Goal: Task Accomplishment & Management: Complete application form

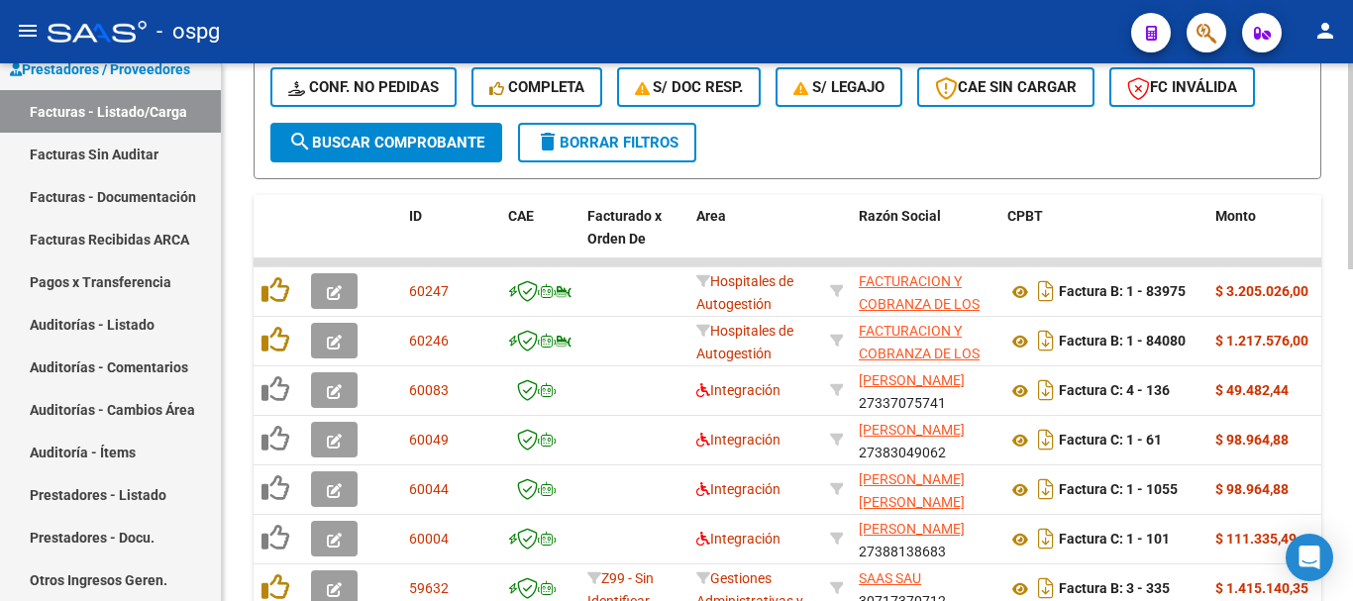
scroll to position [594, 0]
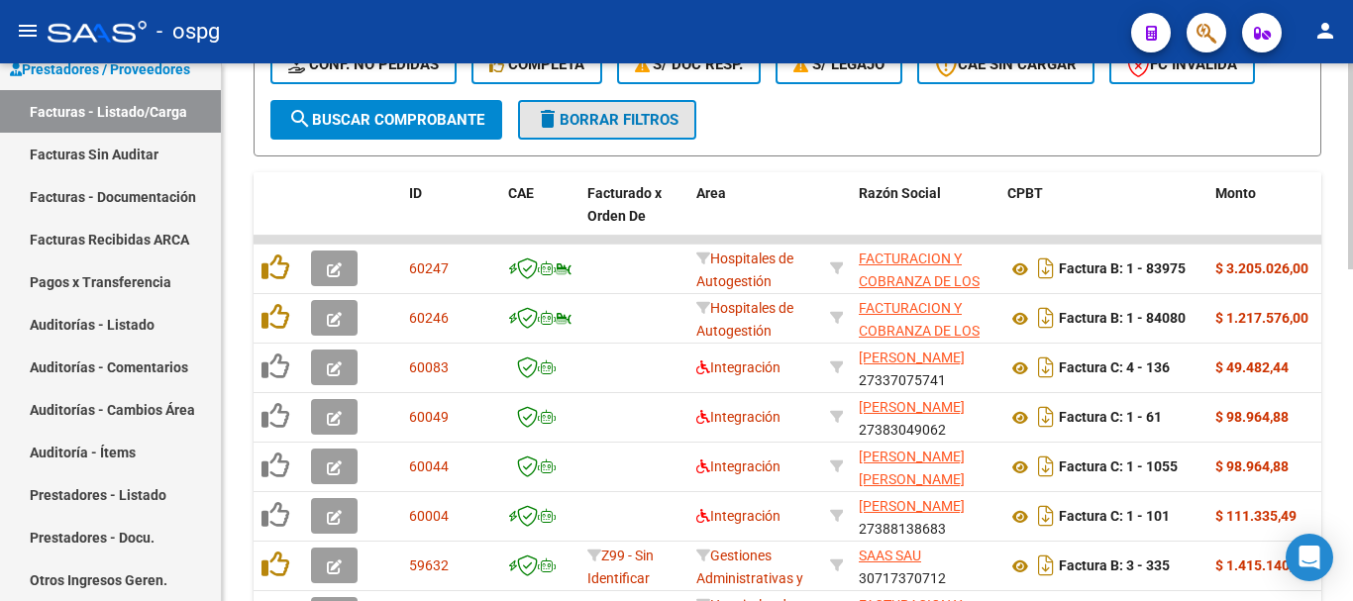
click at [572, 128] on span "delete Borrar Filtros" at bounding box center [607, 120] width 143 height 18
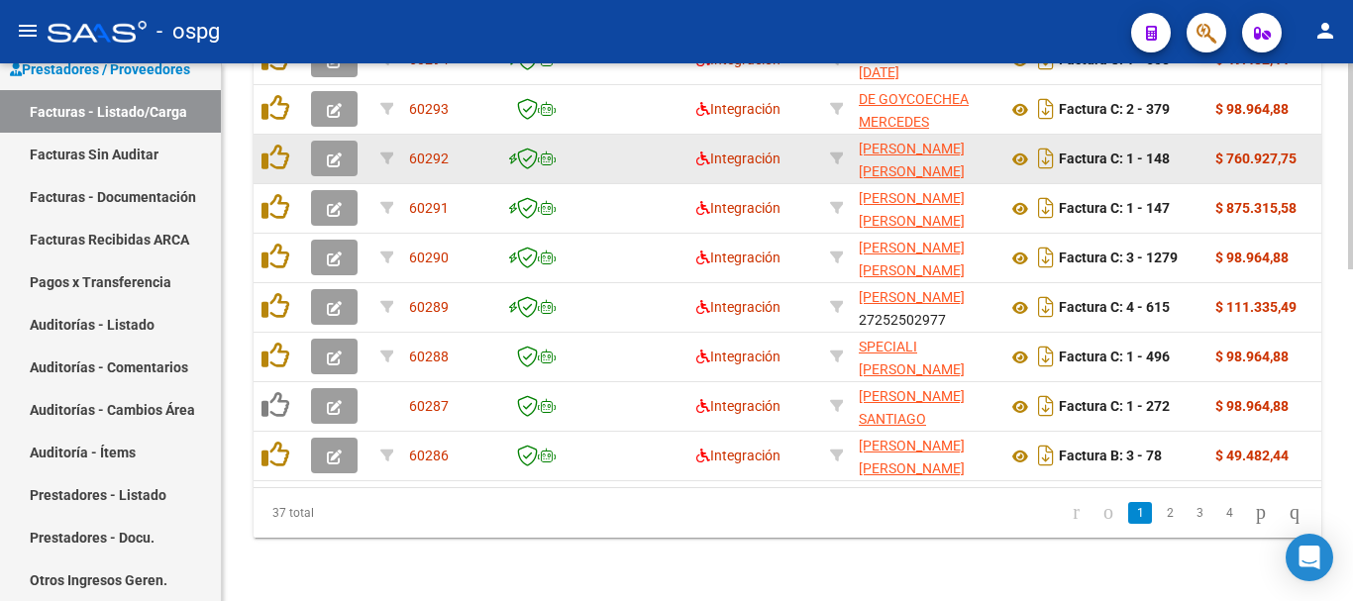
scroll to position [869, 0]
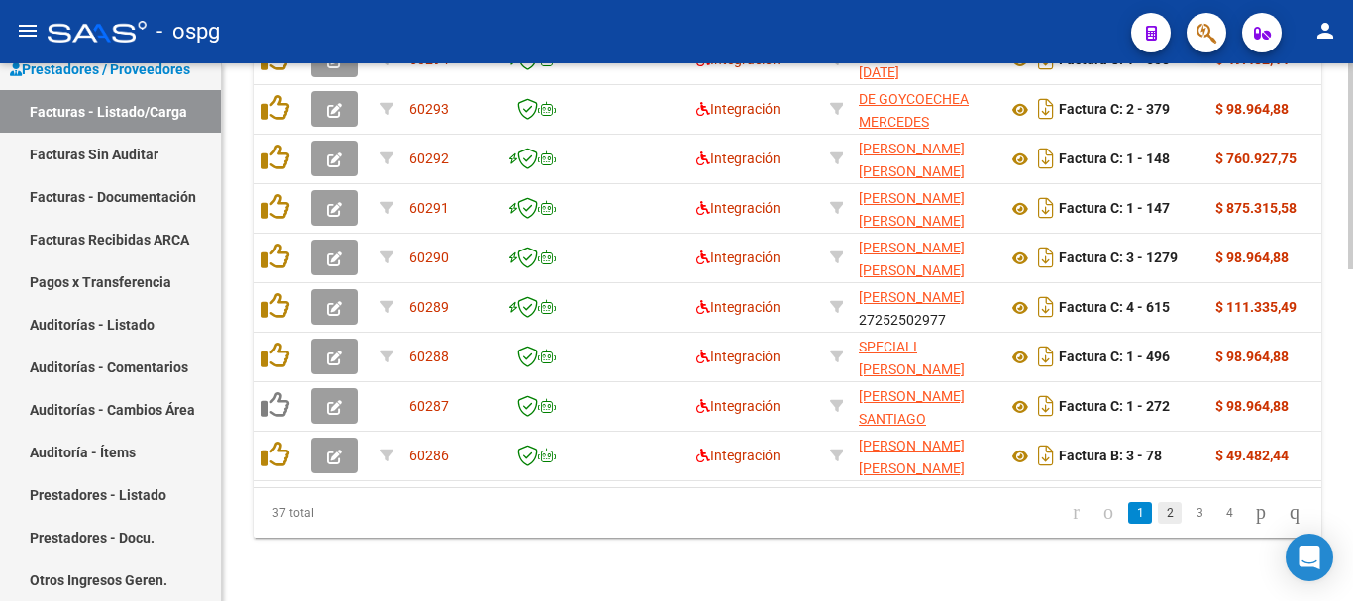
click at [1158, 520] on link "2" at bounding box center [1170, 513] width 24 height 22
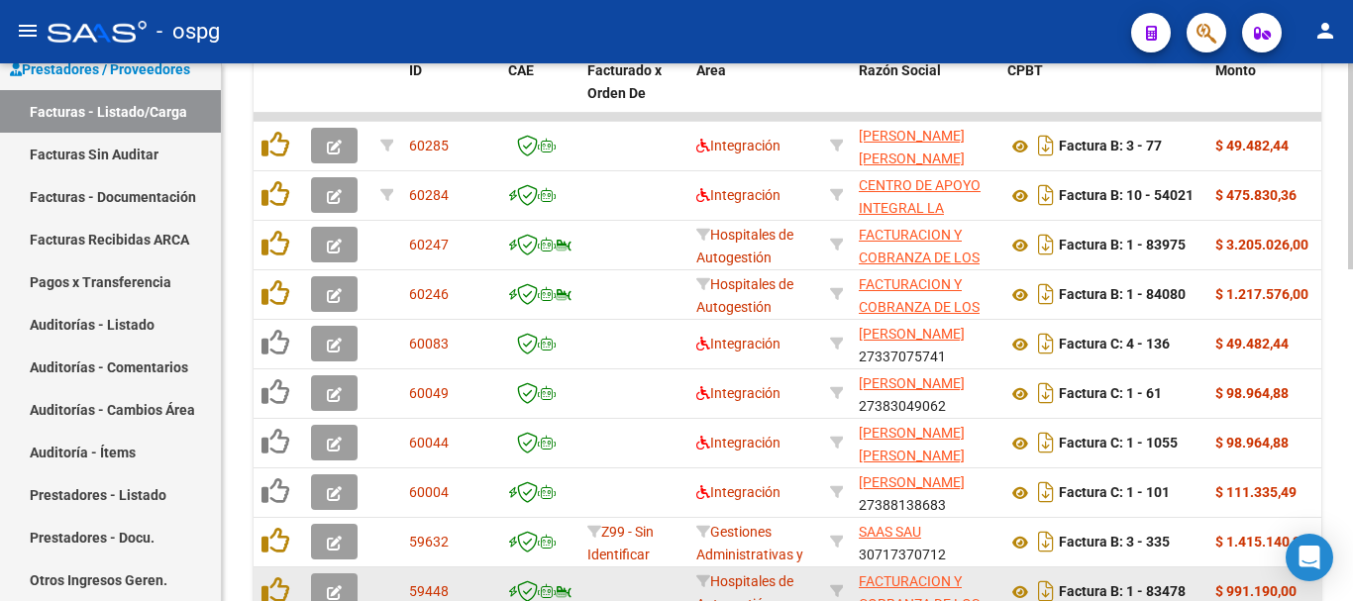
scroll to position [671, 0]
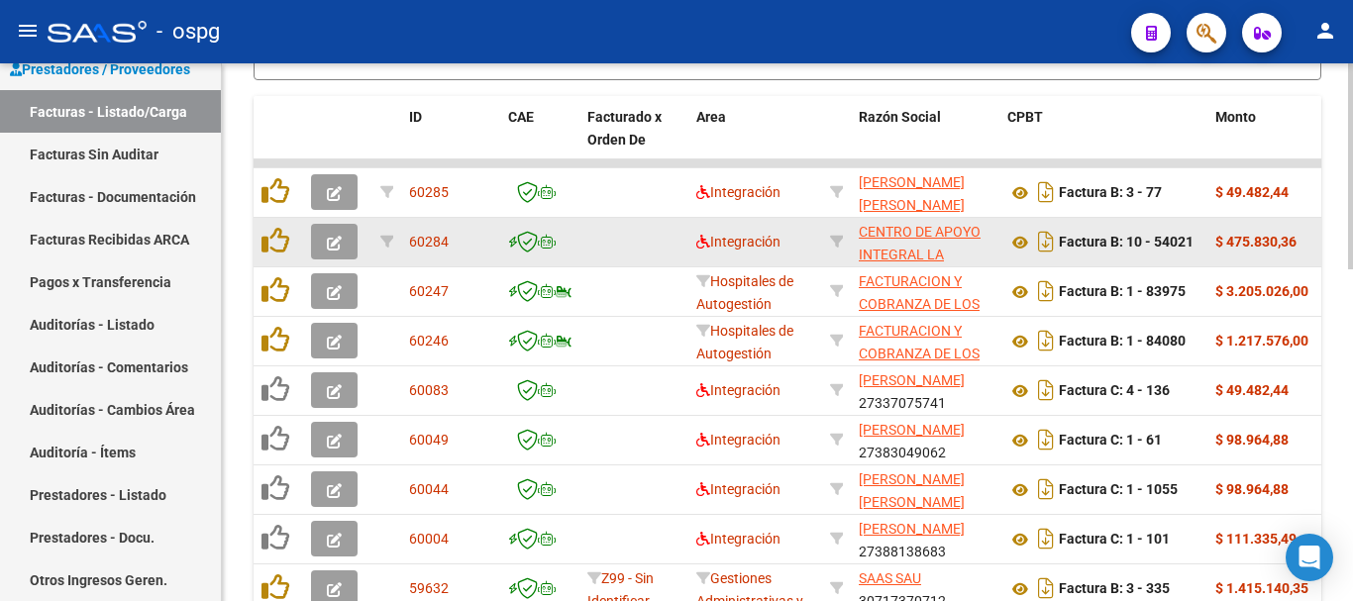
click at [334, 242] on icon "button" at bounding box center [334, 243] width 15 height 15
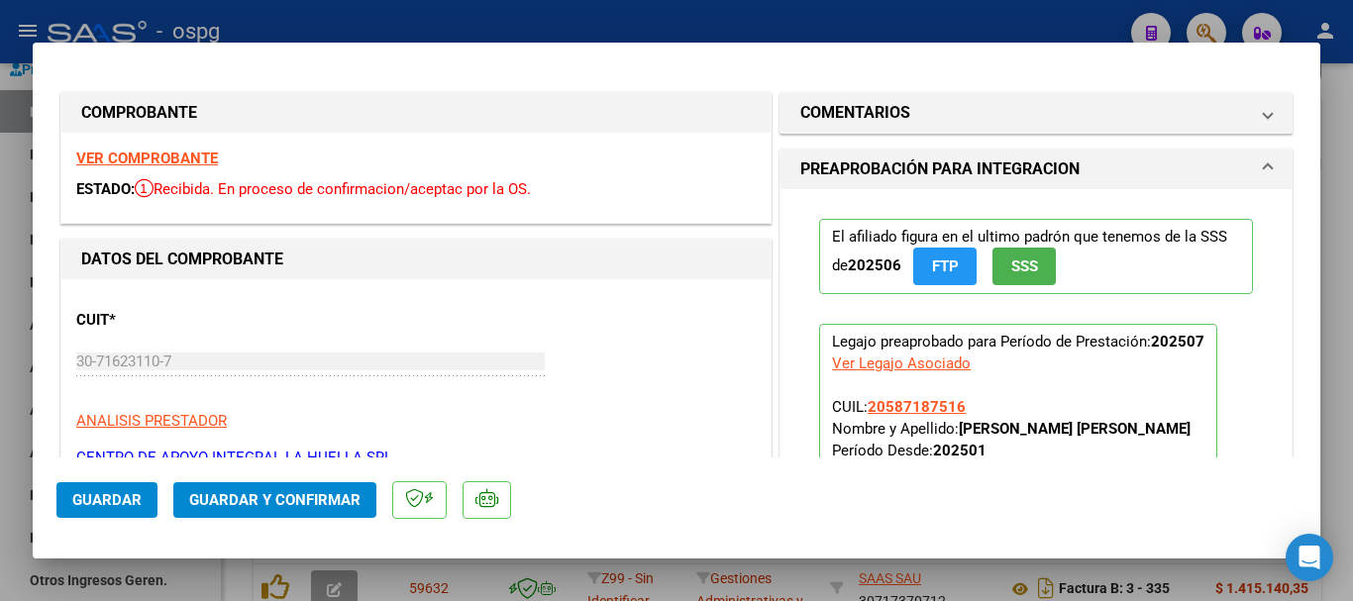
click at [199, 159] on strong "VER COMPROBANTE" at bounding box center [147, 159] width 142 height 18
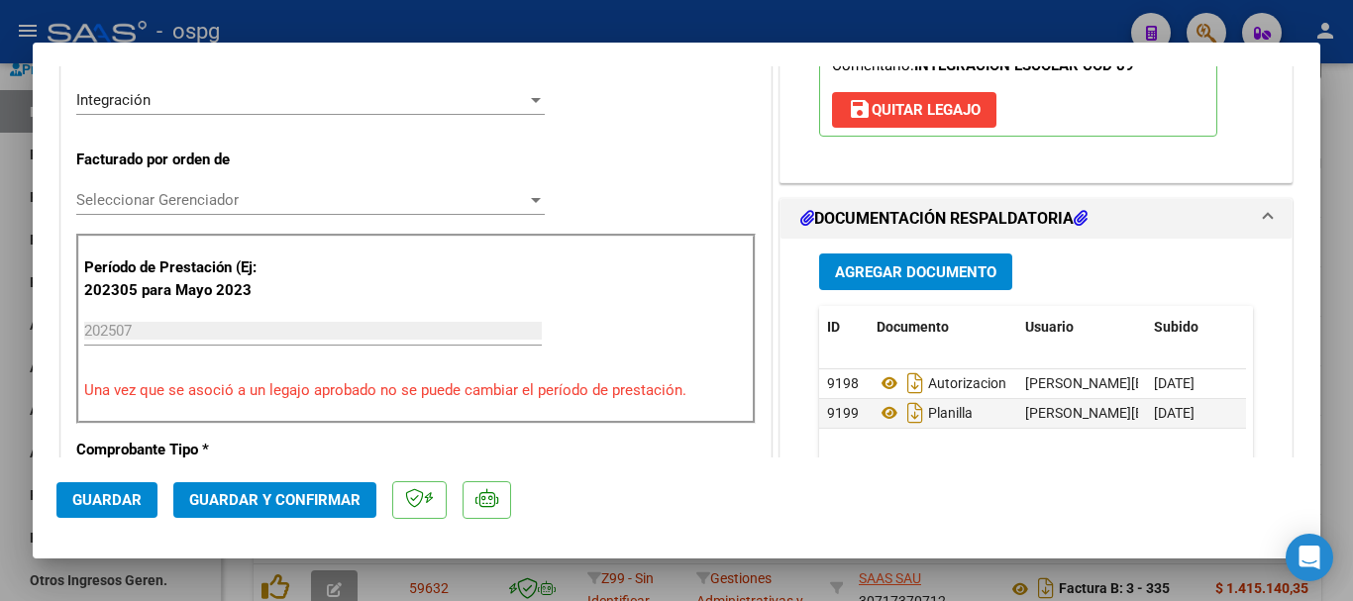
scroll to position [495, 0]
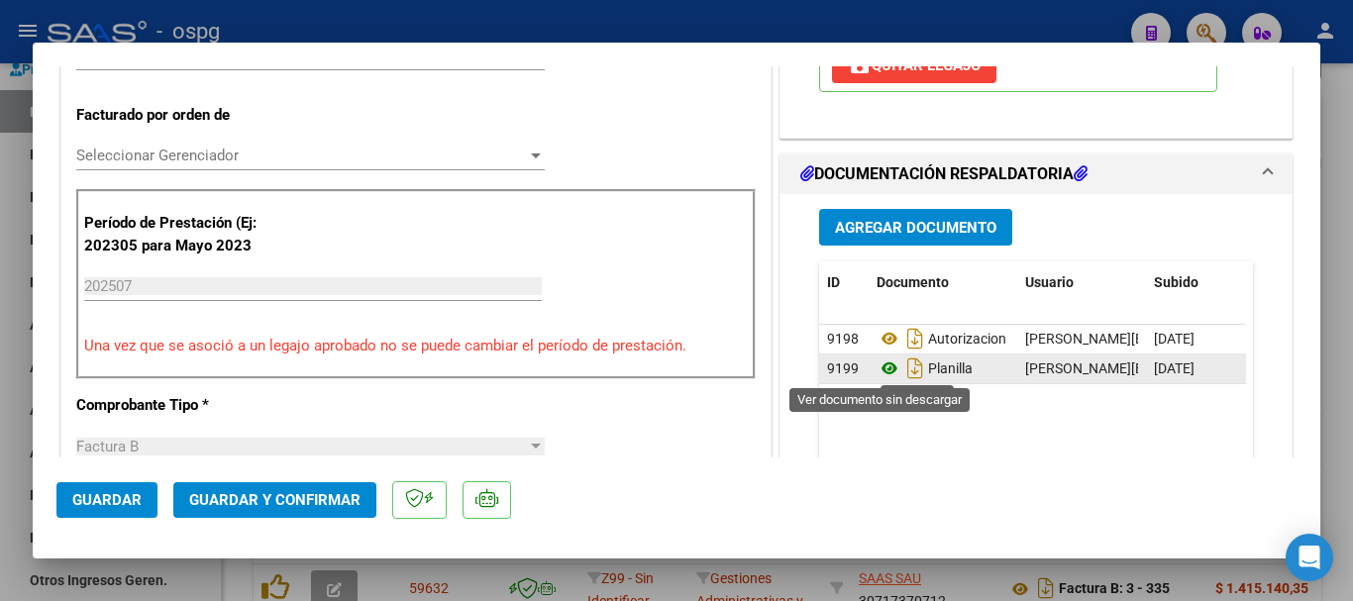
click at [881, 366] on icon at bounding box center [890, 369] width 26 height 24
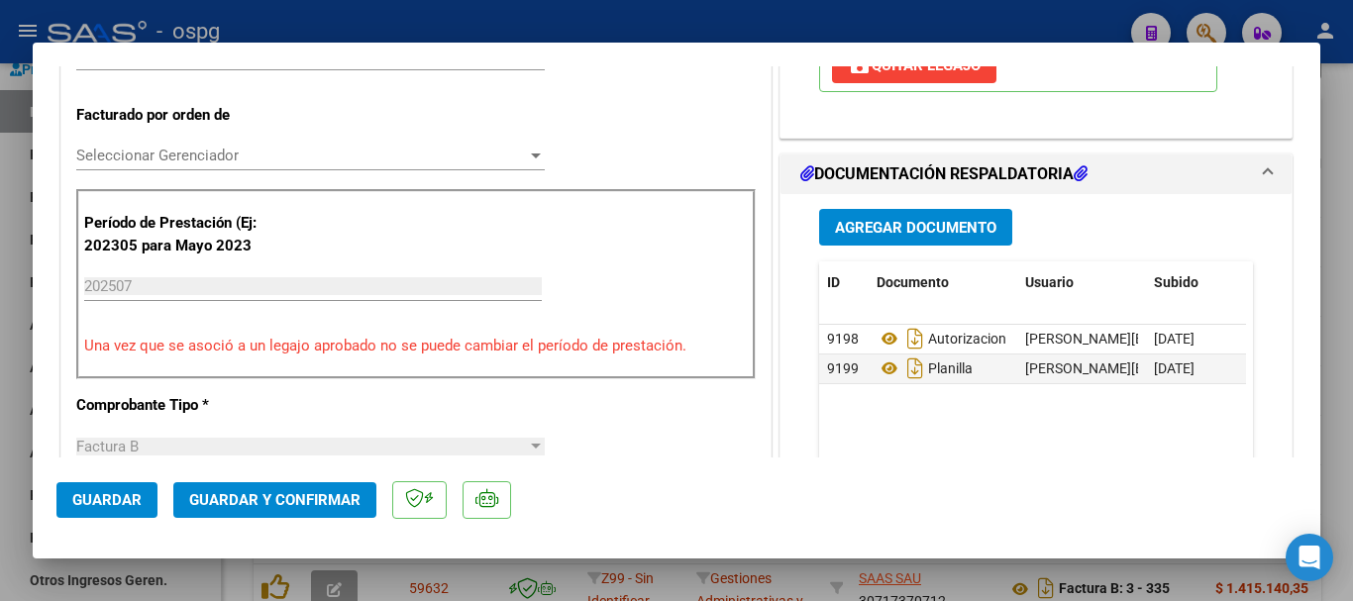
click at [1336, 365] on div at bounding box center [676, 300] width 1353 height 601
type input "$ 0,00"
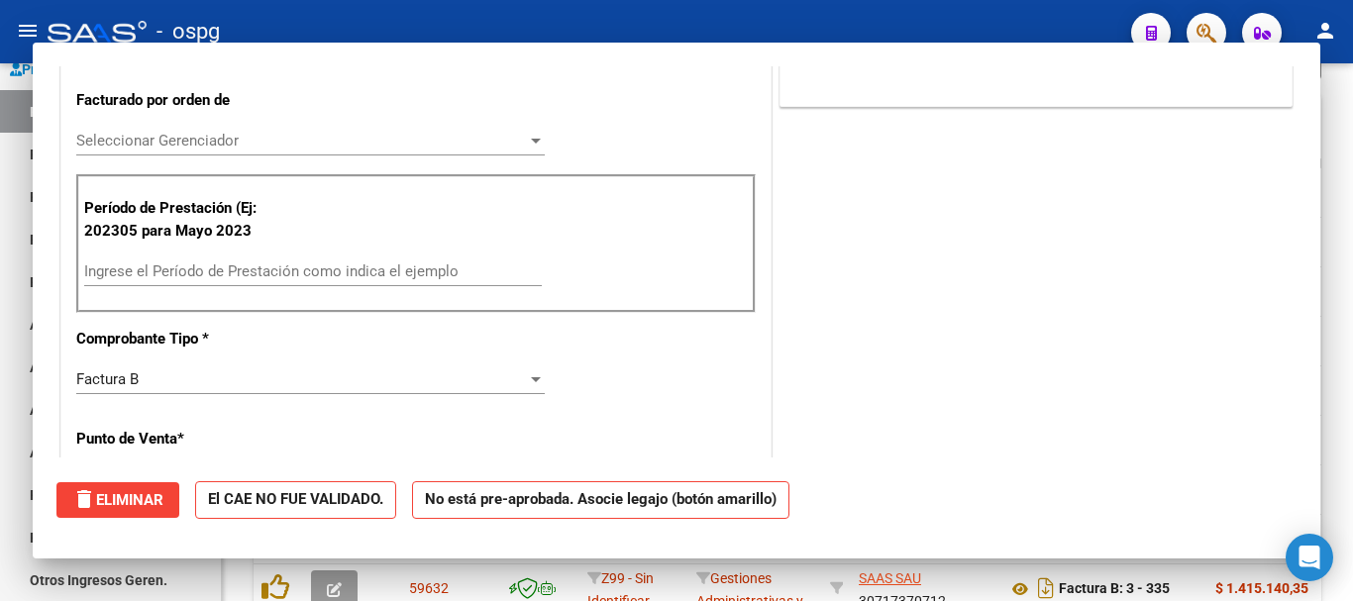
scroll to position [480, 0]
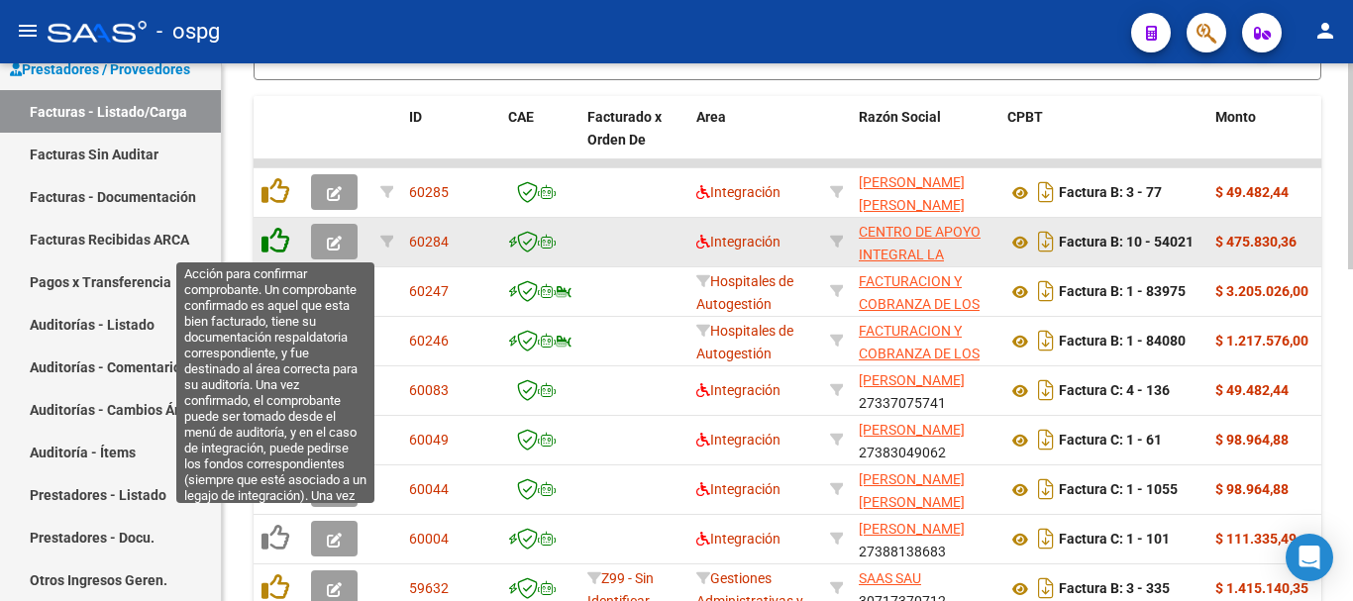
click at [281, 238] on icon at bounding box center [276, 241] width 28 height 28
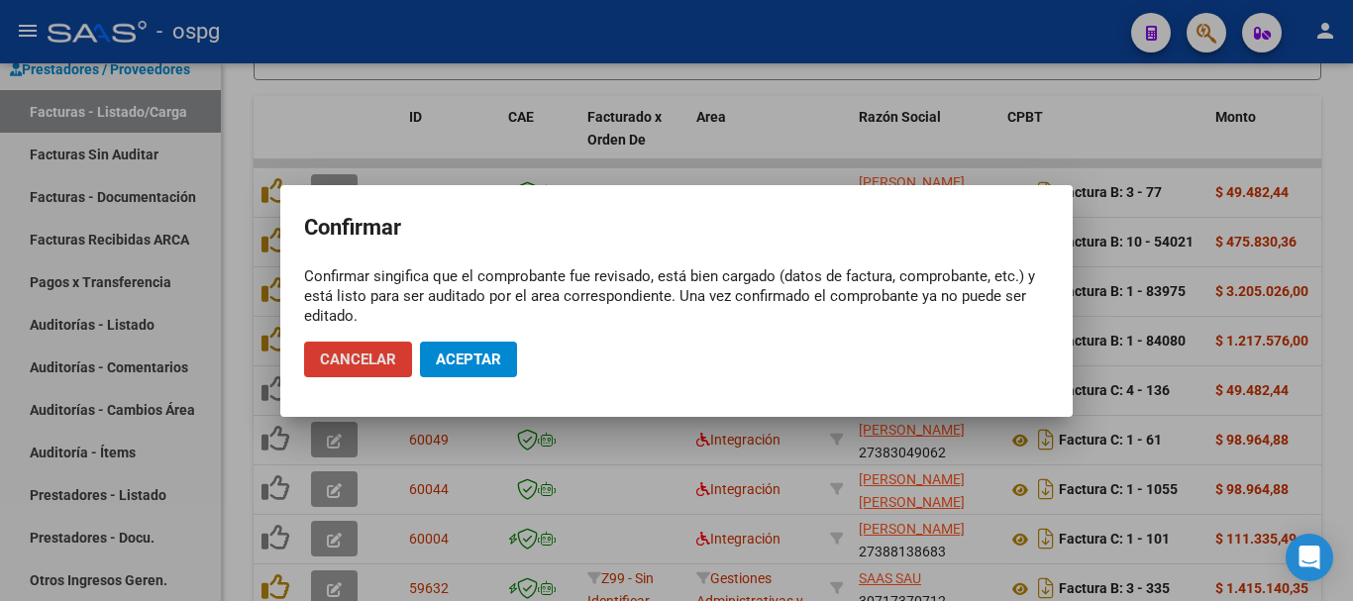
click at [481, 363] on span "Aceptar" at bounding box center [468, 360] width 65 height 18
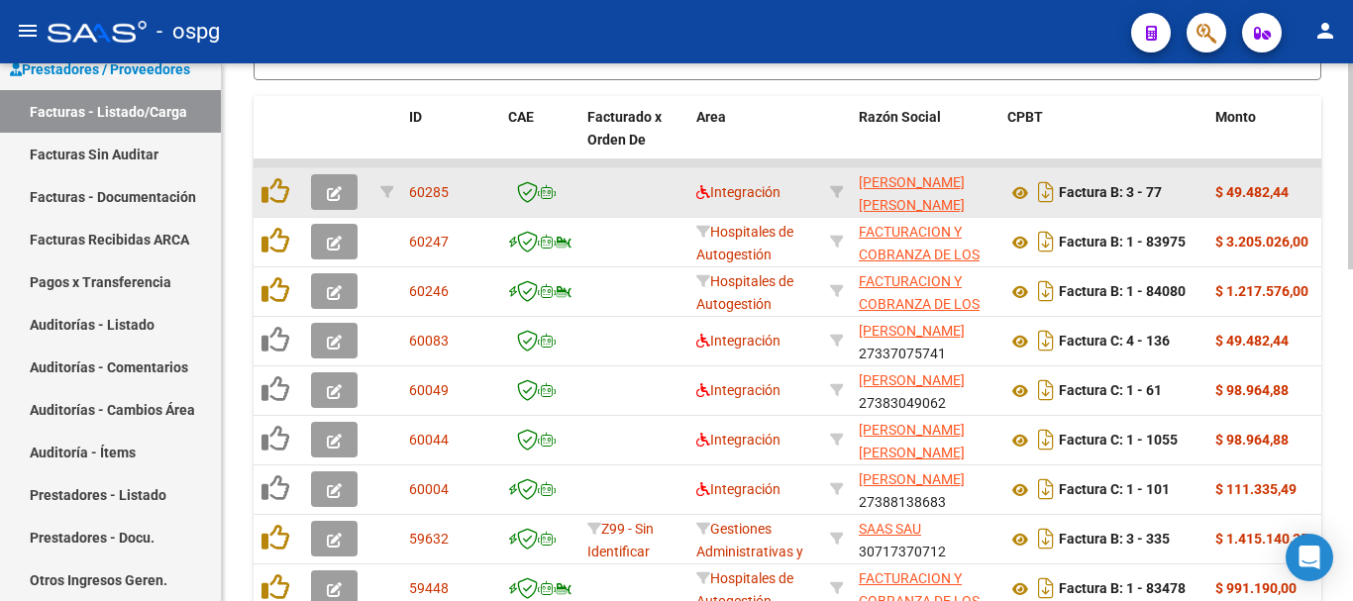
click at [336, 194] on icon "button" at bounding box center [334, 193] width 15 height 15
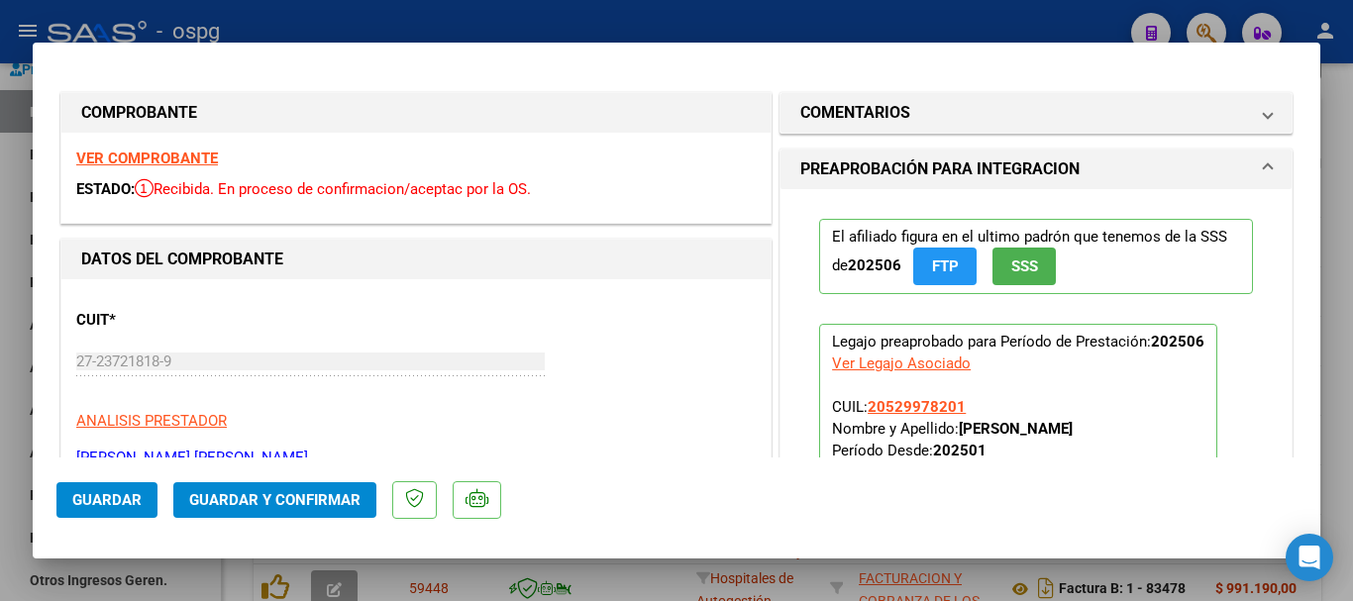
click at [198, 158] on strong "VER COMPROBANTE" at bounding box center [147, 159] width 142 height 18
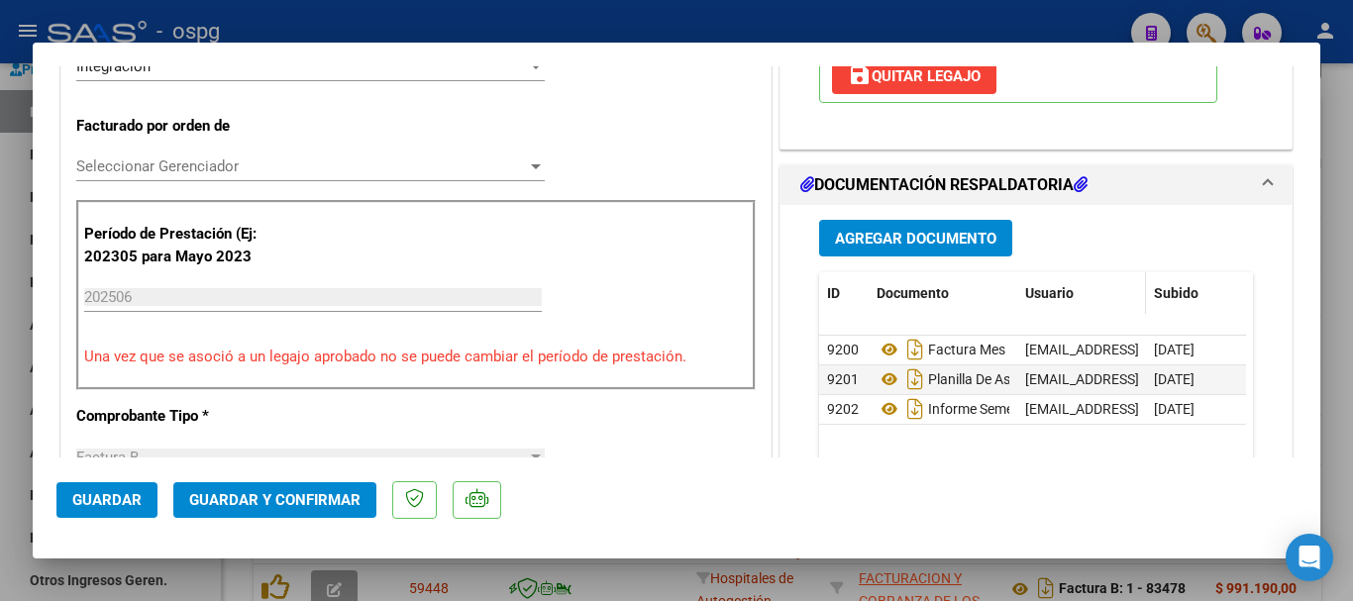
scroll to position [495, 0]
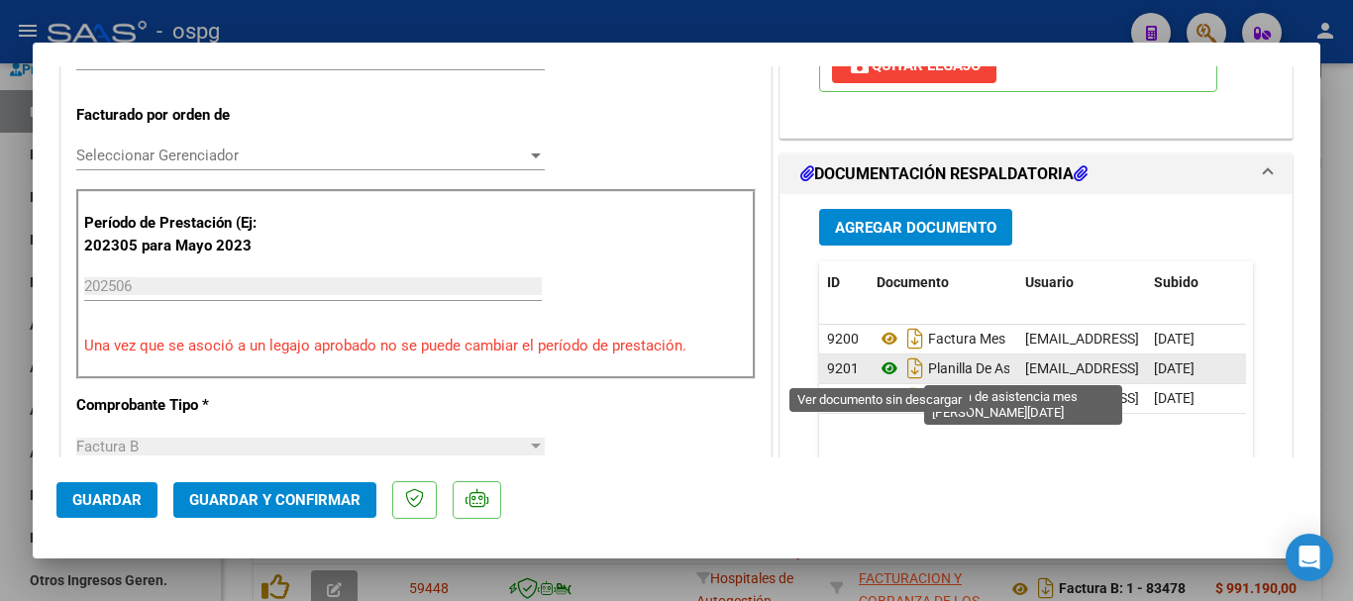
click at [880, 368] on icon at bounding box center [890, 369] width 26 height 24
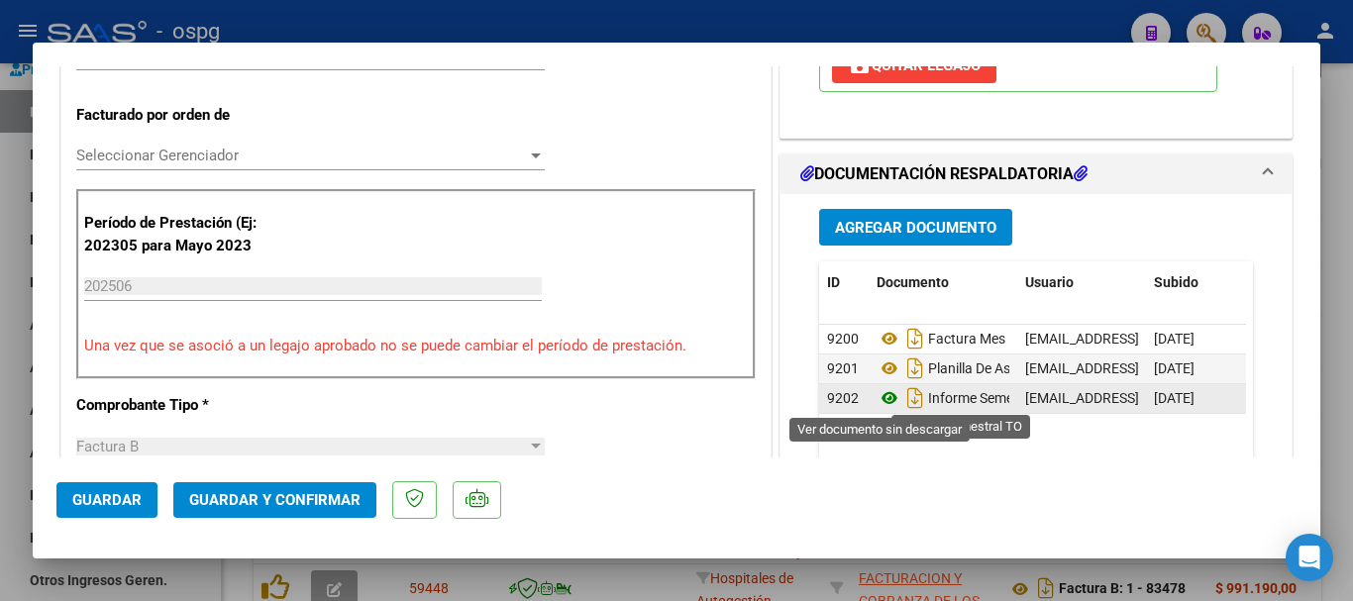
click at [880, 398] on icon at bounding box center [890, 398] width 26 height 24
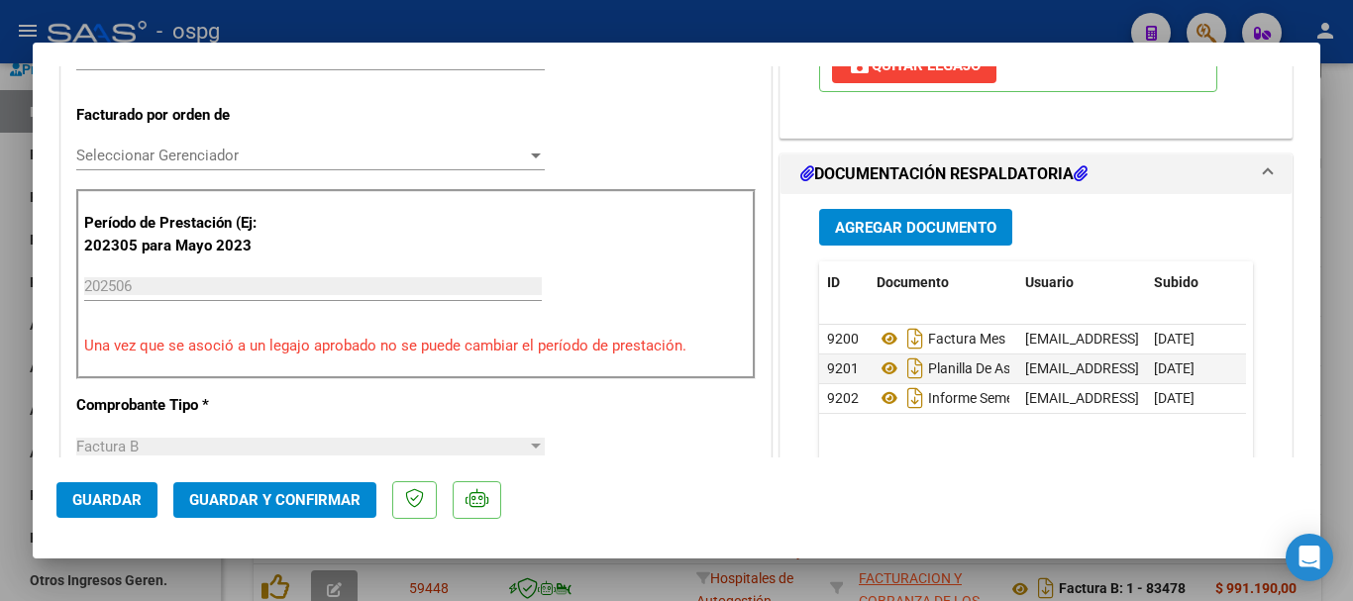
click at [1328, 338] on div at bounding box center [676, 300] width 1353 height 601
type input "$ 0,00"
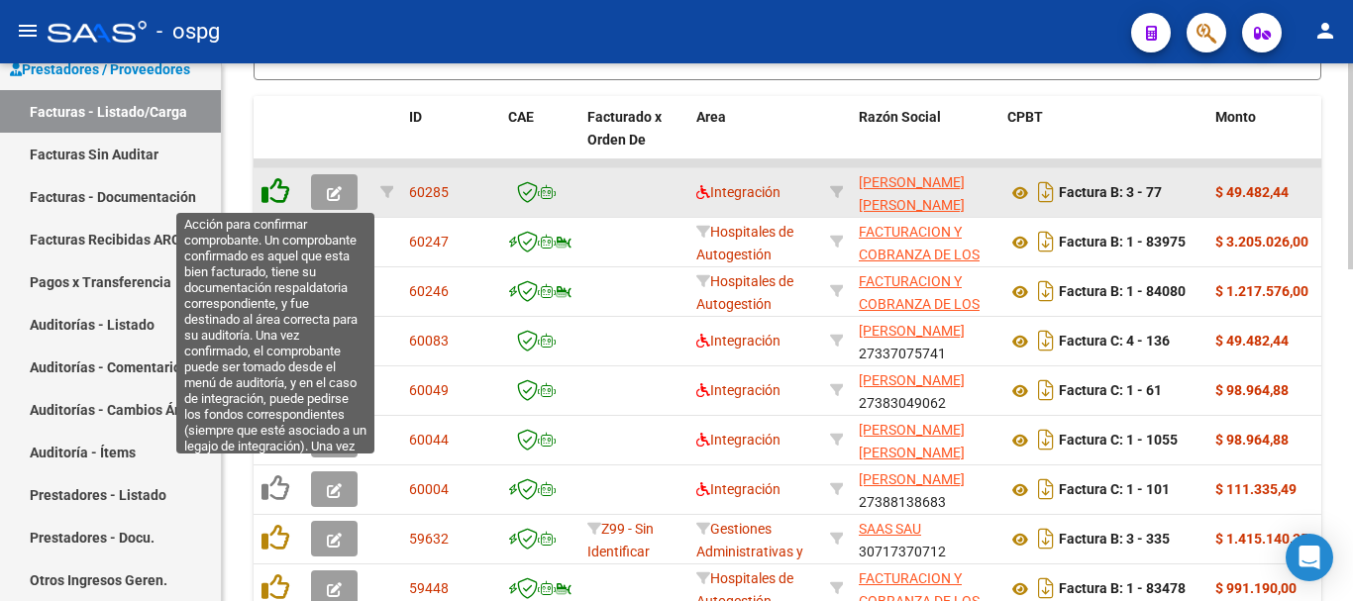
click at [274, 194] on icon at bounding box center [276, 191] width 28 height 28
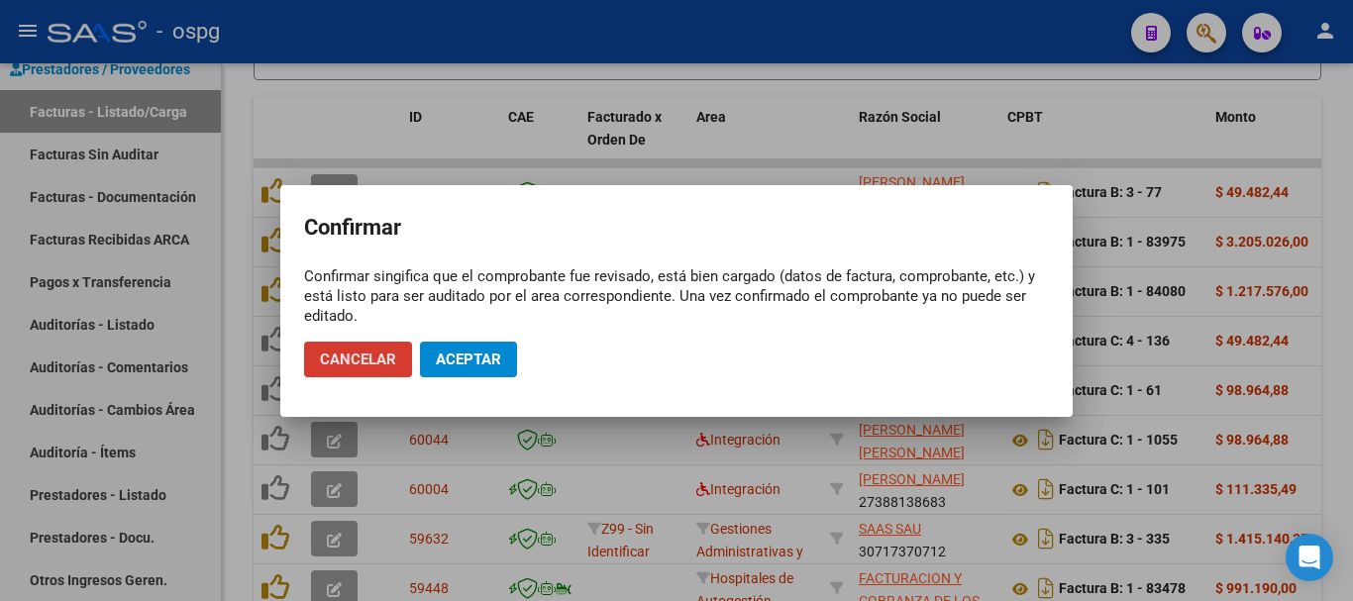
click at [463, 358] on span "Aceptar" at bounding box center [468, 360] width 65 height 18
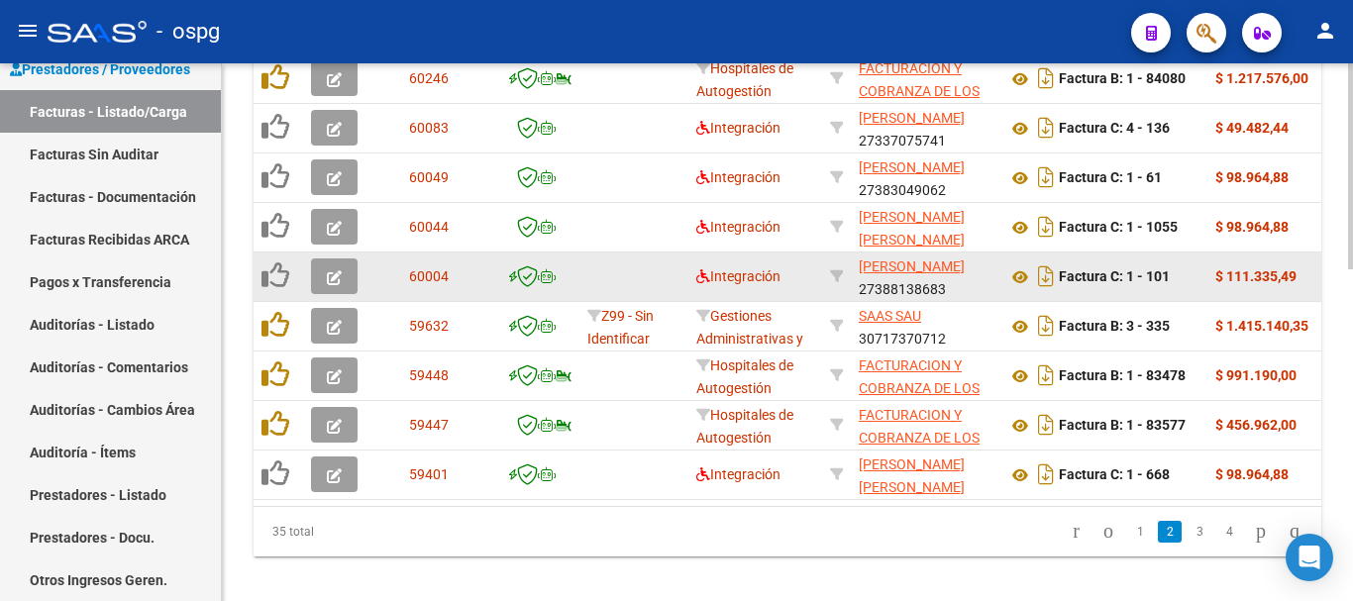
scroll to position [869, 0]
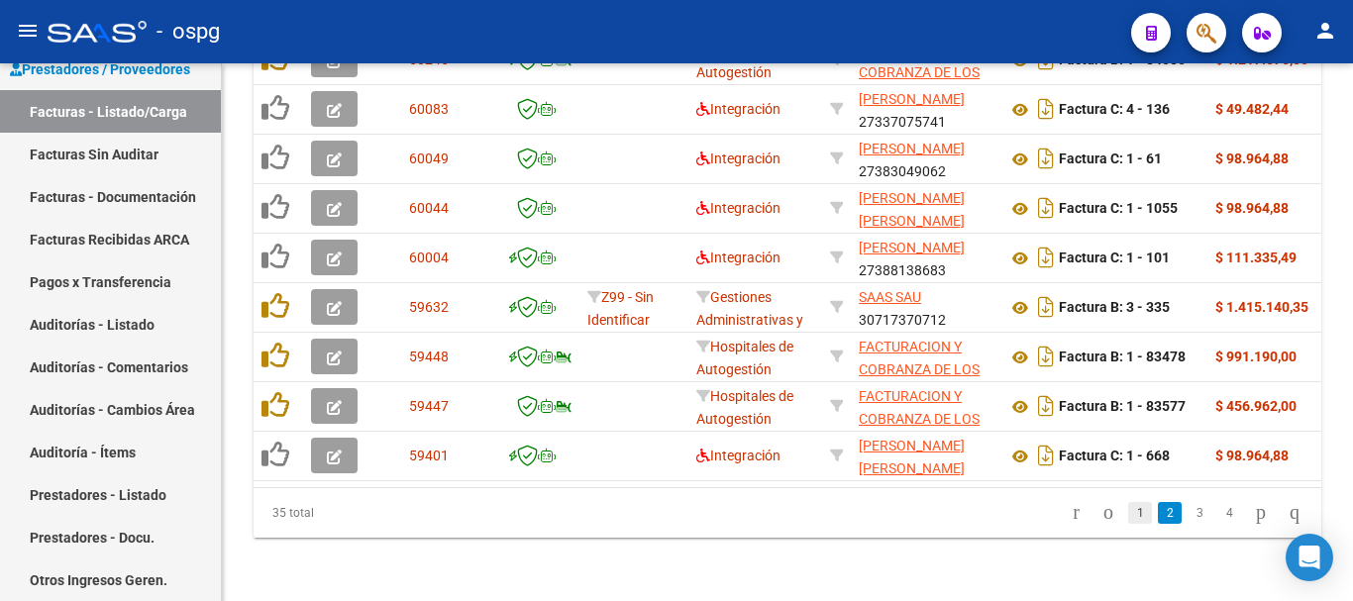
click at [1128, 517] on link "1" at bounding box center [1140, 513] width 24 height 22
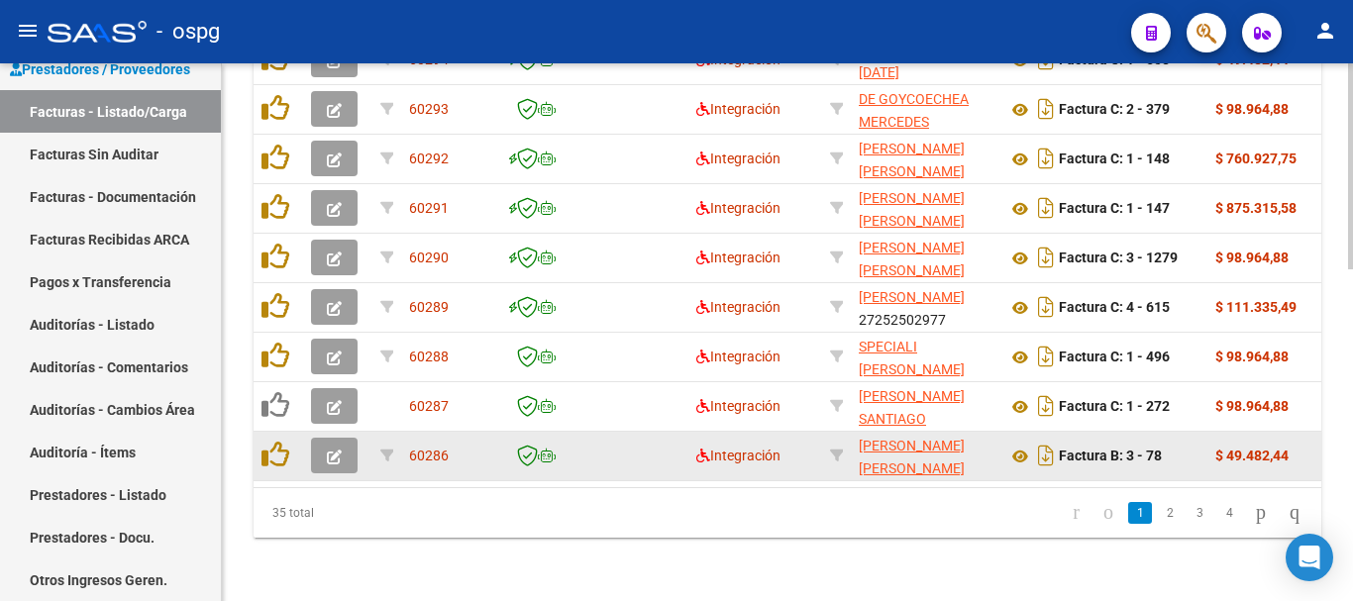
click at [337, 450] on icon "button" at bounding box center [334, 457] width 15 height 15
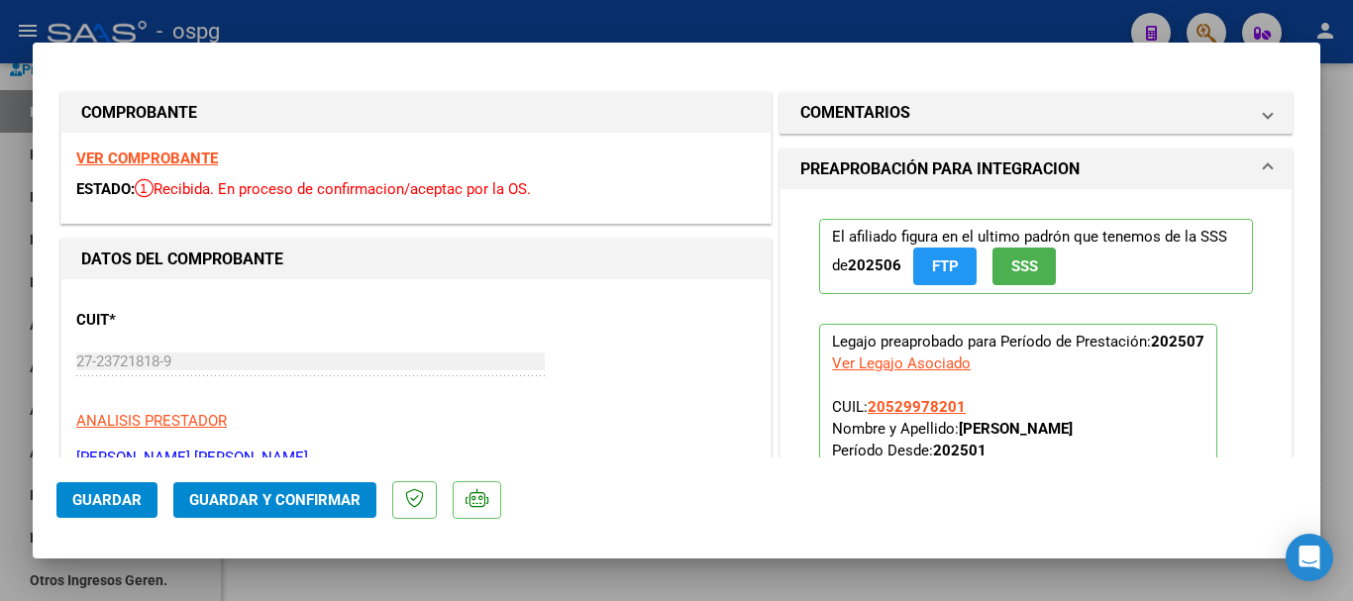
click at [161, 158] on strong "VER COMPROBANTE" at bounding box center [147, 159] width 142 height 18
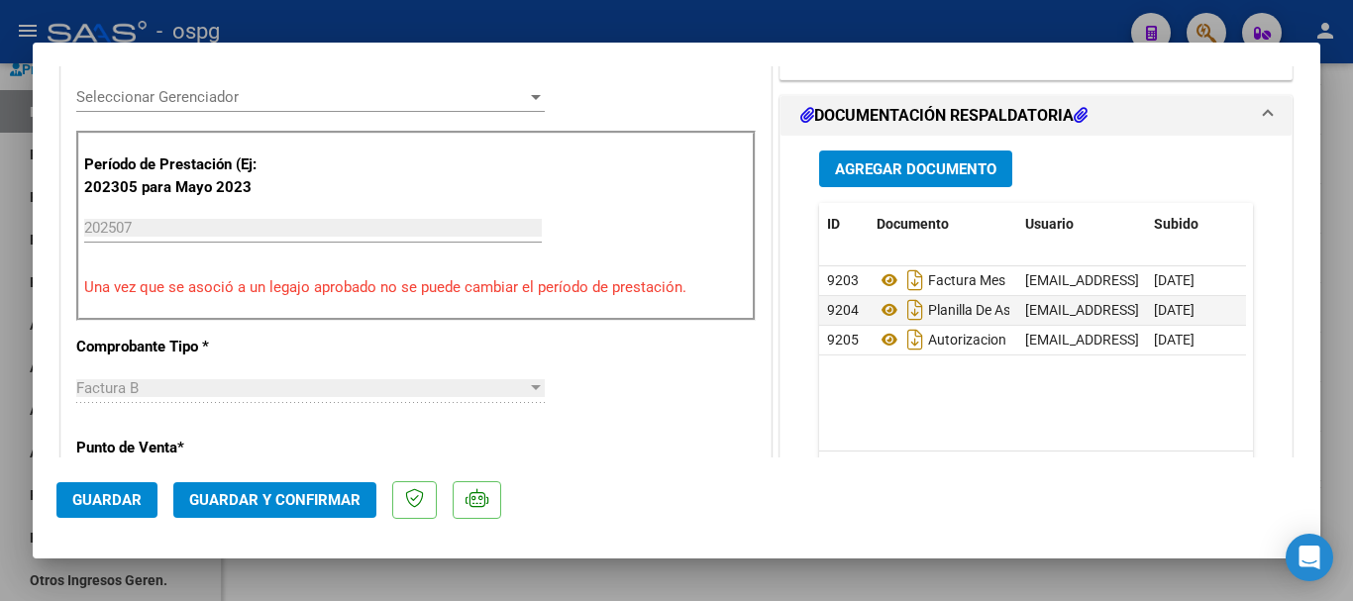
scroll to position [594, 0]
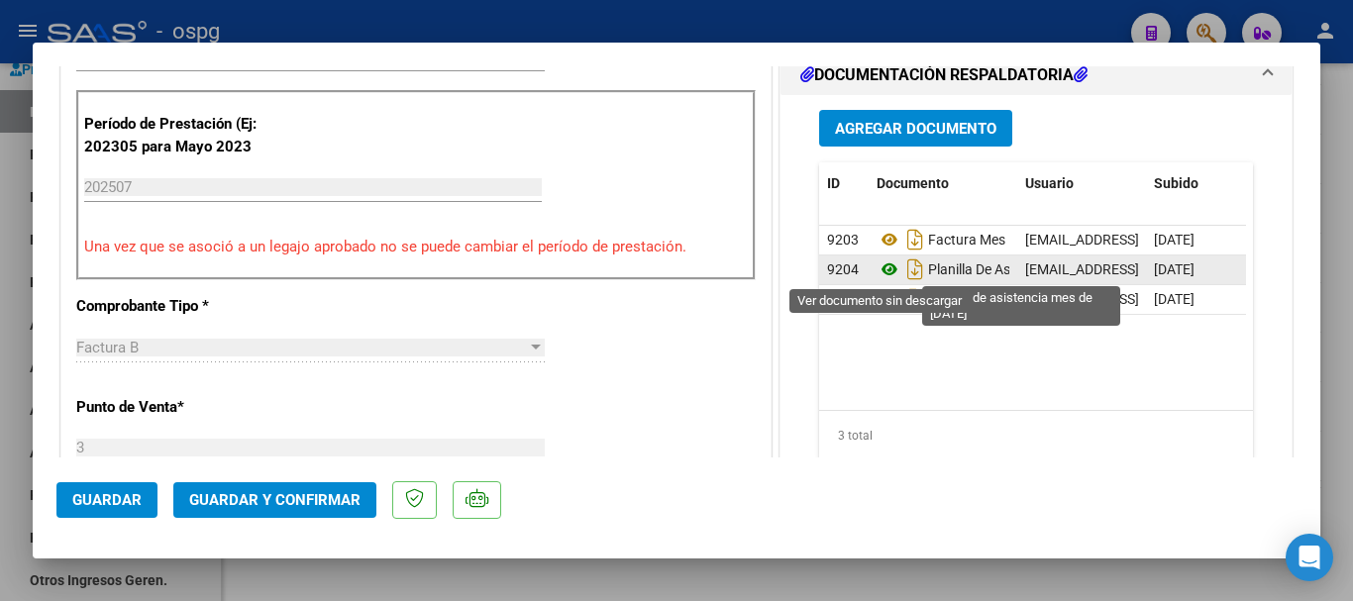
click at [879, 274] on icon at bounding box center [890, 270] width 26 height 24
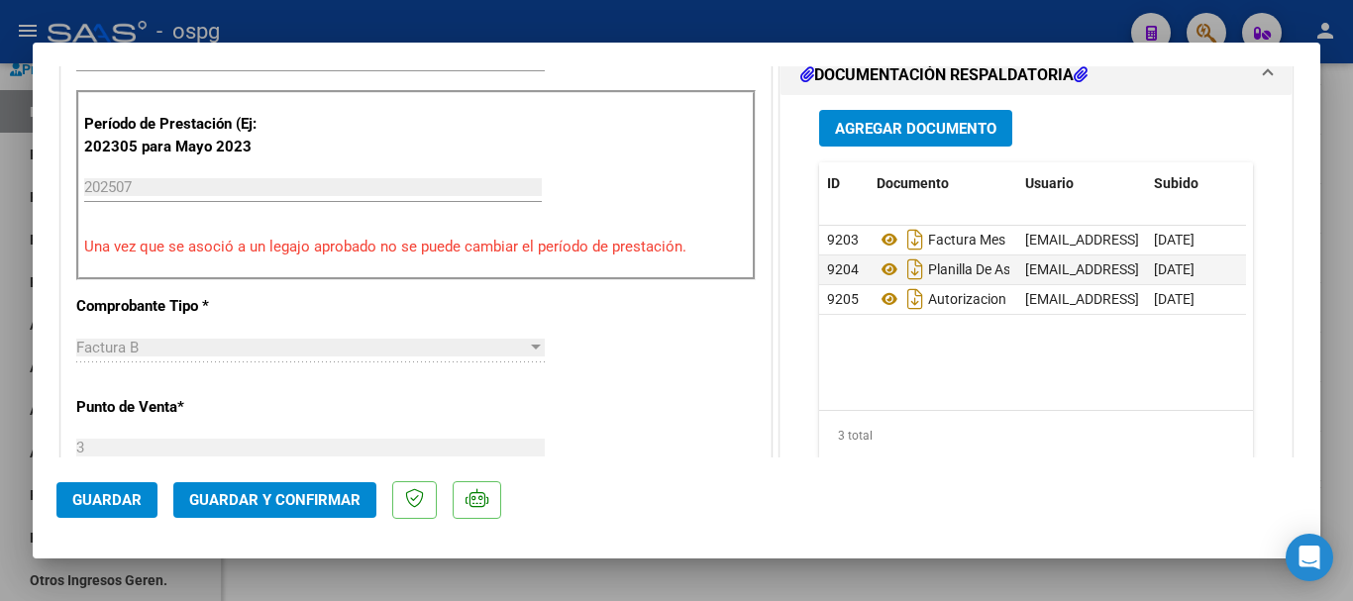
click at [1340, 389] on div at bounding box center [676, 300] width 1353 height 601
type input "$ 0,00"
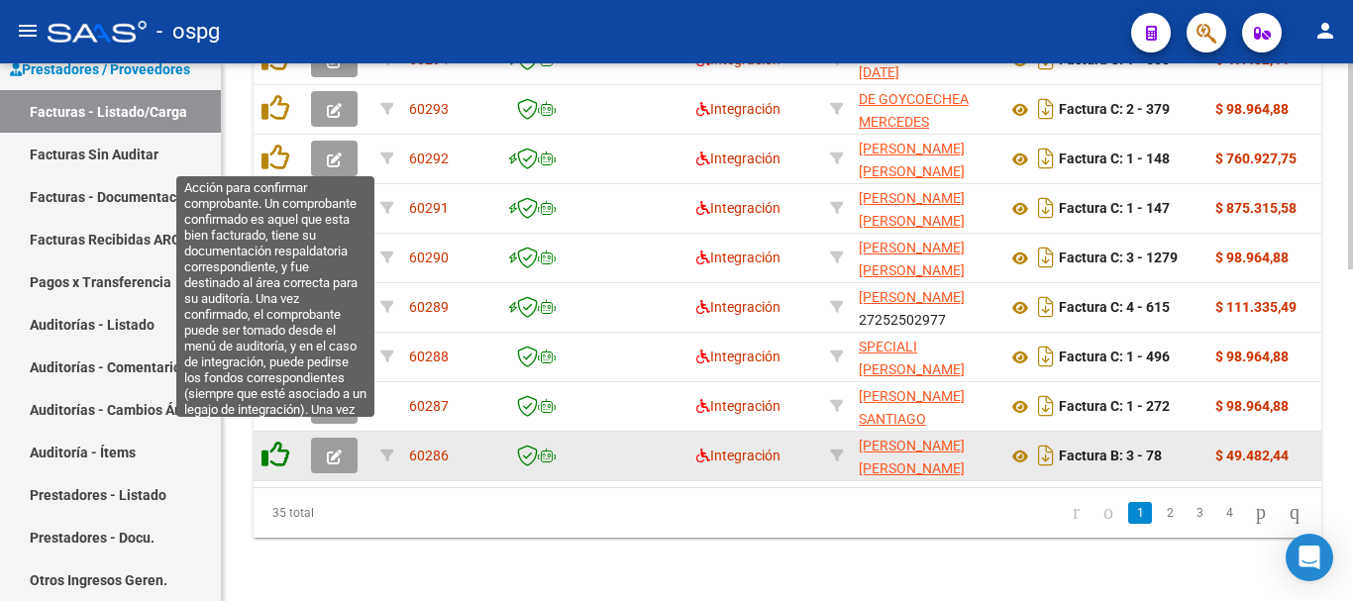
click at [273, 444] on icon at bounding box center [276, 455] width 28 height 28
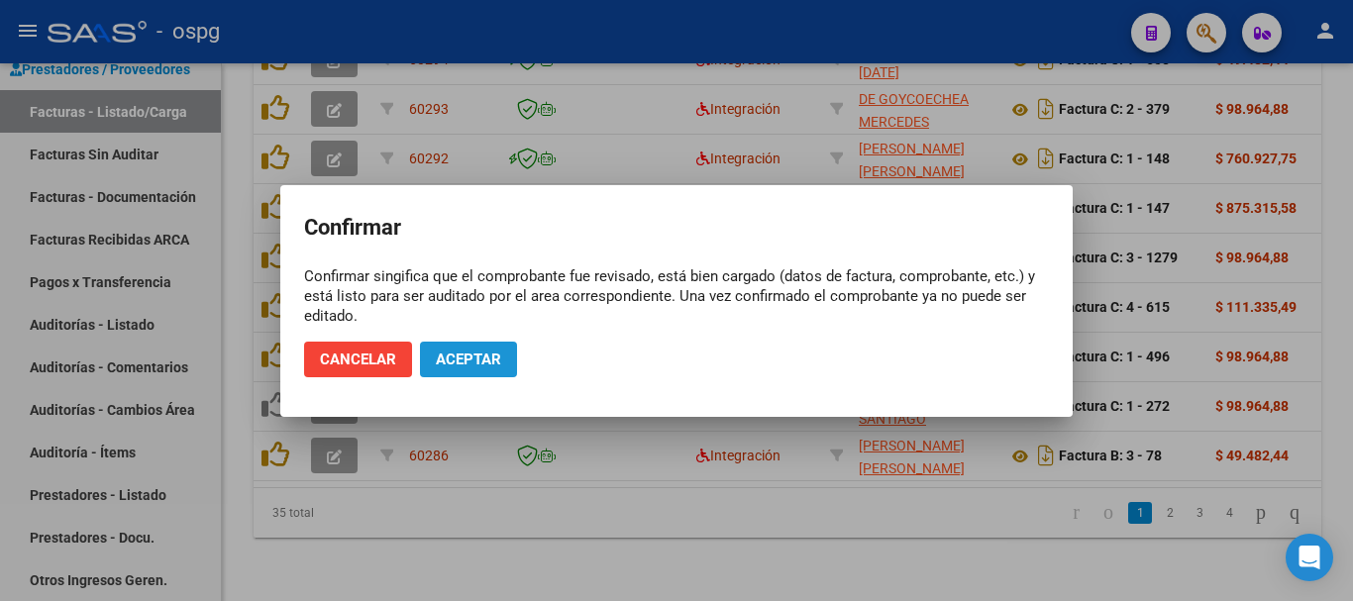
click at [486, 370] on button "Aceptar" at bounding box center [468, 360] width 97 height 36
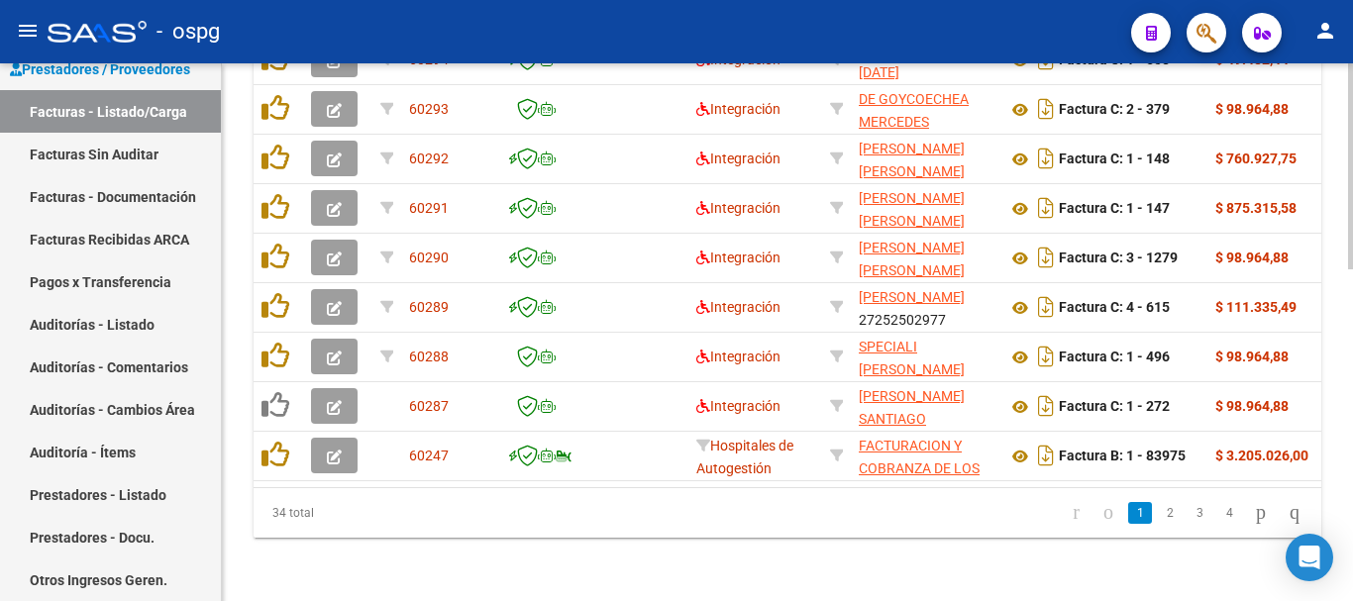
scroll to position [869, 0]
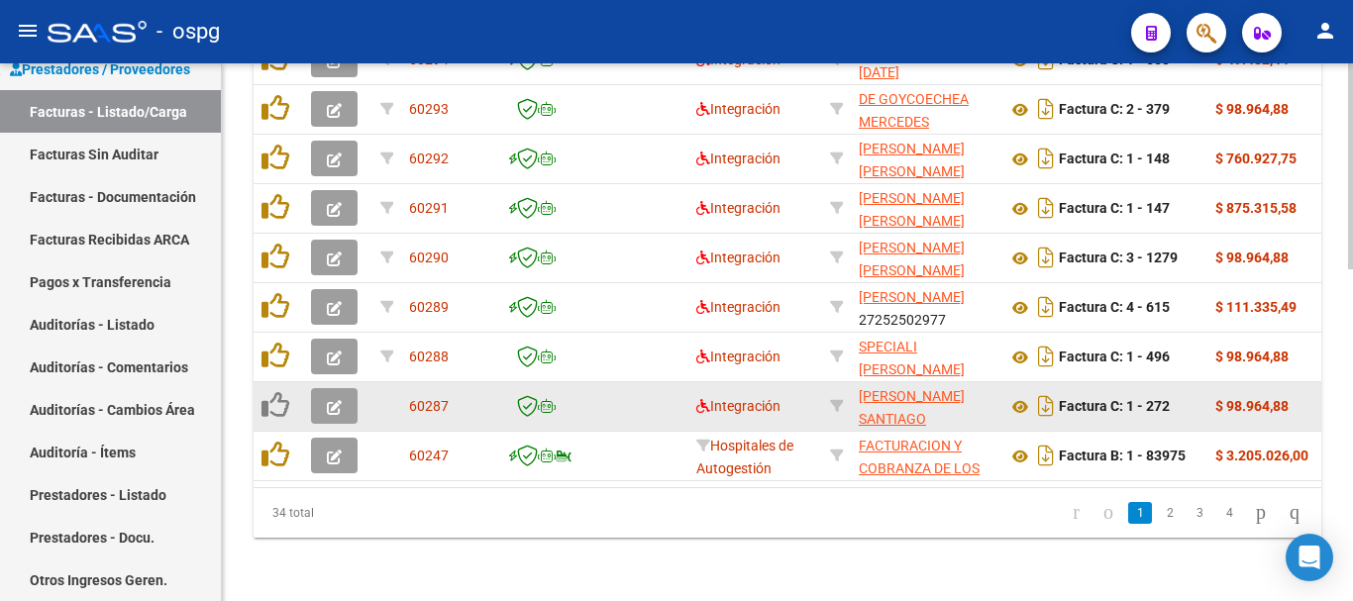
click at [330, 400] on icon "button" at bounding box center [334, 407] width 15 height 15
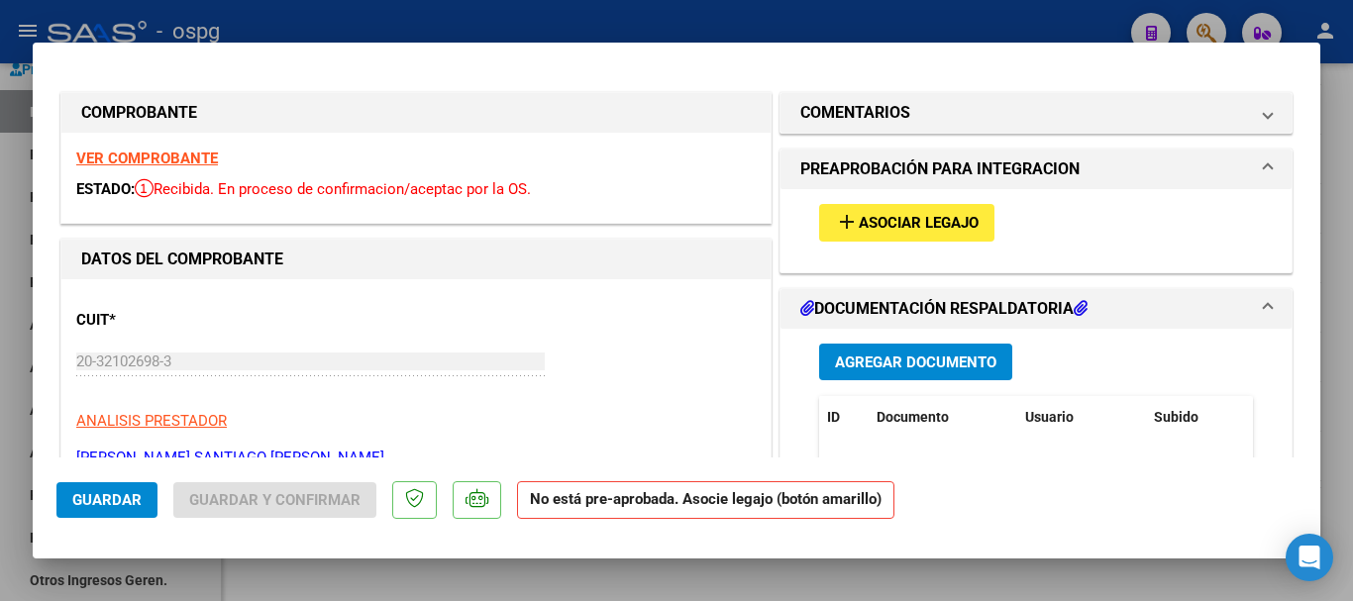
click at [160, 159] on strong "VER COMPROBANTE" at bounding box center [147, 159] width 142 height 18
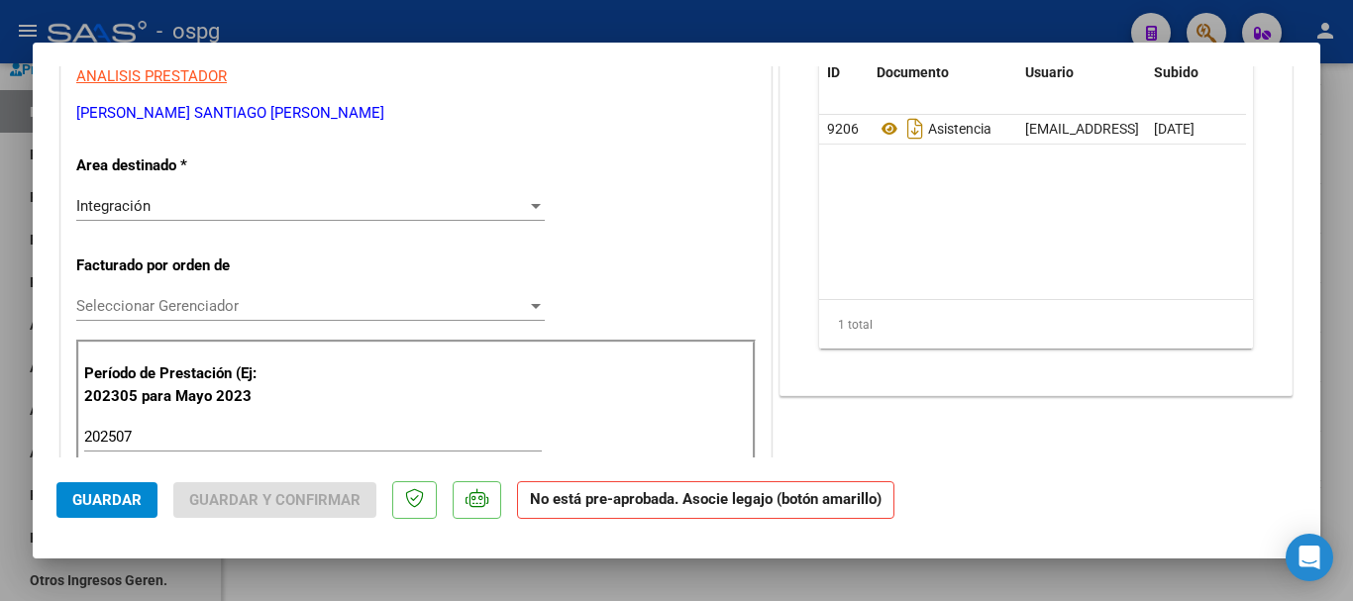
scroll to position [297, 0]
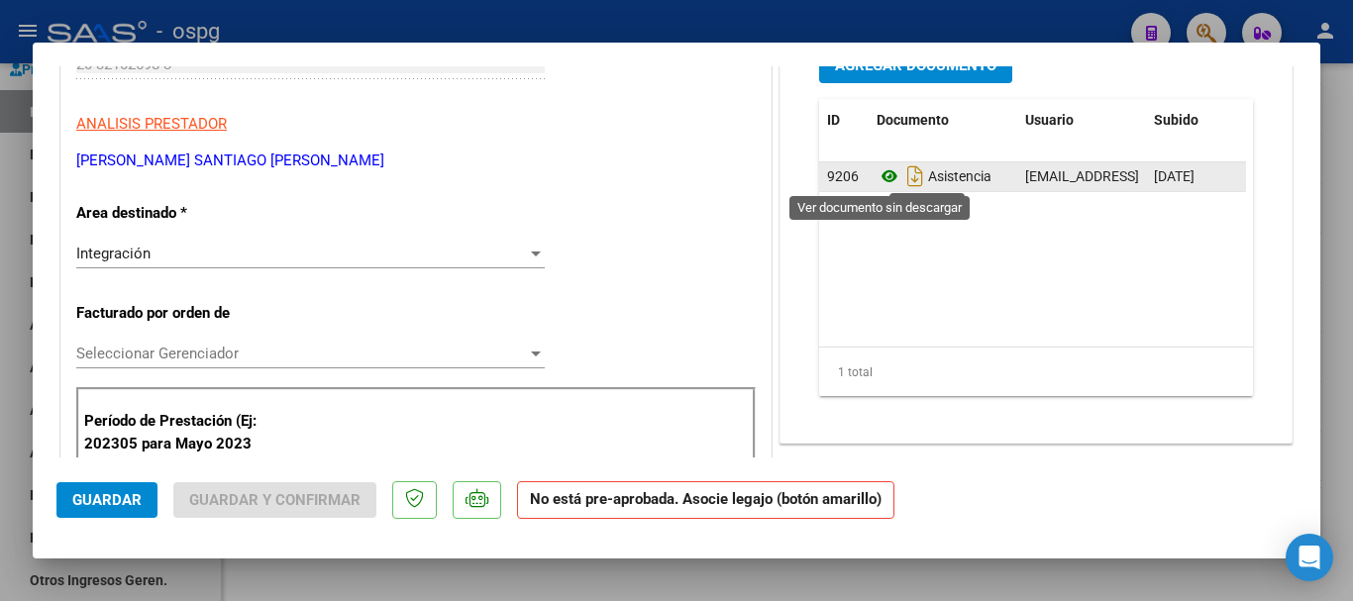
click at [882, 176] on icon at bounding box center [890, 176] width 26 height 24
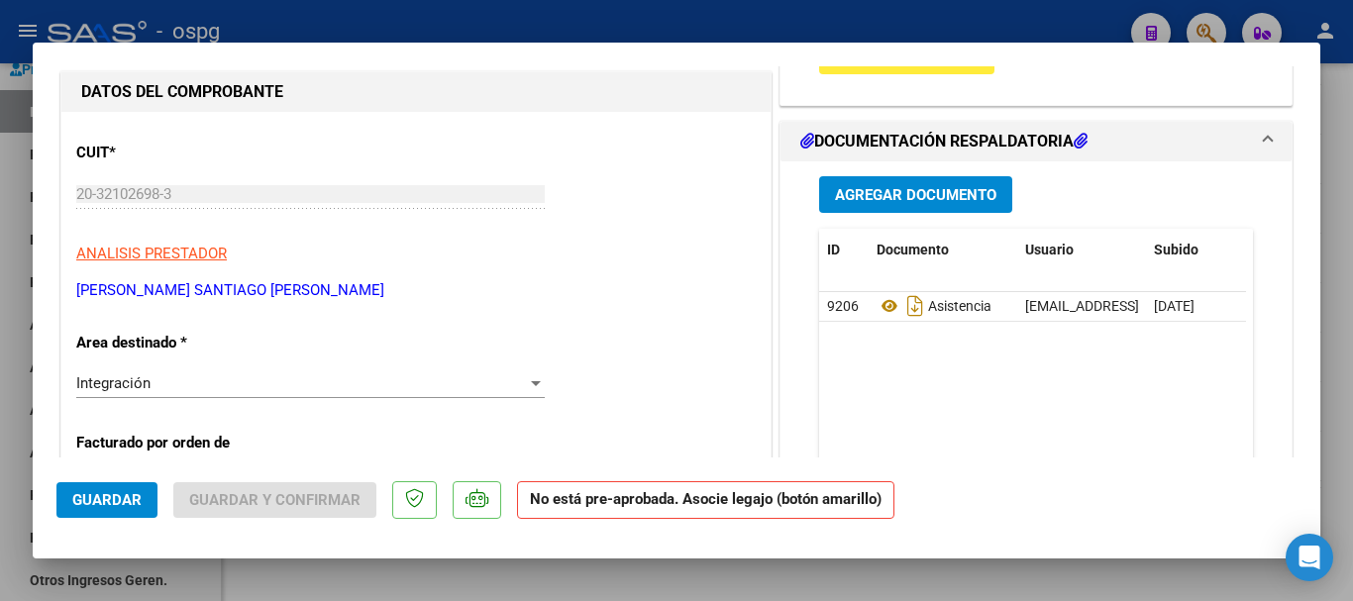
scroll to position [0, 0]
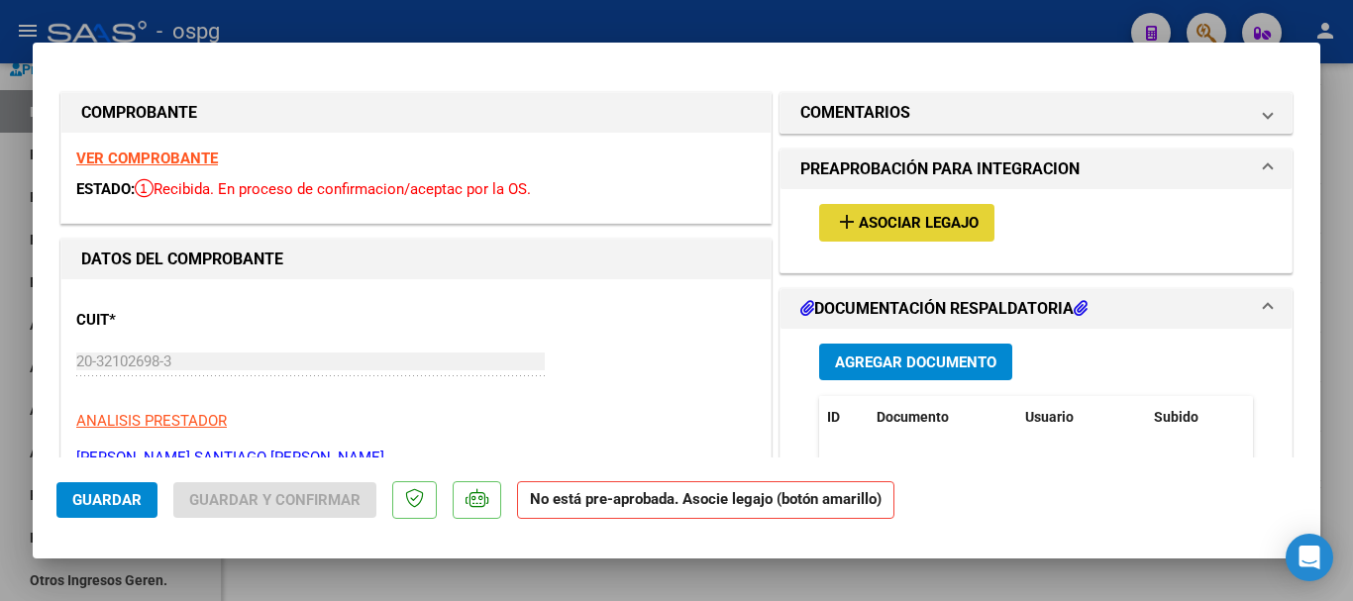
click at [904, 224] on span "Asociar Legajo" at bounding box center [919, 224] width 120 height 18
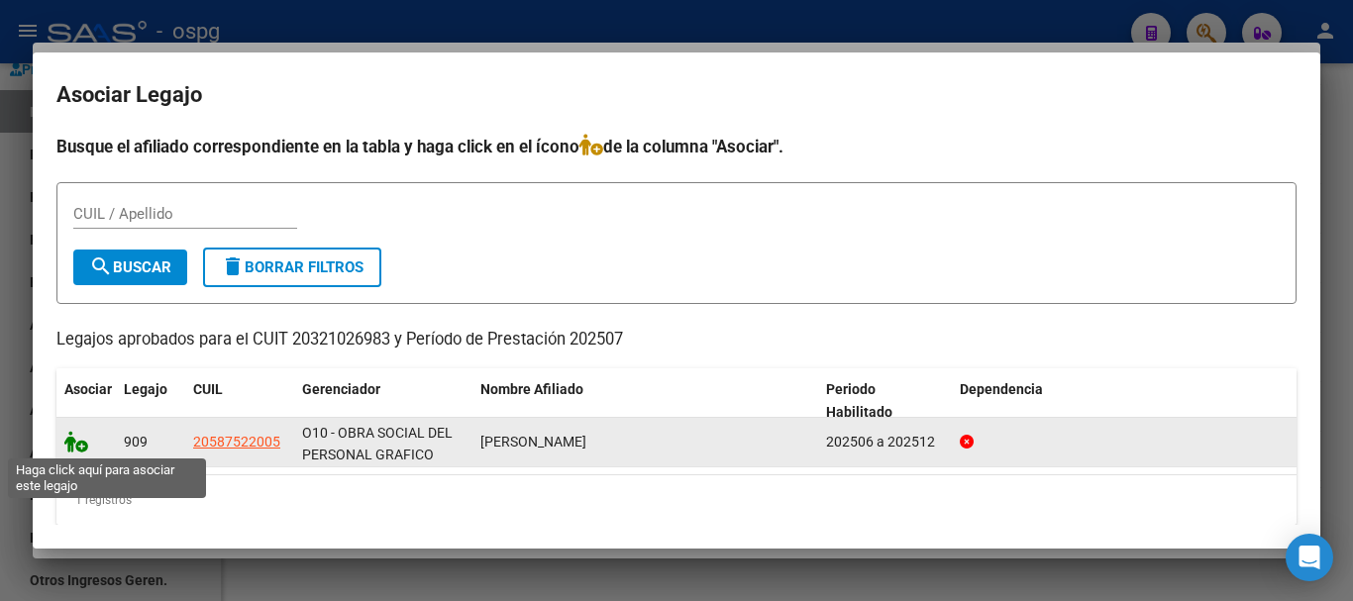
click at [83, 447] on icon at bounding box center [76, 442] width 24 height 22
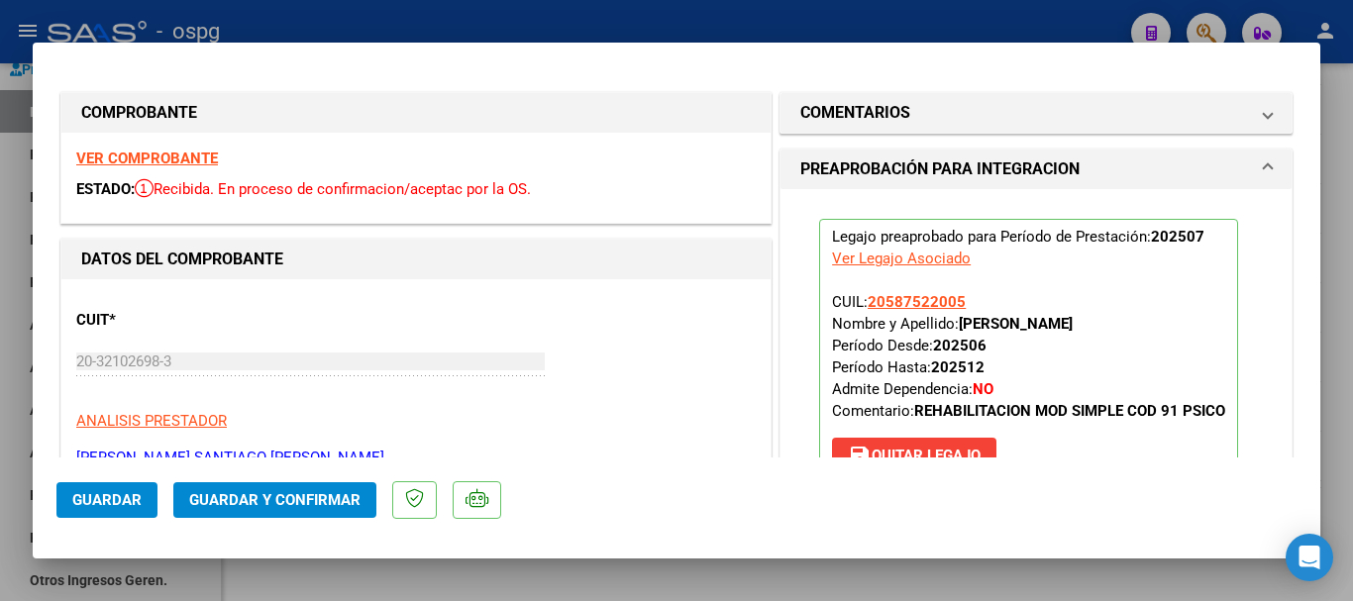
click at [122, 500] on span "Guardar" at bounding box center [106, 500] width 69 height 18
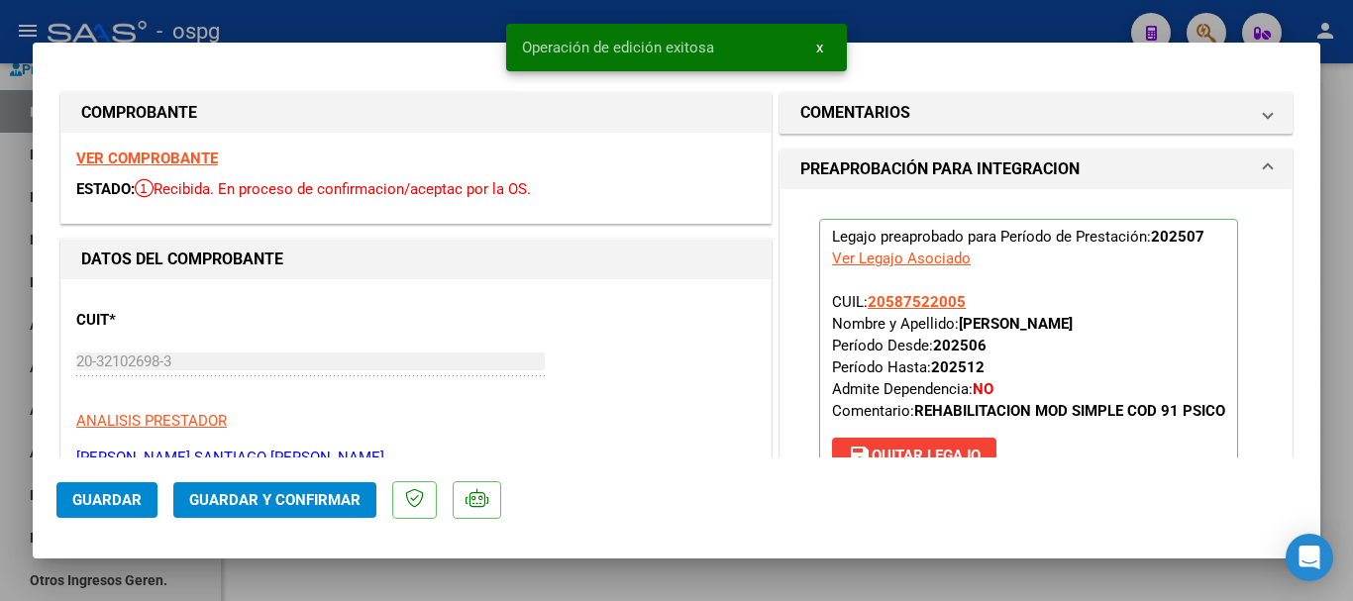
click at [1347, 452] on div at bounding box center [676, 300] width 1353 height 601
type input "$ 0,00"
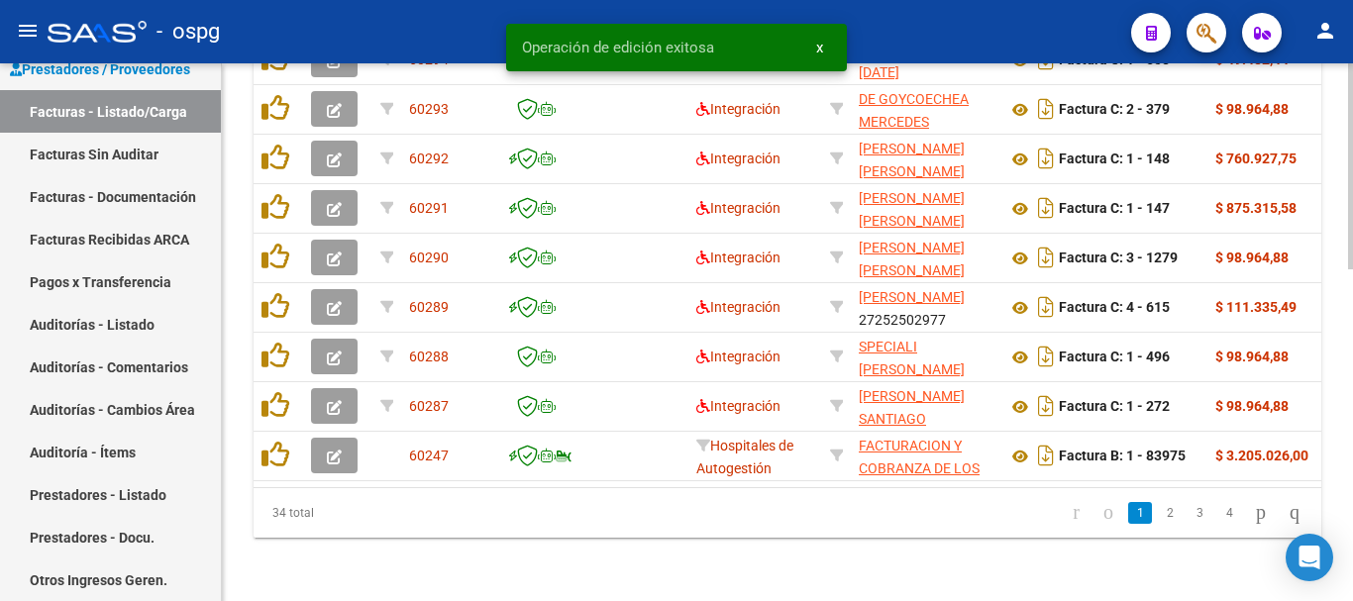
scroll to position [869, 0]
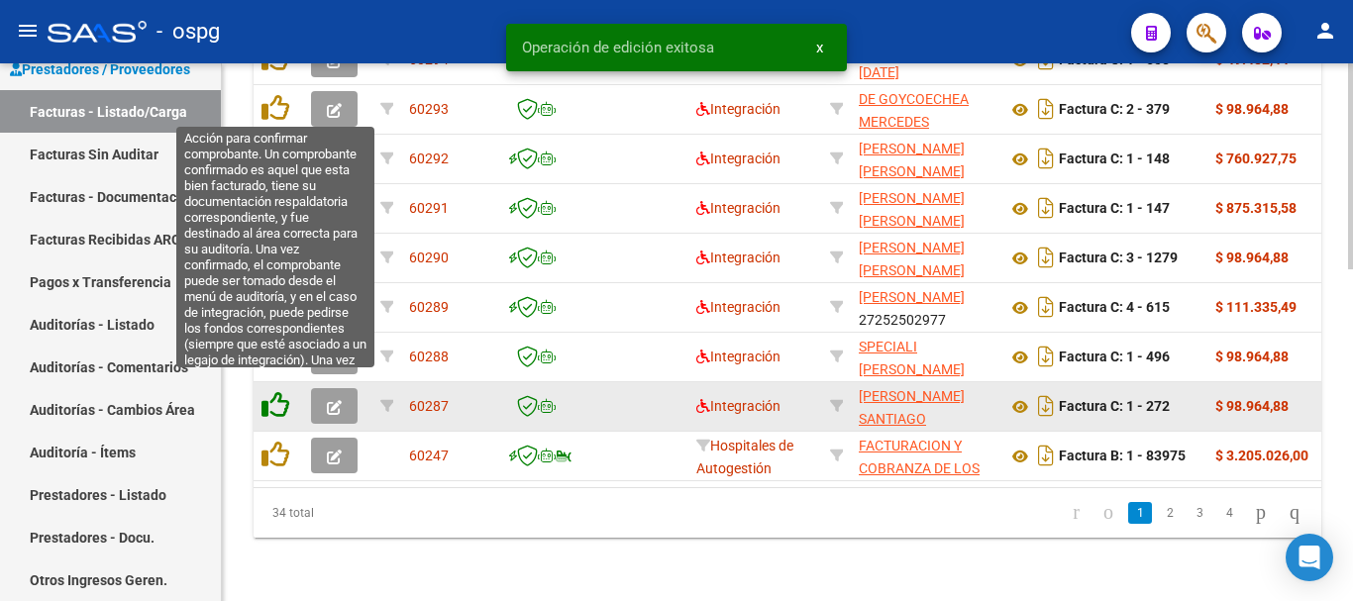
click at [281, 391] on icon at bounding box center [276, 405] width 28 height 28
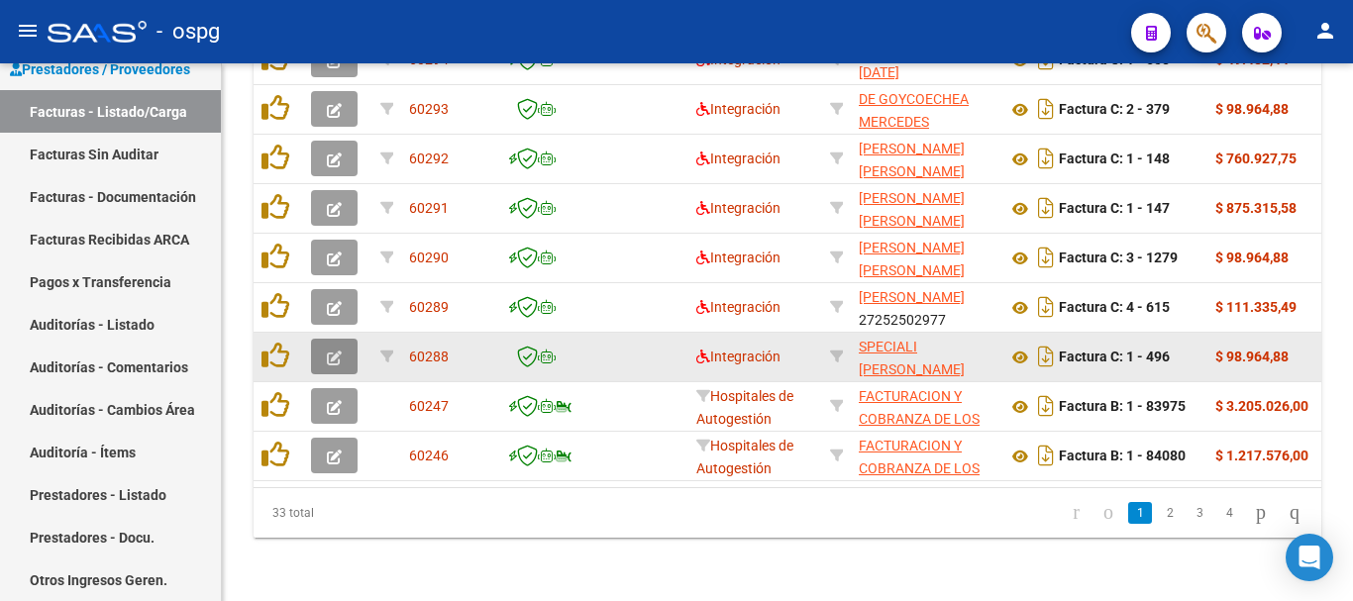
click at [332, 351] on icon "button" at bounding box center [334, 358] width 15 height 15
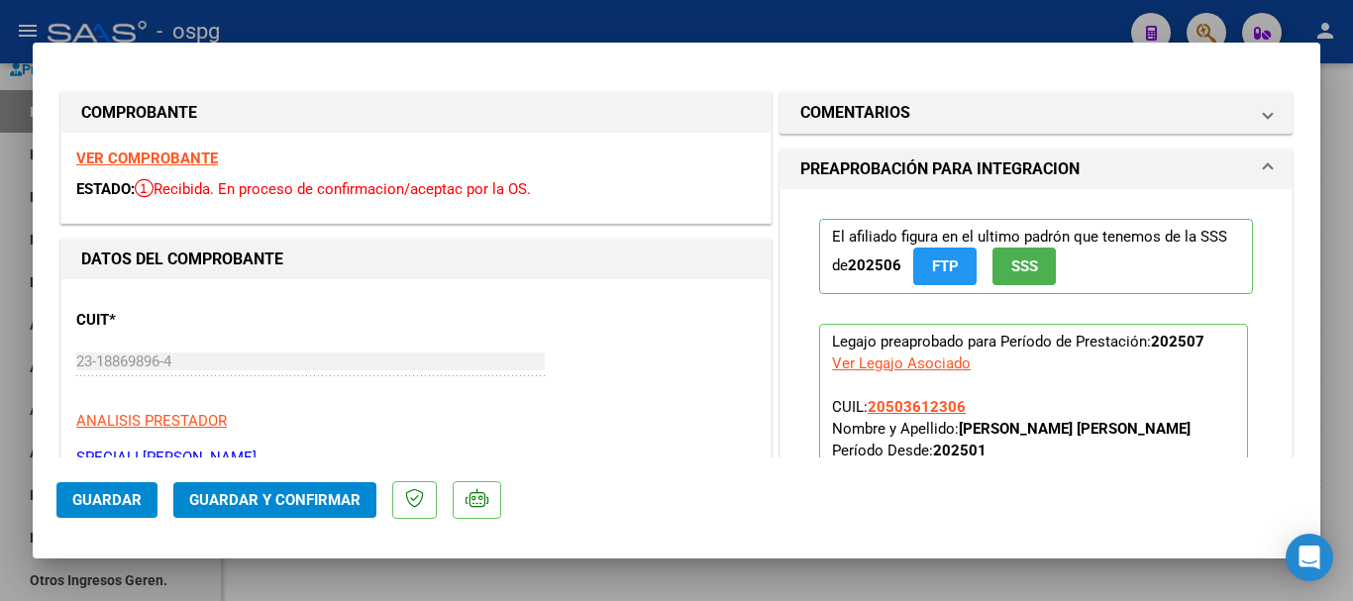
click at [153, 158] on strong "VER COMPROBANTE" at bounding box center [147, 159] width 142 height 18
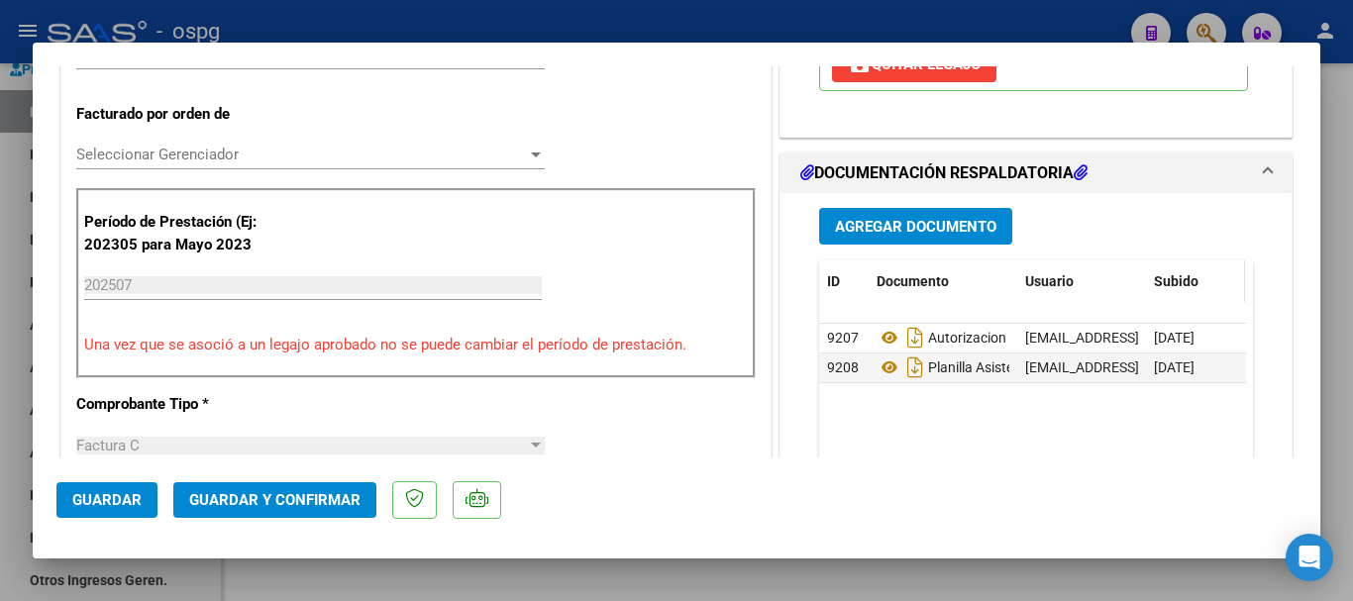
scroll to position [594, 0]
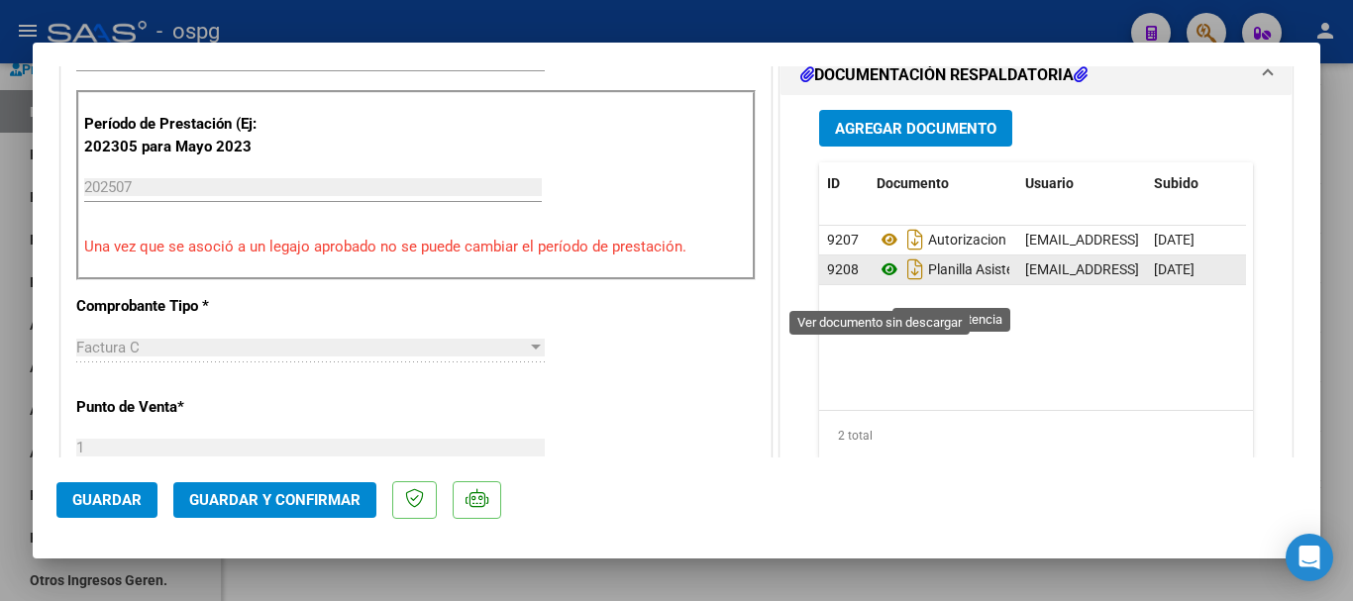
click at [877, 281] on icon at bounding box center [890, 270] width 26 height 24
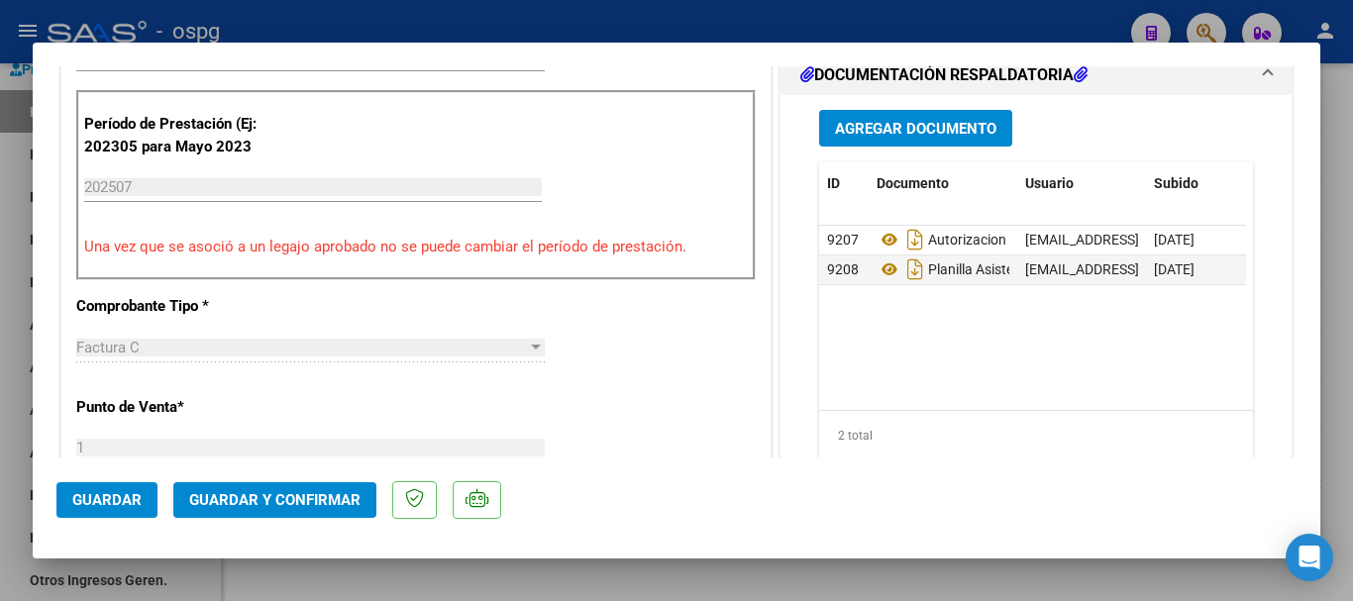
click at [1346, 383] on div at bounding box center [676, 300] width 1353 height 601
type input "$ 0,00"
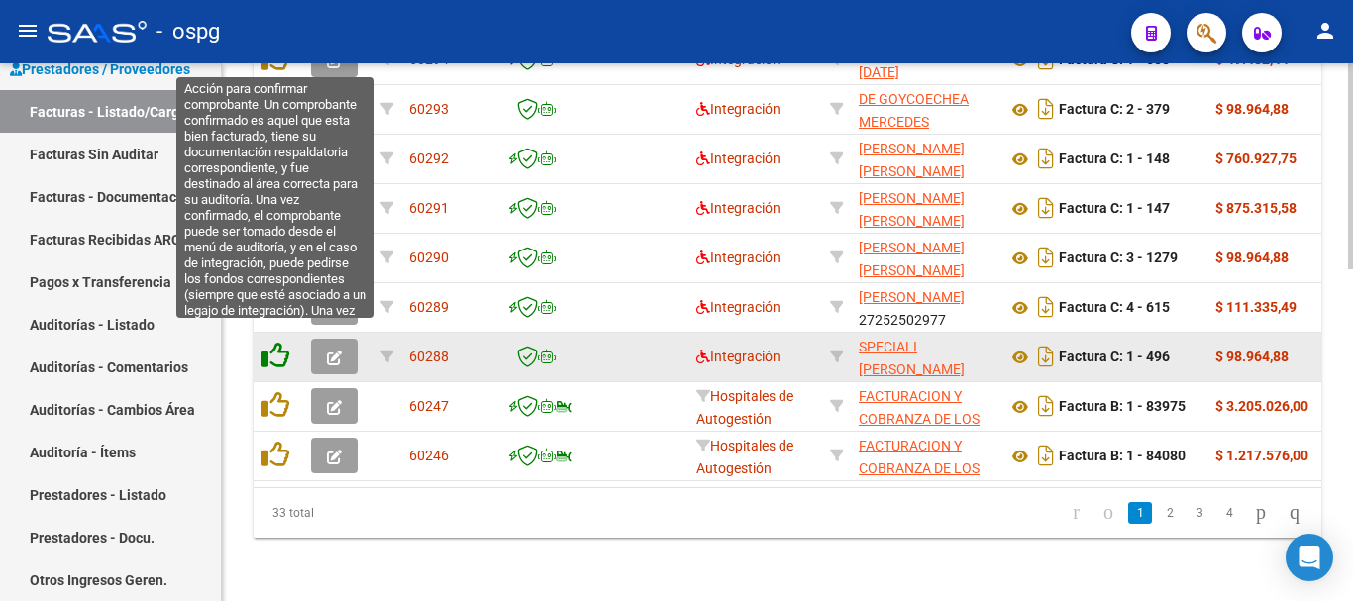
click at [278, 342] on icon at bounding box center [276, 356] width 28 height 28
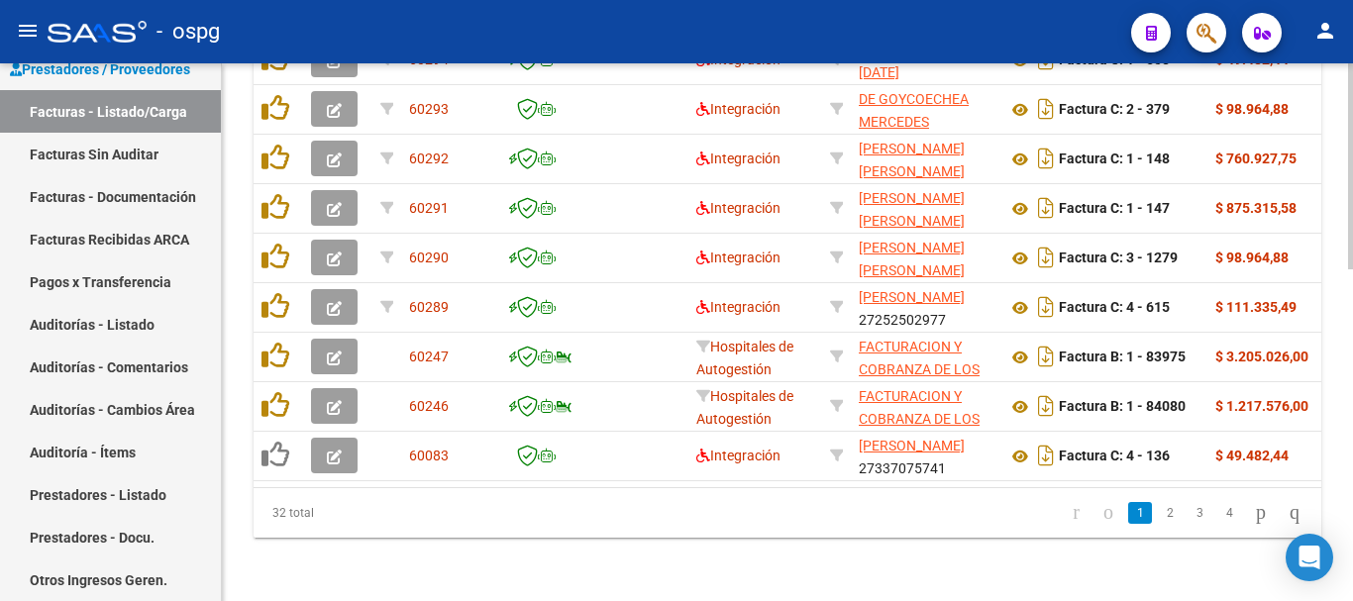
scroll to position [869, 0]
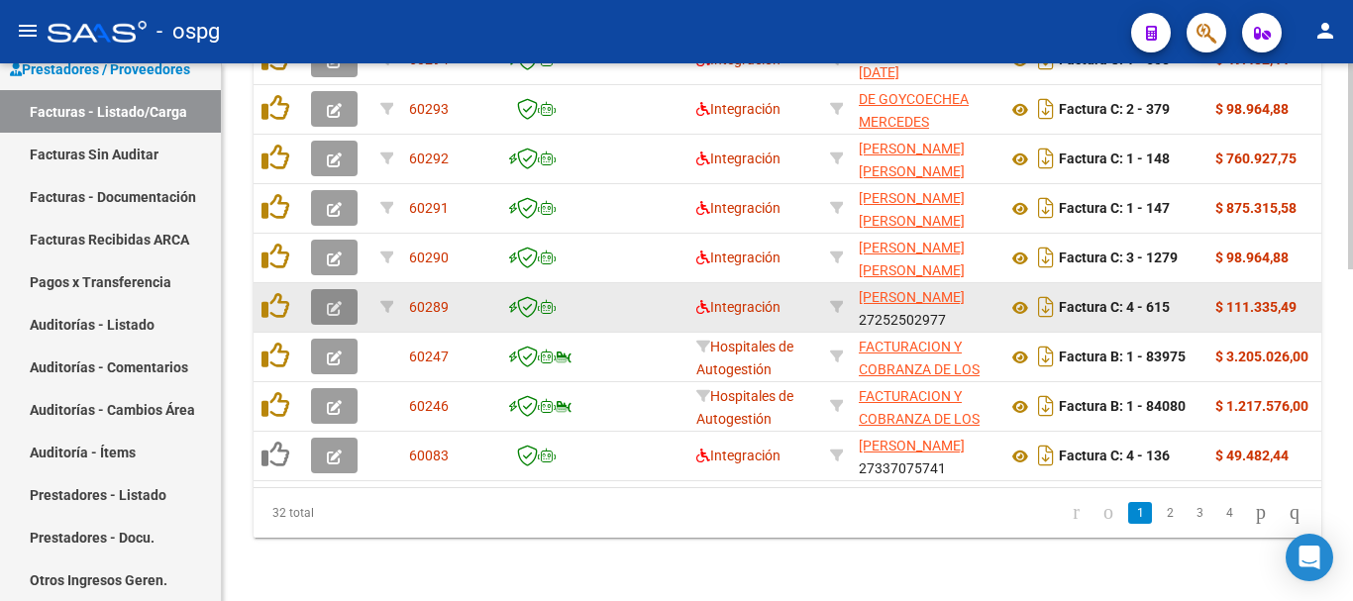
click at [335, 301] on icon "button" at bounding box center [334, 308] width 15 height 15
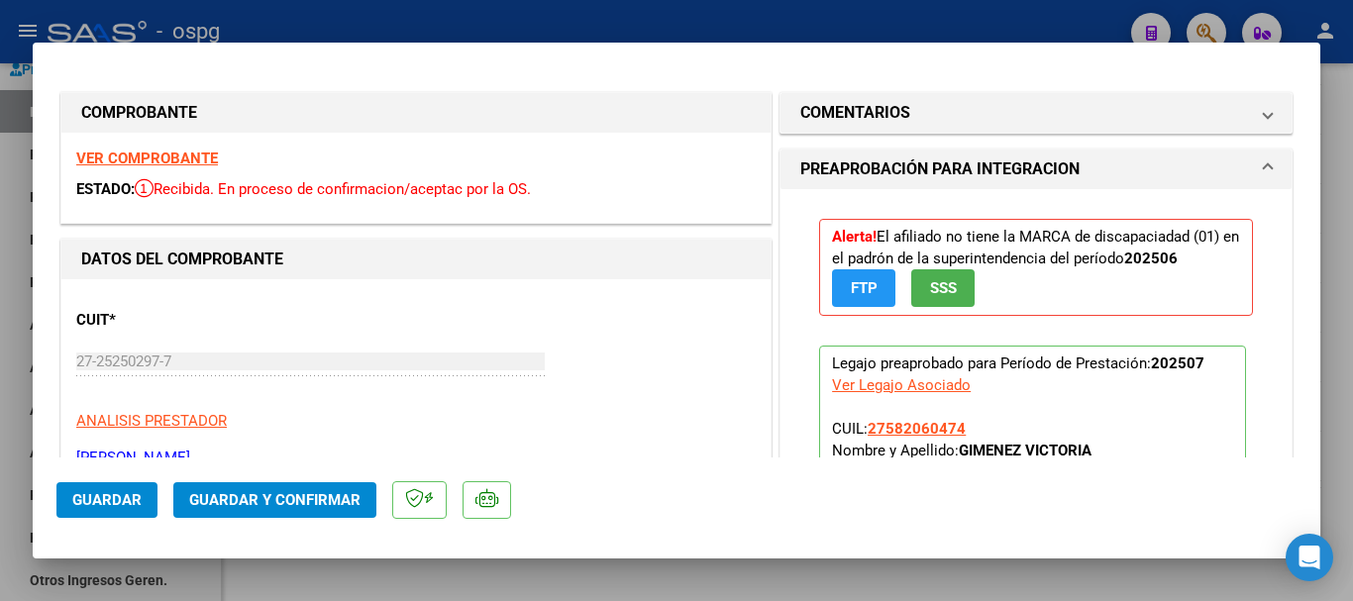
click at [194, 159] on strong "VER COMPROBANTE" at bounding box center [147, 159] width 142 height 18
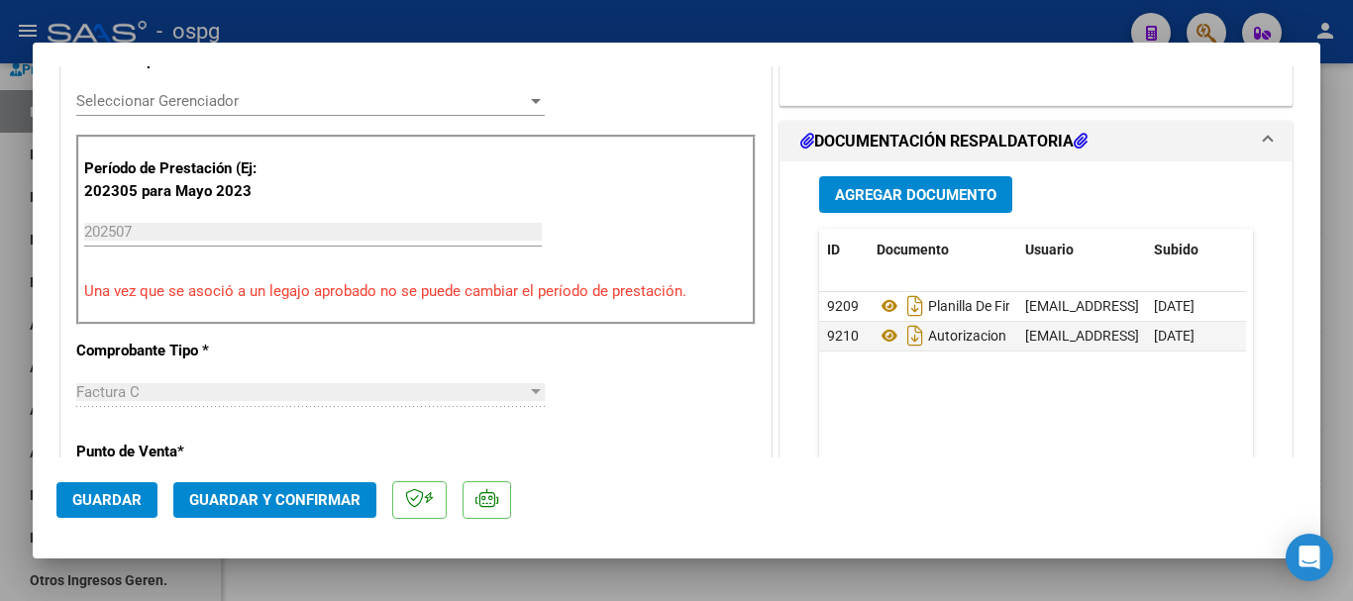
scroll to position [594, 0]
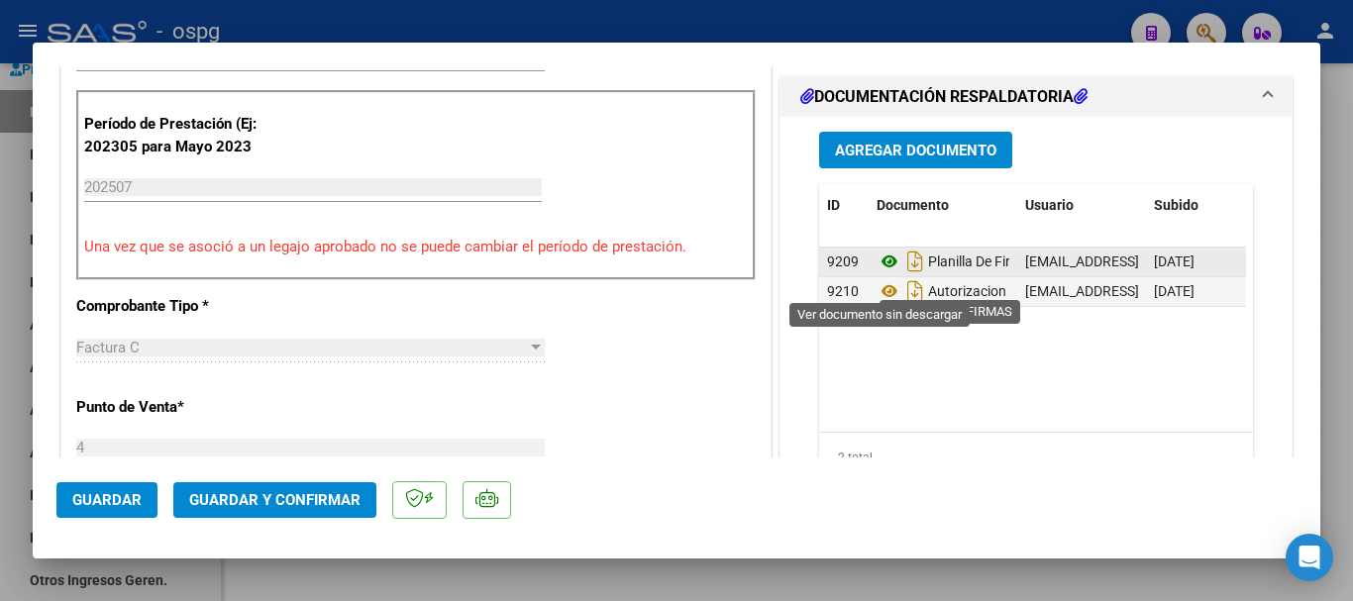
click at [877, 273] on icon at bounding box center [890, 262] width 26 height 24
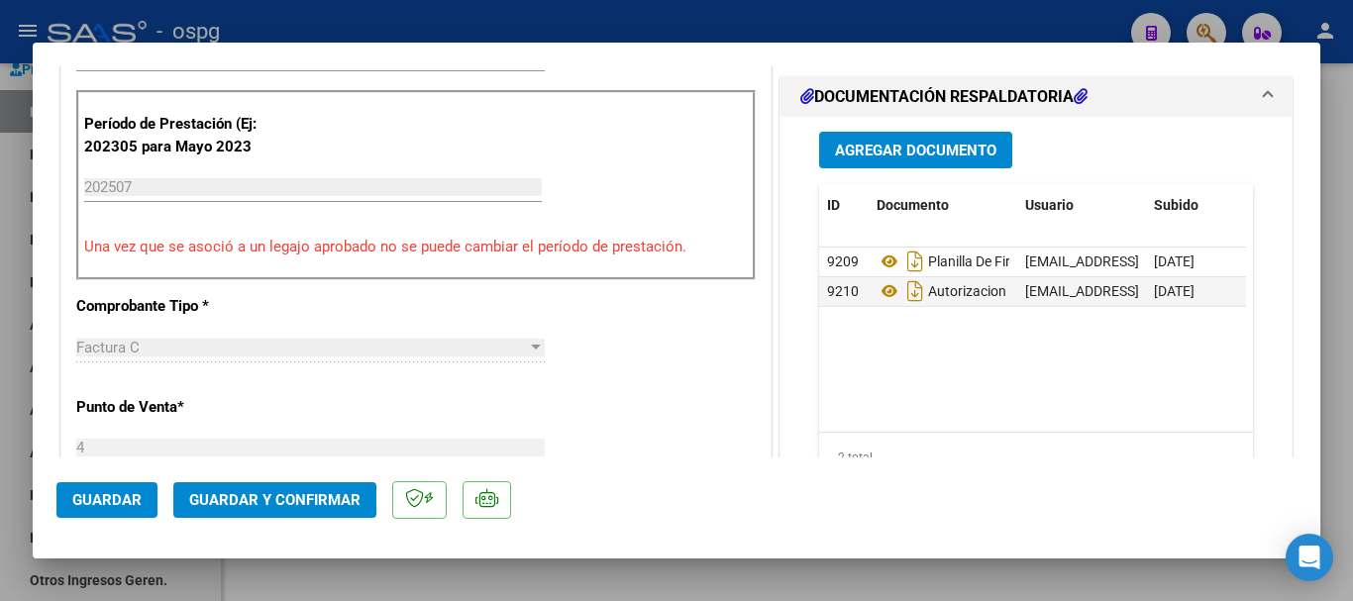
click at [1334, 357] on div at bounding box center [676, 300] width 1353 height 601
type input "$ 0,00"
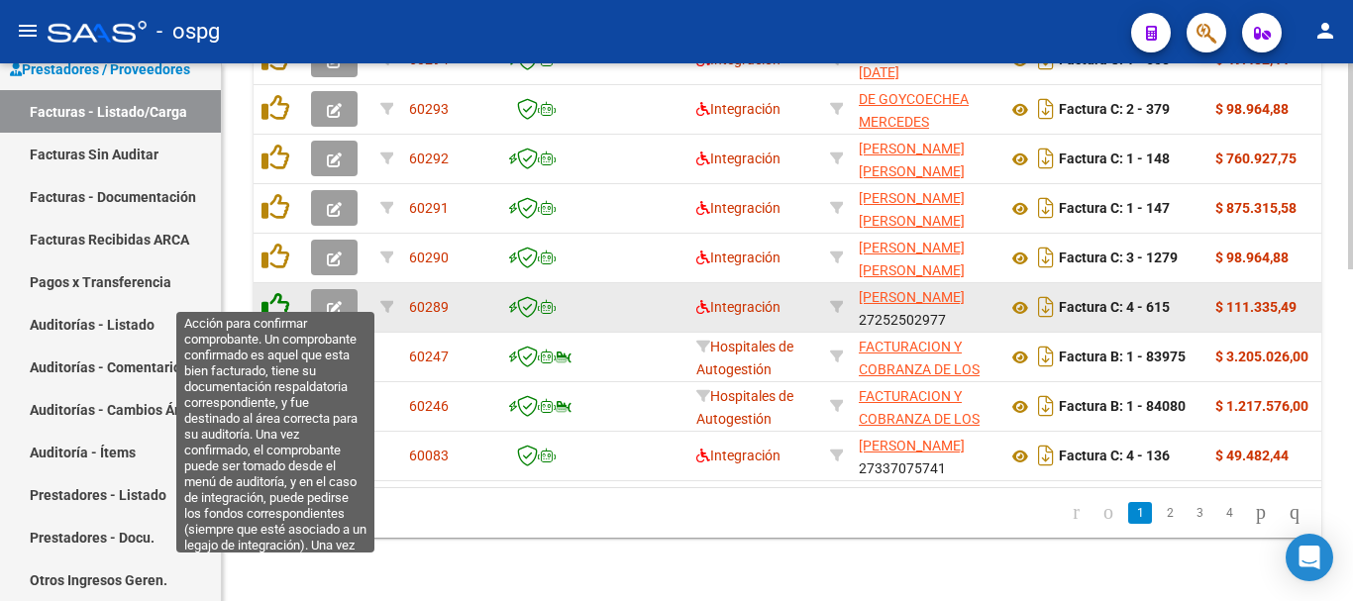
click at [275, 292] on icon at bounding box center [276, 306] width 28 height 28
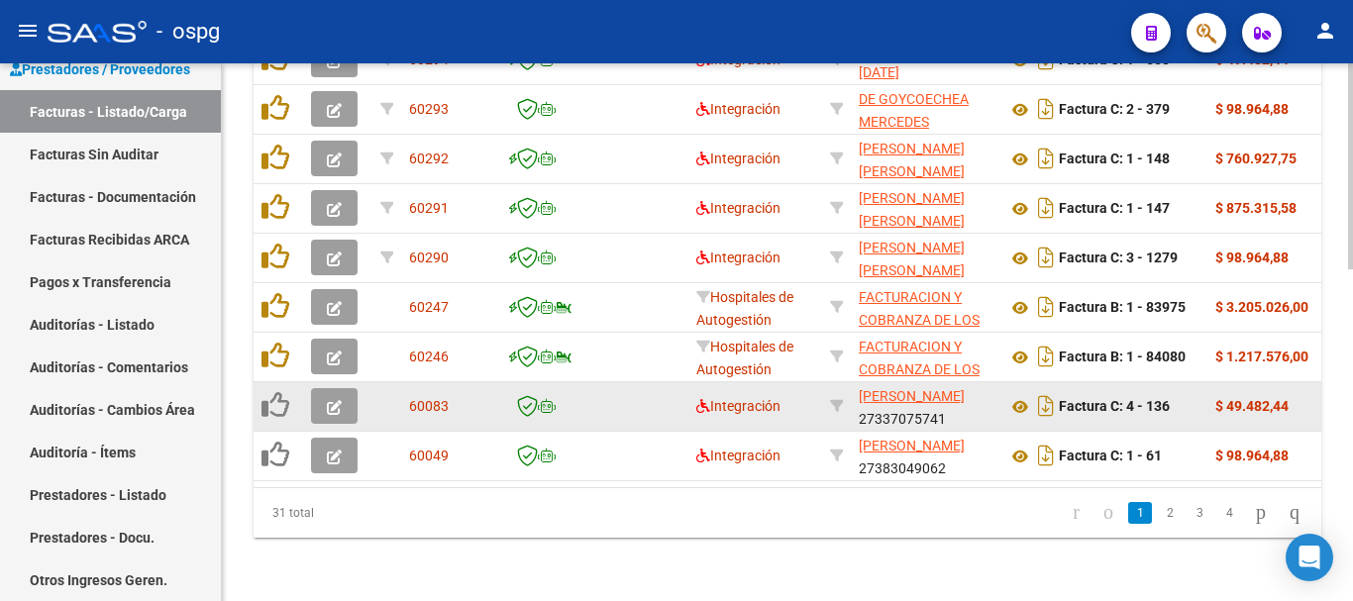
scroll to position [869, 0]
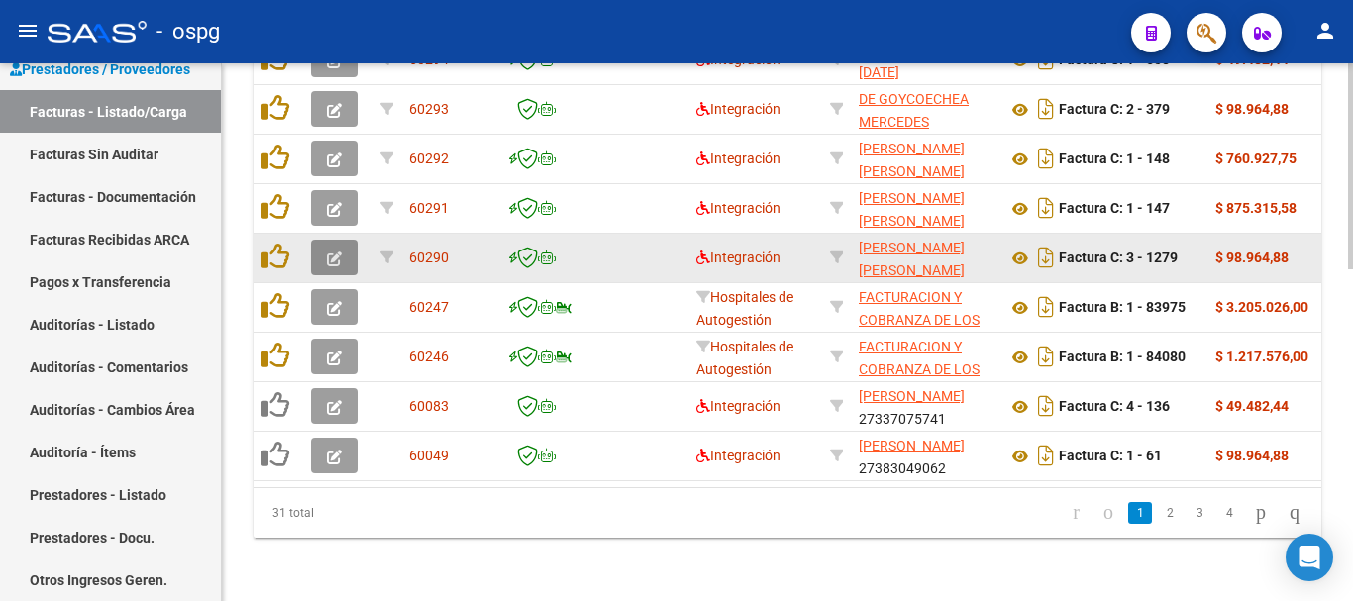
click at [336, 252] on icon "button" at bounding box center [334, 259] width 15 height 15
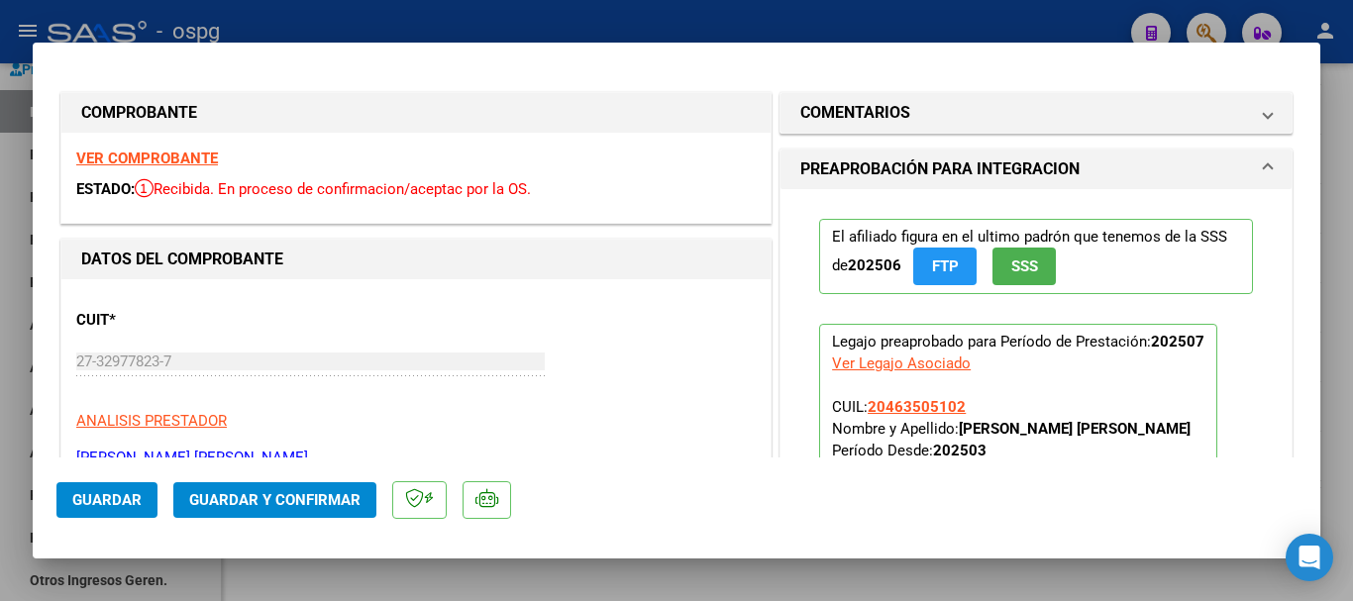
click at [185, 156] on strong "VER COMPROBANTE" at bounding box center [147, 159] width 142 height 18
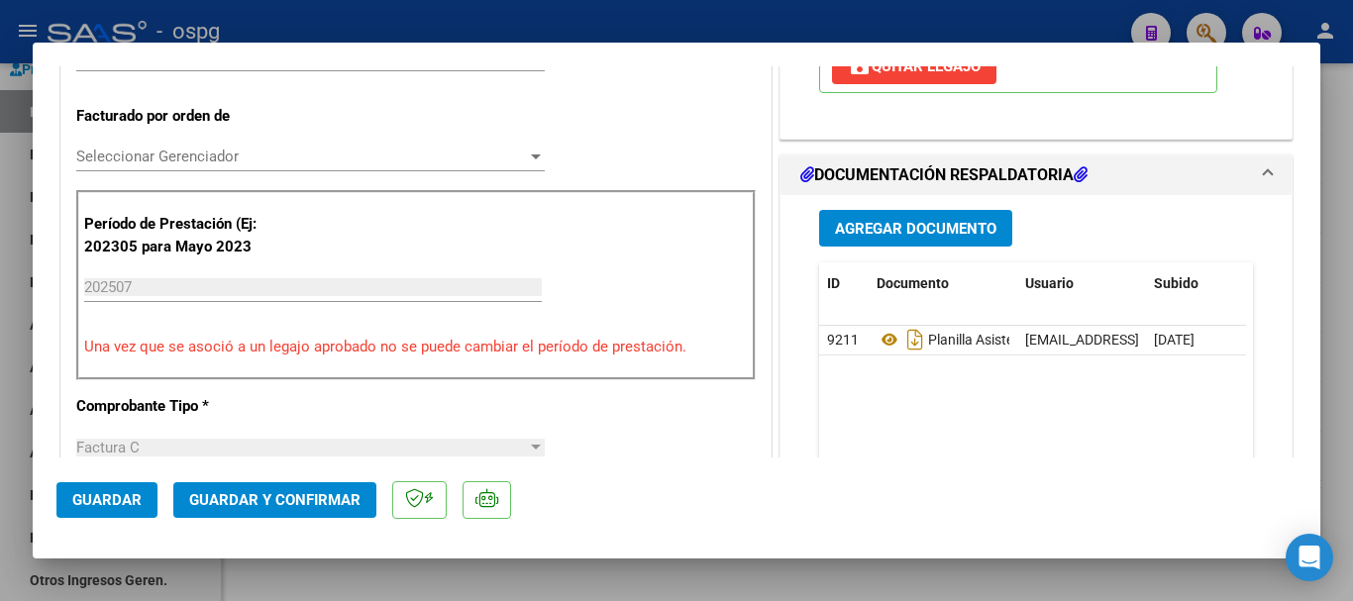
scroll to position [495, 0]
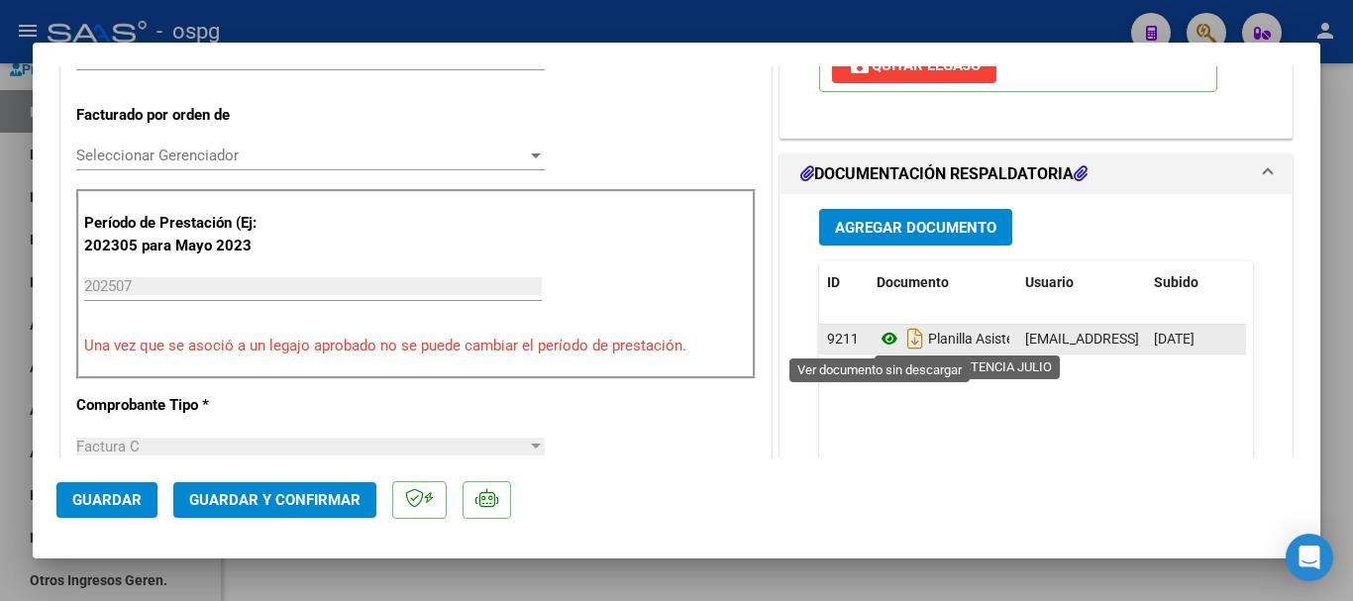
click at [882, 338] on icon at bounding box center [890, 339] width 26 height 24
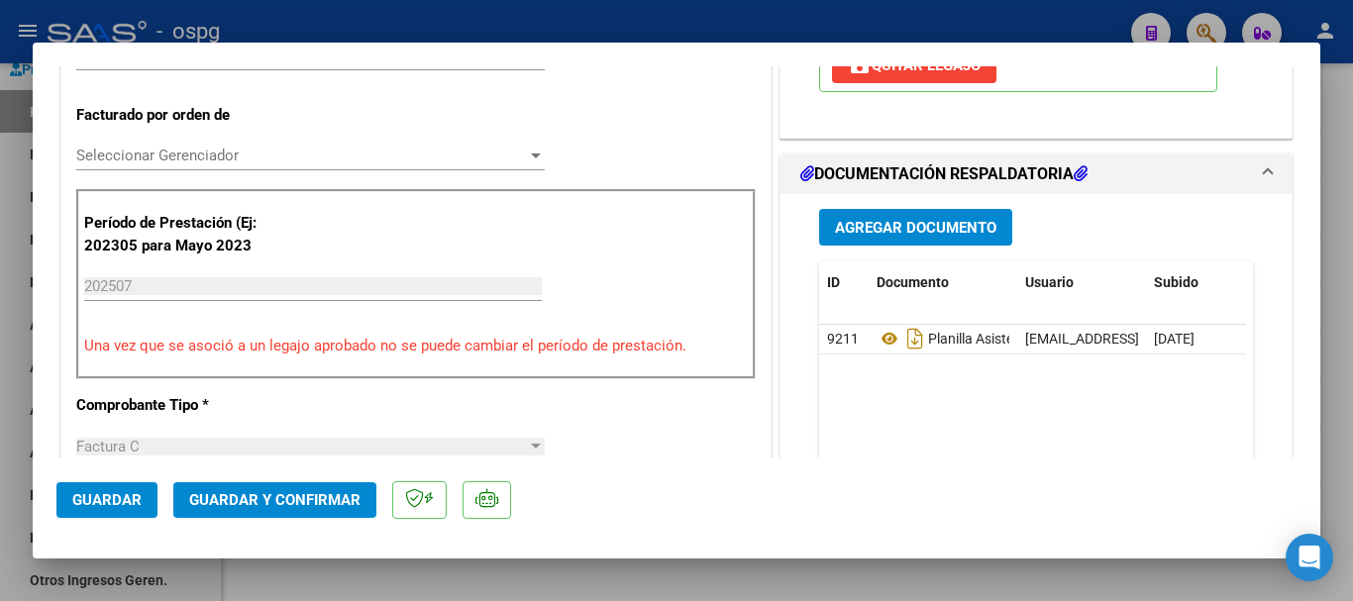
click at [1352, 352] on div at bounding box center [676, 300] width 1353 height 601
type input "$ 0,00"
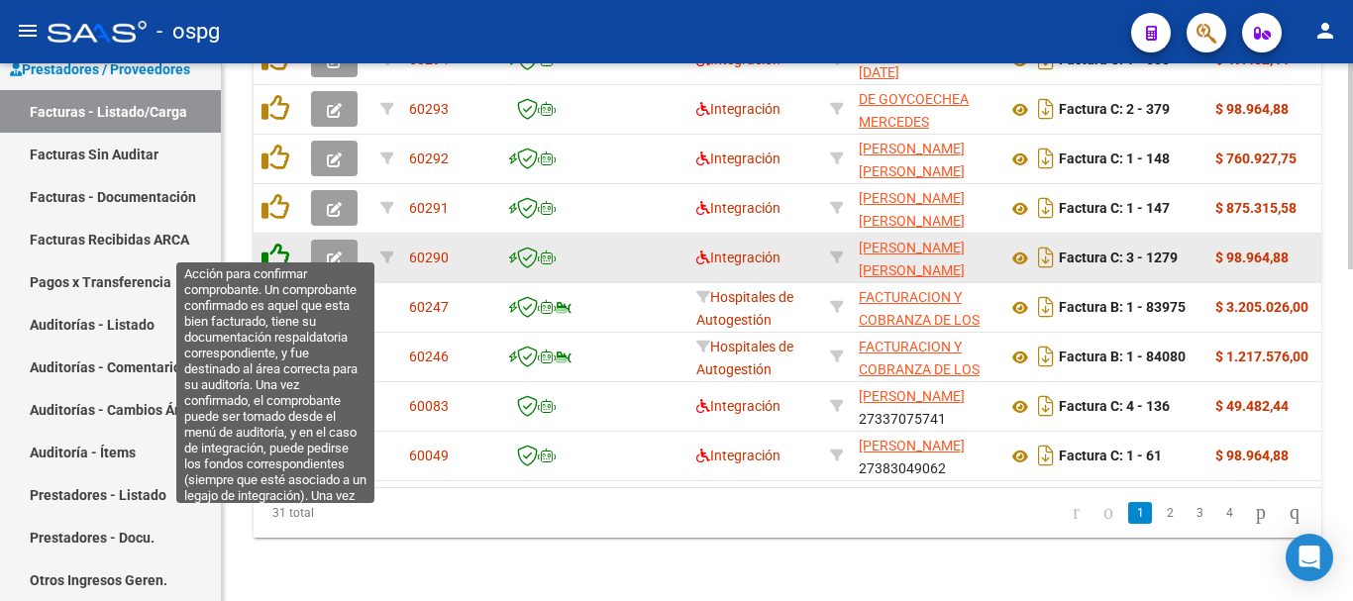
click at [281, 243] on icon at bounding box center [276, 257] width 28 height 28
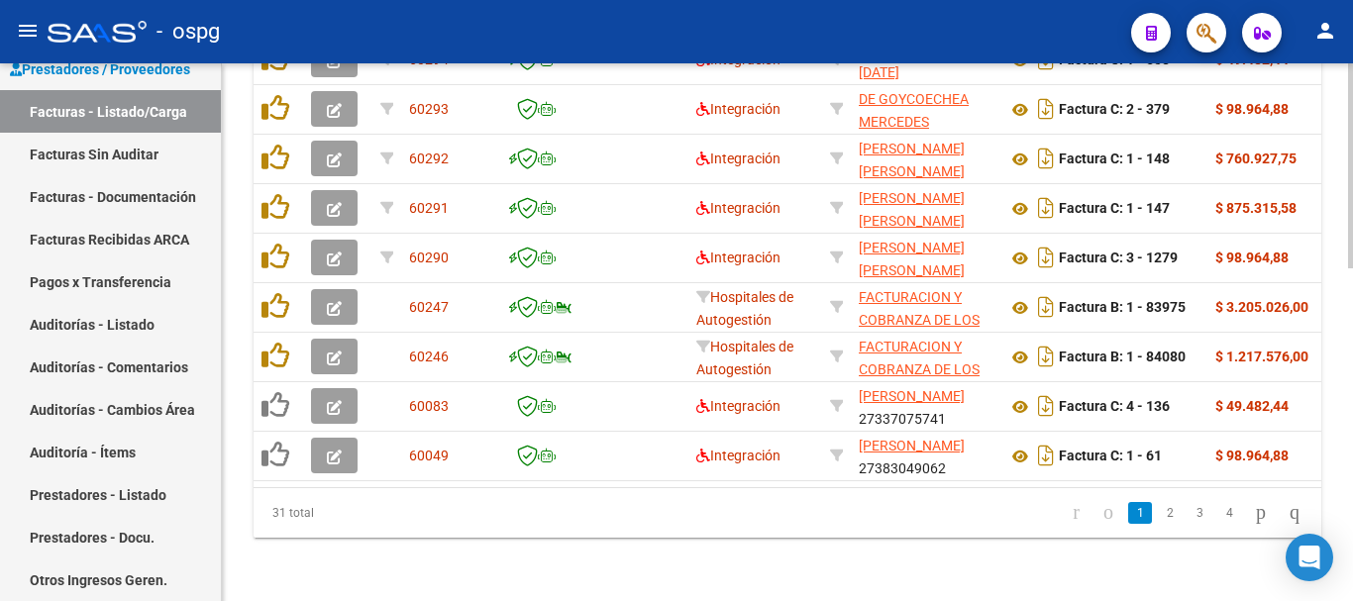
scroll to position [869, 0]
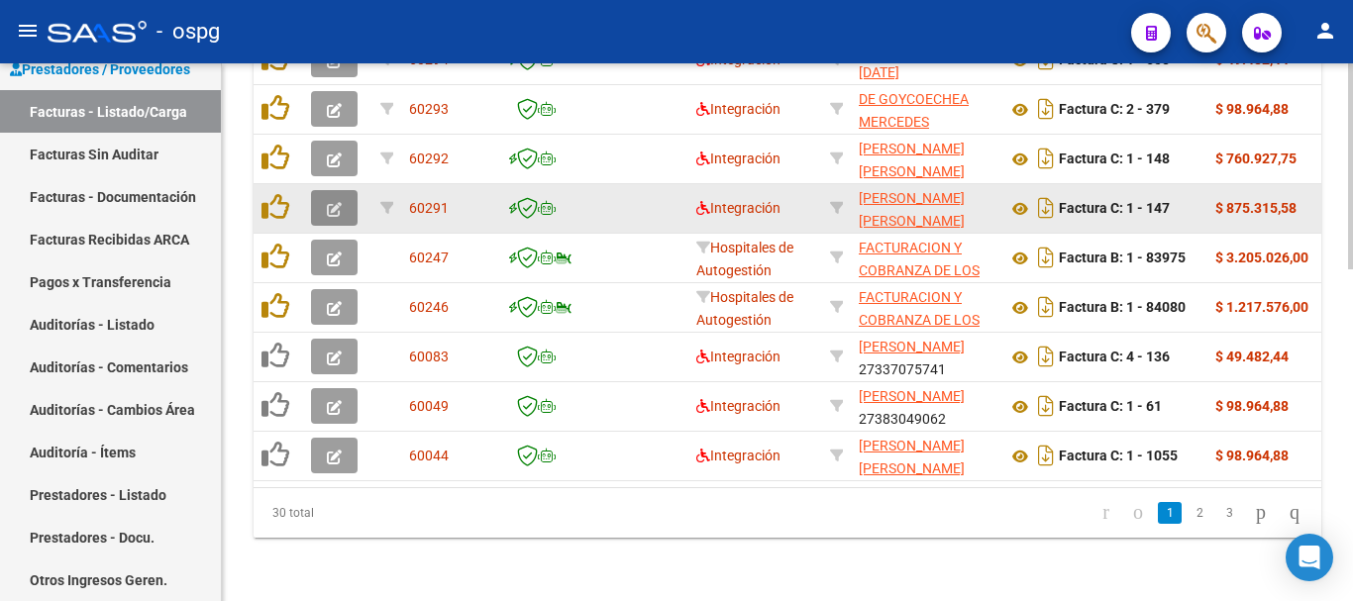
click at [333, 202] on icon "button" at bounding box center [334, 209] width 15 height 15
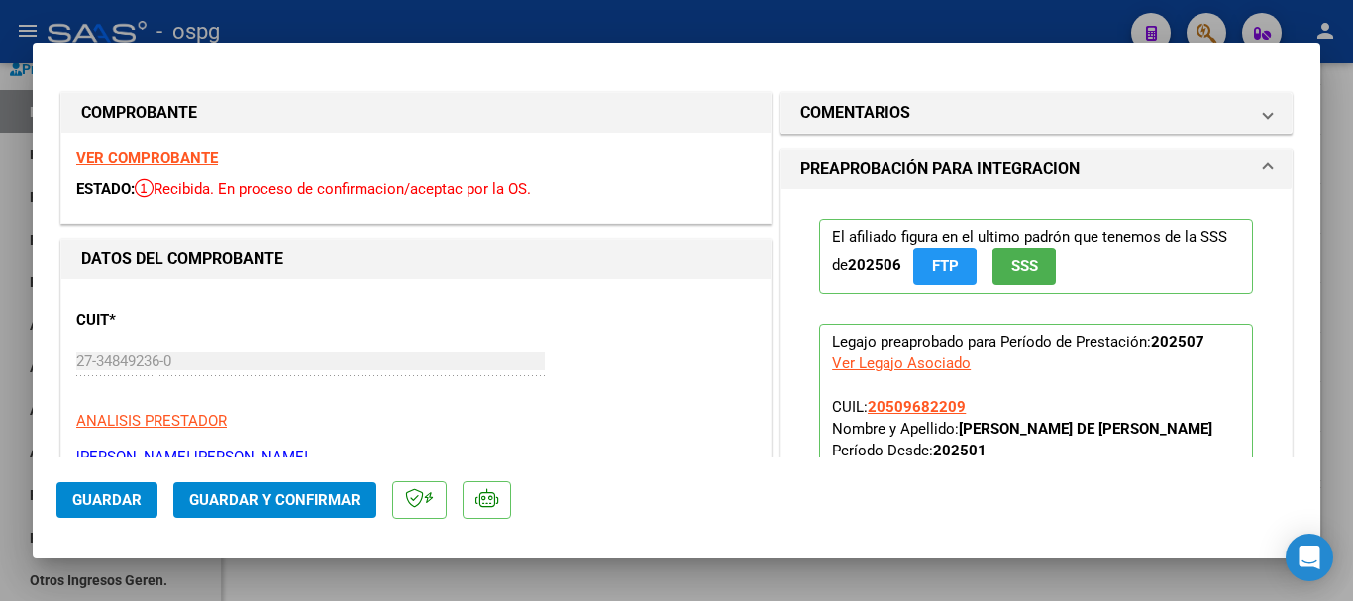
click at [1348, 397] on div at bounding box center [676, 300] width 1353 height 601
type input "$ 0,00"
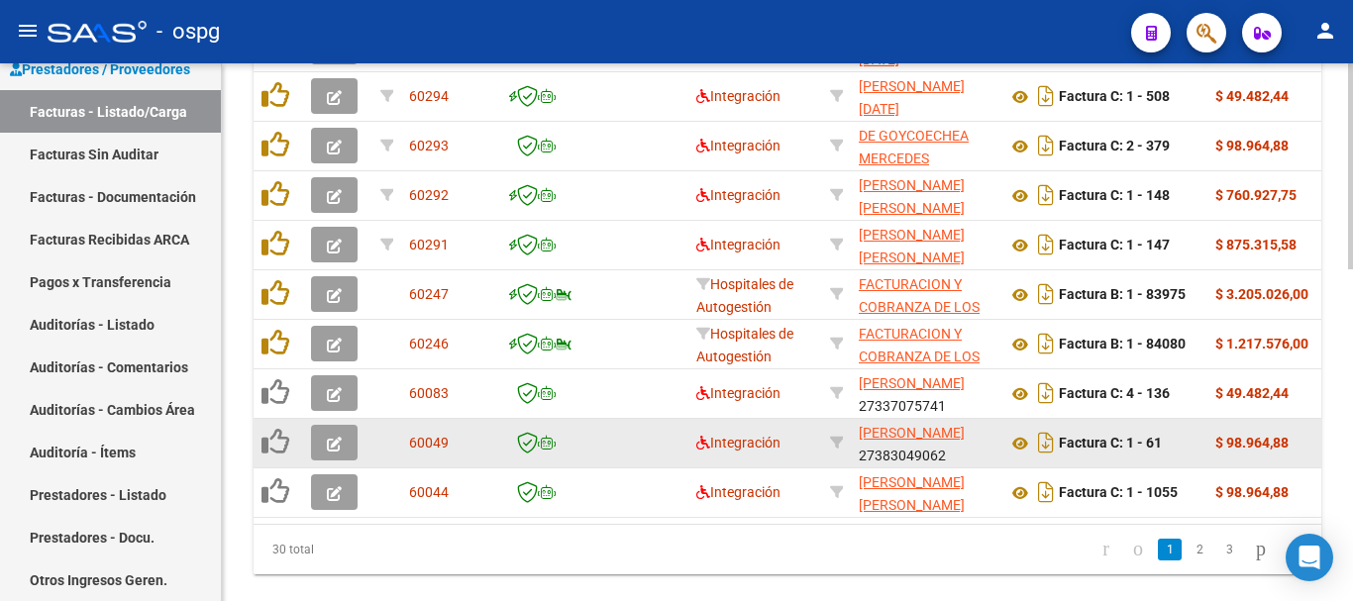
scroll to position [770, 0]
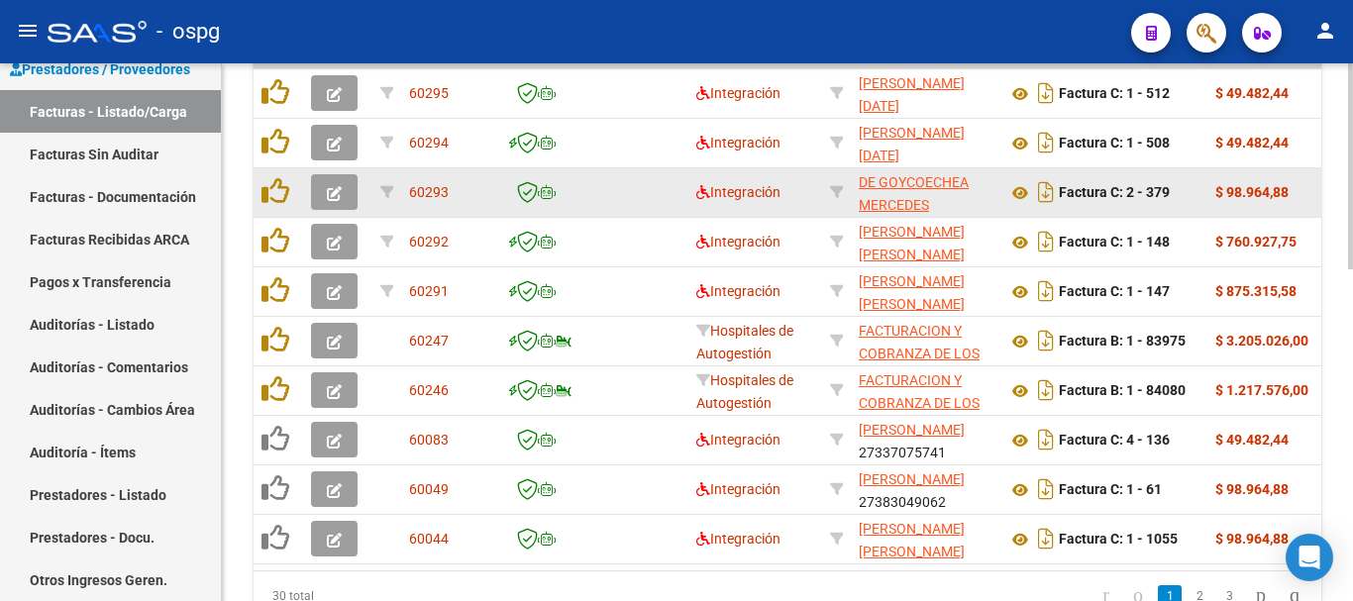
click at [335, 196] on icon "button" at bounding box center [334, 193] width 15 height 15
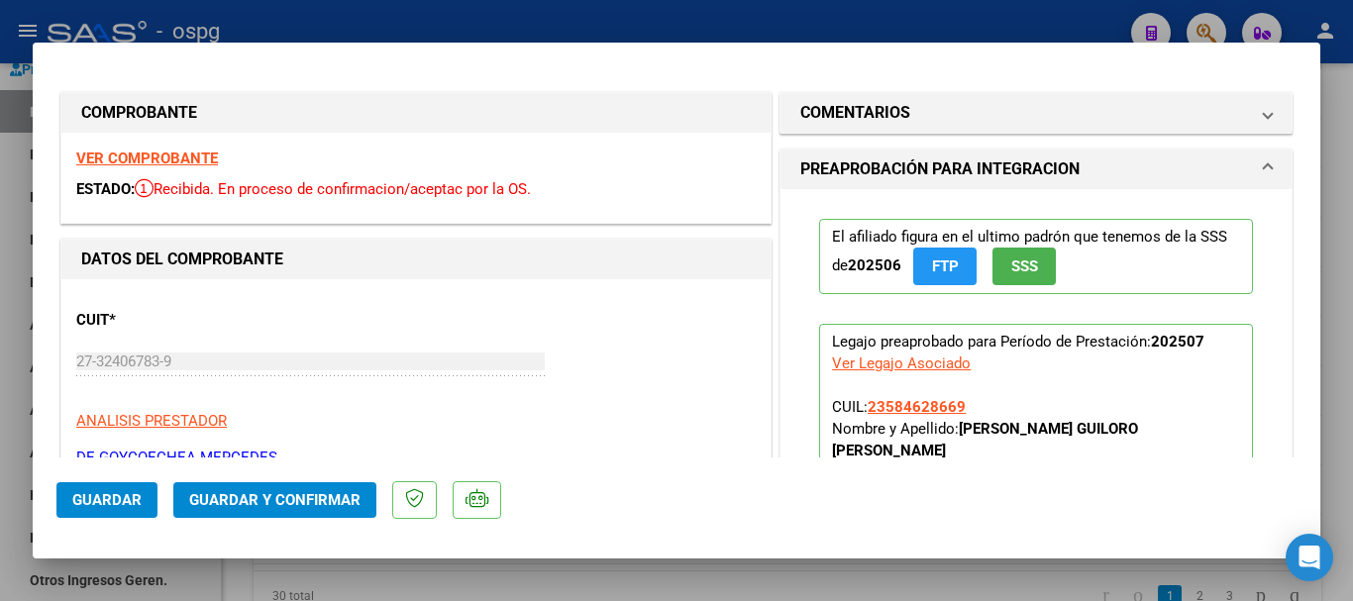
click at [157, 158] on strong "VER COMPROBANTE" at bounding box center [147, 159] width 142 height 18
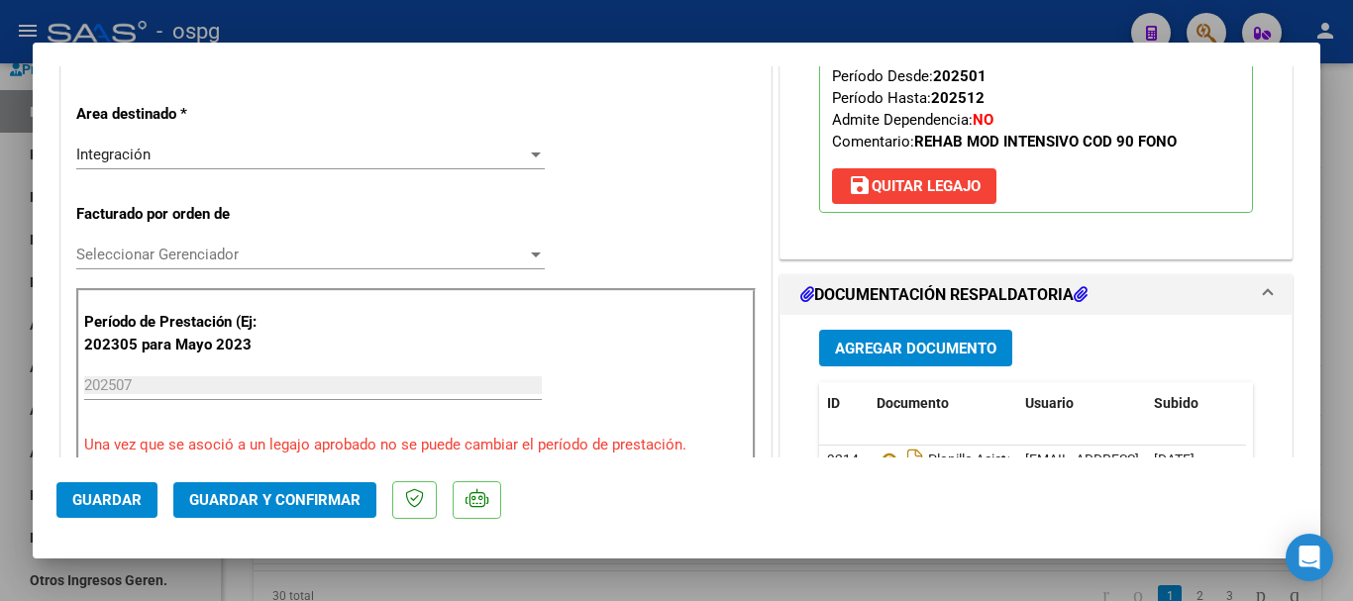
scroll to position [495, 0]
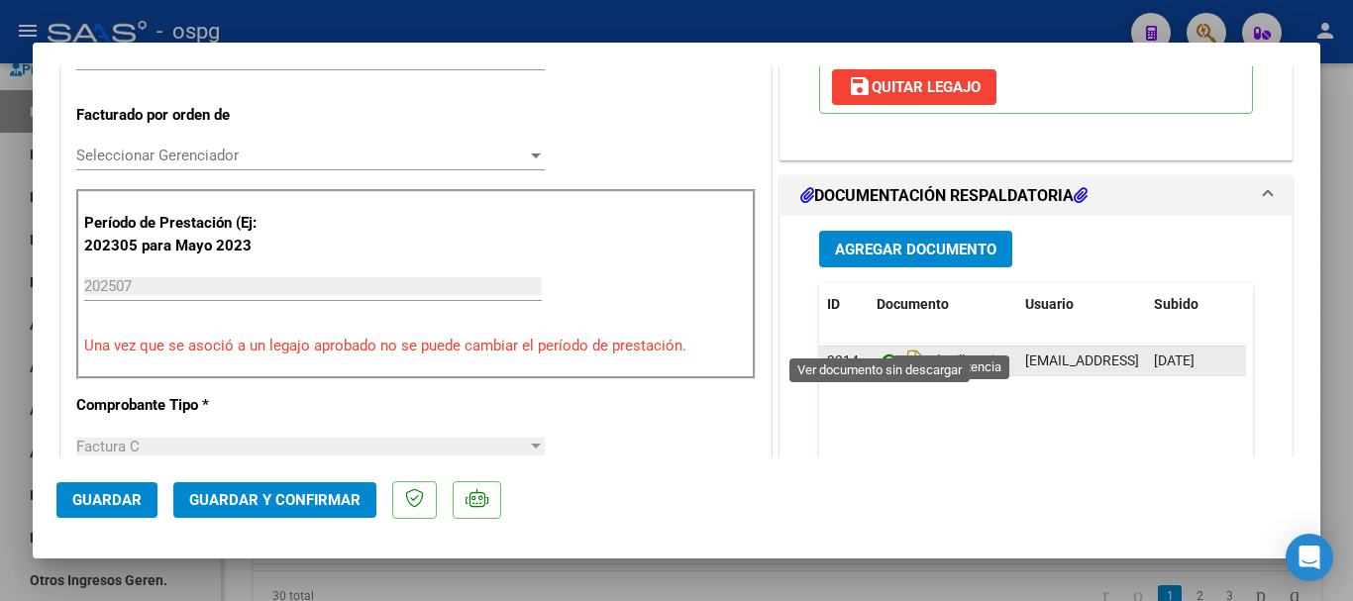
click at [879, 349] on icon at bounding box center [890, 361] width 26 height 24
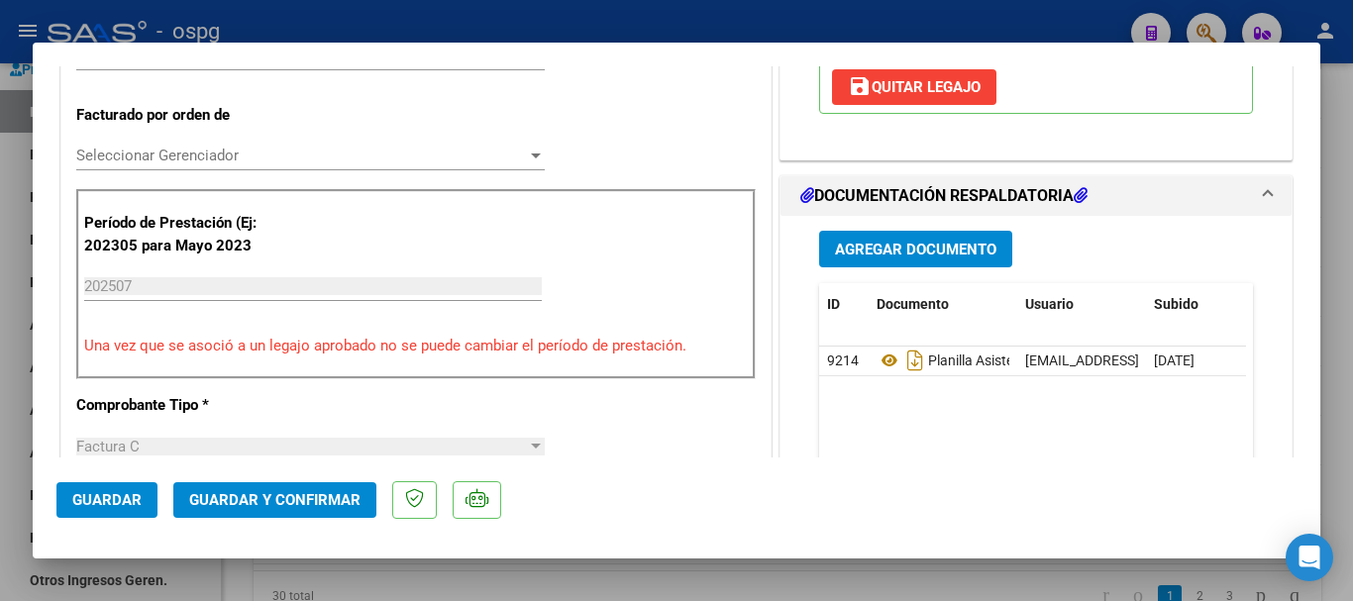
click at [1334, 341] on div at bounding box center [676, 300] width 1353 height 601
type input "$ 0,00"
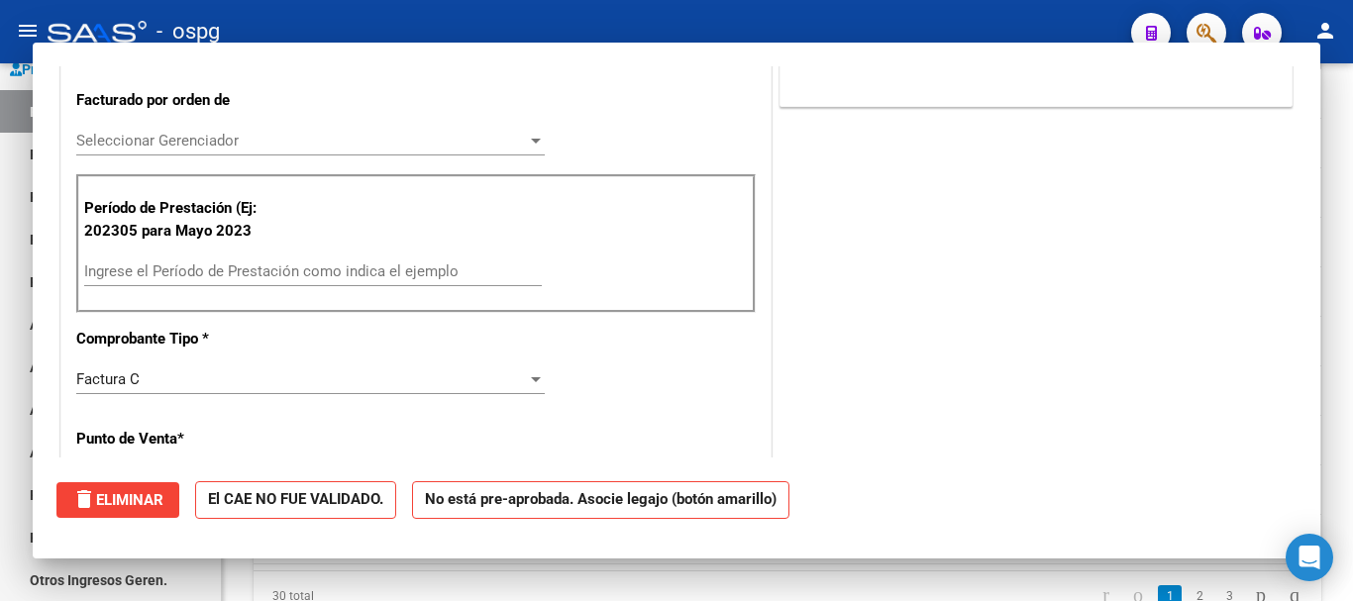
scroll to position [480, 0]
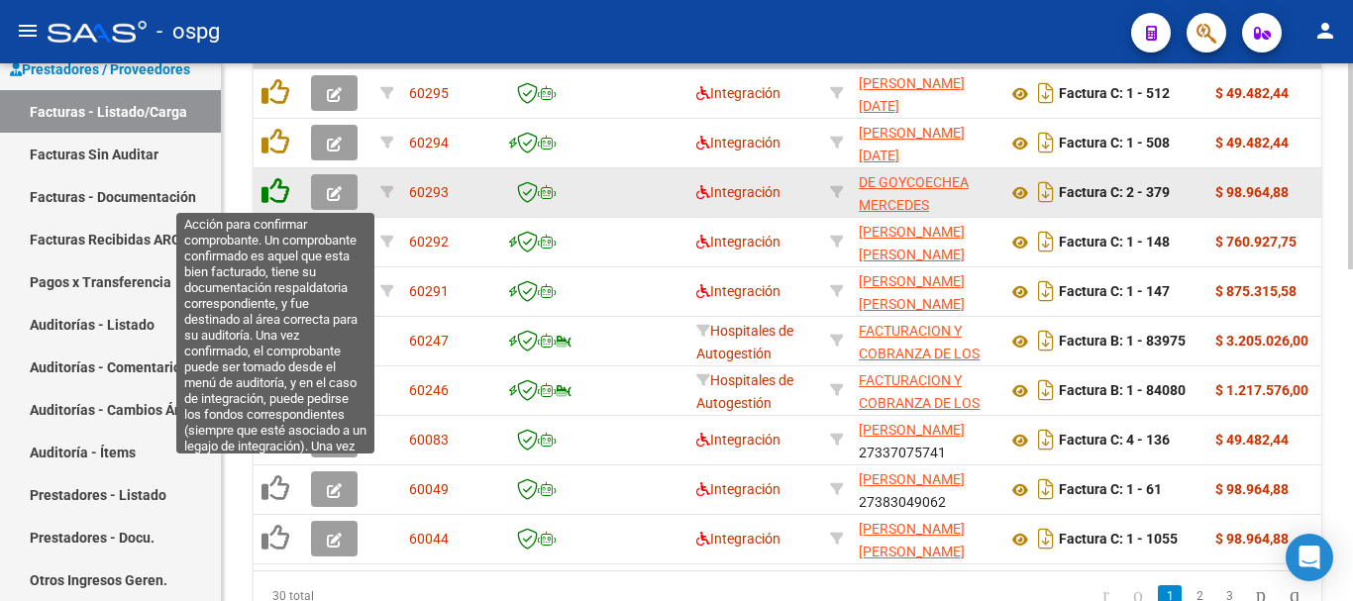
click at [280, 193] on icon at bounding box center [276, 191] width 28 height 28
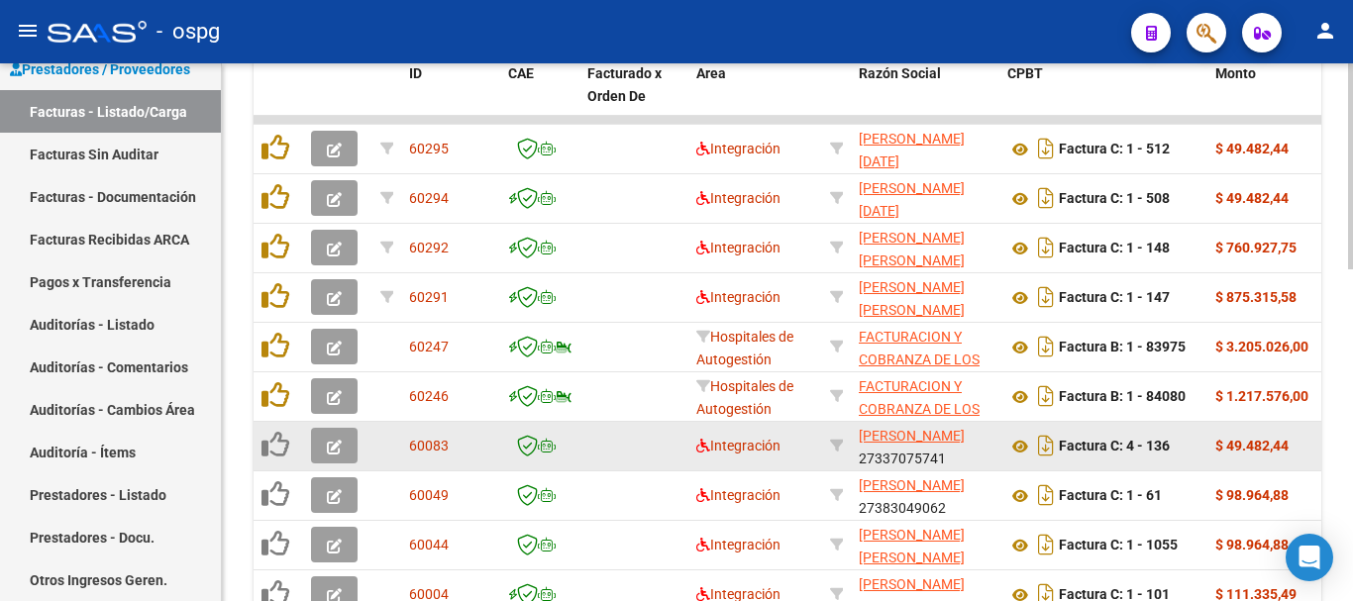
scroll to position [671, 0]
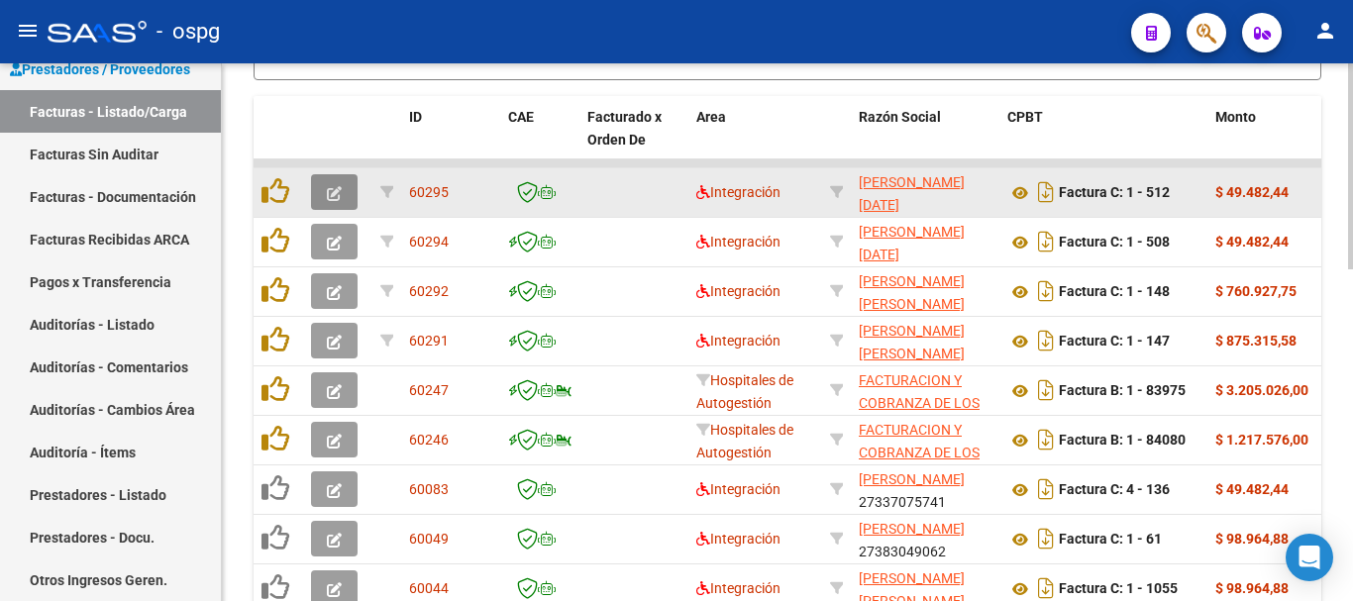
click at [333, 196] on icon "button" at bounding box center [334, 193] width 15 height 15
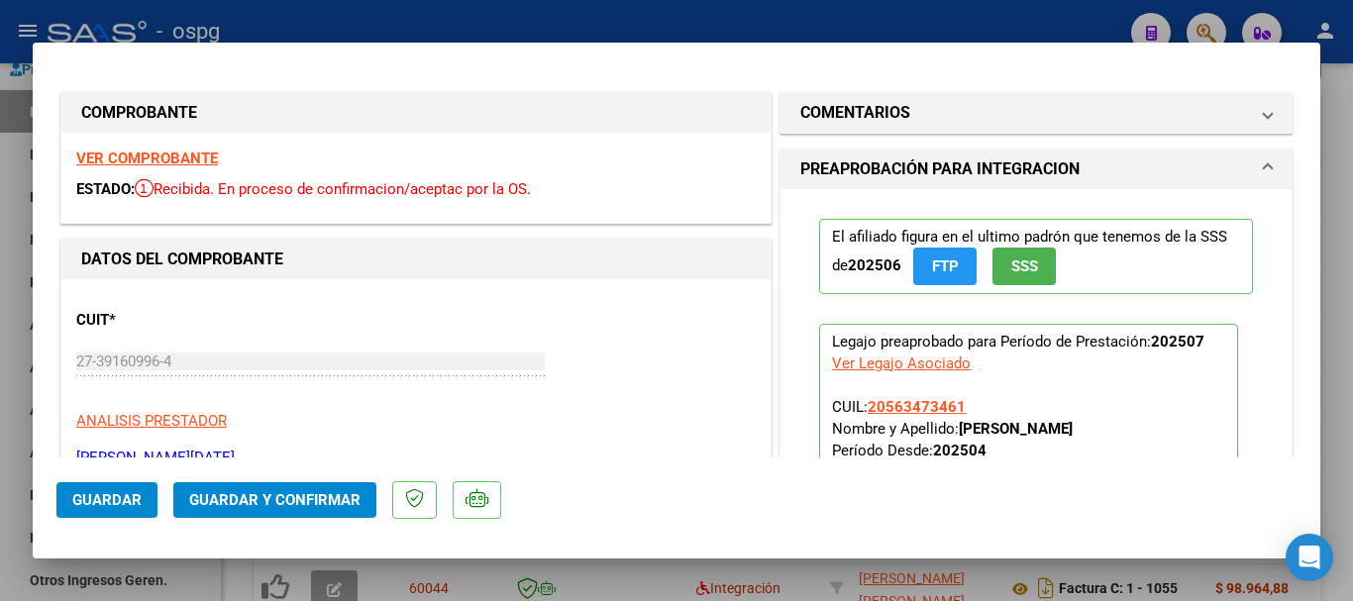
click at [190, 164] on strong "VER COMPROBANTE" at bounding box center [147, 159] width 142 height 18
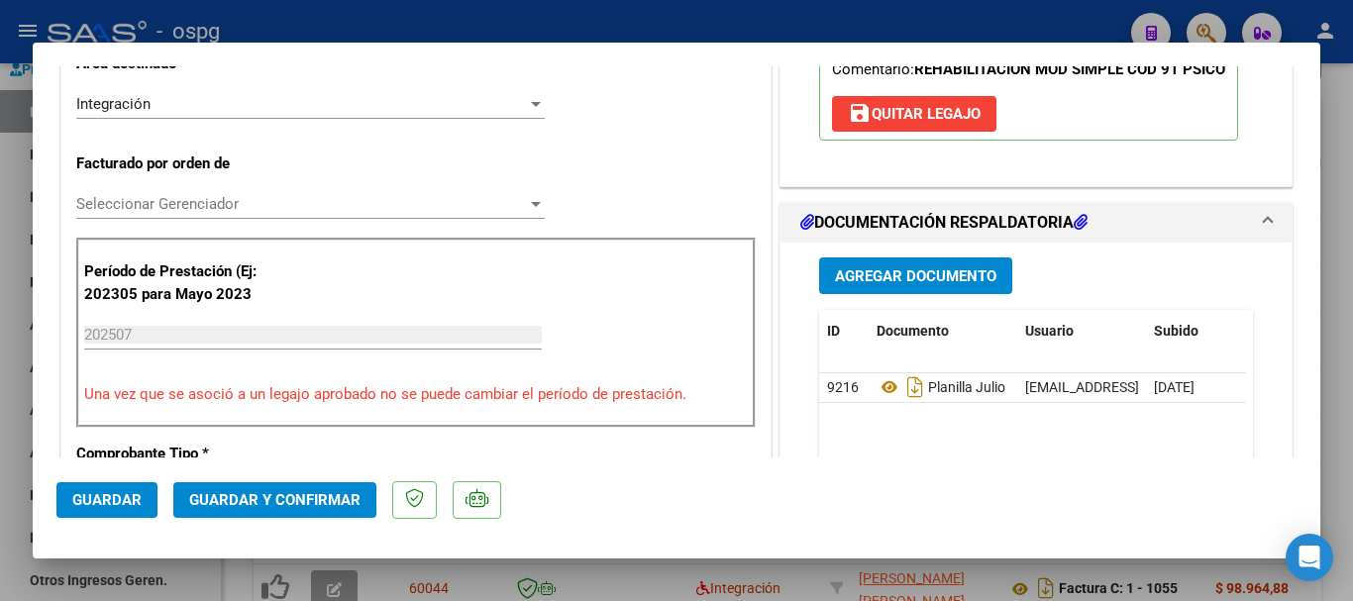
scroll to position [495, 0]
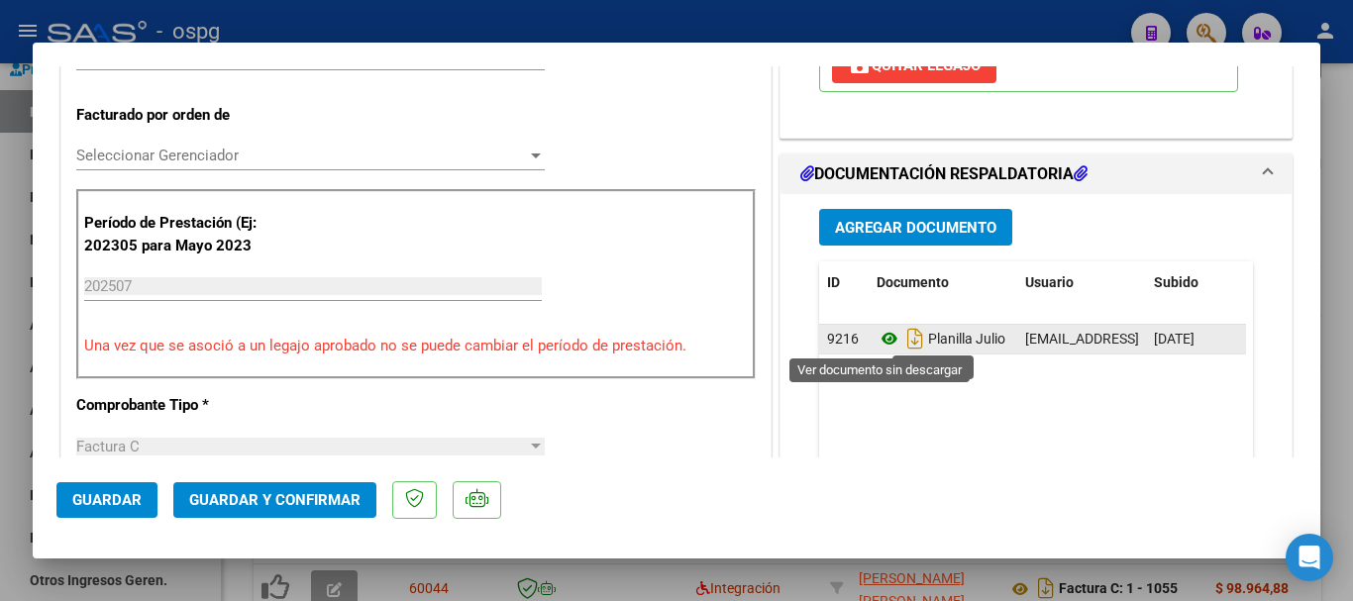
click at [881, 335] on icon at bounding box center [890, 339] width 26 height 24
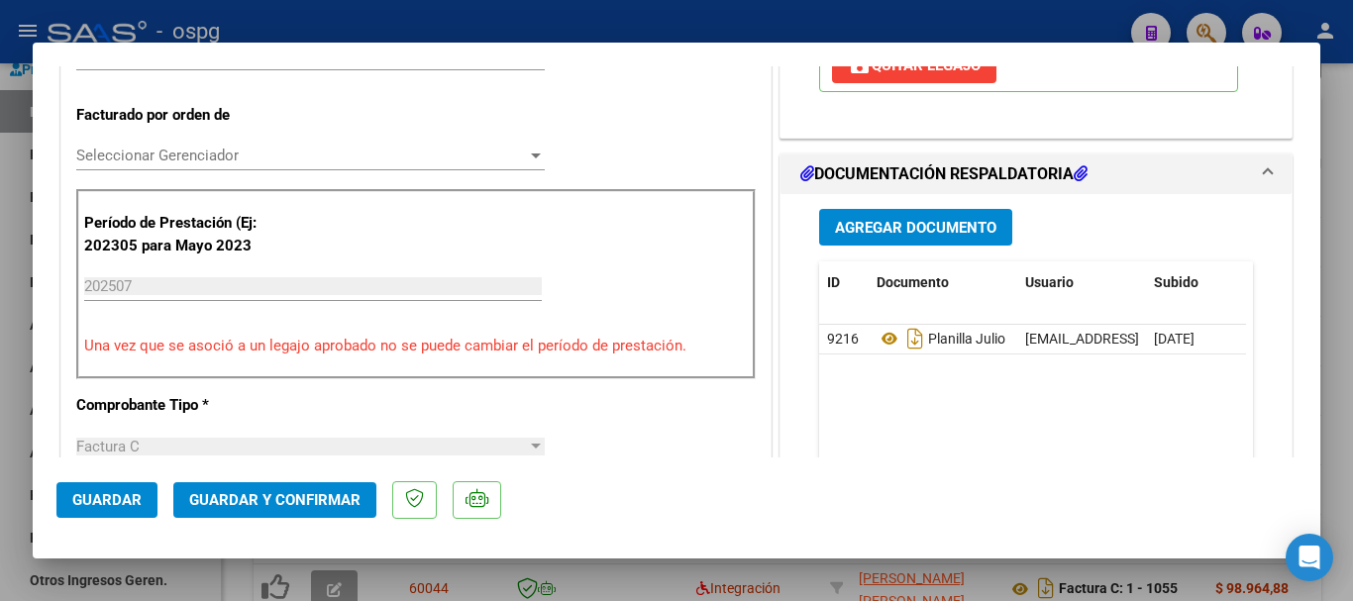
click at [1350, 336] on div at bounding box center [676, 300] width 1353 height 601
type input "$ 0,00"
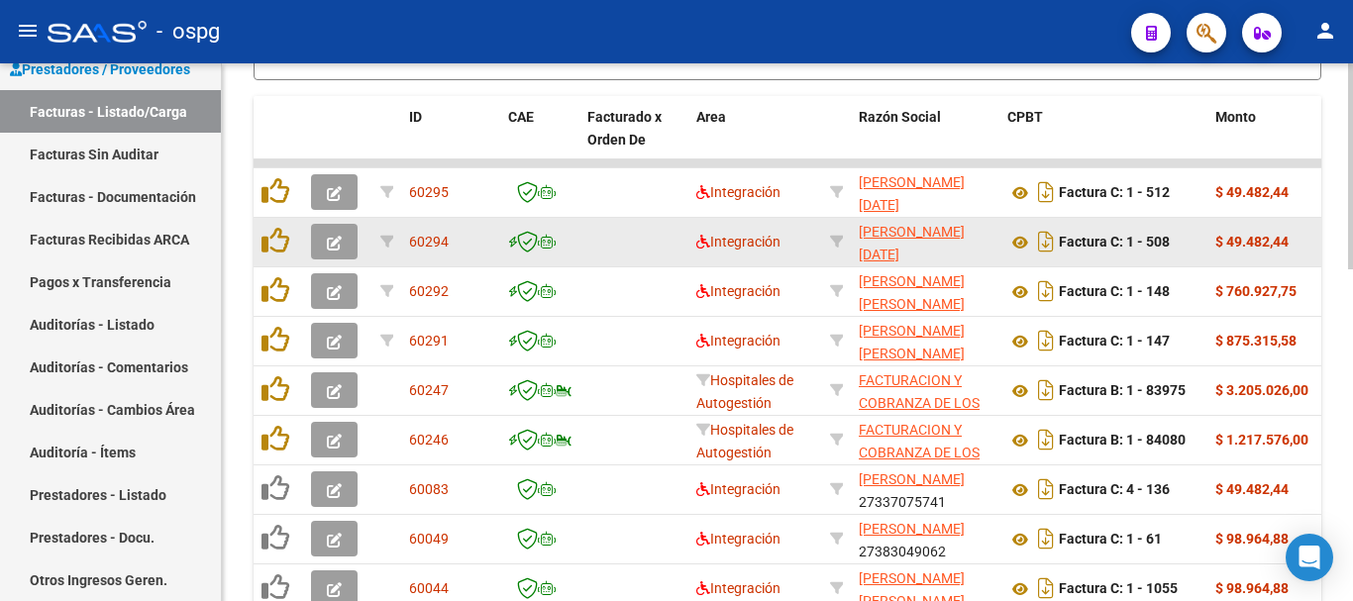
click at [328, 245] on icon "button" at bounding box center [334, 243] width 15 height 15
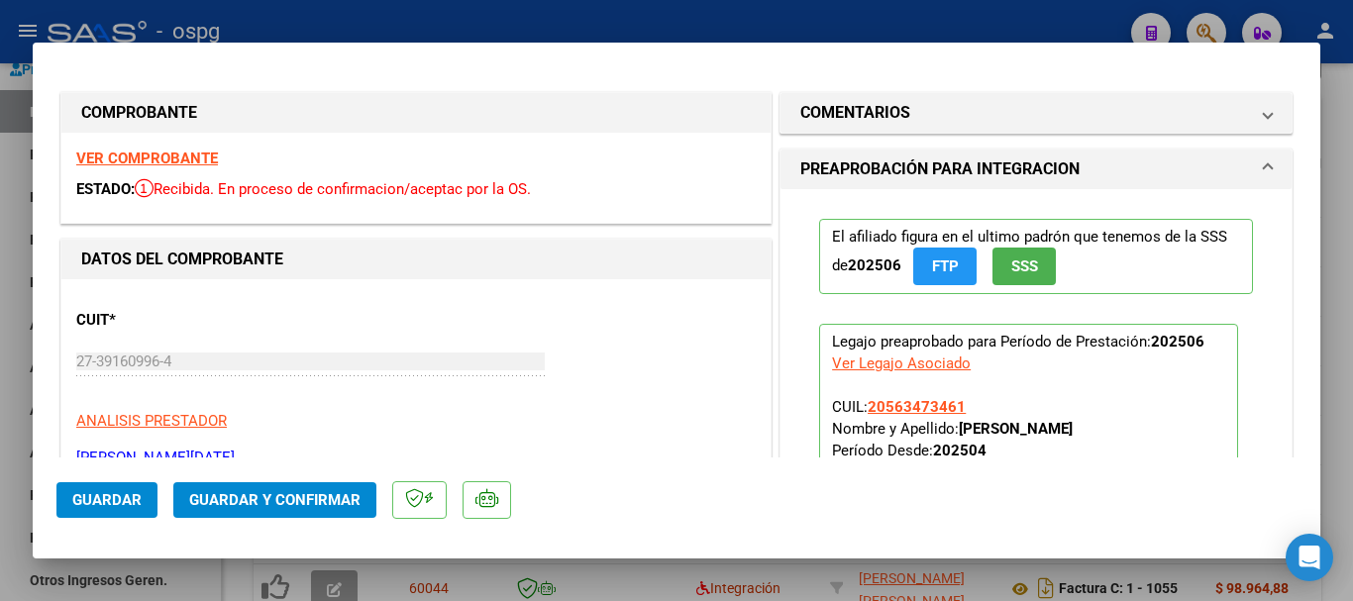
click at [184, 159] on strong "VER COMPROBANTE" at bounding box center [147, 159] width 142 height 18
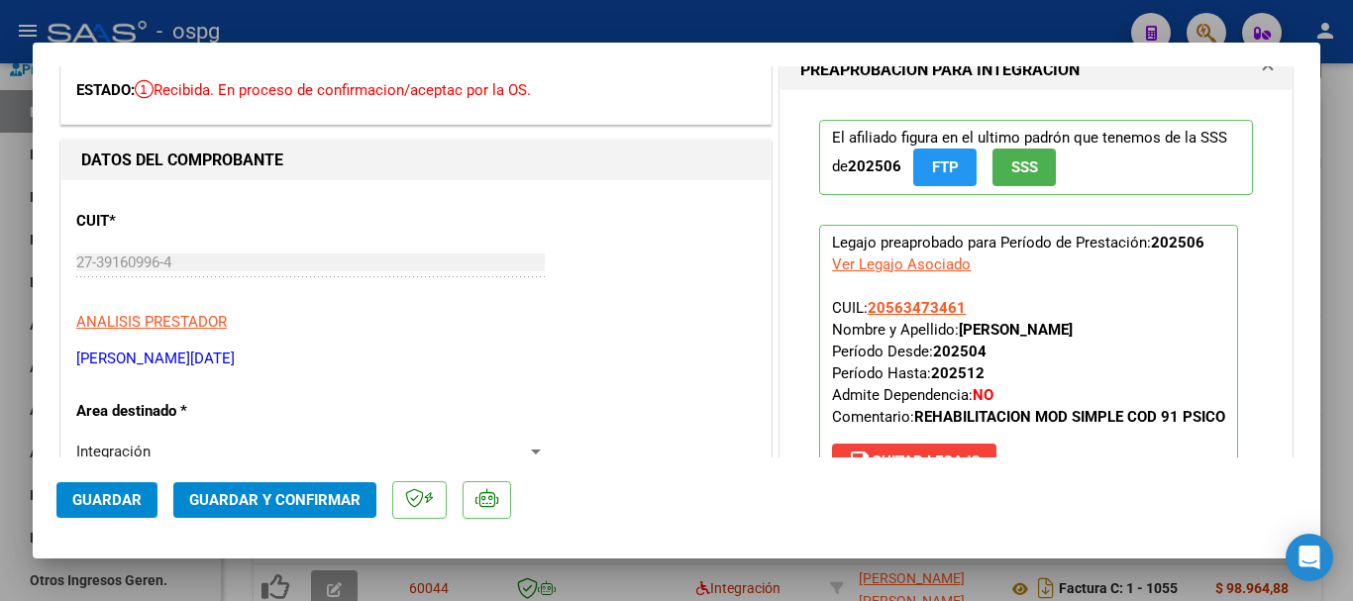
scroll to position [0, 0]
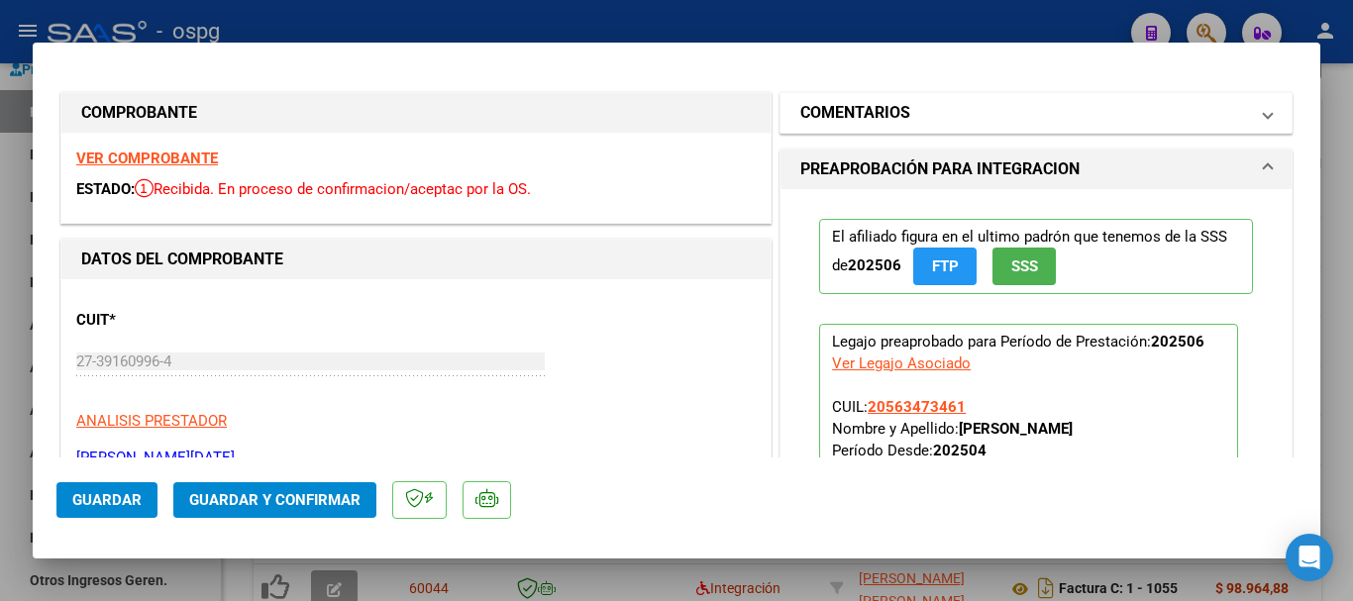
click at [879, 116] on h1 "COMENTARIOS" at bounding box center [855, 113] width 110 height 24
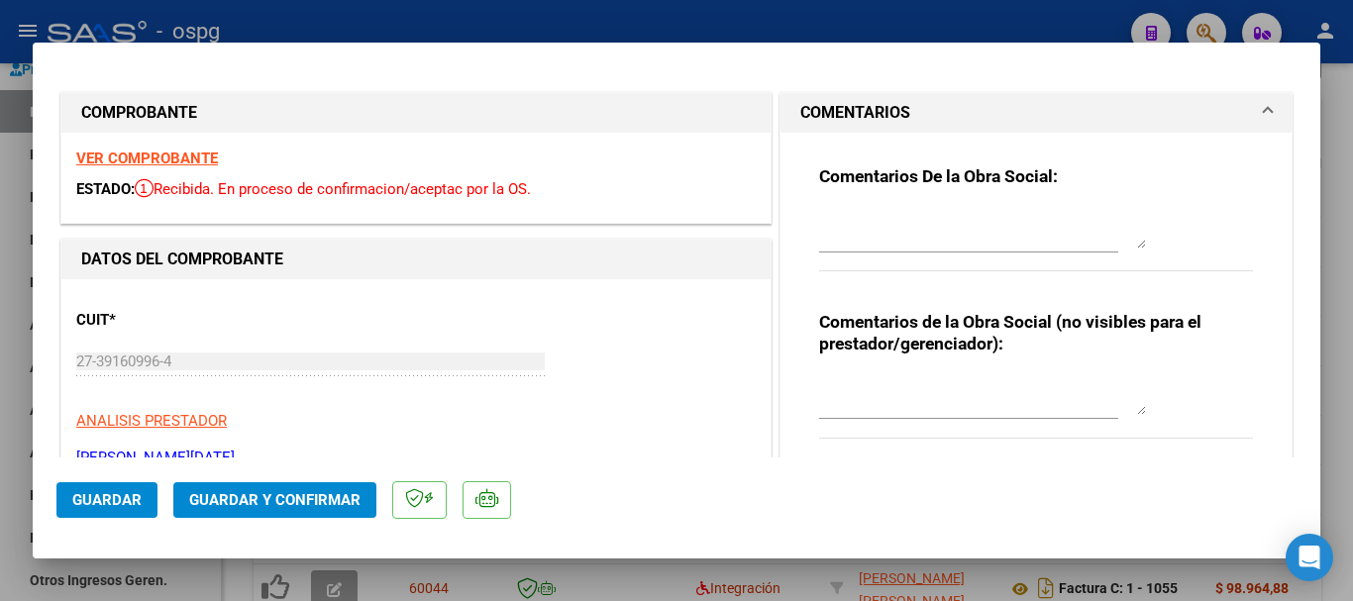
click at [849, 228] on textarea at bounding box center [982, 229] width 327 height 40
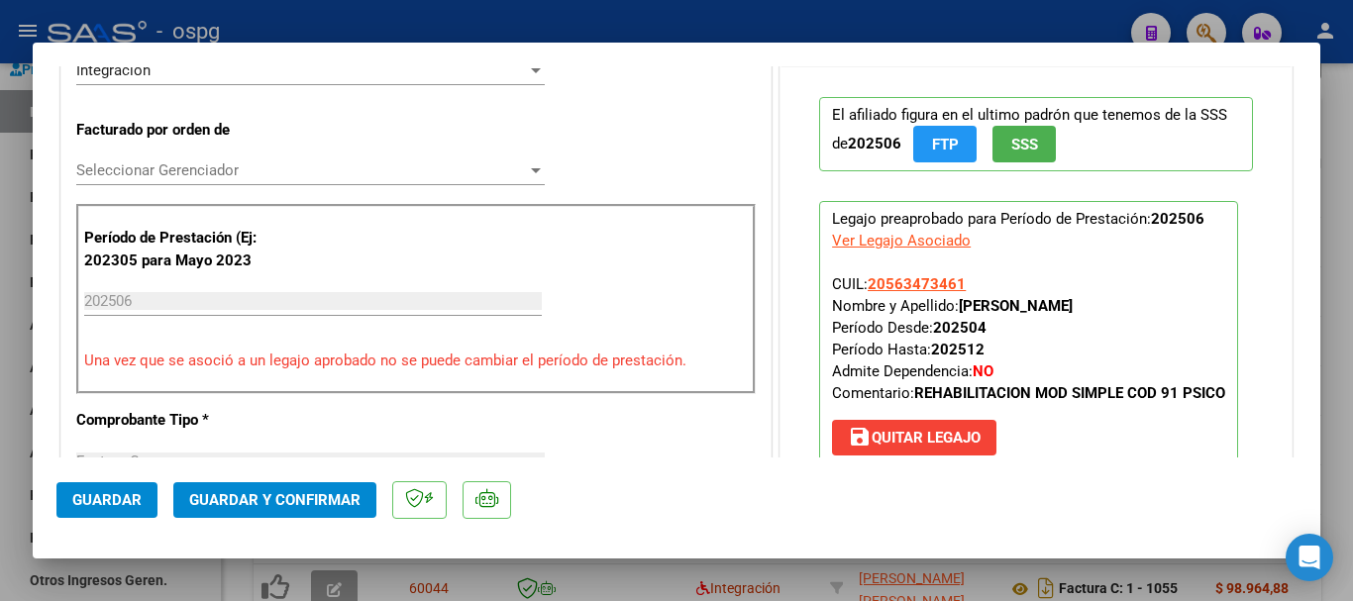
scroll to position [495, 0]
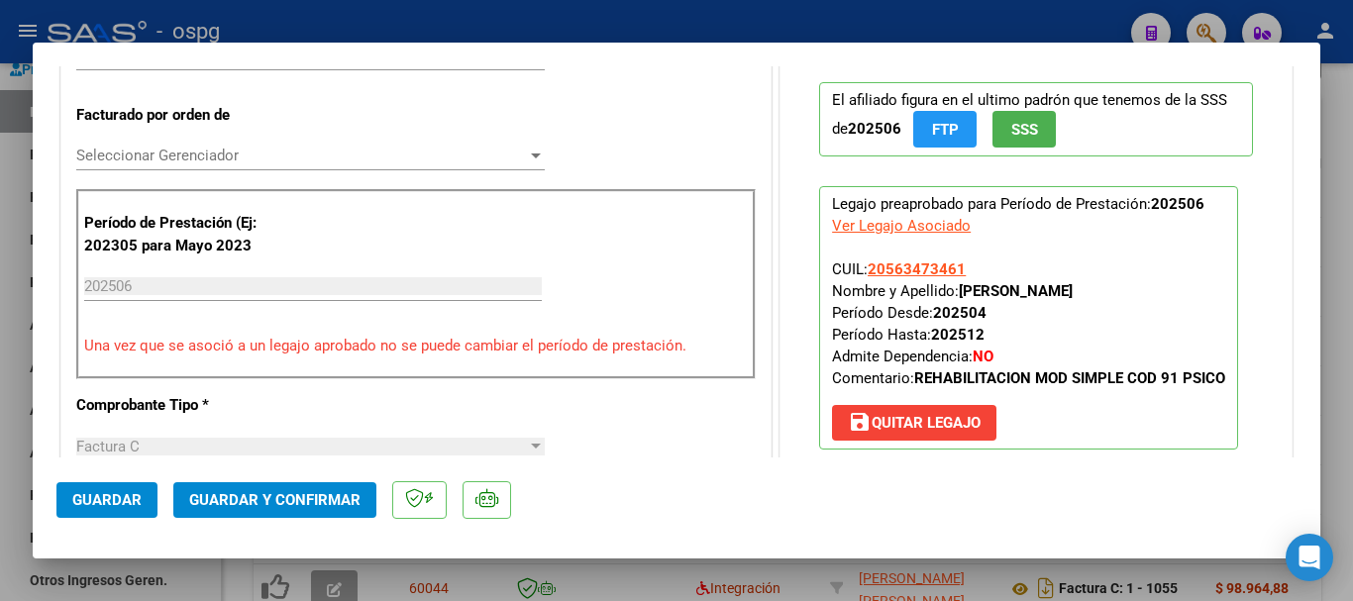
type textarea "RETENIDA, FALTA EL INFORME SEMESTRAL"
click at [920, 431] on span "save [PERSON_NAME]" at bounding box center [914, 423] width 133 height 18
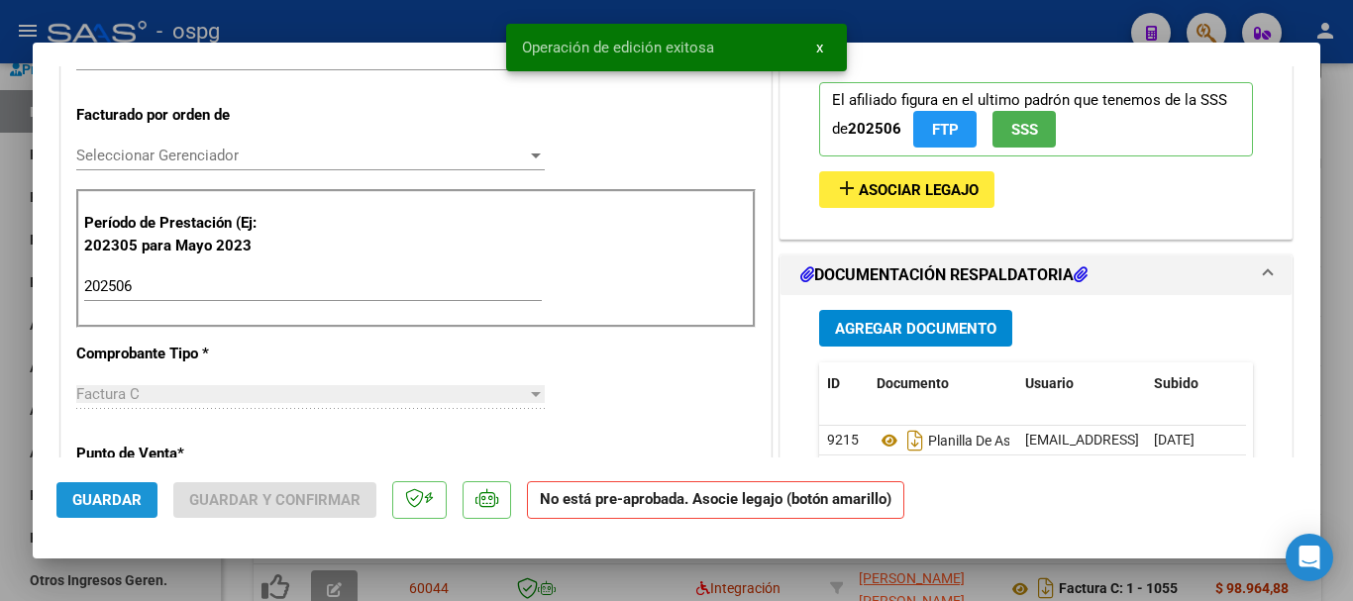
click at [120, 512] on button "Guardar" at bounding box center [106, 500] width 101 height 36
click at [1346, 486] on div at bounding box center [676, 300] width 1353 height 601
type input "$ 0,00"
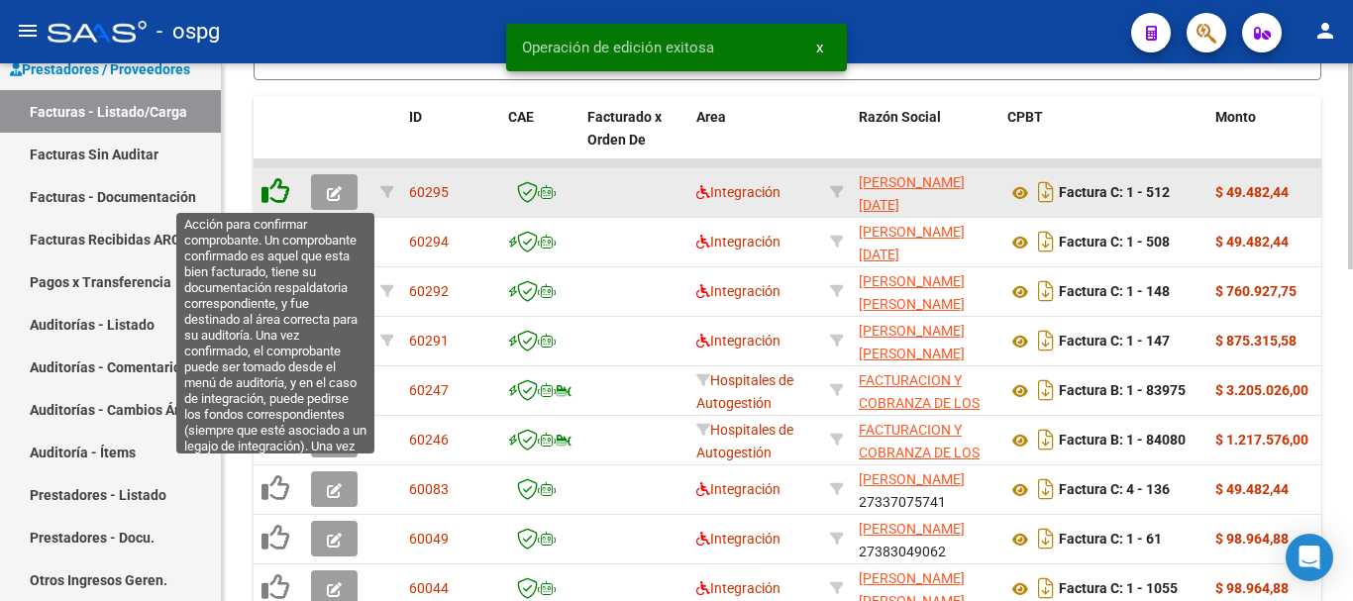
click at [278, 198] on icon at bounding box center [276, 191] width 28 height 28
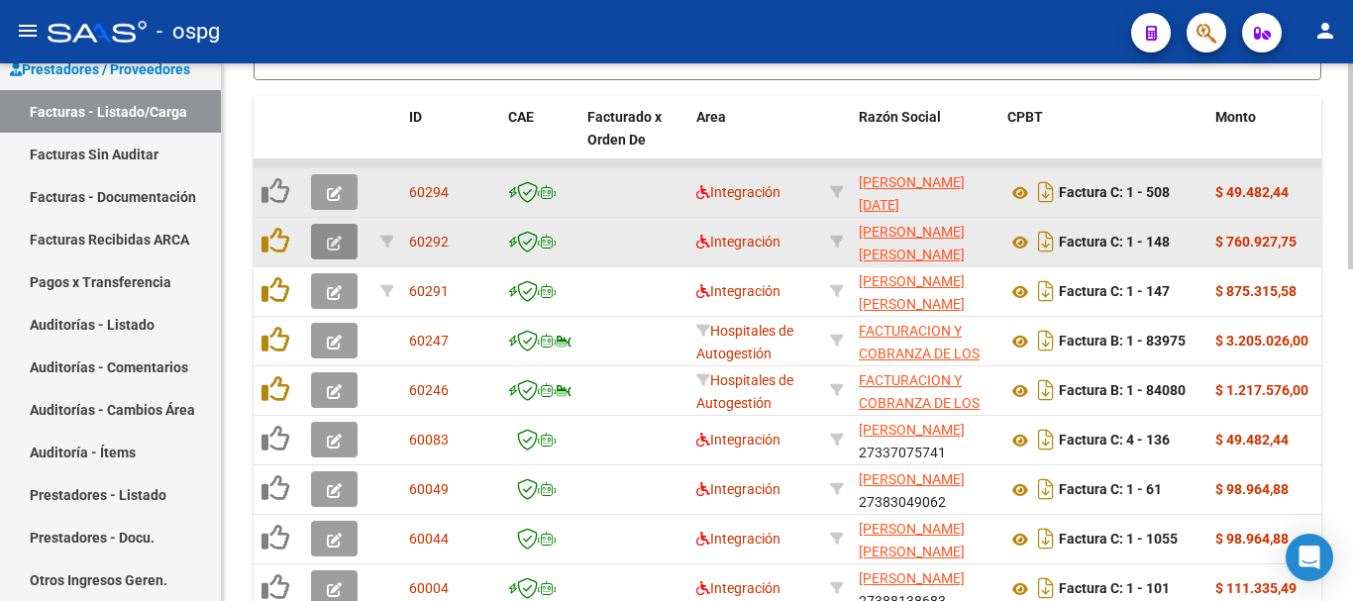
click at [330, 246] on icon "button" at bounding box center [334, 243] width 15 height 15
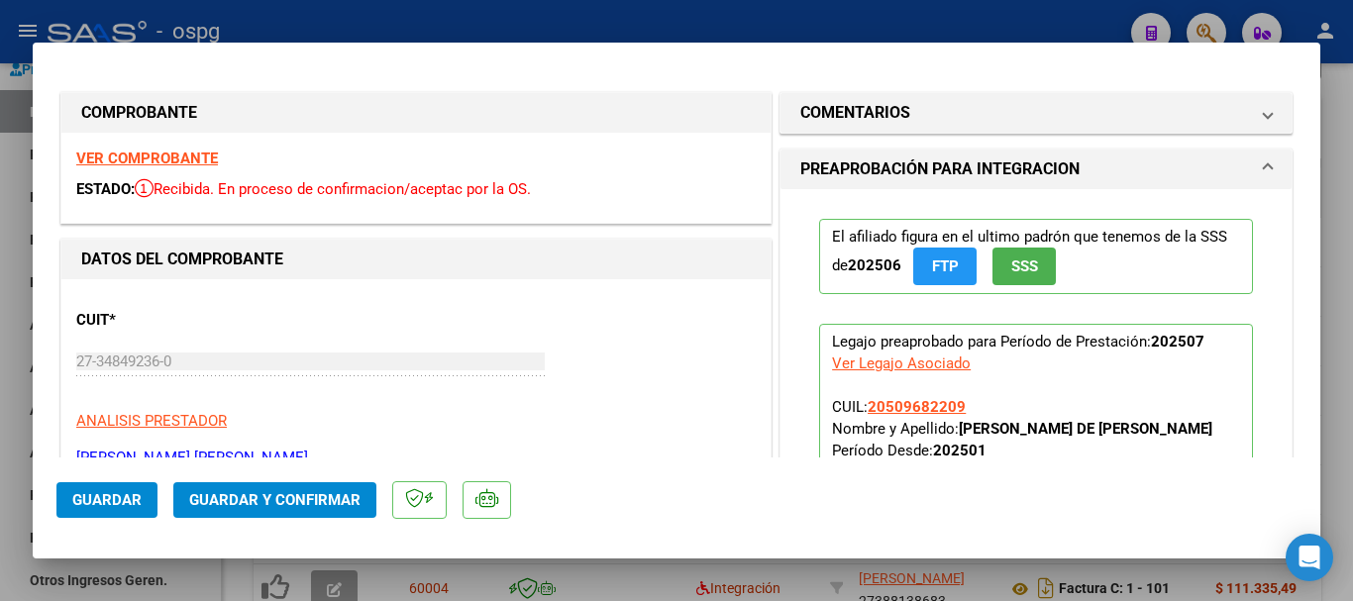
click at [168, 157] on strong "VER COMPROBANTE" at bounding box center [147, 159] width 142 height 18
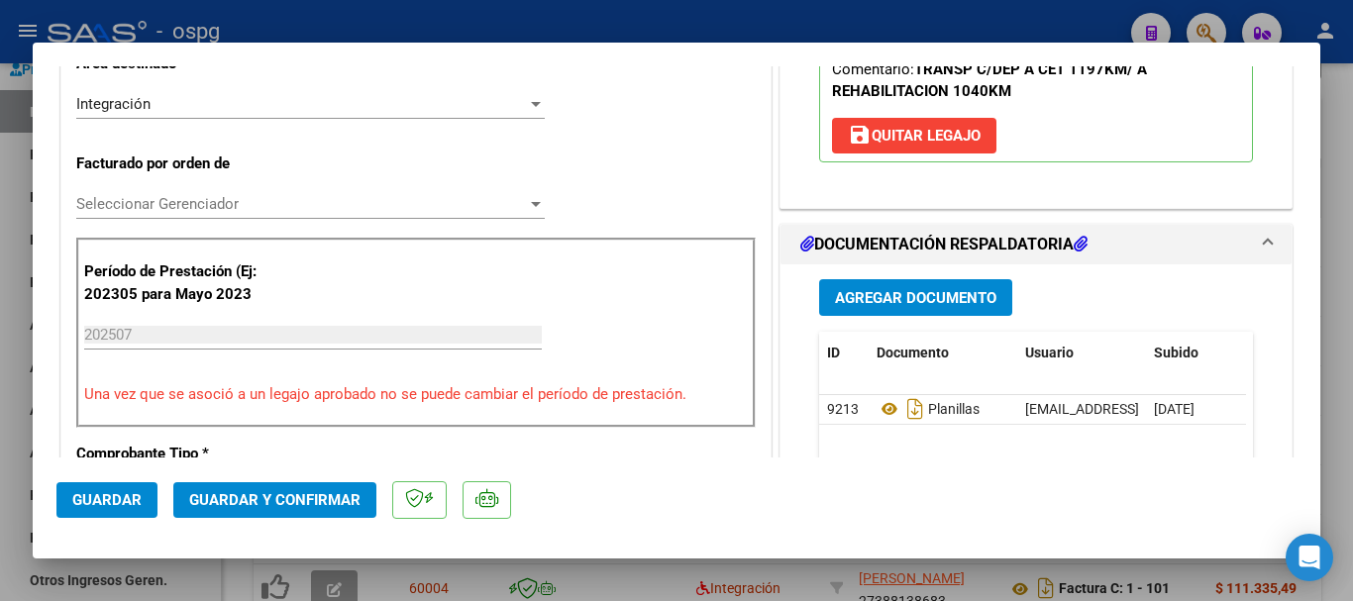
scroll to position [495, 0]
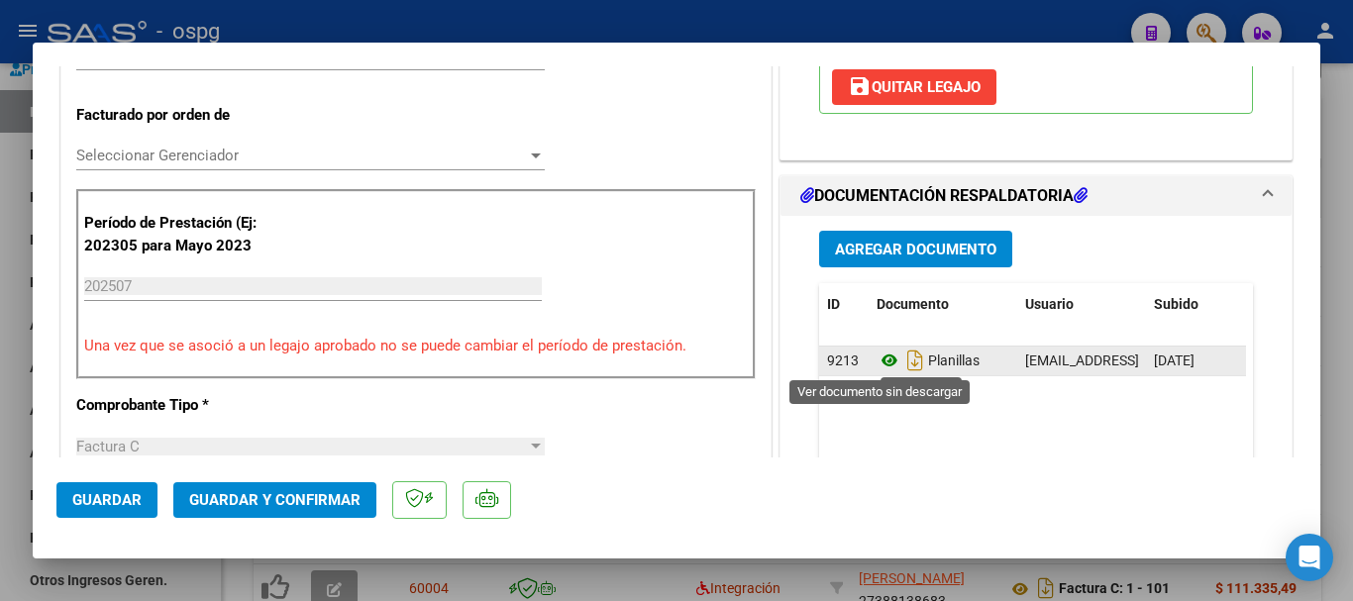
click at [877, 359] on icon at bounding box center [890, 361] width 26 height 24
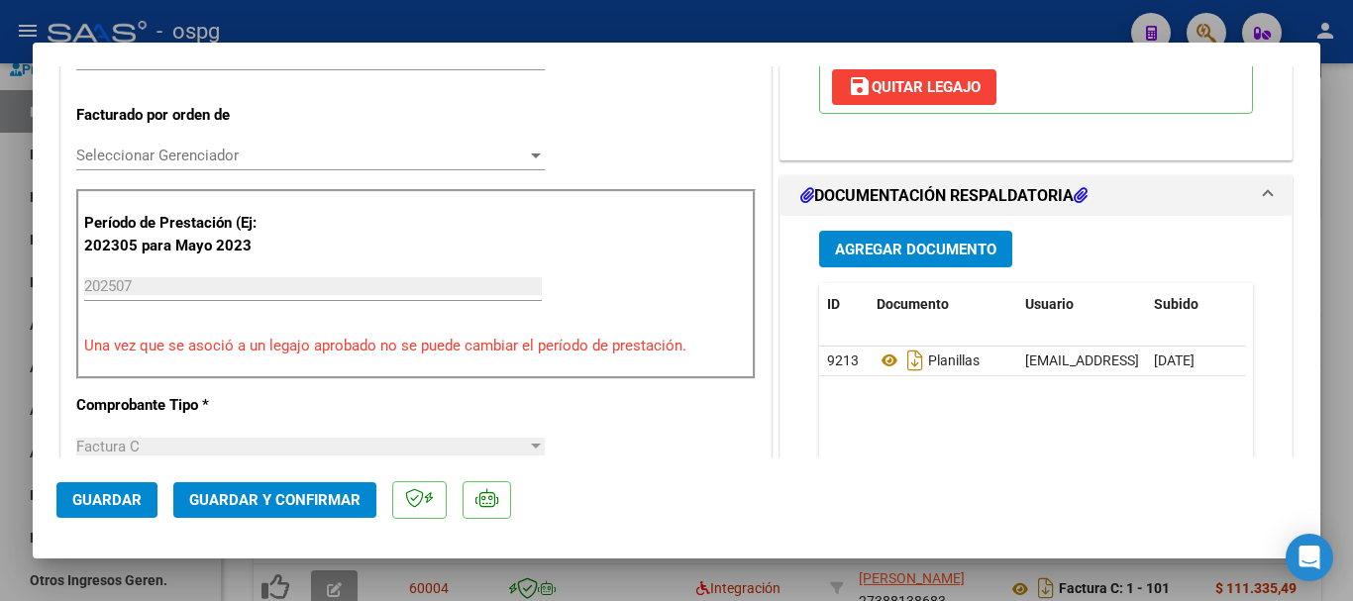
click at [1342, 416] on div at bounding box center [676, 300] width 1353 height 601
type input "$ 0,00"
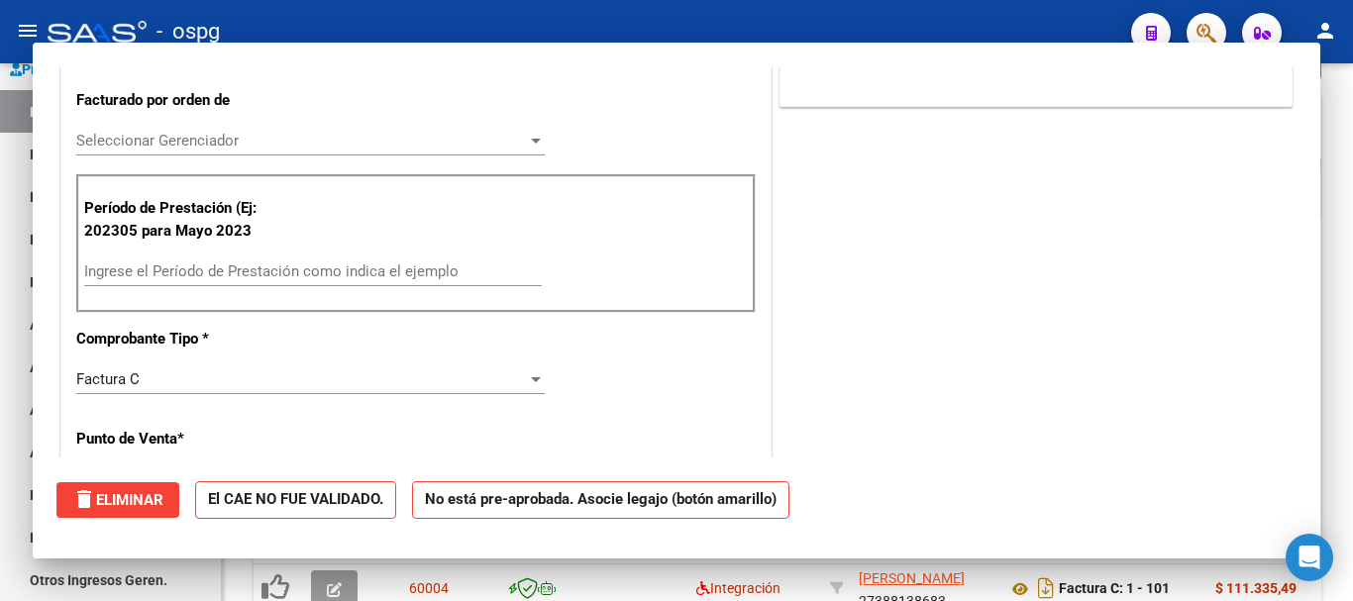
scroll to position [480, 0]
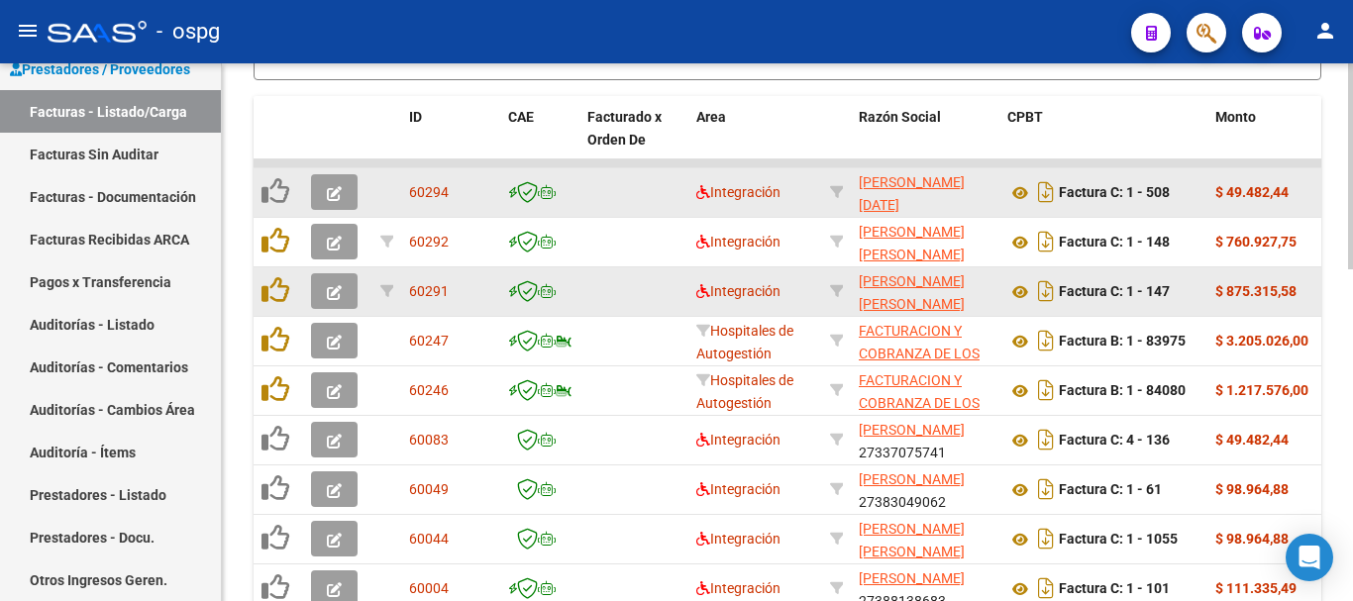
click at [329, 291] on icon "button" at bounding box center [334, 292] width 15 height 15
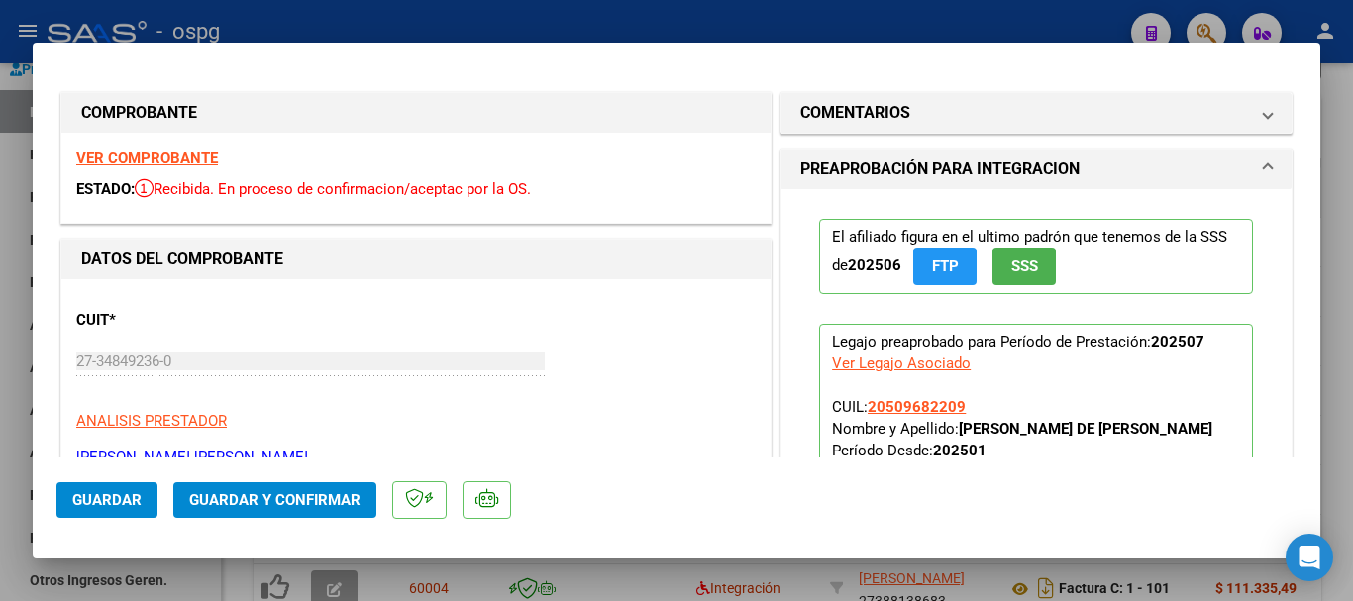
click at [173, 159] on strong "VER COMPROBANTE" at bounding box center [147, 159] width 142 height 18
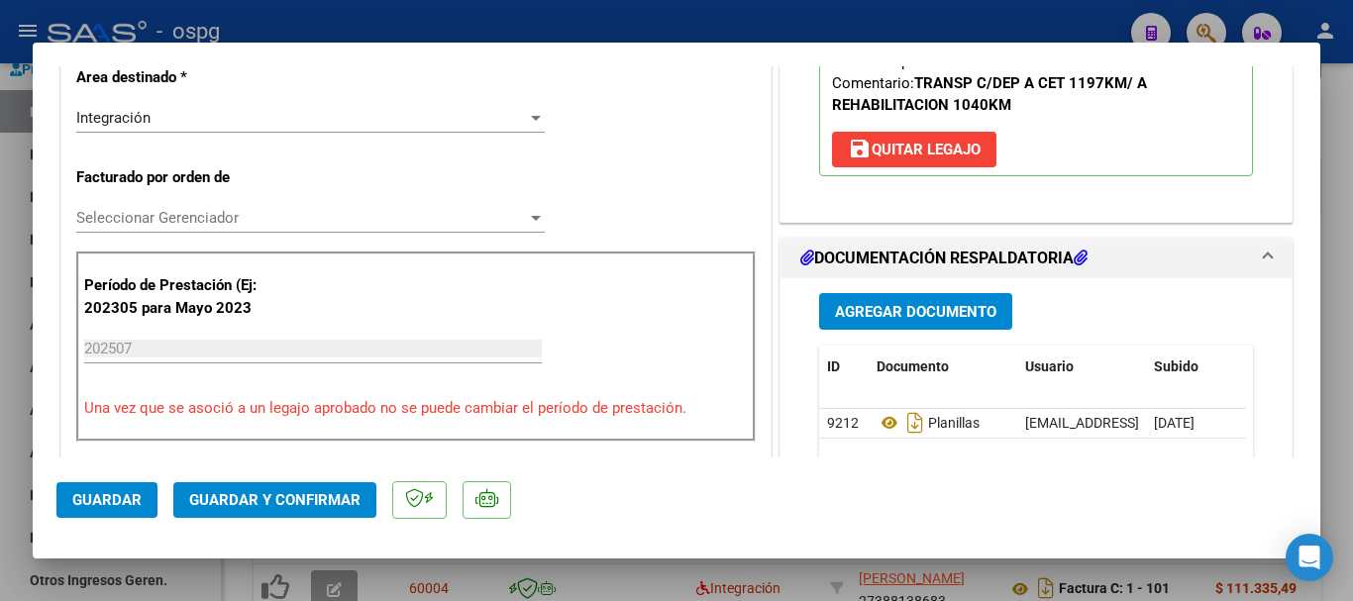
scroll to position [495, 0]
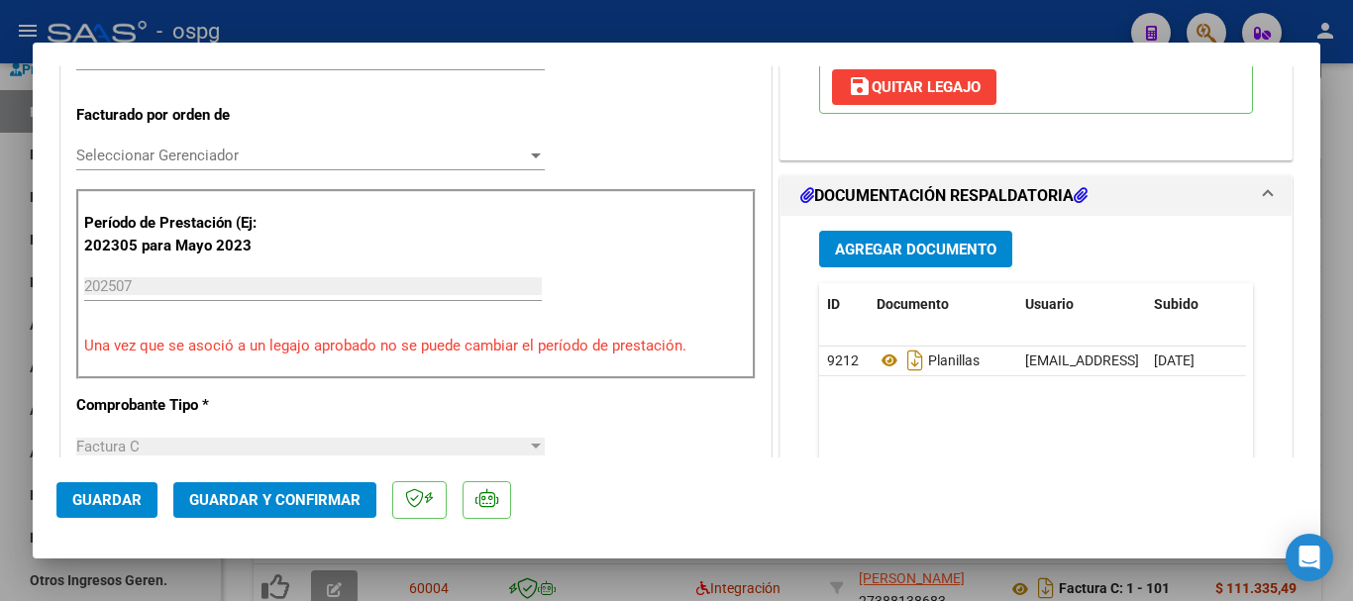
click at [1334, 352] on div at bounding box center [676, 300] width 1353 height 601
type input "$ 0,00"
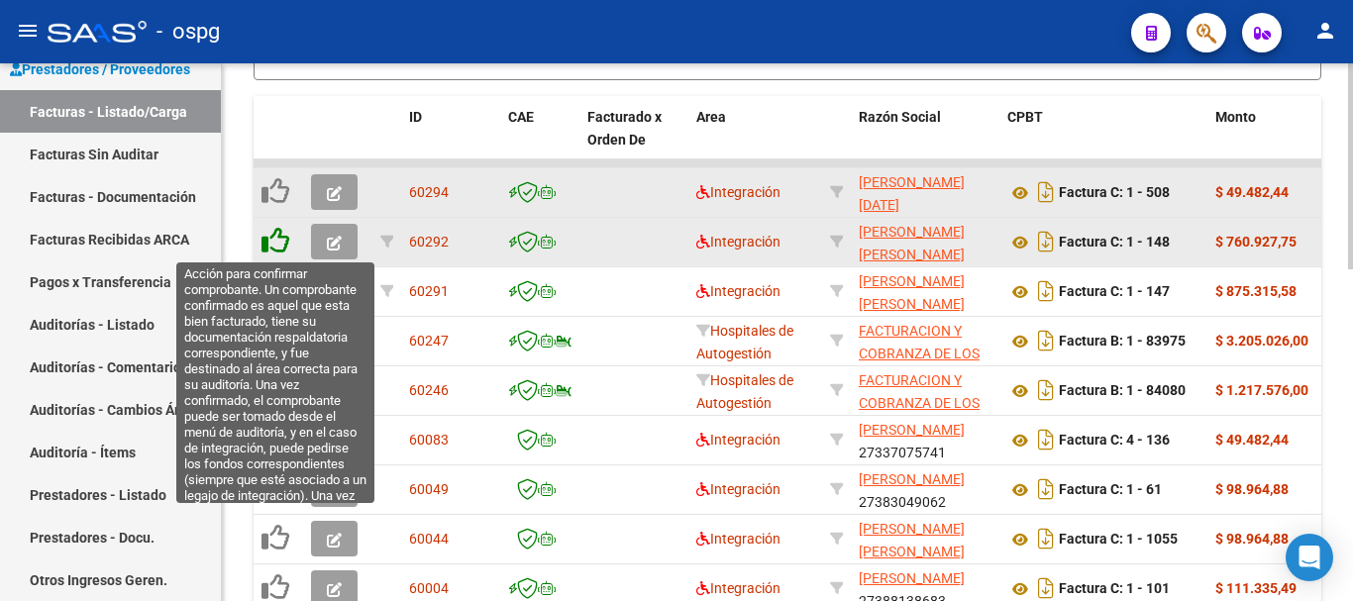
click at [275, 238] on icon at bounding box center [276, 241] width 28 height 28
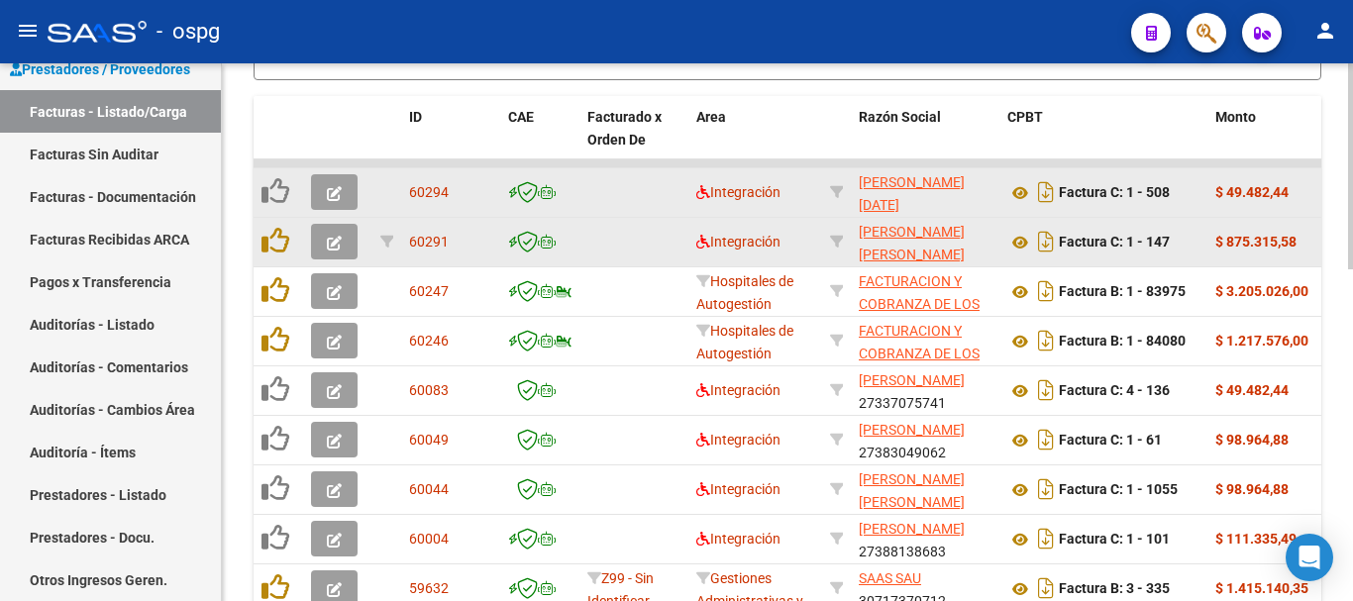
click at [328, 242] on icon "button" at bounding box center [334, 243] width 15 height 15
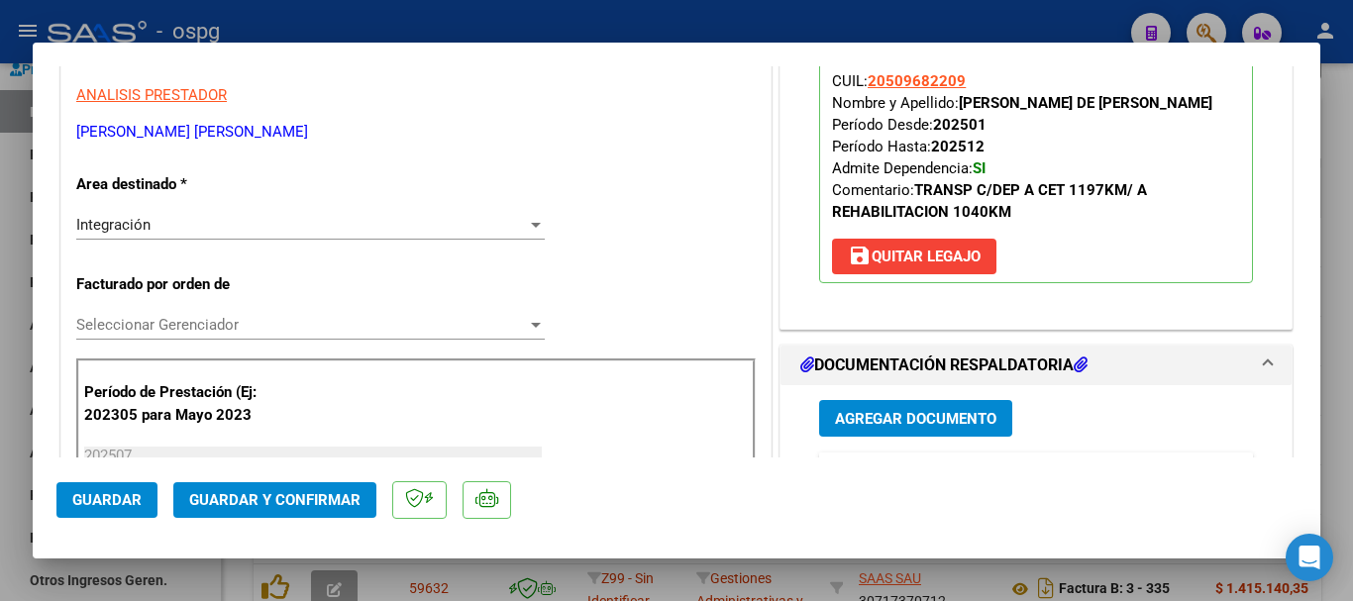
scroll to position [396, 0]
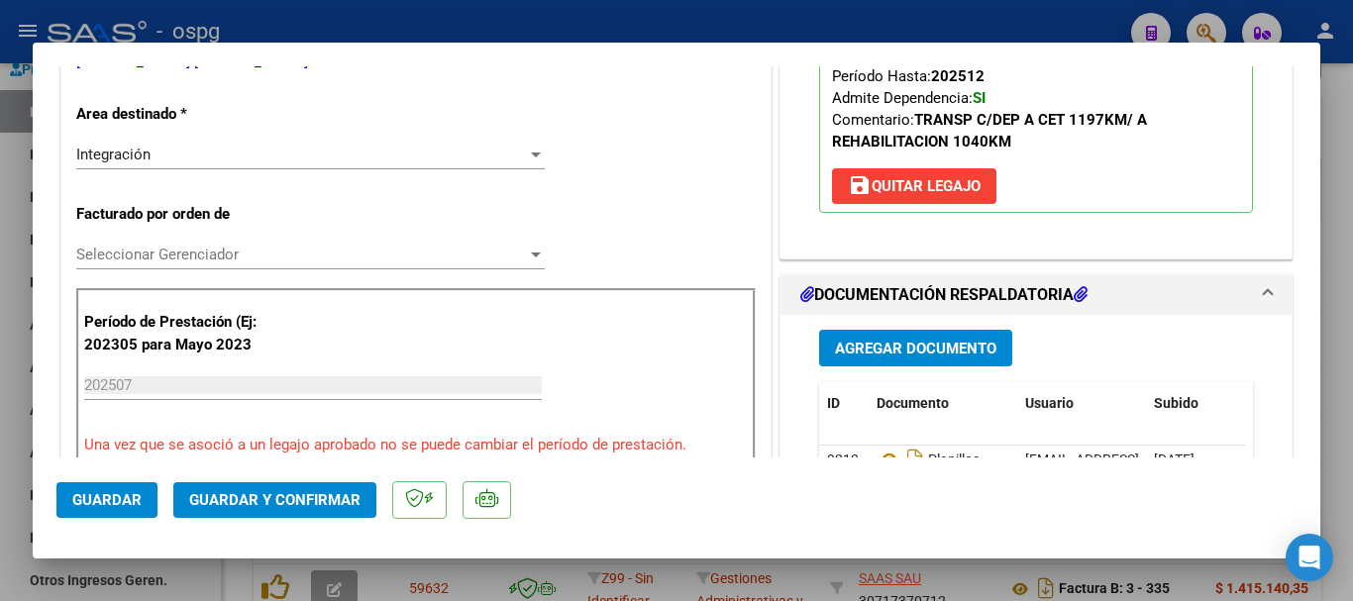
click at [1350, 355] on div at bounding box center [676, 300] width 1353 height 601
type input "$ 0,00"
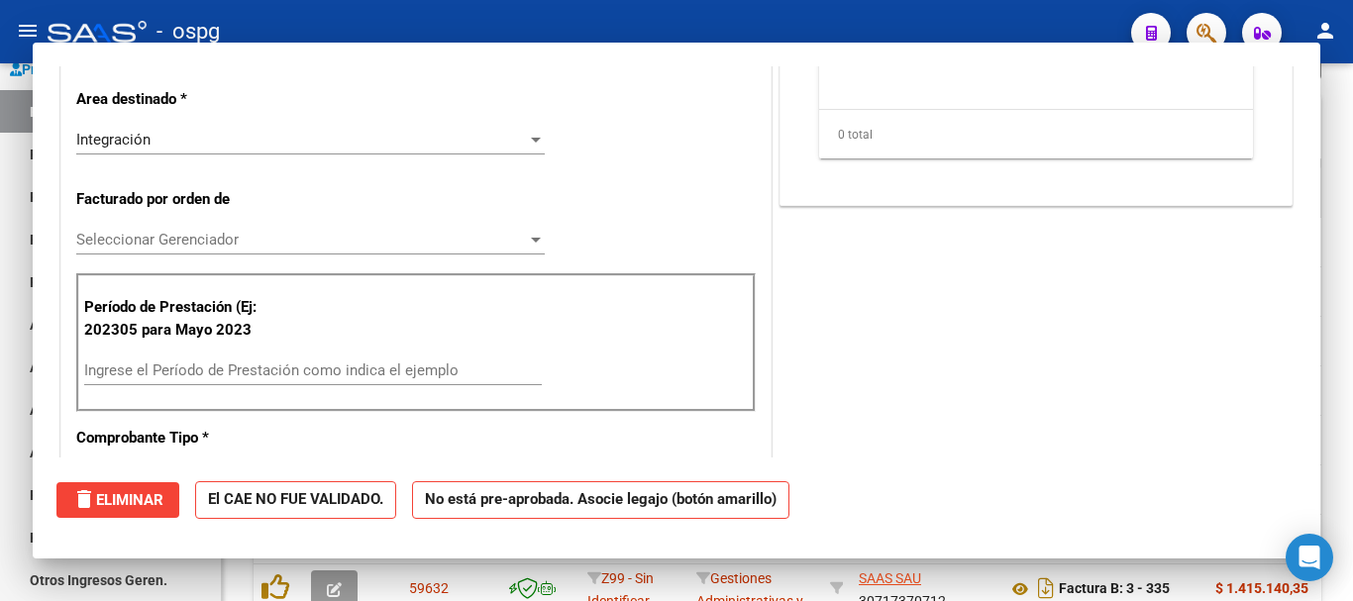
scroll to position [381, 0]
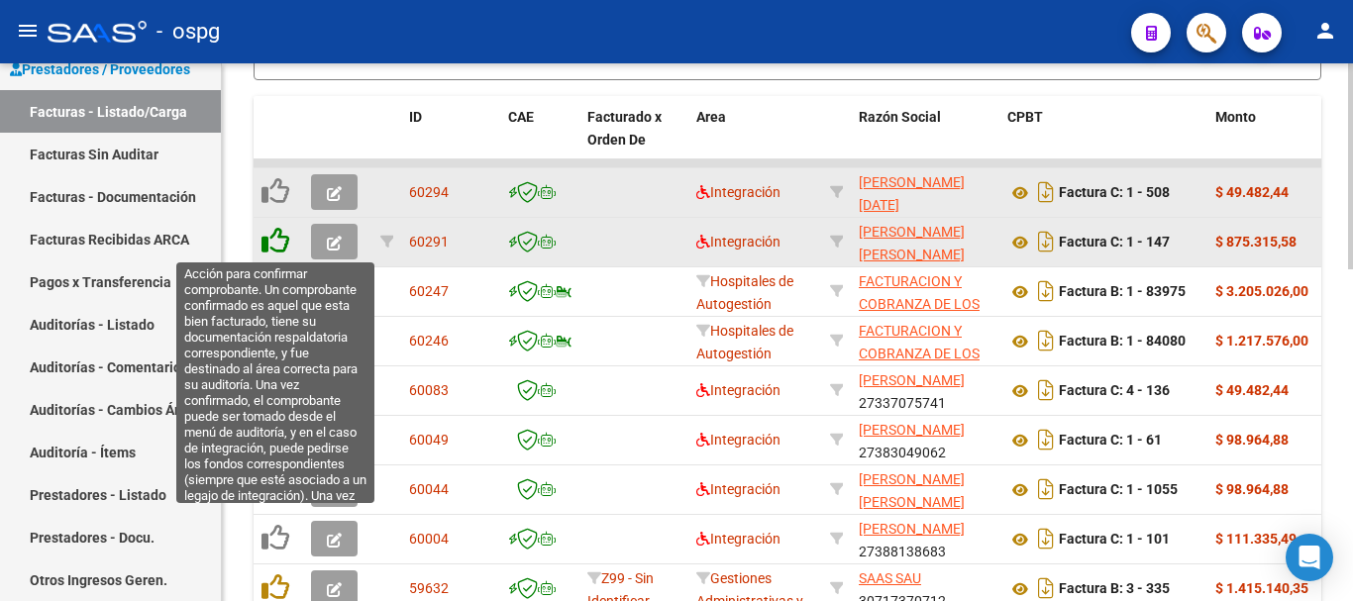
click at [281, 240] on icon at bounding box center [276, 241] width 28 height 28
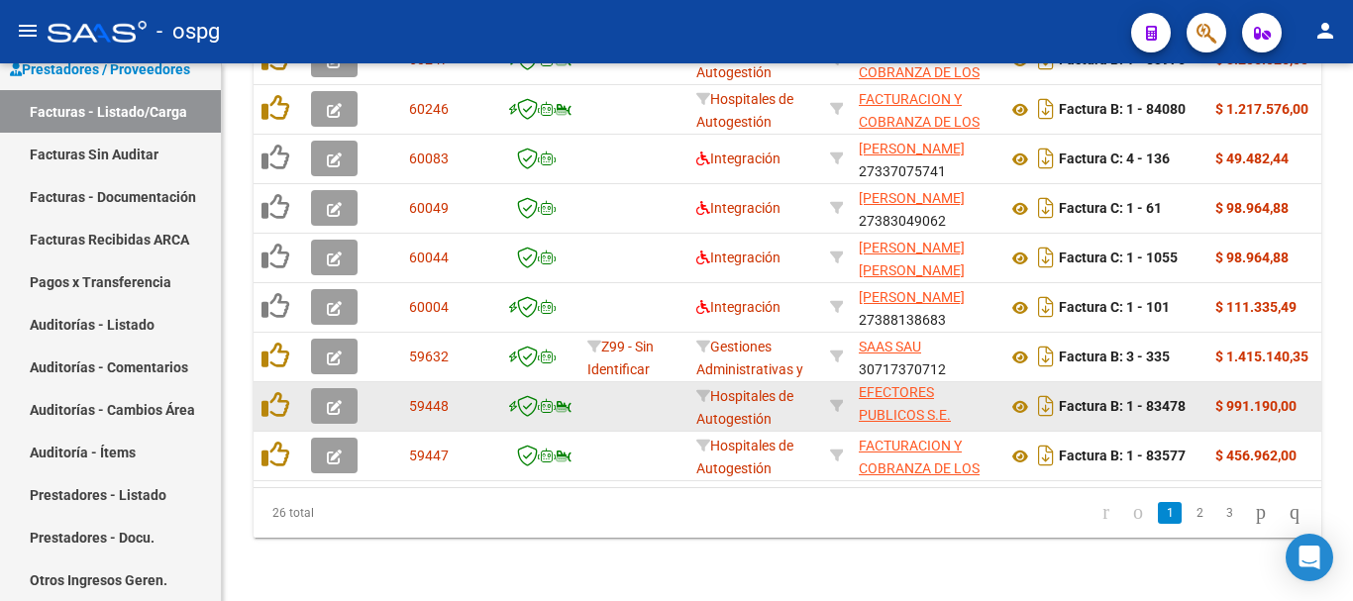
scroll to position [71, 0]
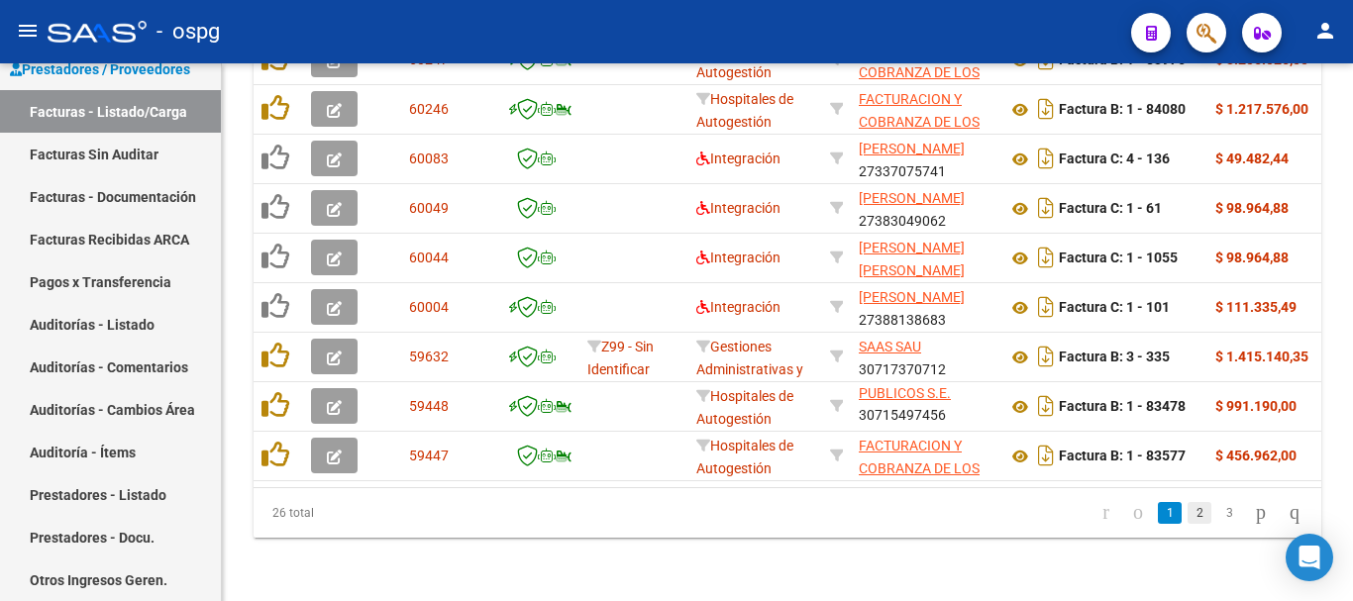
click at [1188, 522] on link "2" at bounding box center [1200, 513] width 24 height 22
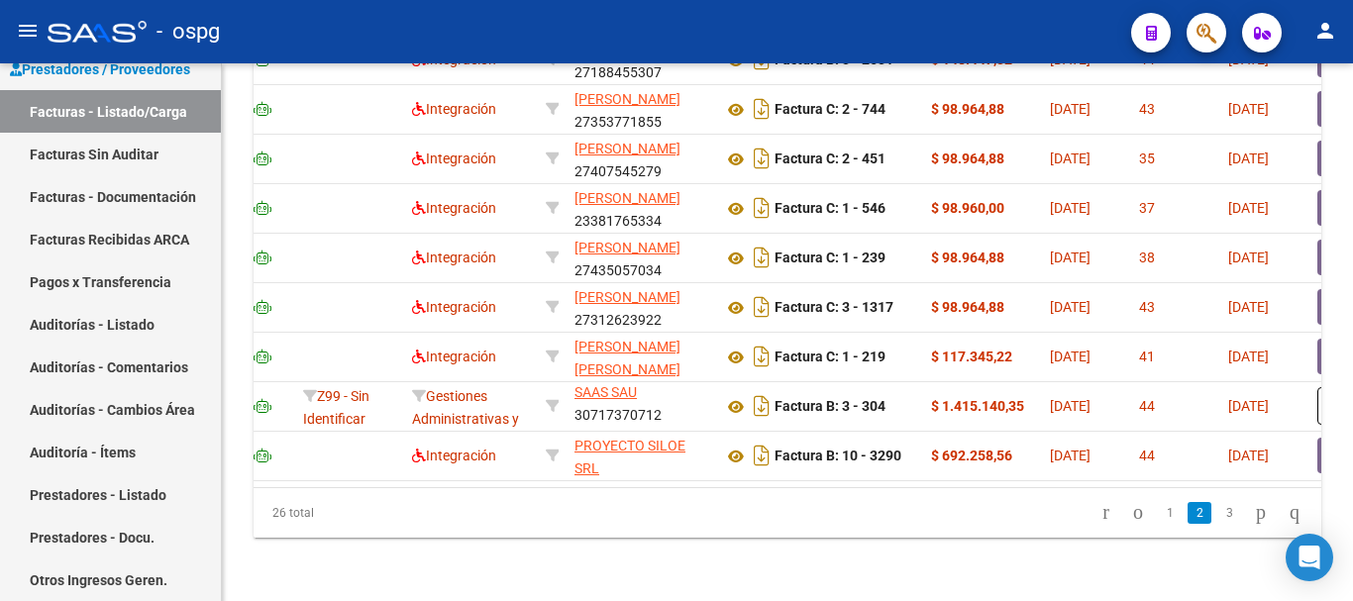
scroll to position [0, 0]
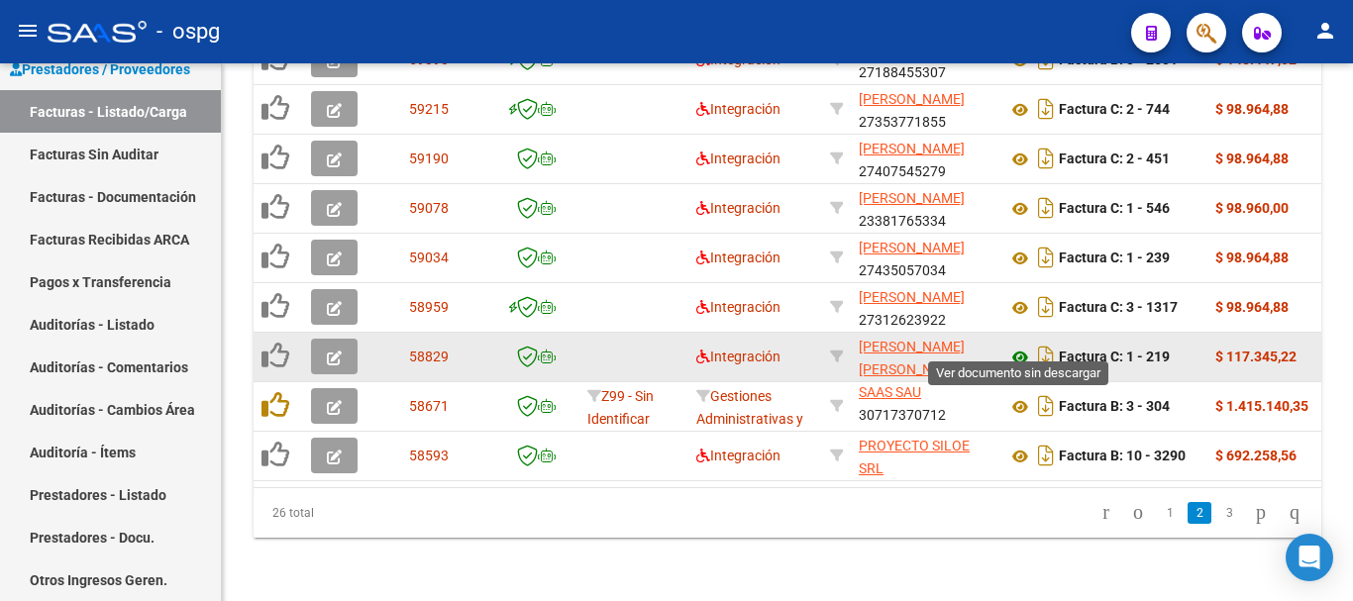
click at [1019, 346] on icon at bounding box center [1020, 358] width 26 height 24
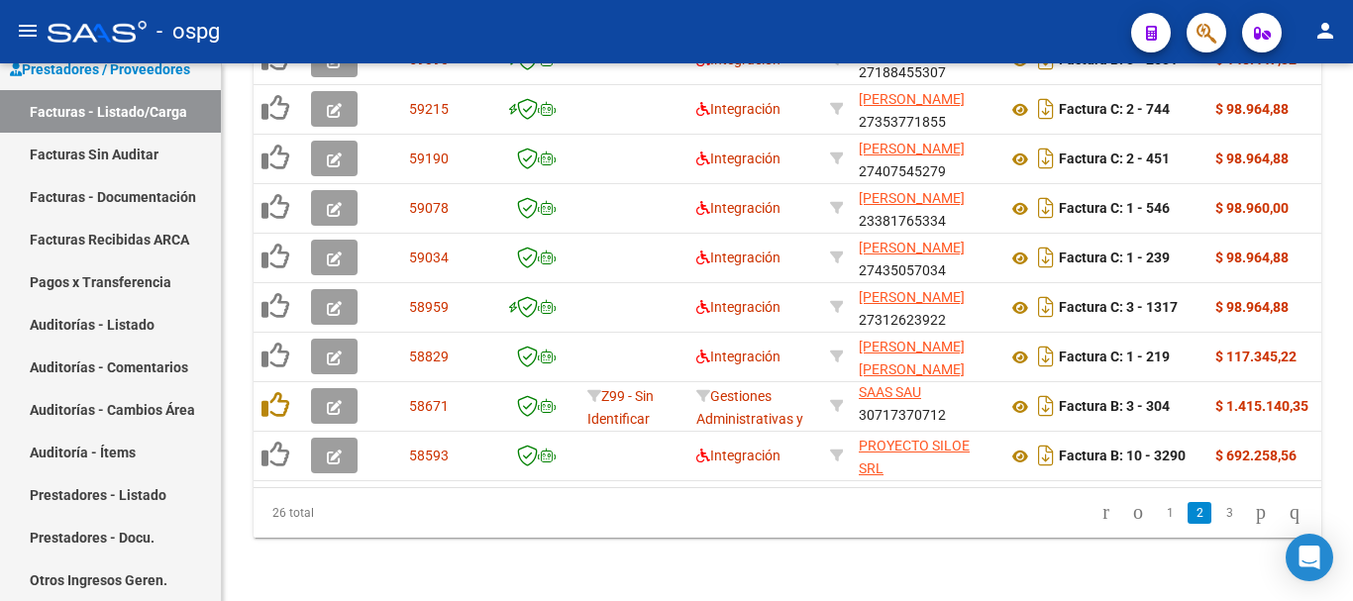
scroll to position [869, 0]
click at [1217, 518] on link "3" at bounding box center [1229, 513] width 24 height 22
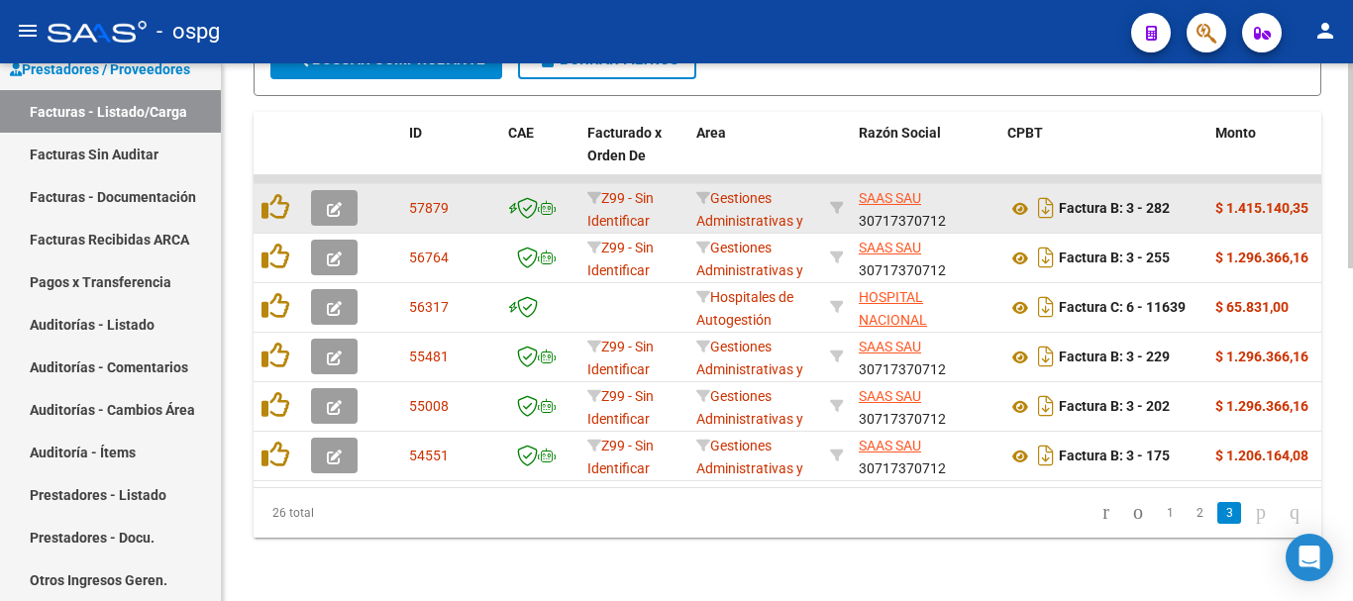
scroll to position [671, 0]
click at [1253, 522] on icon "go to next page" at bounding box center [1261, 512] width 16 height 24
click at [1253, 514] on icon "go to next page" at bounding box center [1261, 512] width 16 height 24
click at [1185, 524] on li "2" at bounding box center [1200, 513] width 30 height 34
click at [1188, 515] on link "2" at bounding box center [1200, 513] width 24 height 22
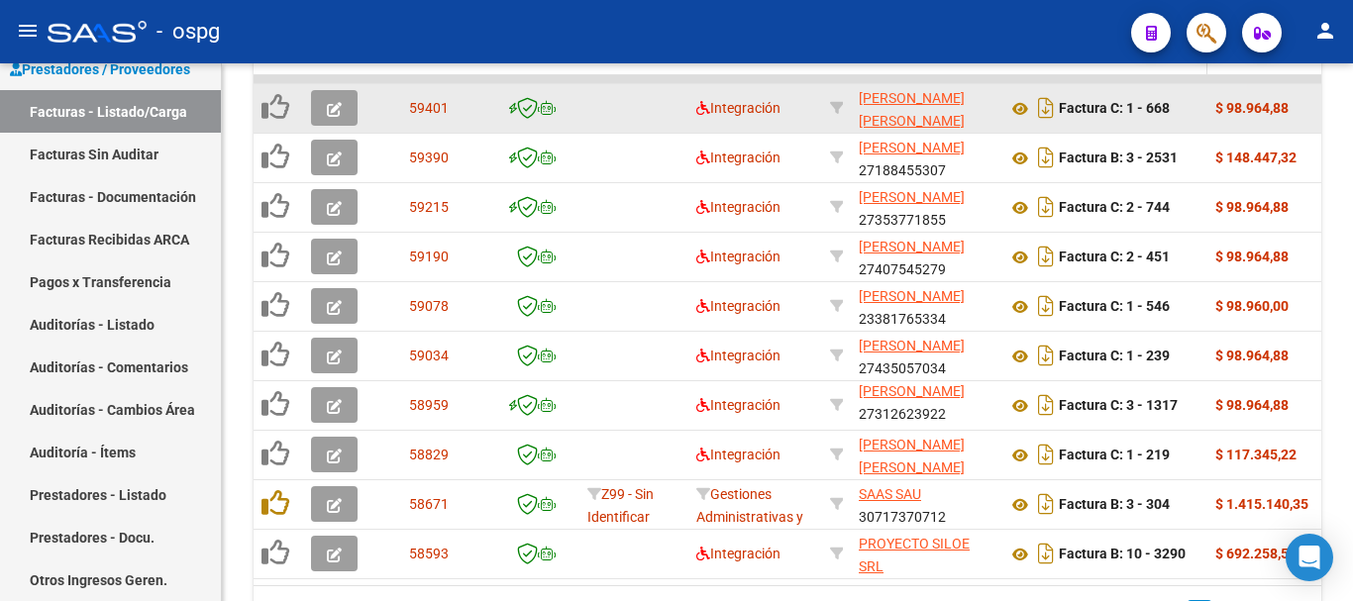
scroll to position [869, 0]
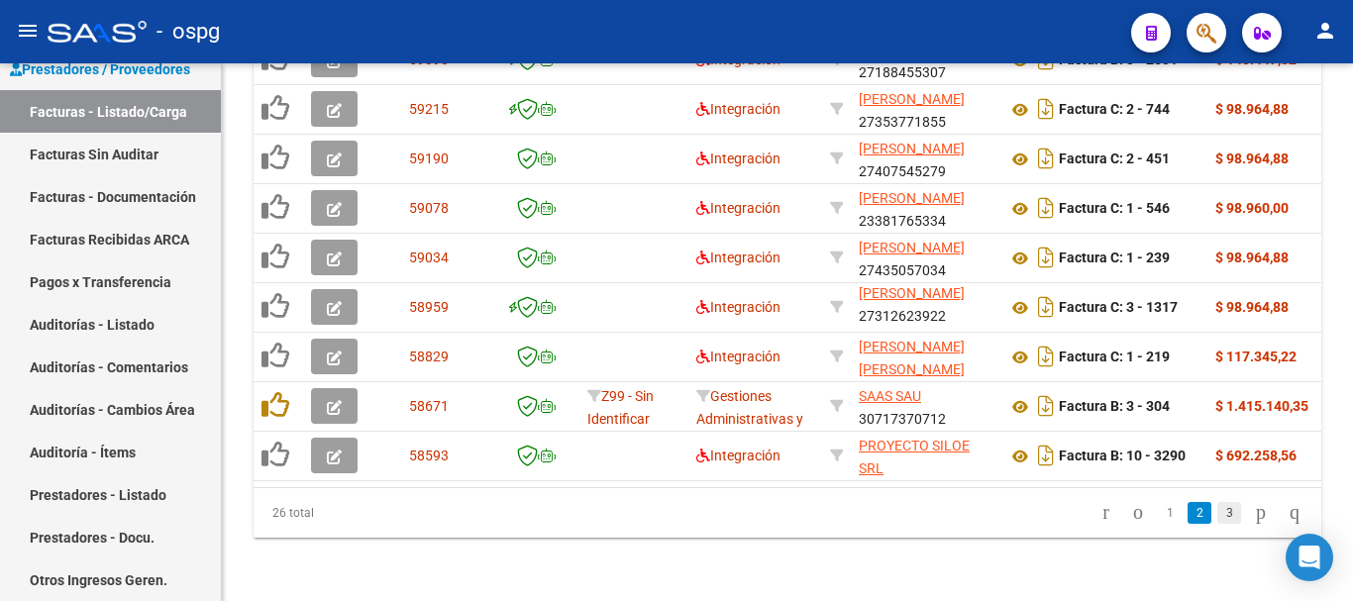
click at [1217, 520] on link "3" at bounding box center [1229, 513] width 24 height 22
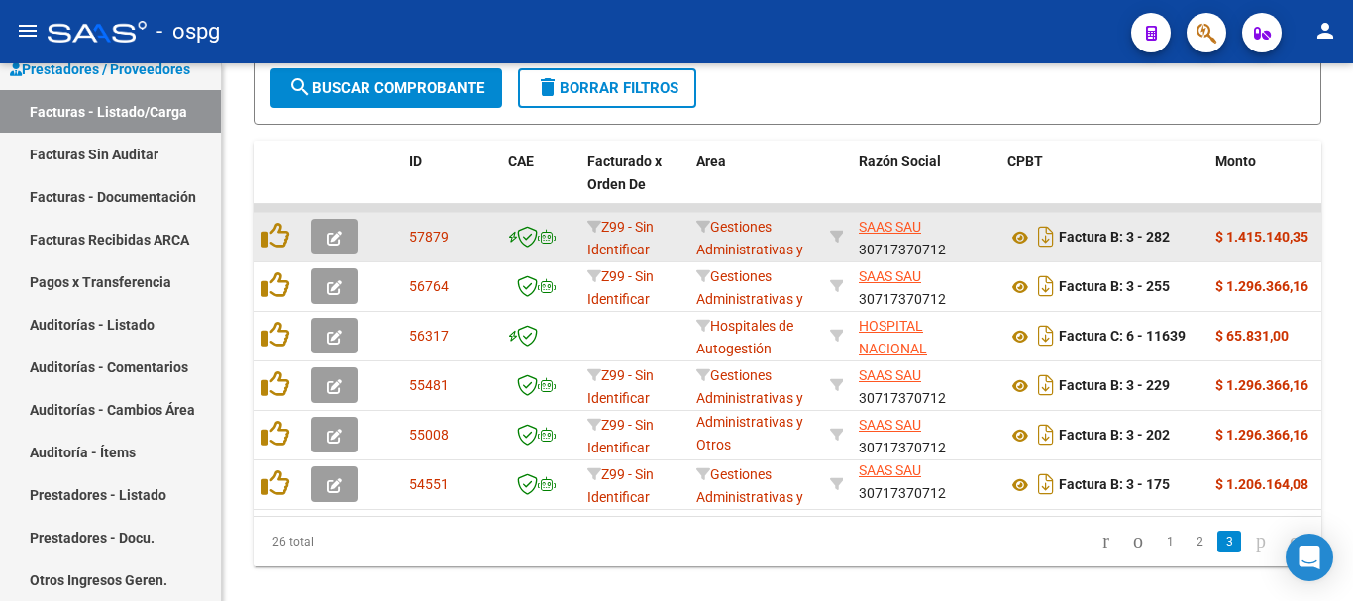
scroll to position [671, 0]
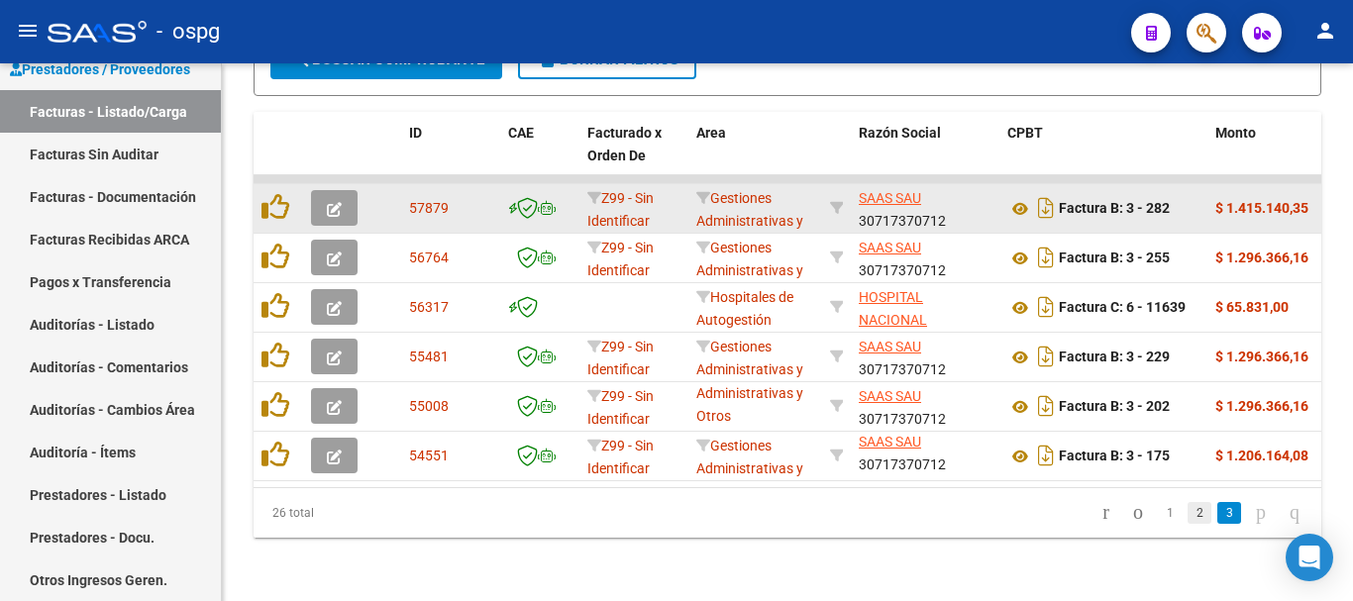
click at [1188, 516] on link "2" at bounding box center [1200, 513] width 24 height 22
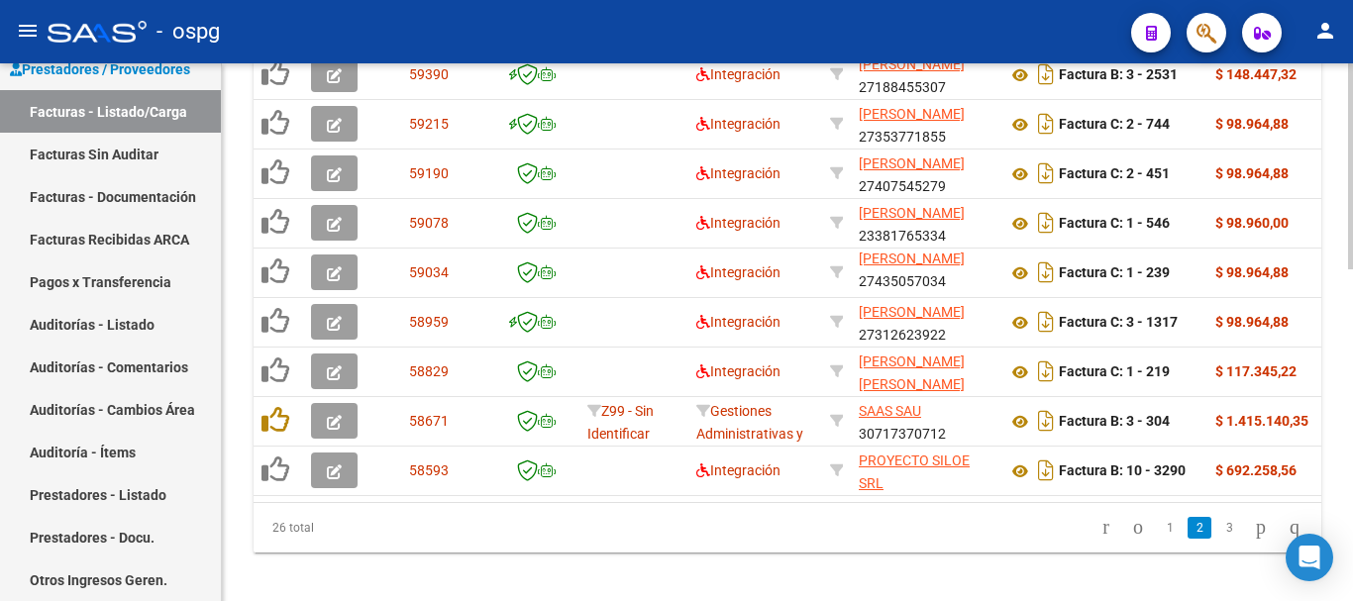
scroll to position [869, 0]
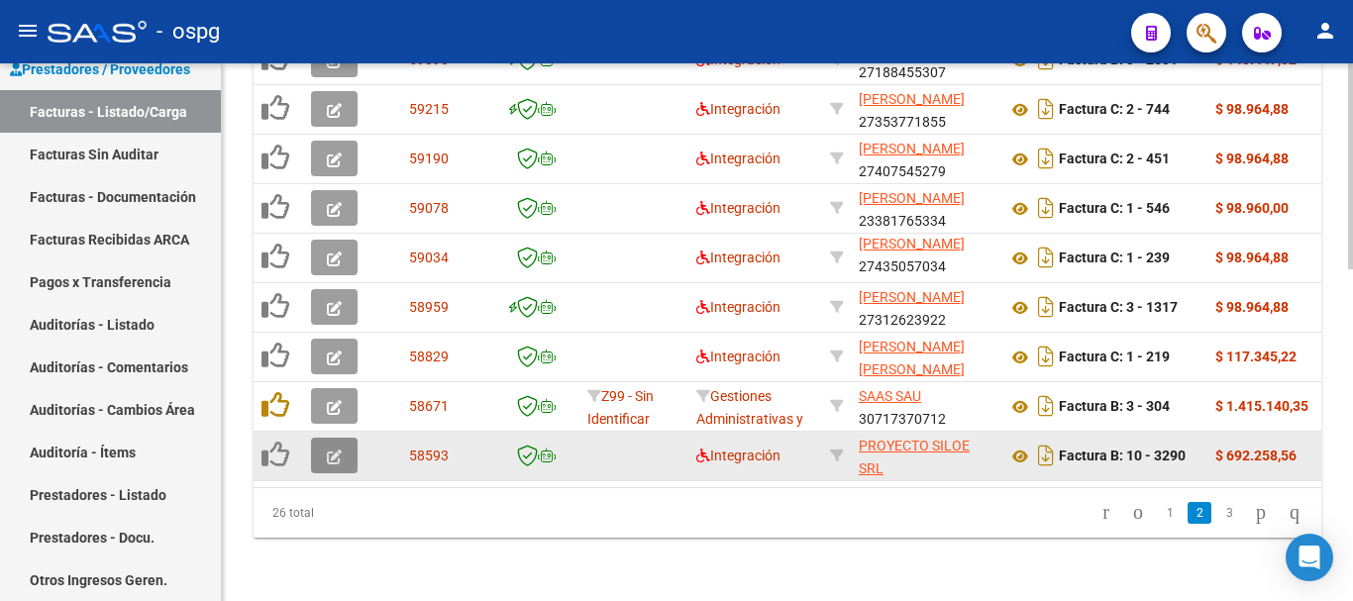
click at [331, 450] on icon "button" at bounding box center [334, 457] width 15 height 15
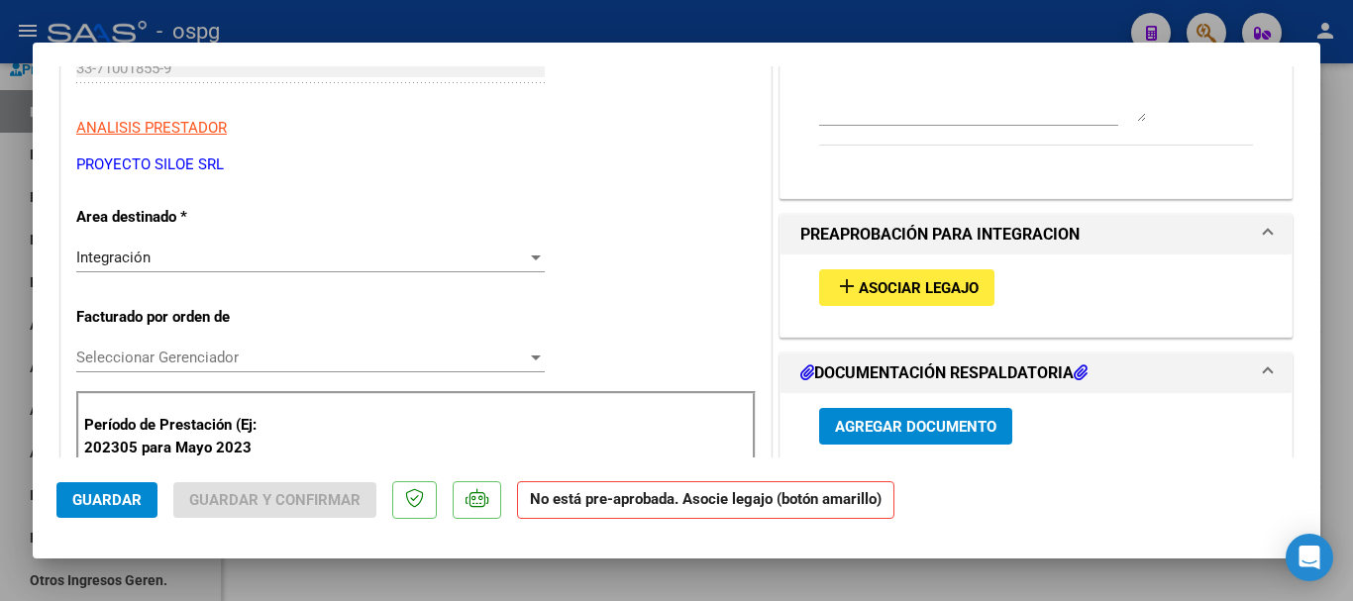
scroll to position [297, 0]
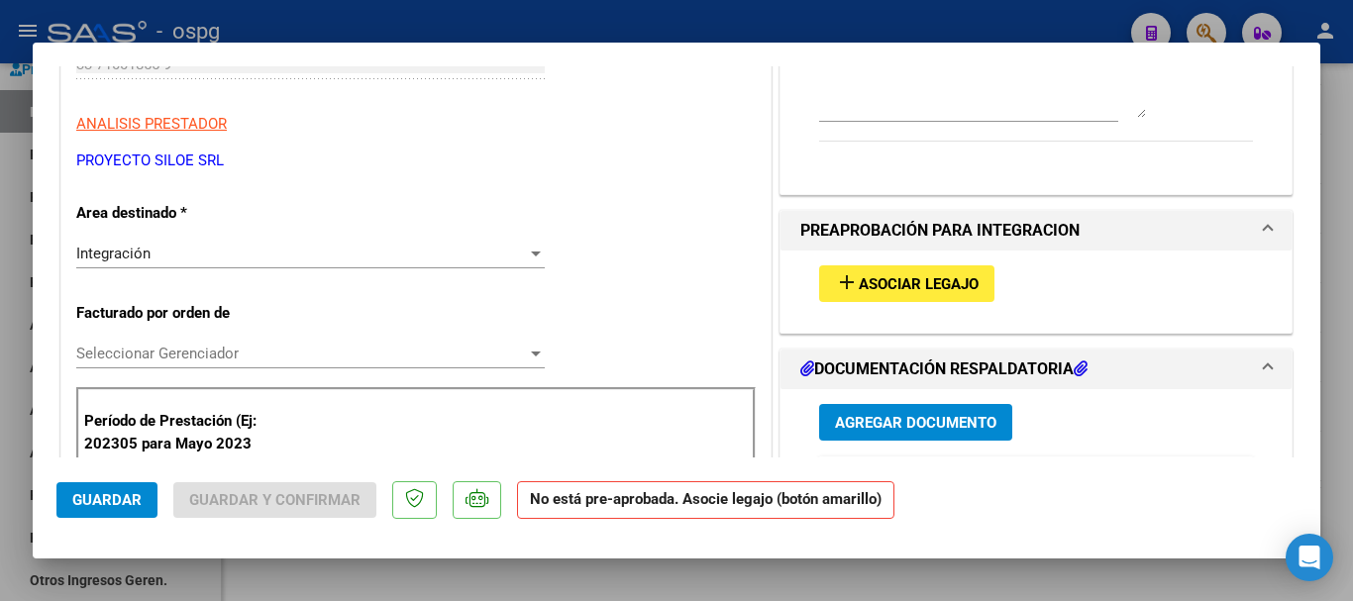
click at [244, 257] on div "Integración" at bounding box center [301, 254] width 451 height 18
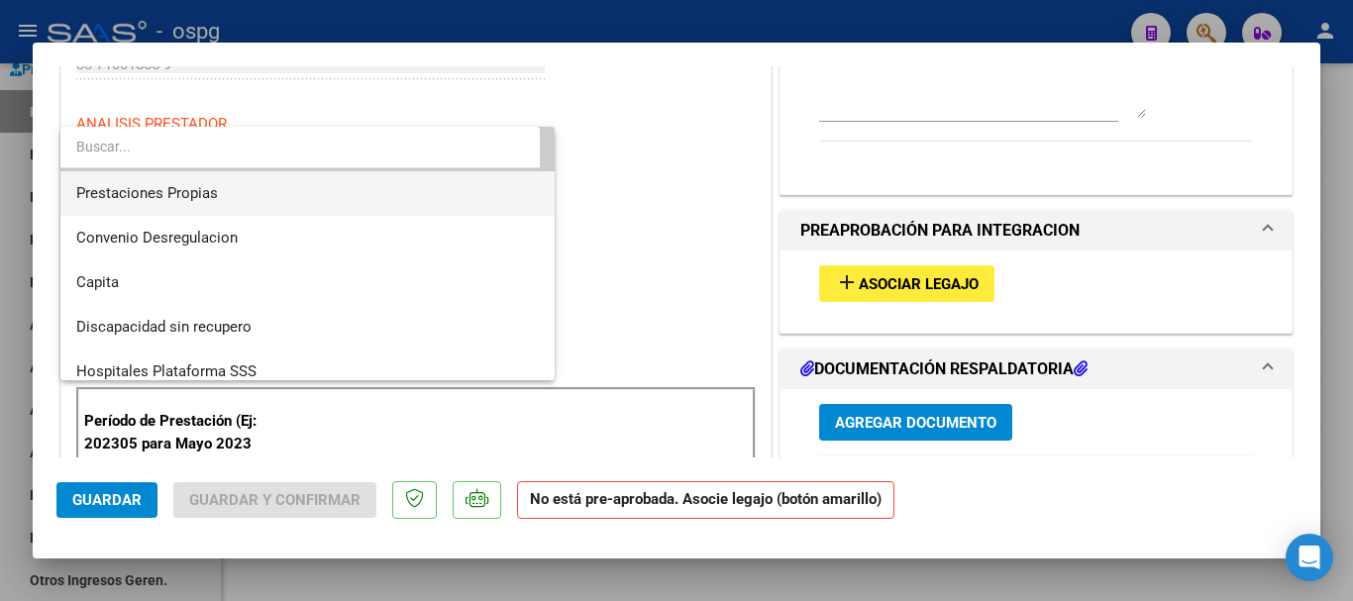
scroll to position [192, 0]
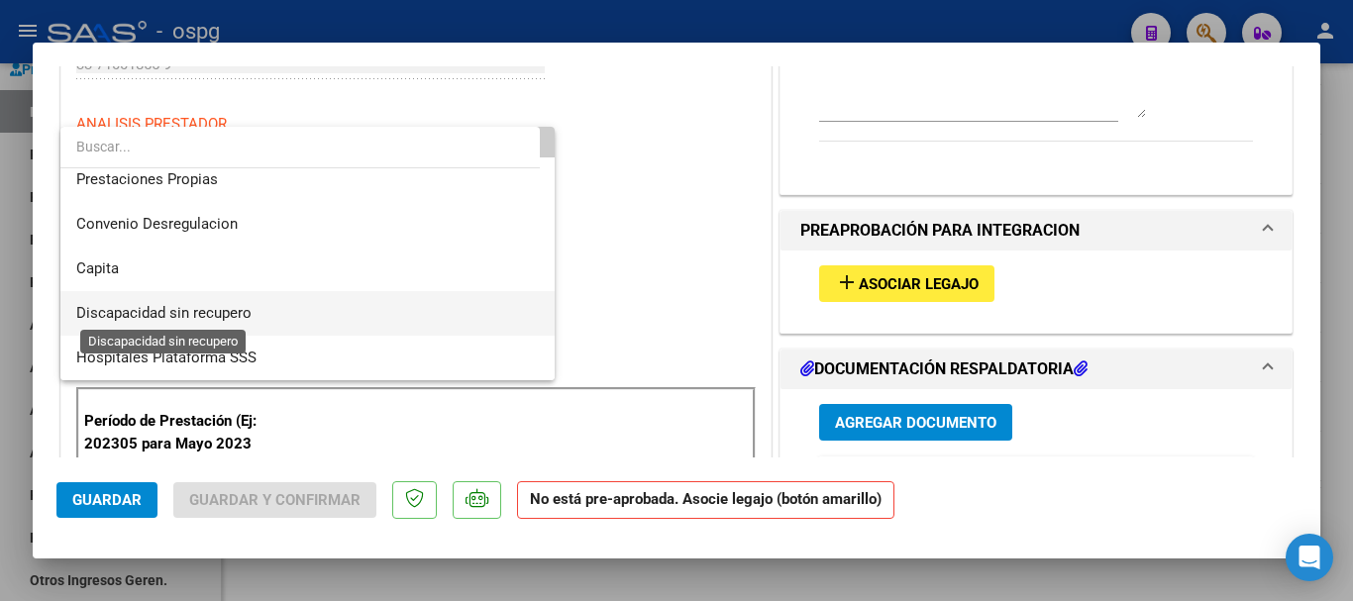
click at [249, 319] on span "Discapacidad sin recupero" at bounding box center [163, 313] width 175 height 18
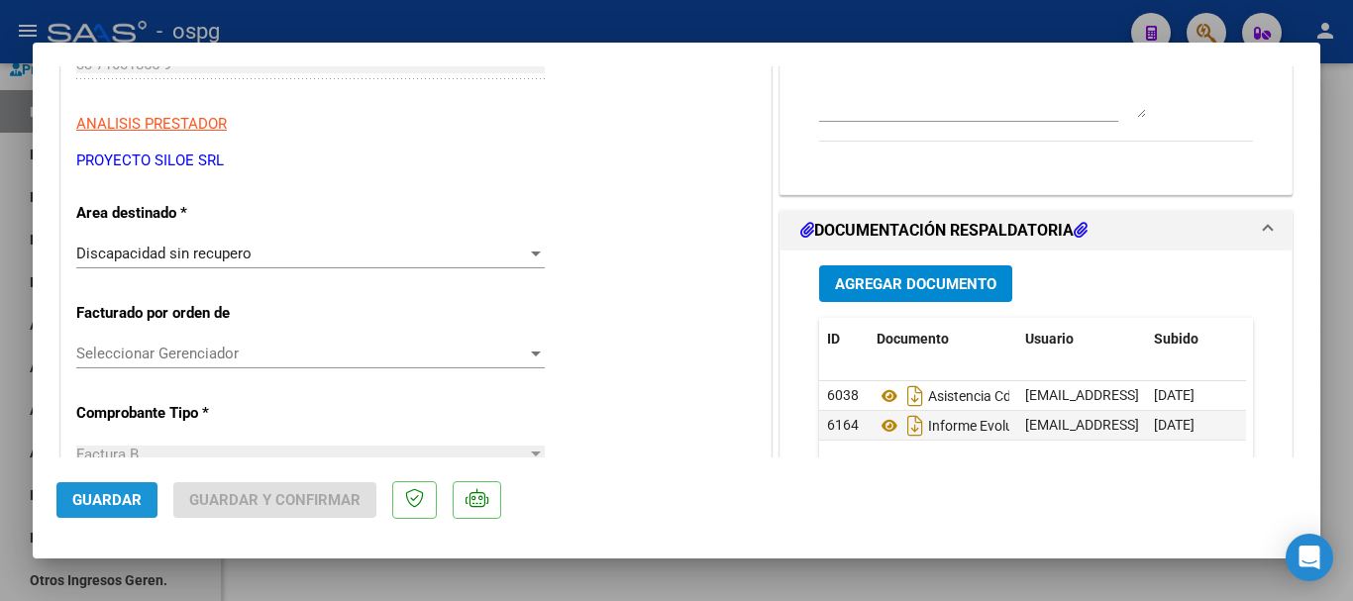
click at [108, 506] on span "Guardar" at bounding box center [106, 500] width 69 height 18
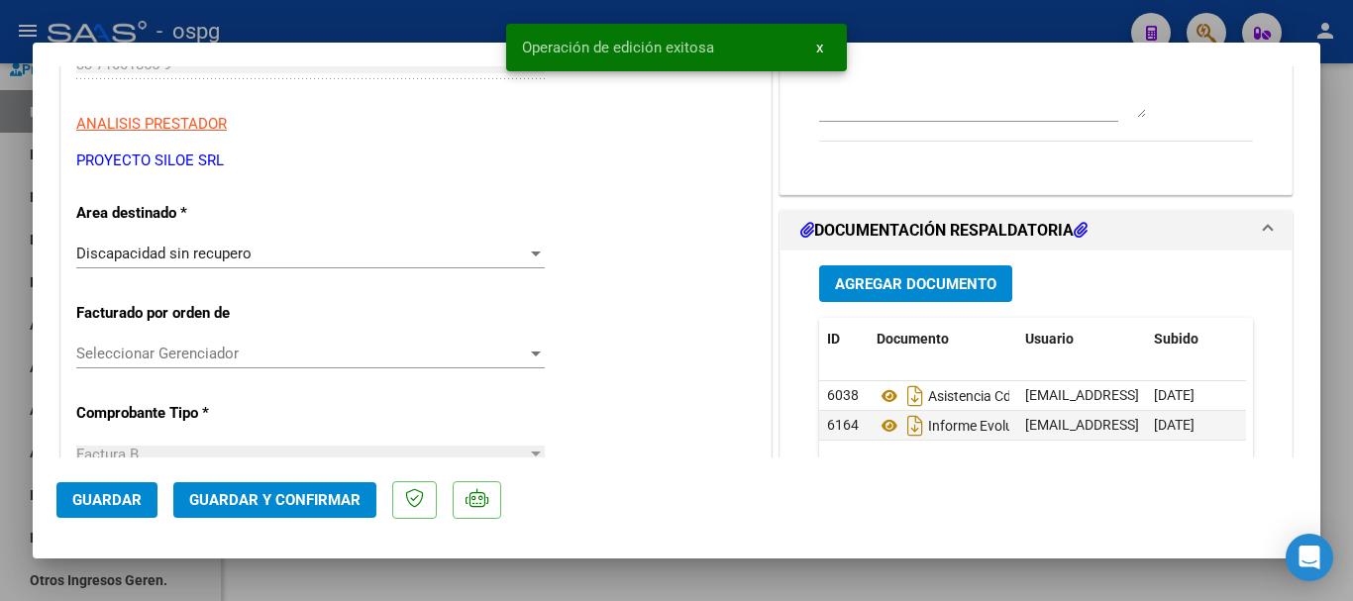
click at [1337, 428] on div at bounding box center [676, 300] width 1353 height 601
type input "$ 0,00"
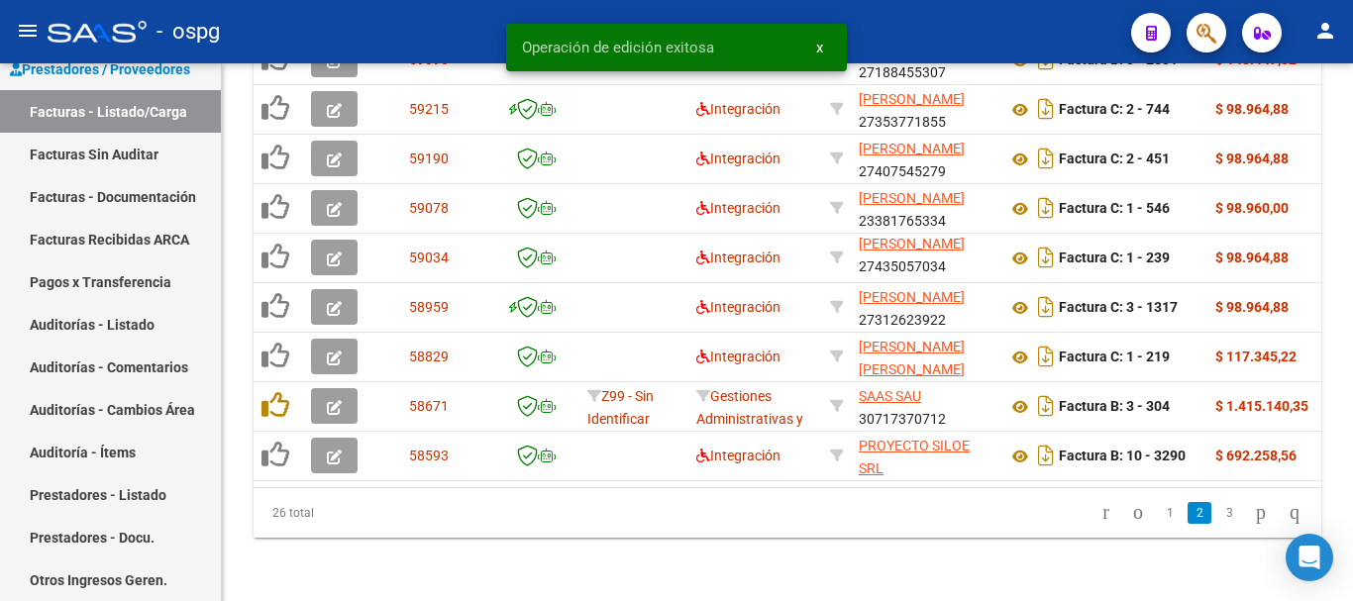
scroll to position [869, 0]
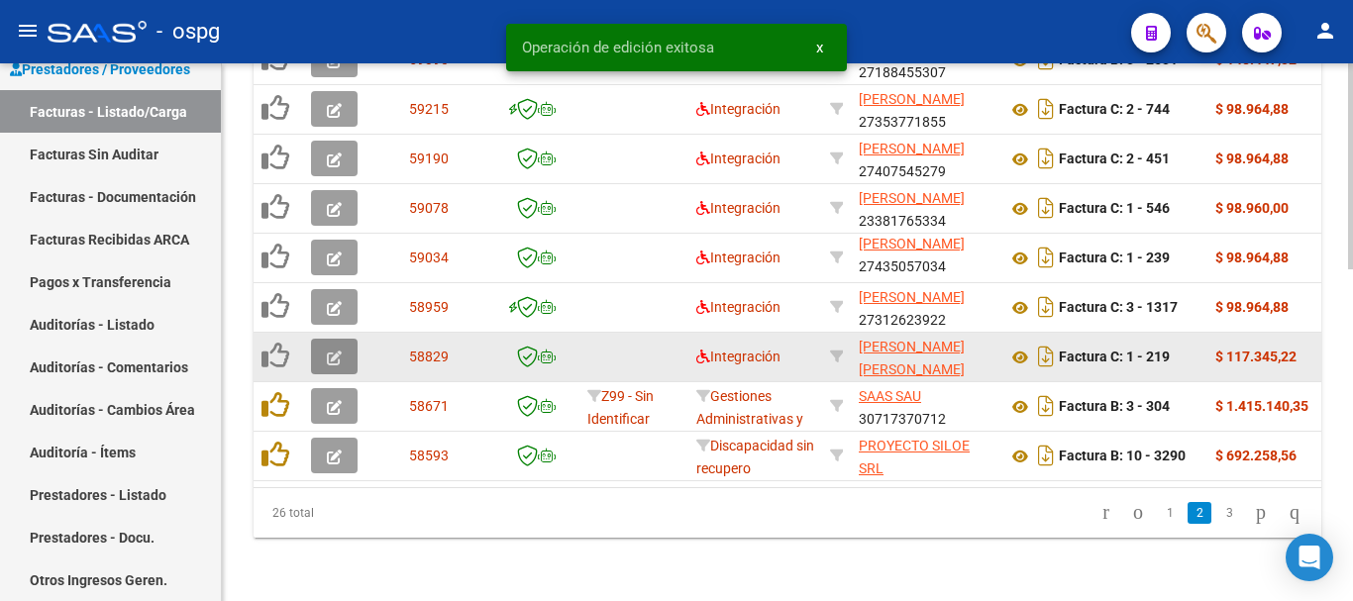
click at [327, 351] on icon "button" at bounding box center [334, 358] width 15 height 15
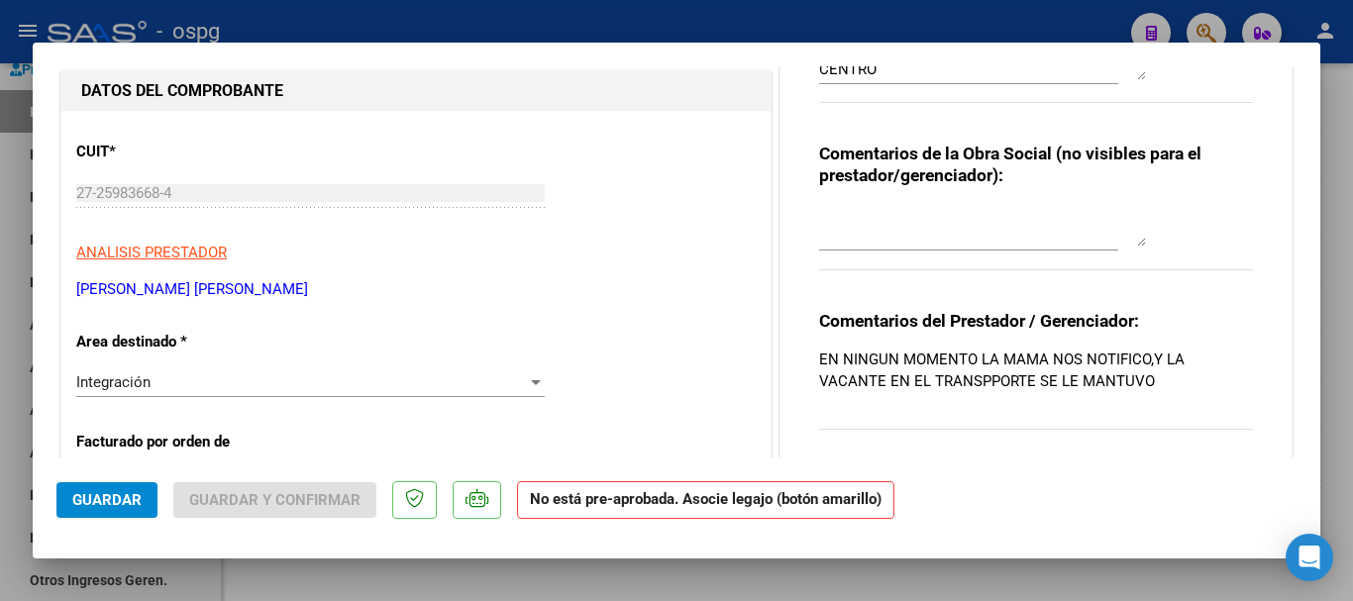
scroll to position [198, 0]
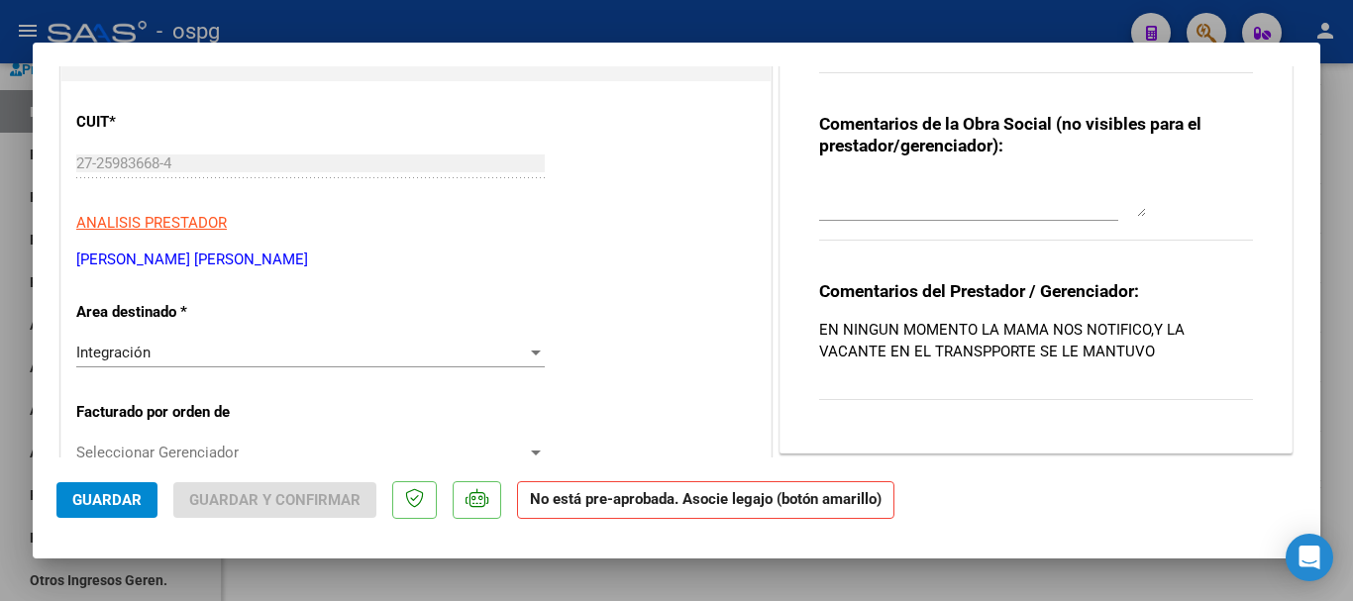
click at [162, 355] on div "Integración" at bounding box center [301, 353] width 451 height 18
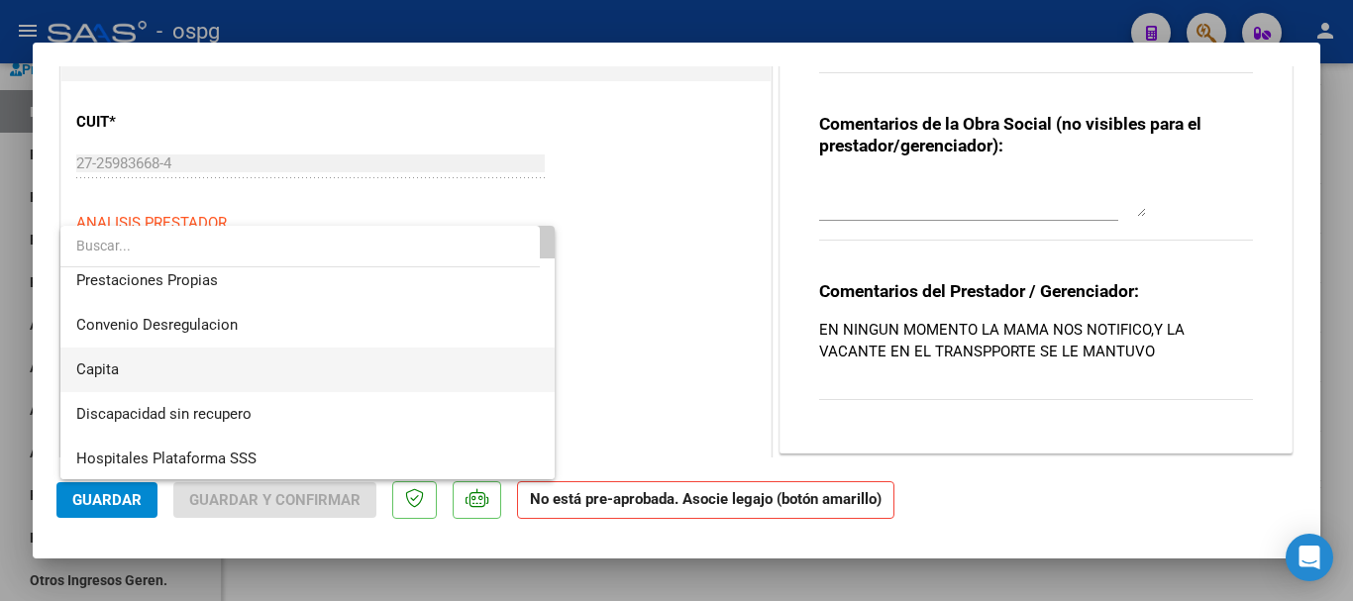
scroll to position [192, 0]
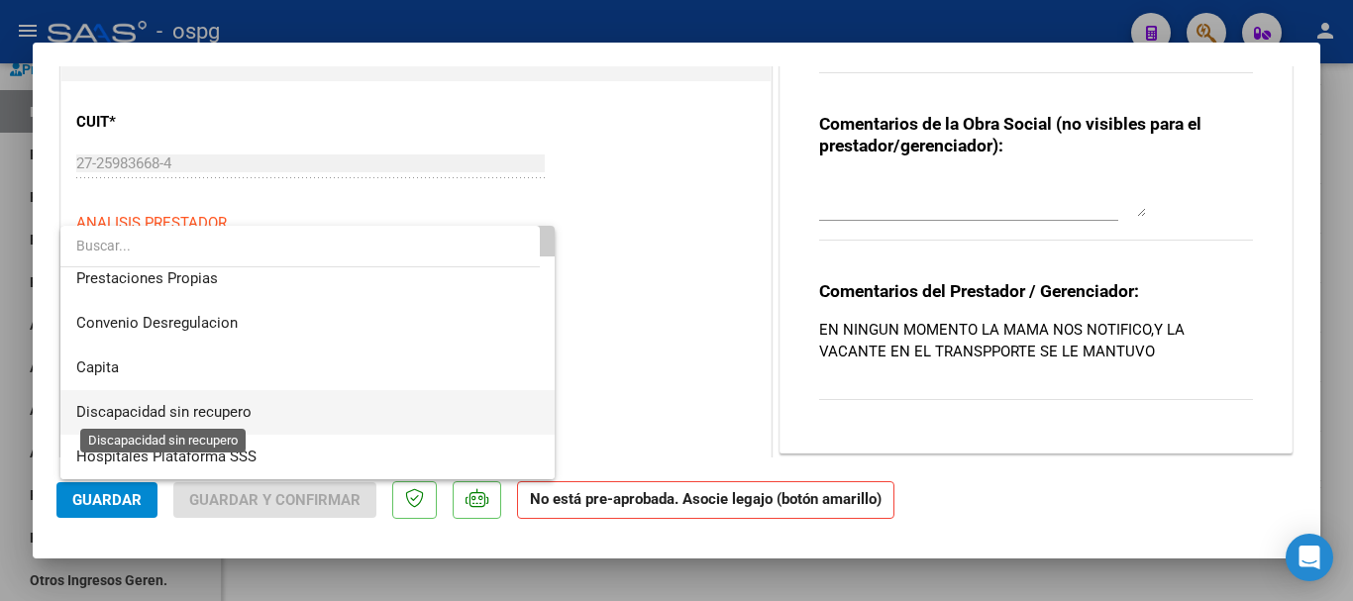
click at [214, 404] on span "Discapacidad sin recupero" at bounding box center [163, 412] width 175 height 18
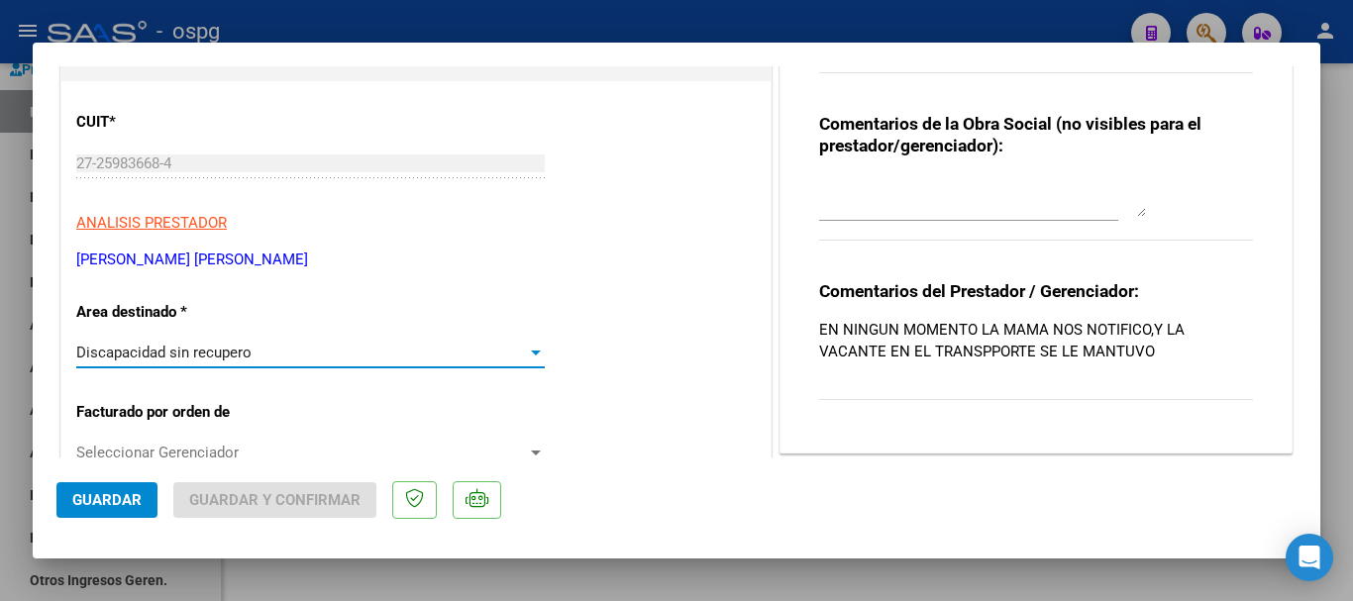
click at [98, 496] on span "Guardar" at bounding box center [106, 500] width 69 height 18
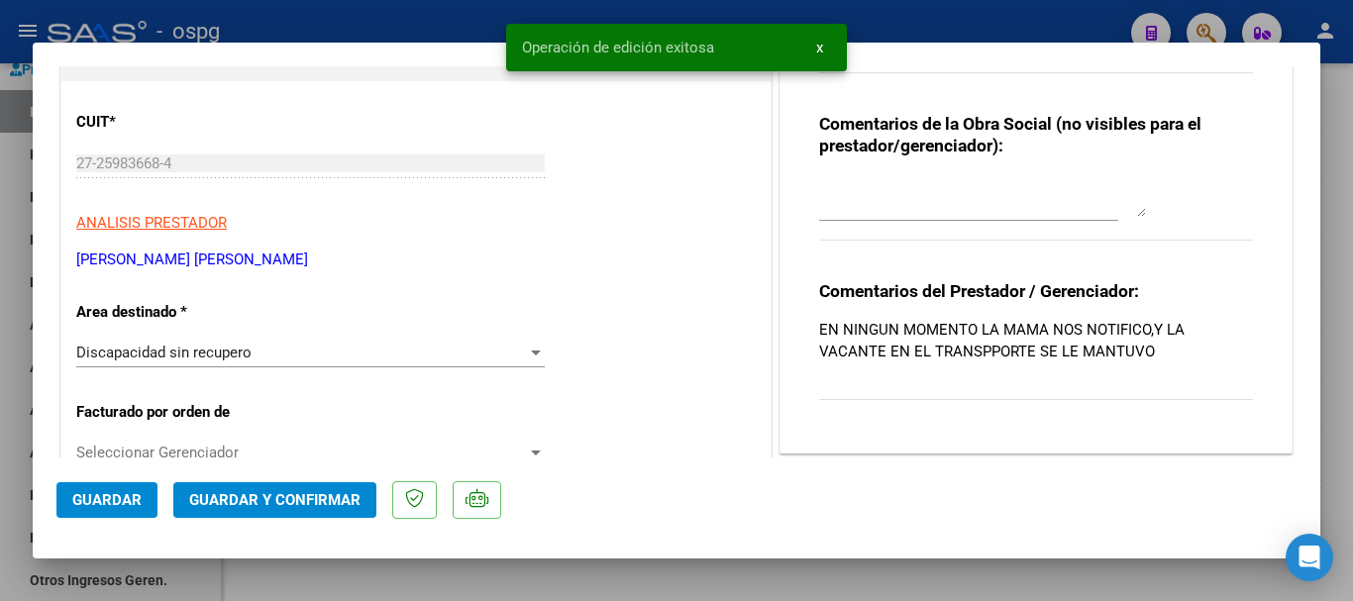
click at [1337, 378] on div at bounding box center [676, 300] width 1353 height 601
type input "$ 0,00"
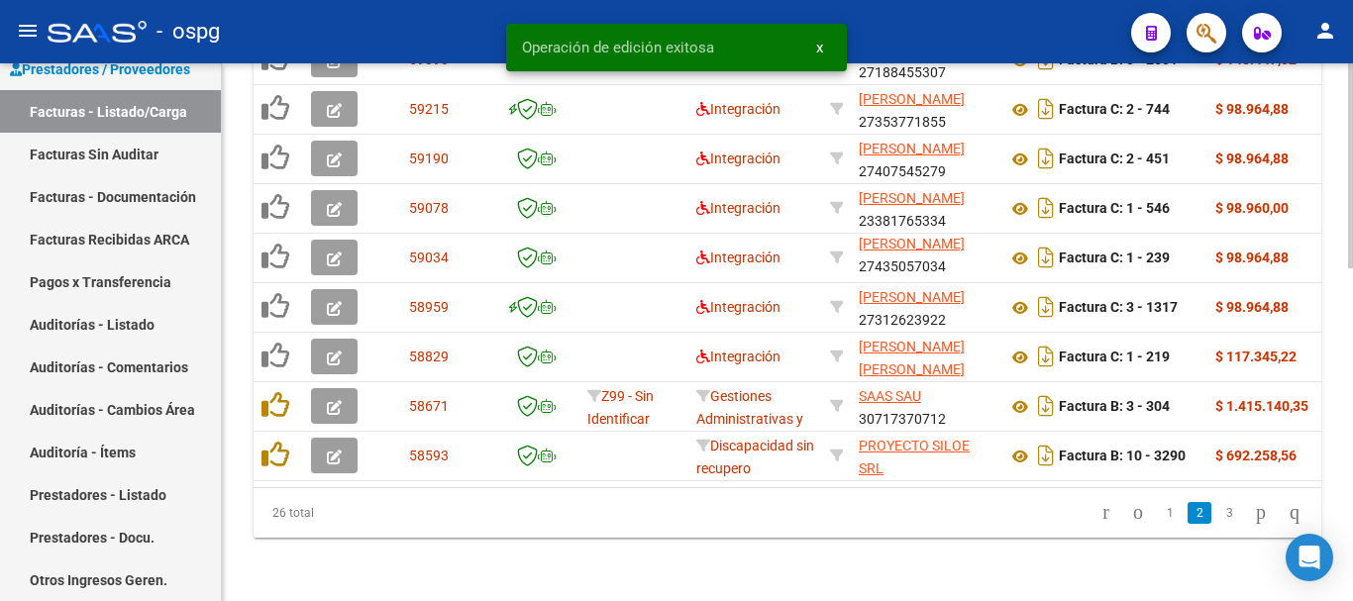
scroll to position [869, 0]
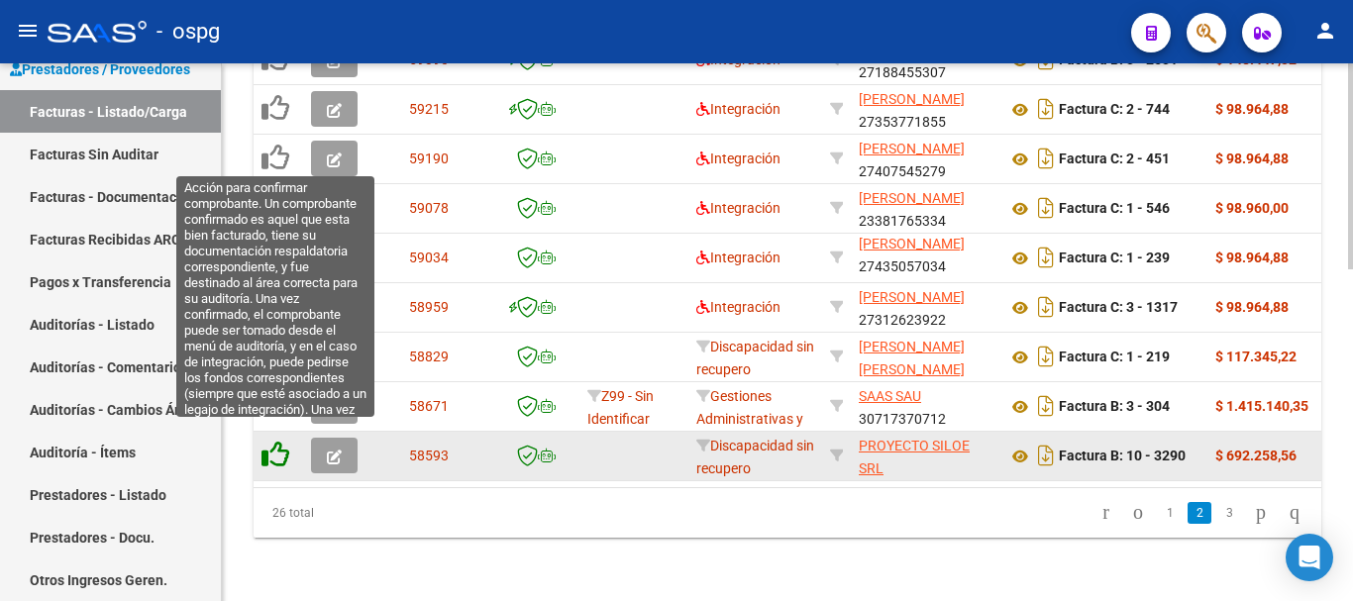
click at [276, 445] on icon at bounding box center [276, 455] width 28 height 28
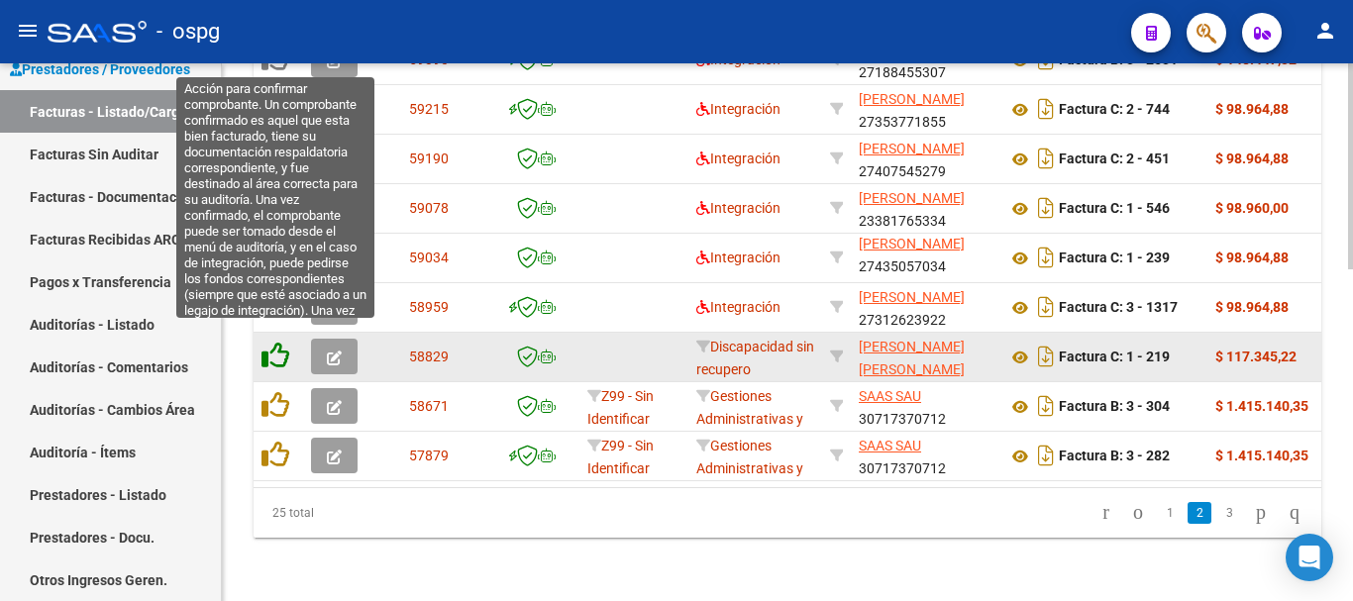
click at [279, 343] on icon at bounding box center [276, 356] width 28 height 28
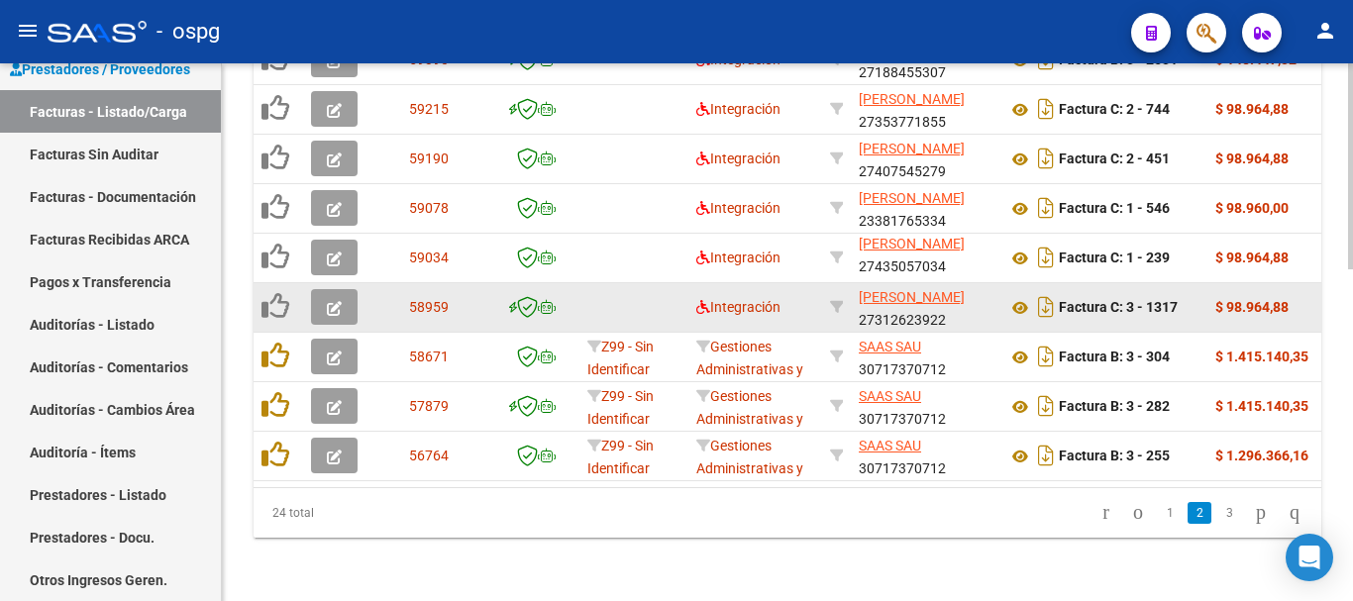
click at [330, 301] on icon "button" at bounding box center [334, 308] width 15 height 15
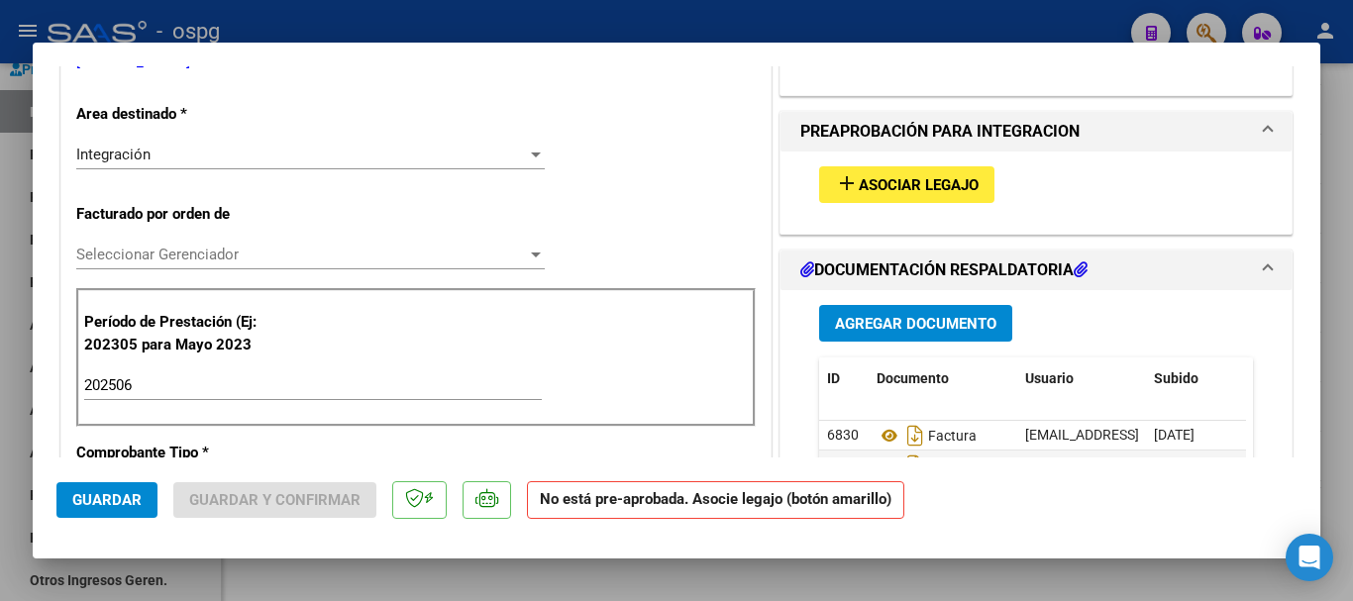
scroll to position [495, 0]
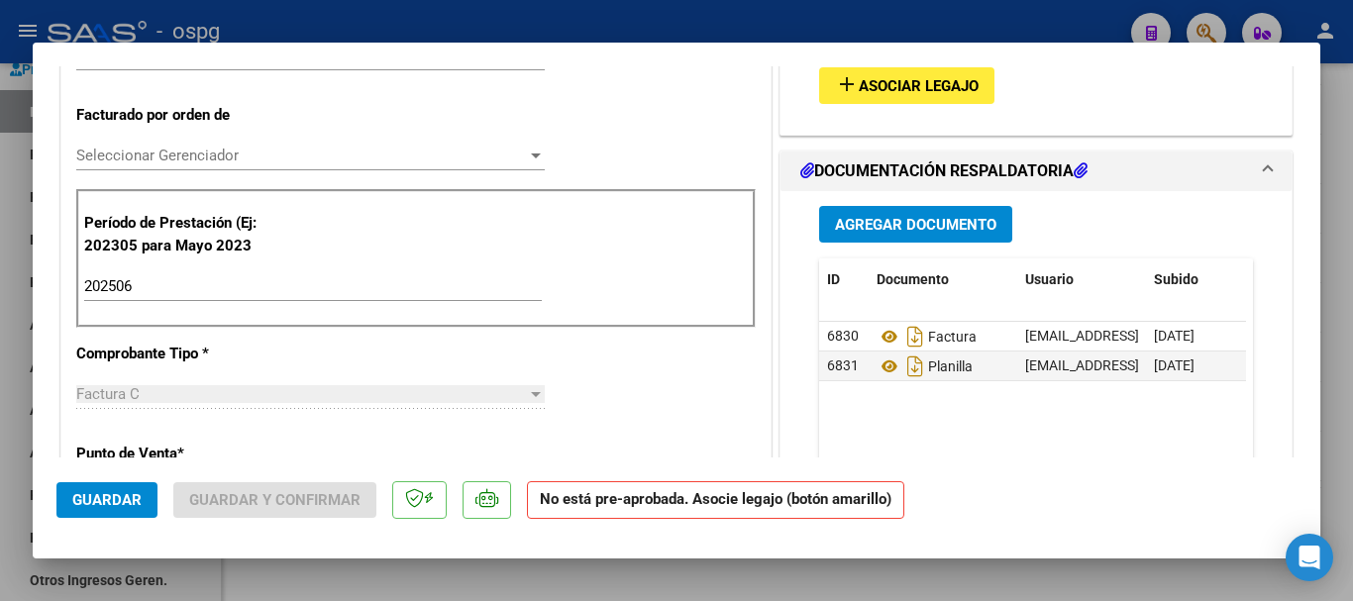
click at [1346, 382] on div at bounding box center [676, 300] width 1353 height 601
type input "$ 0,00"
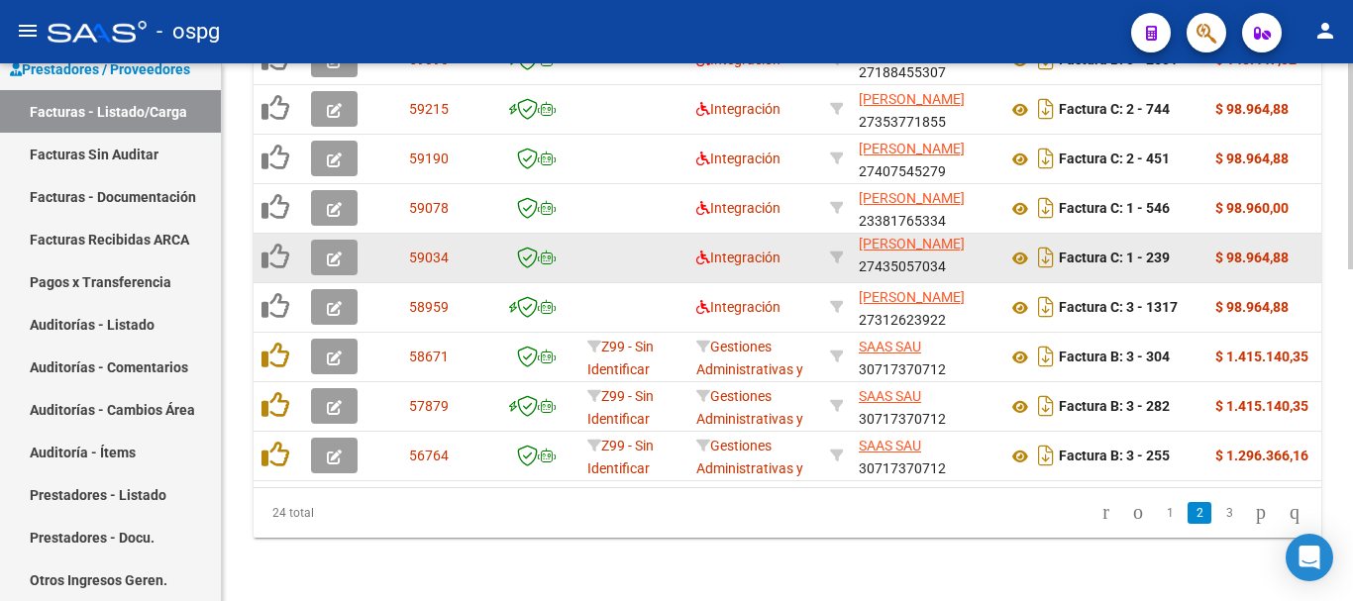
click at [334, 252] on icon "button" at bounding box center [334, 259] width 15 height 15
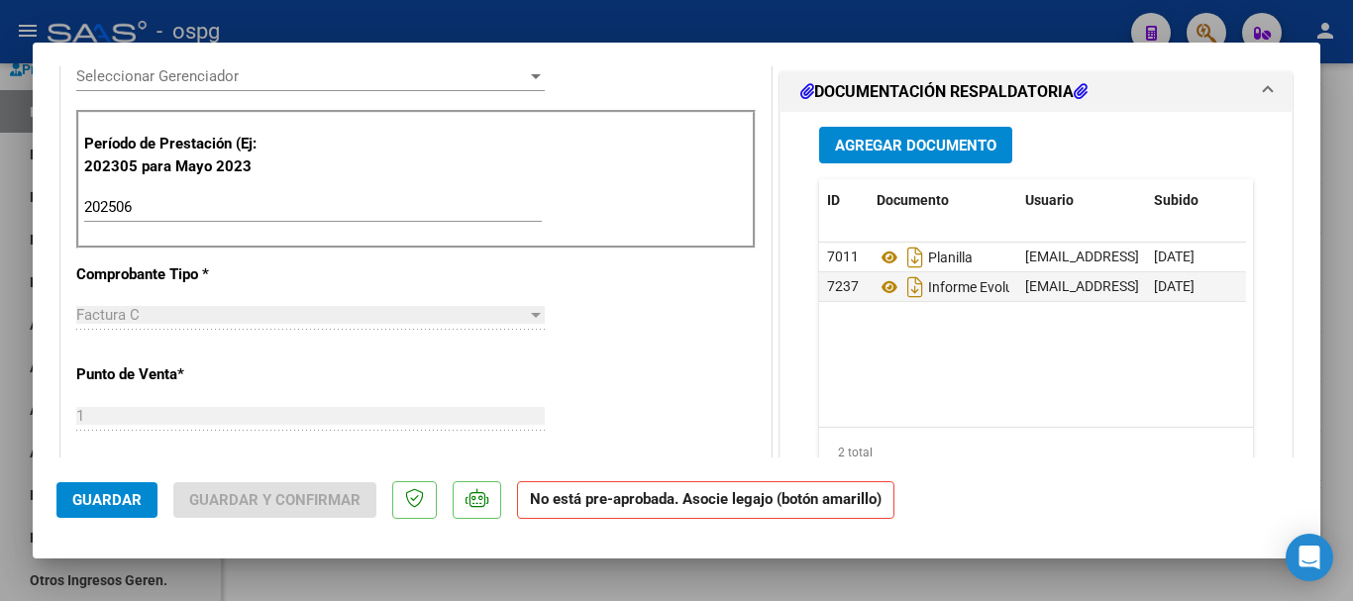
scroll to position [594, 0]
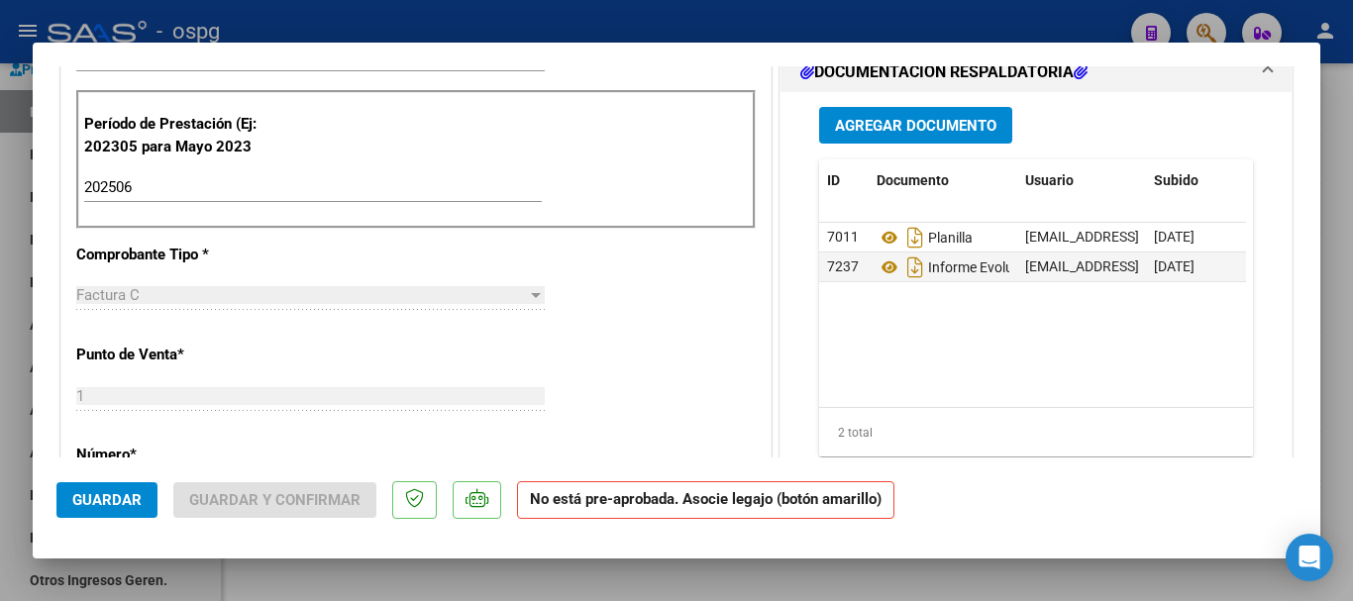
click at [1347, 382] on div at bounding box center [676, 300] width 1353 height 601
type input "$ 0,00"
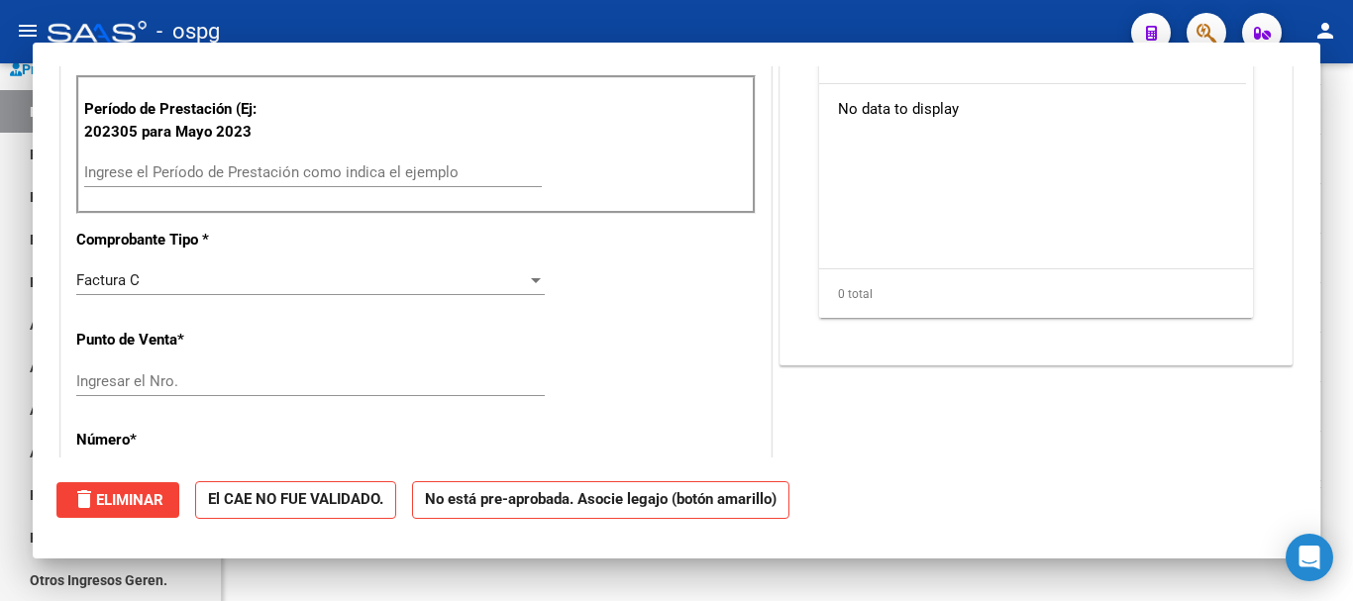
scroll to position [0, 0]
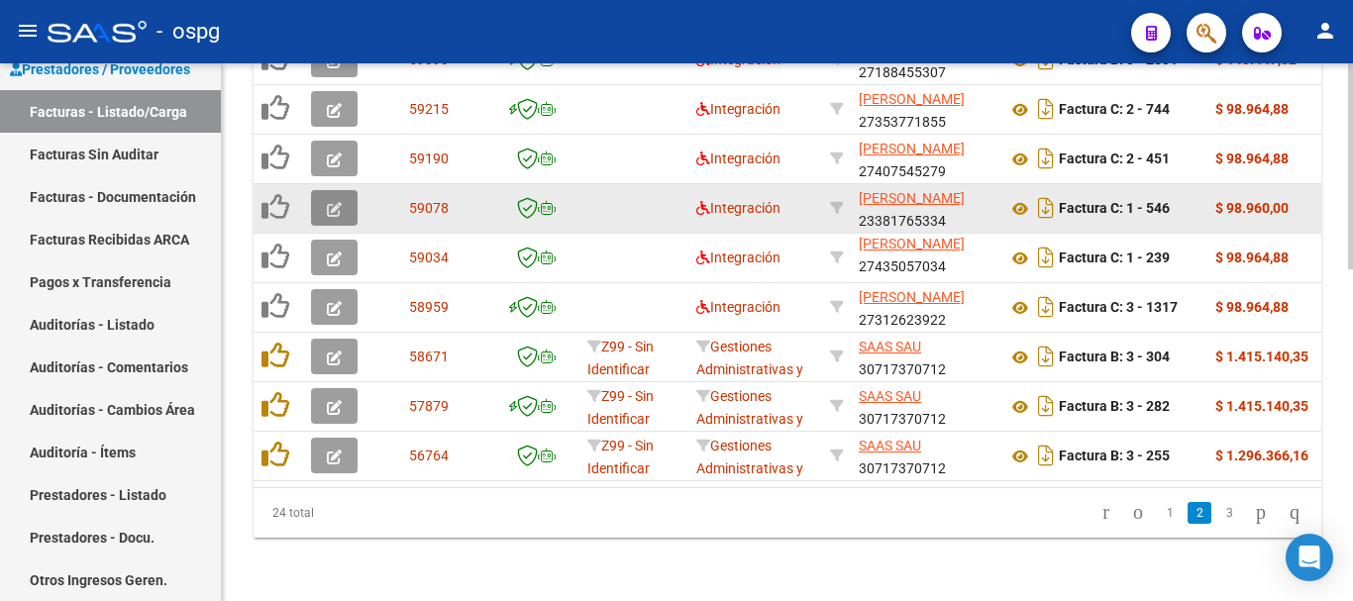
click at [333, 202] on icon "button" at bounding box center [334, 209] width 15 height 15
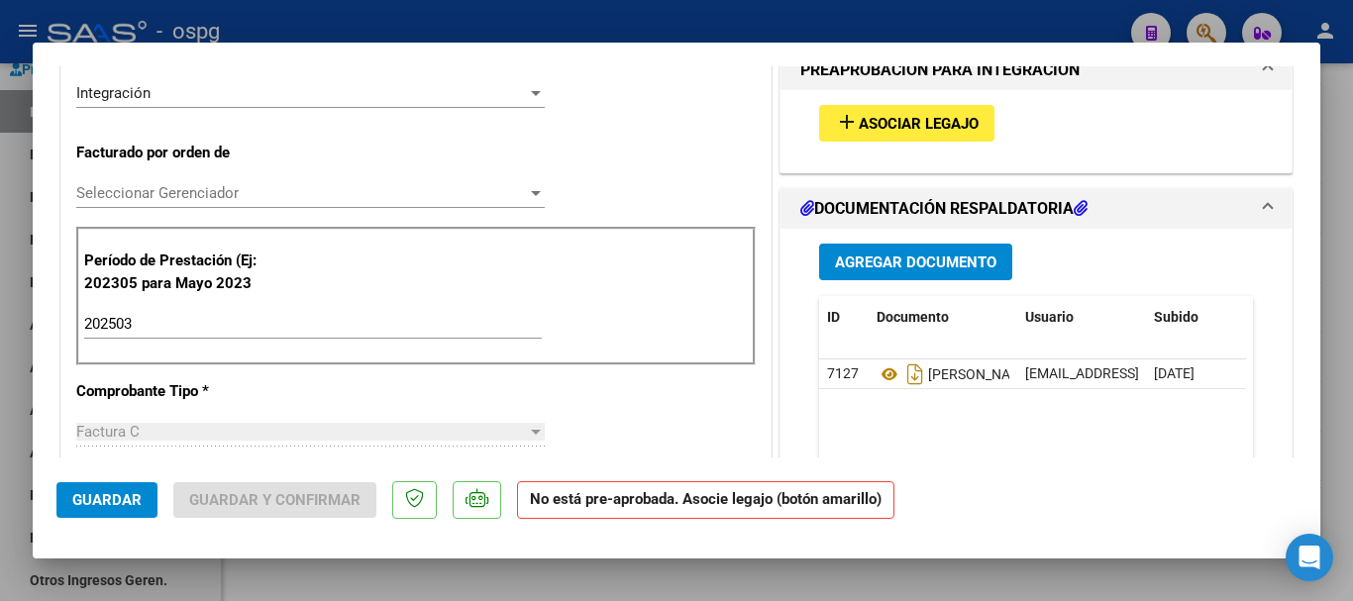
scroll to position [396, 0]
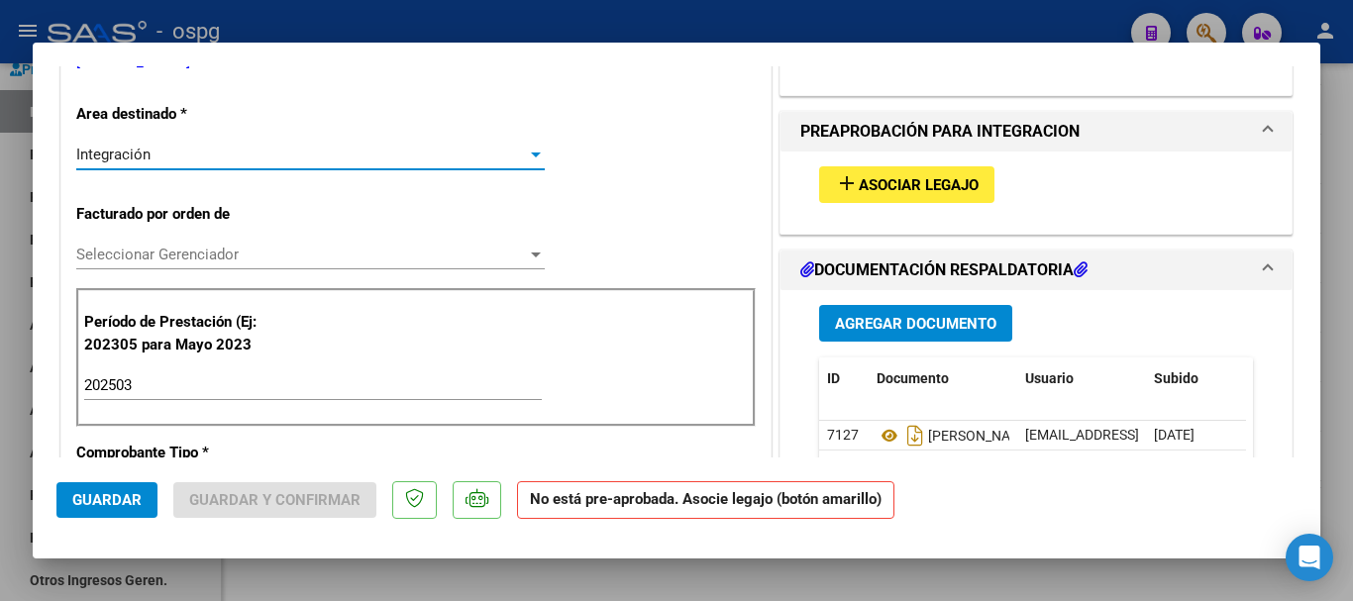
click at [373, 159] on div "Integración" at bounding box center [301, 155] width 451 height 18
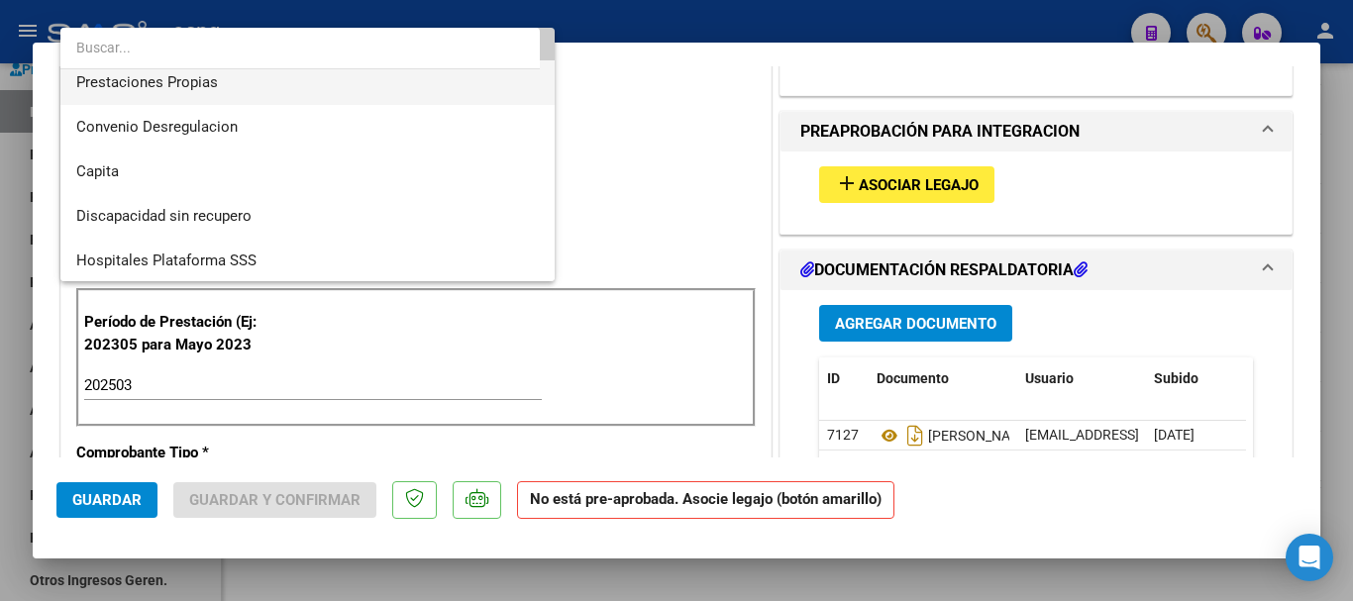
scroll to position [192, 0]
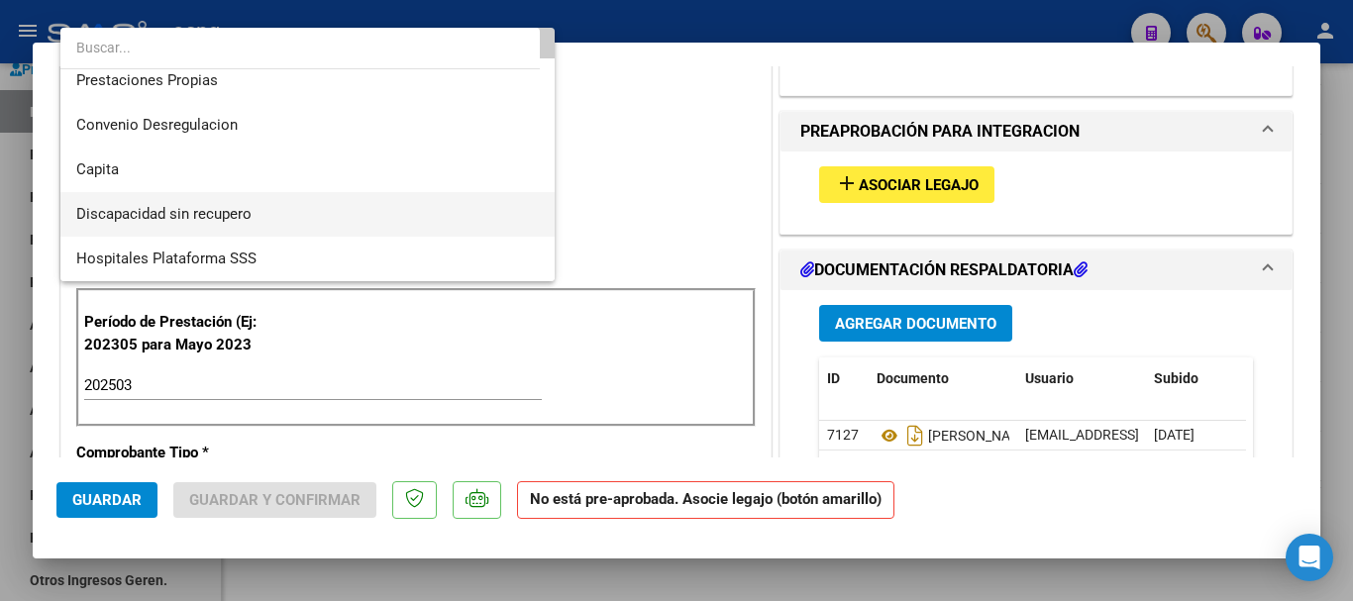
click at [317, 207] on span "Discapacidad sin recupero" at bounding box center [307, 214] width 463 height 45
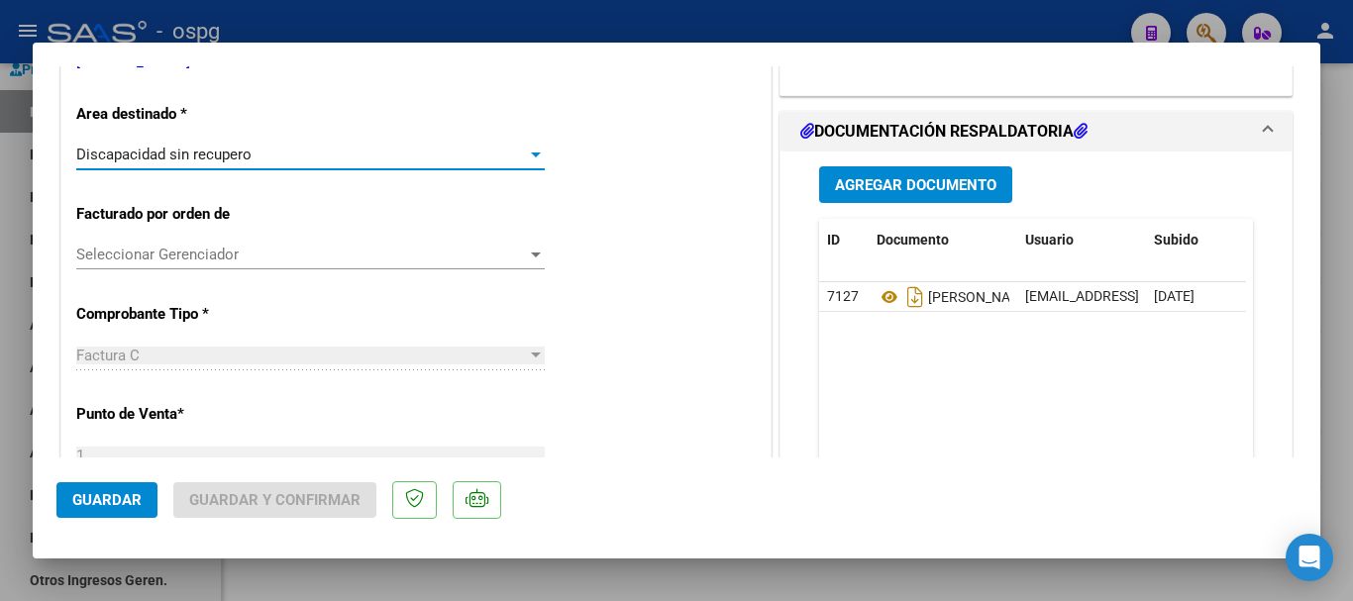
click at [106, 509] on button "Guardar" at bounding box center [106, 500] width 101 height 36
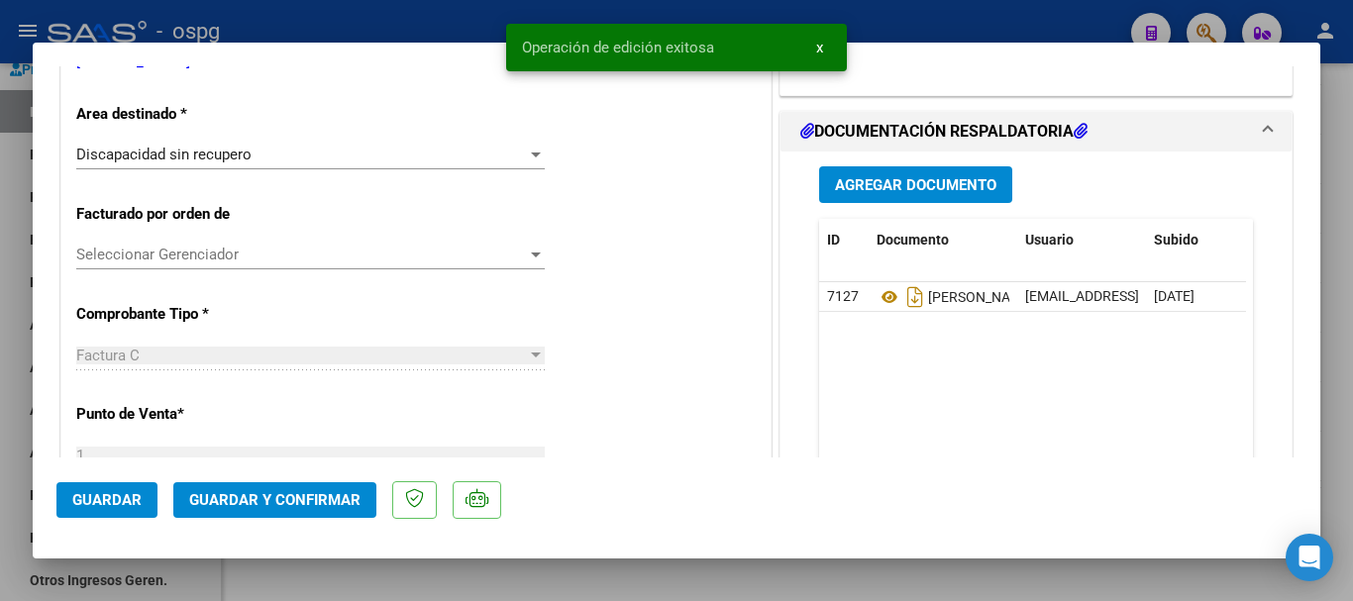
click at [1349, 433] on div at bounding box center [676, 300] width 1353 height 601
type input "$ 0,00"
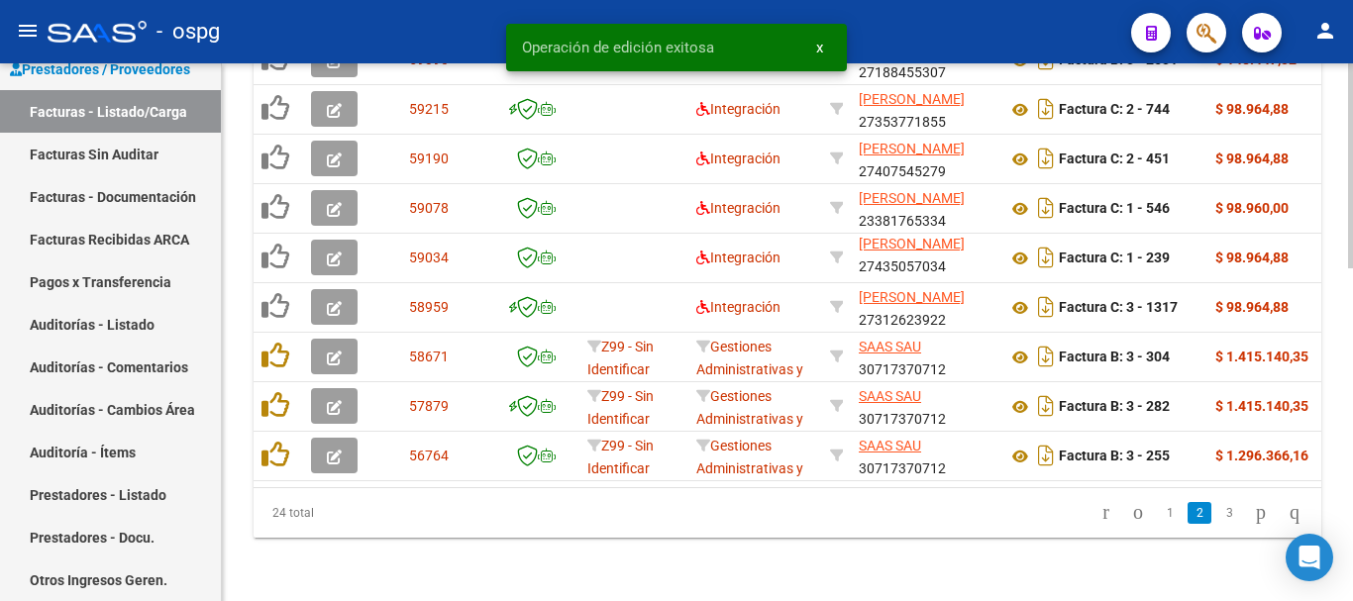
scroll to position [869, 0]
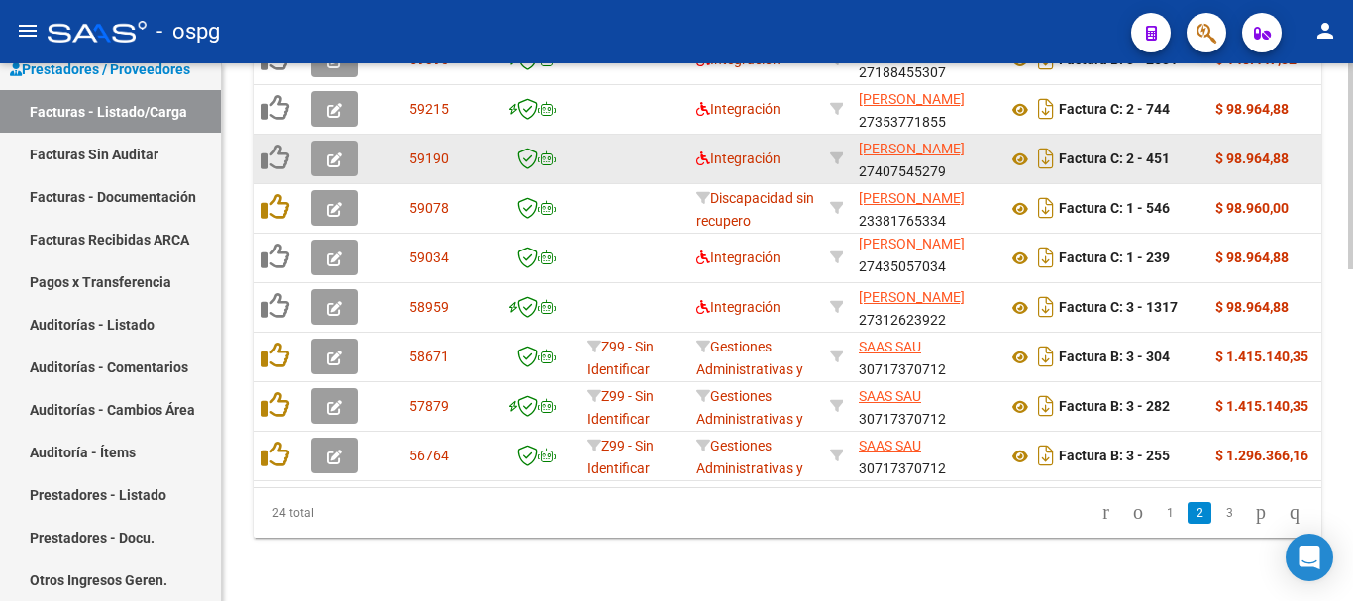
click at [327, 153] on icon "button" at bounding box center [334, 160] width 15 height 15
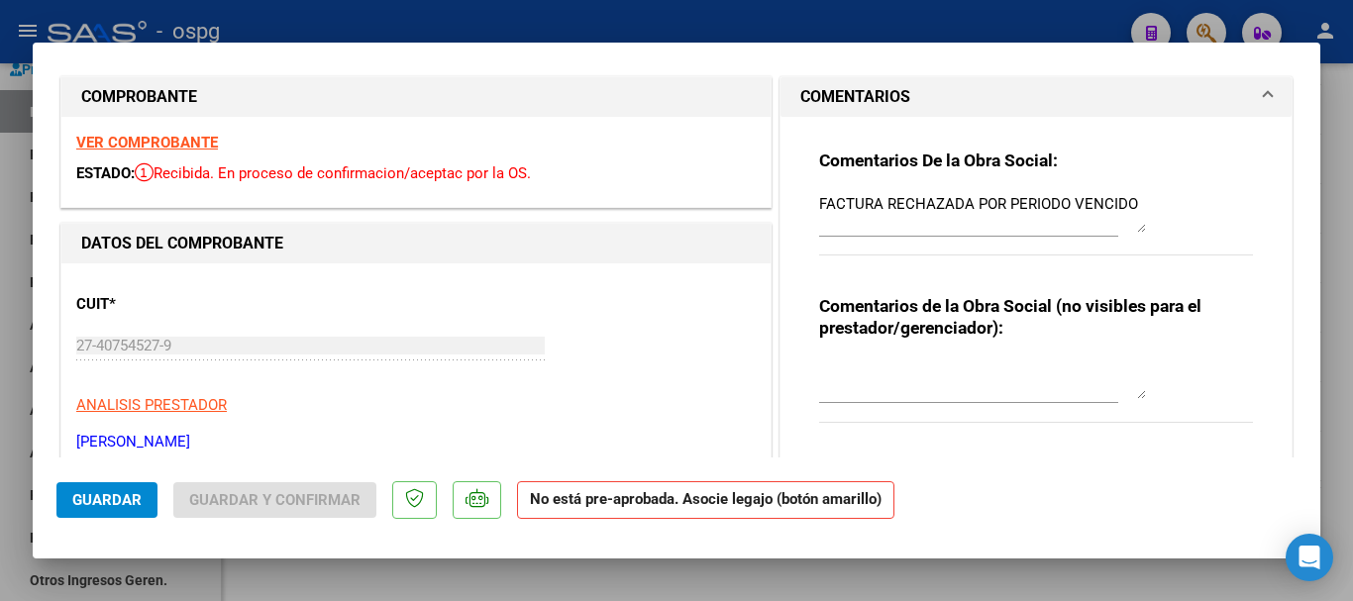
scroll to position [0, 0]
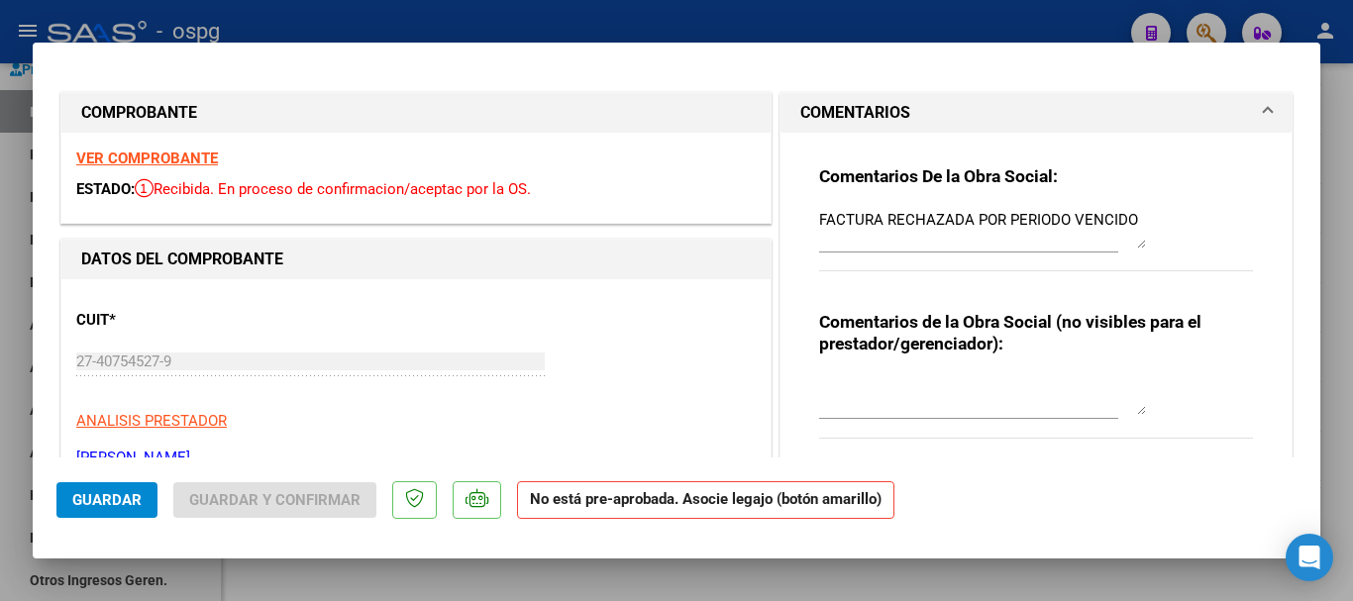
click at [159, 158] on strong "VER COMPROBANTE" at bounding box center [147, 159] width 142 height 18
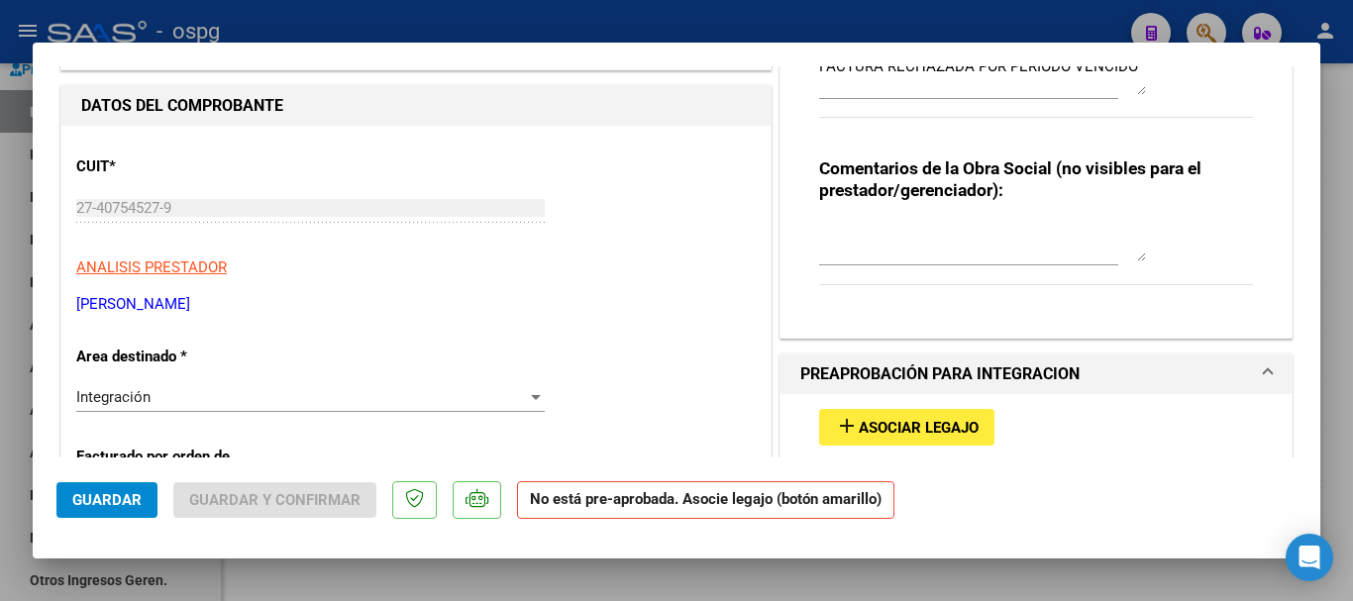
scroll to position [198, 0]
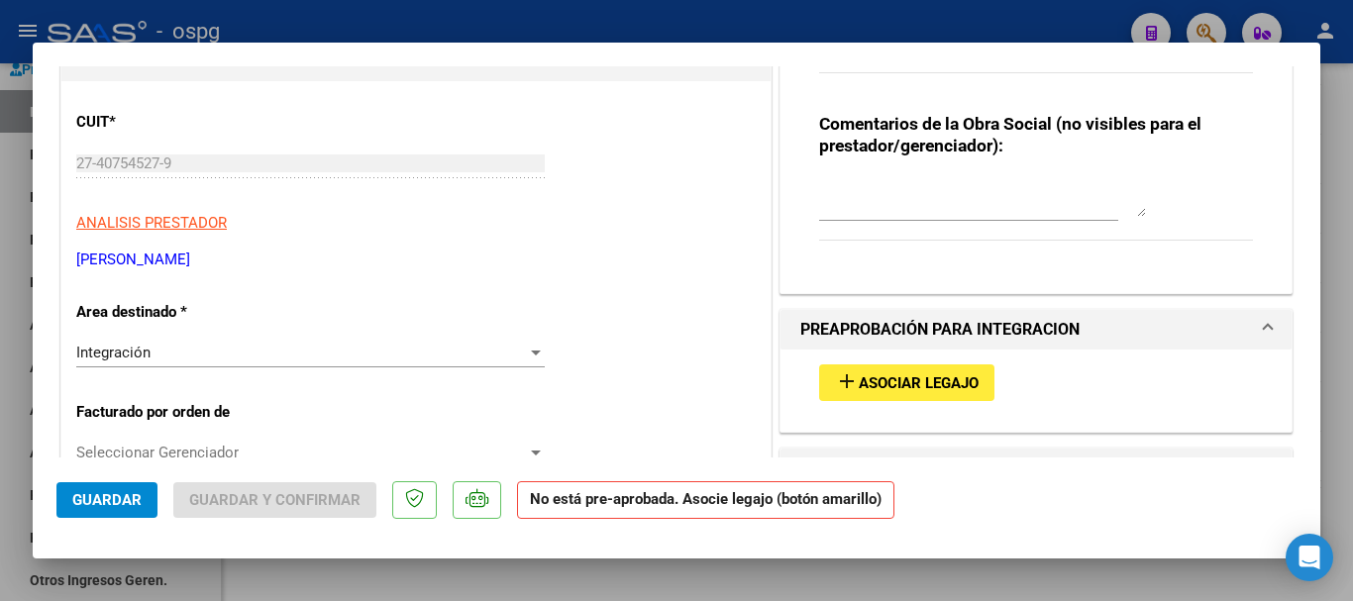
click at [398, 353] on div "Integración" at bounding box center [301, 353] width 451 height 18
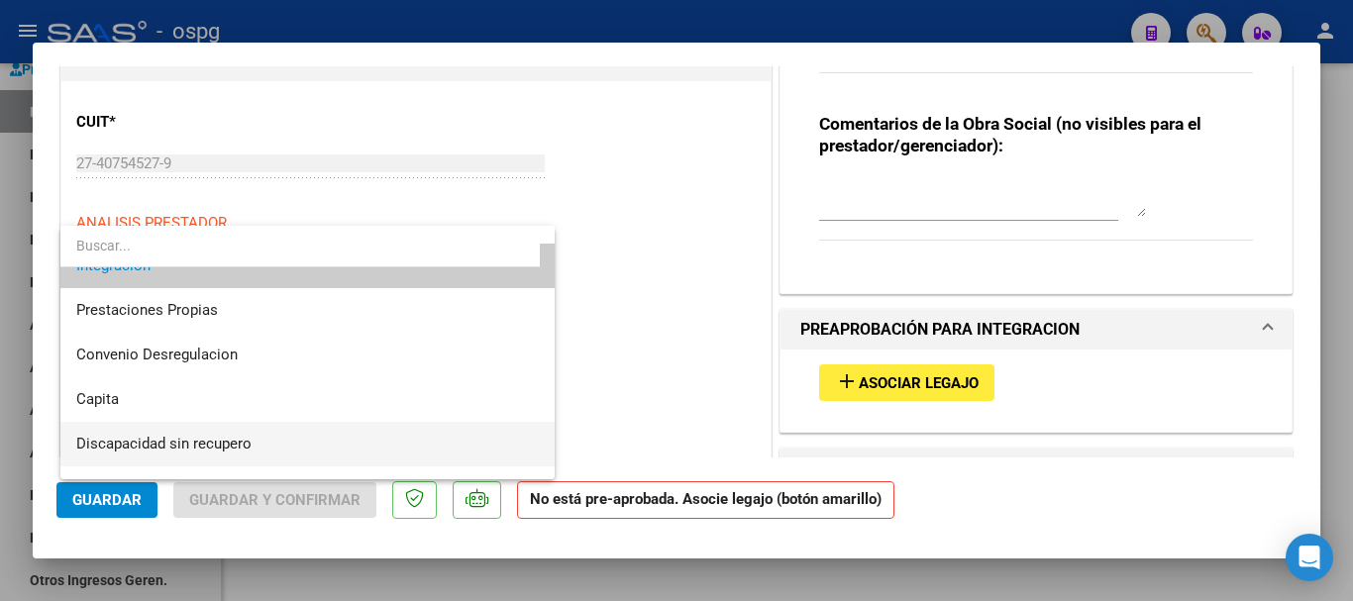
scroll to position [192, 0]
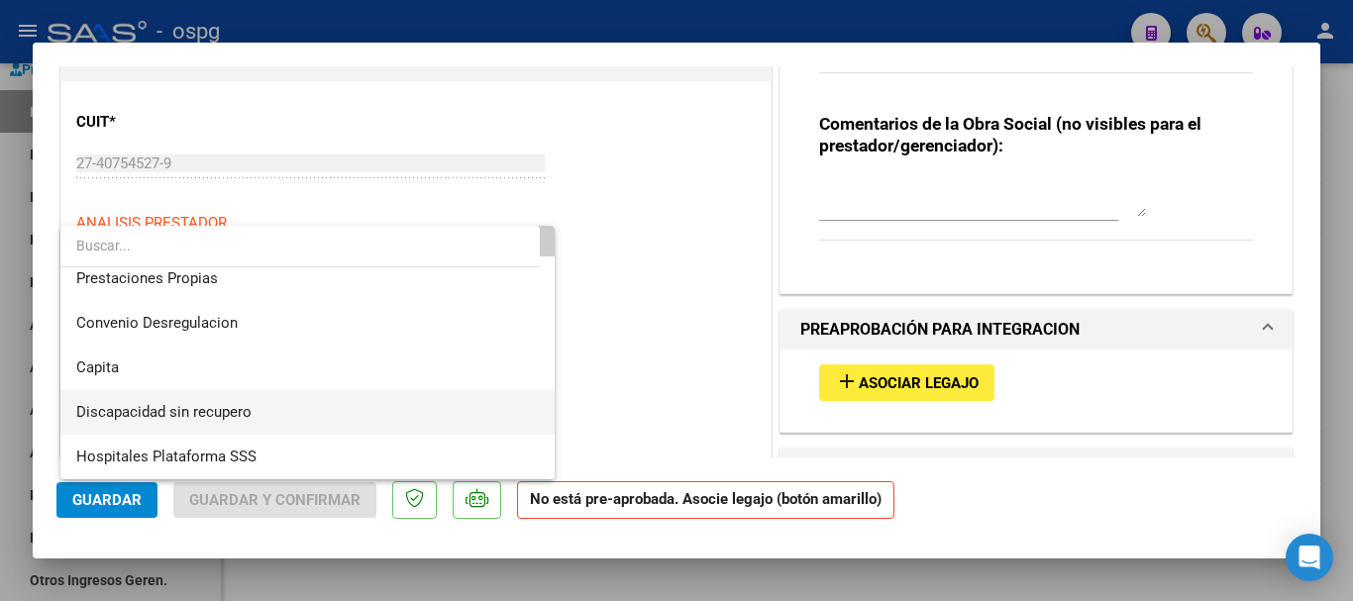
click at [307, 420] on span "Discapacidad sin recupero" at bounding box center [307, 412] width 463 height 45
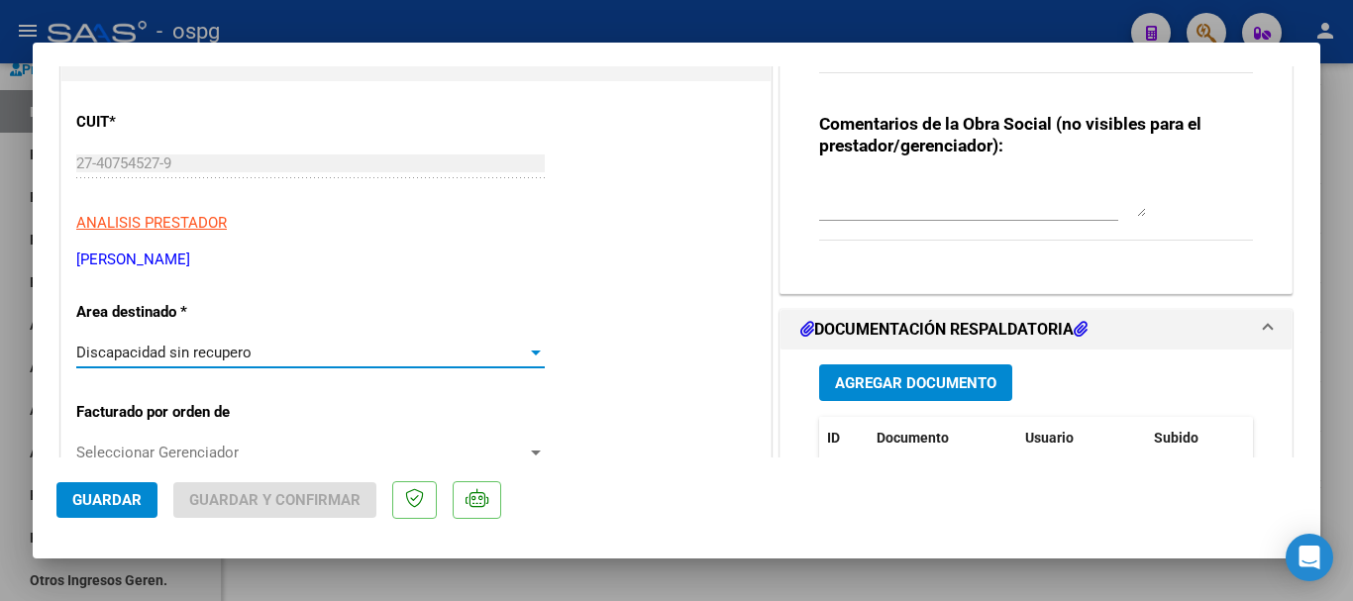
click at [90, 499] on span "Guardar" at bounding box center [106, 500] width 69 height 18
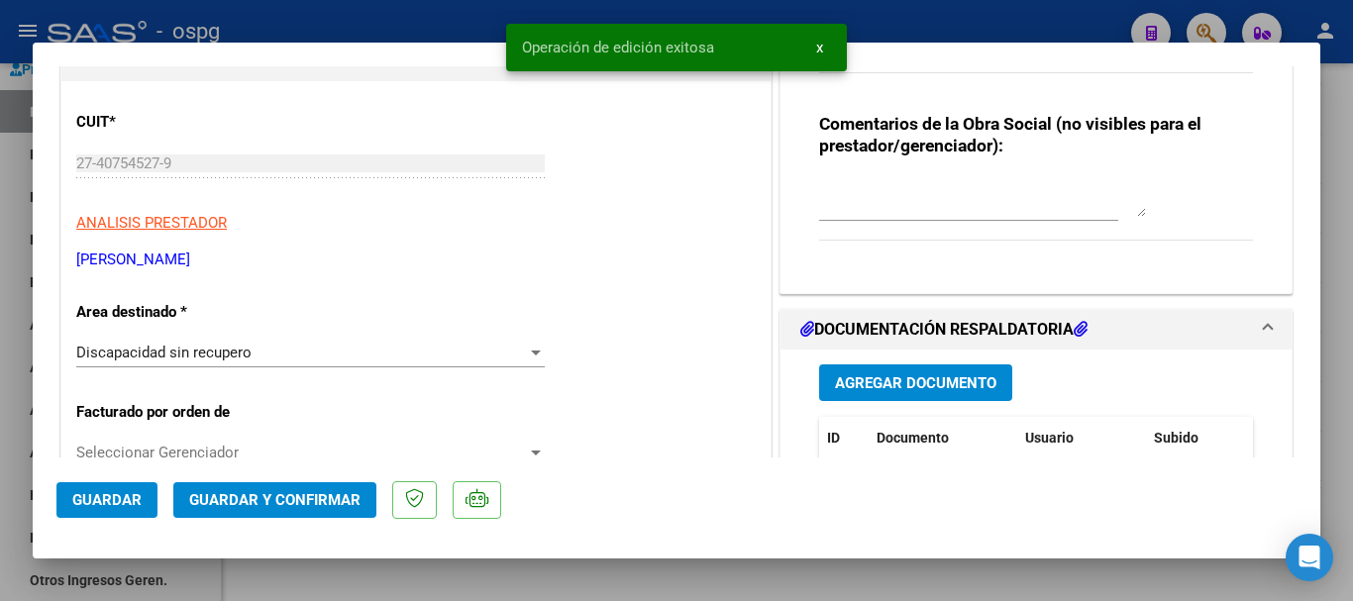
click at [1340, 469] on div at bounding box center [676, 300] width 1353 height 601
type input "$ 0,00"
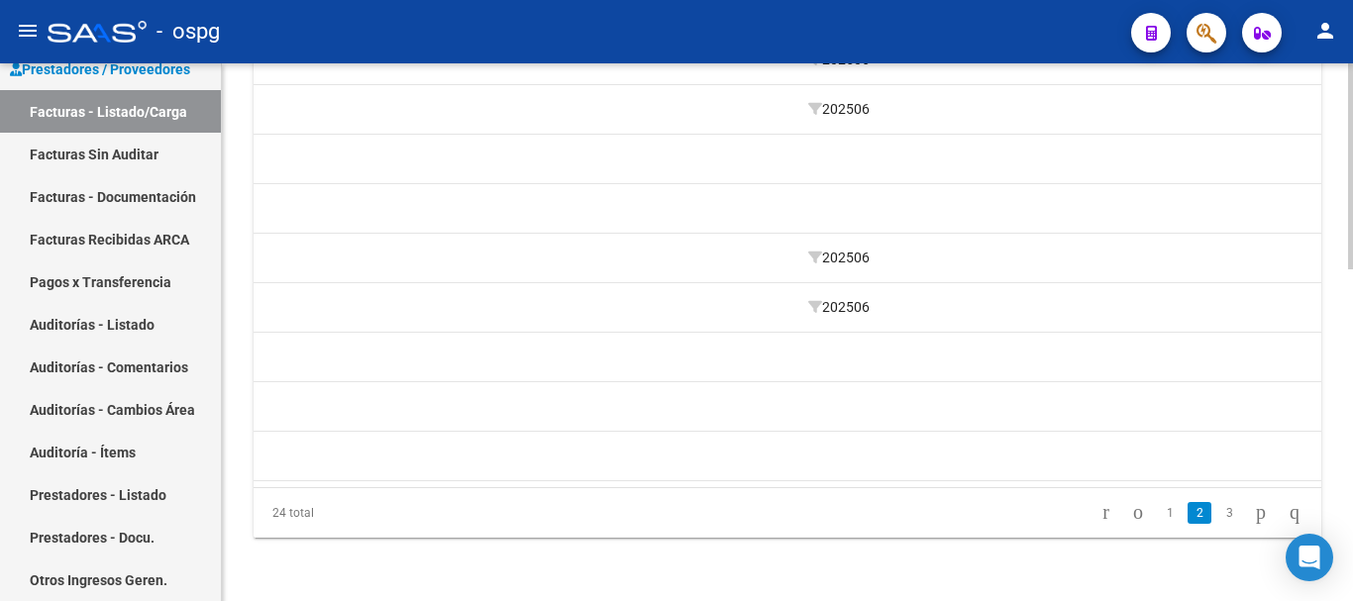
scroll to position [0, 0]
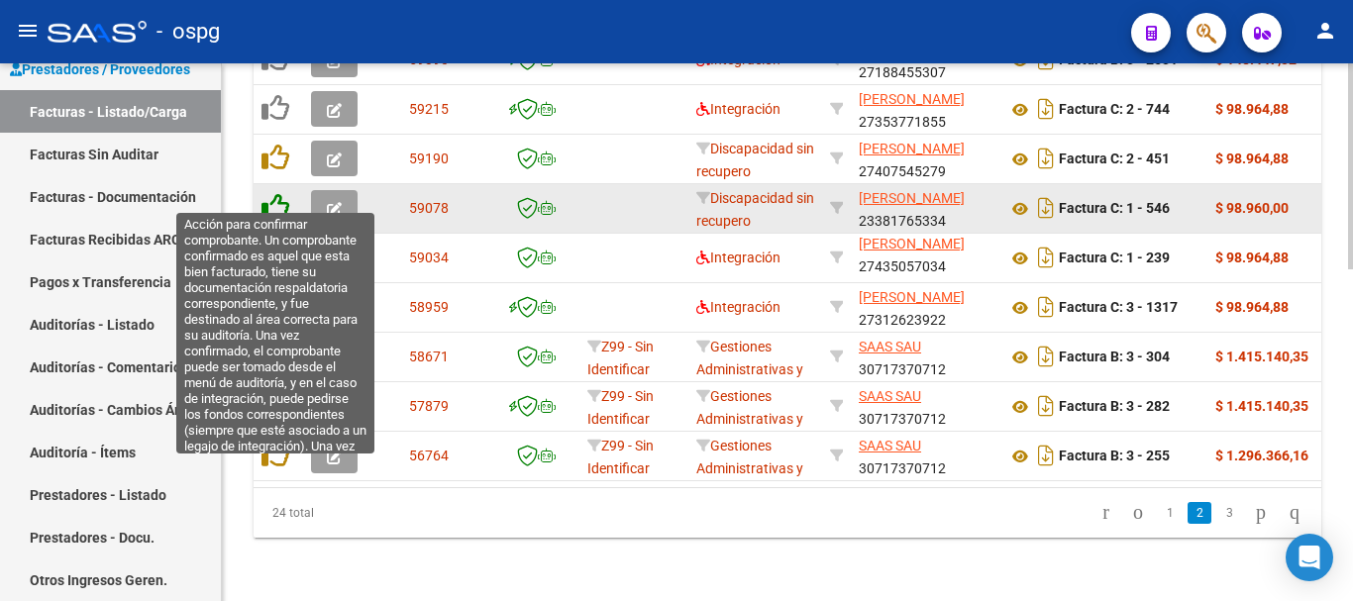
click at [273, 193] on icon at bounding box center [276, 207] width 28 height 28
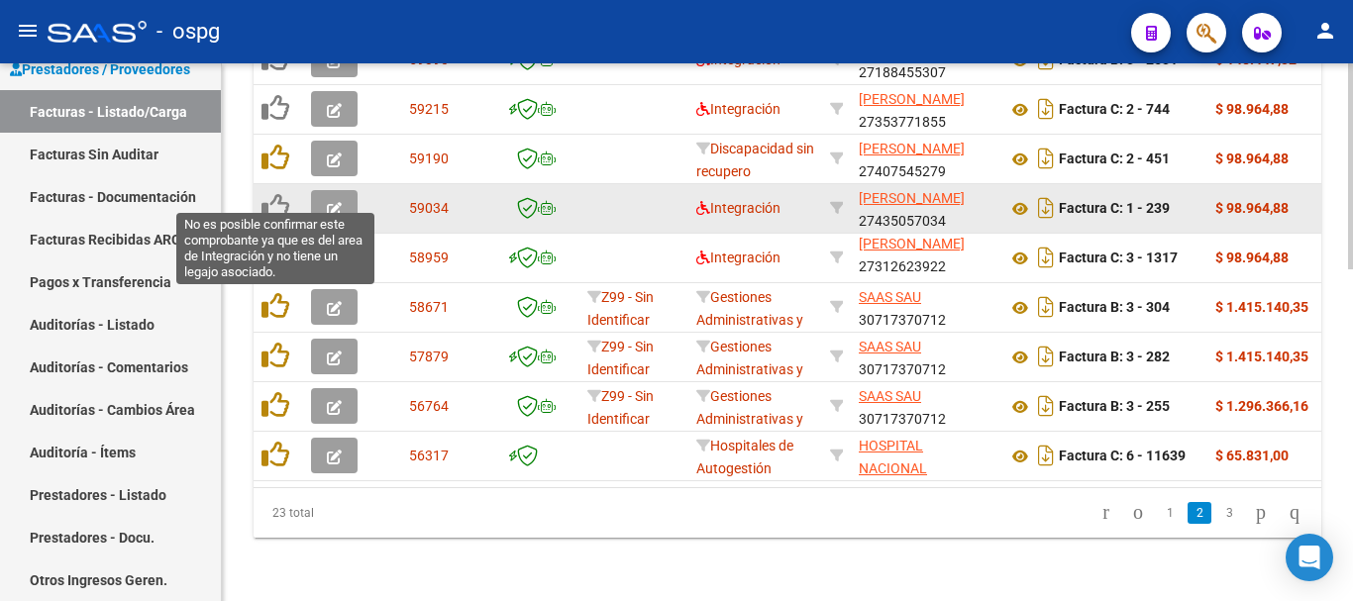
scroll to position [869, 0]
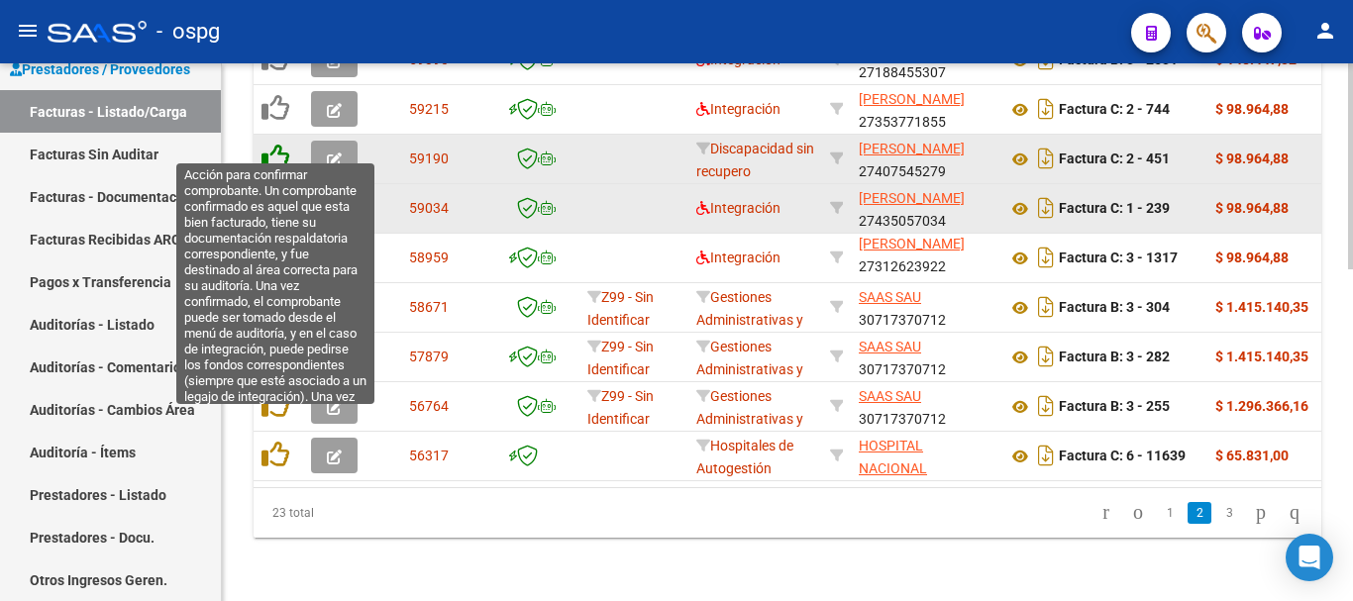
click at [279, 144] on icon at bounding box center [276, 158] width 28 height 28
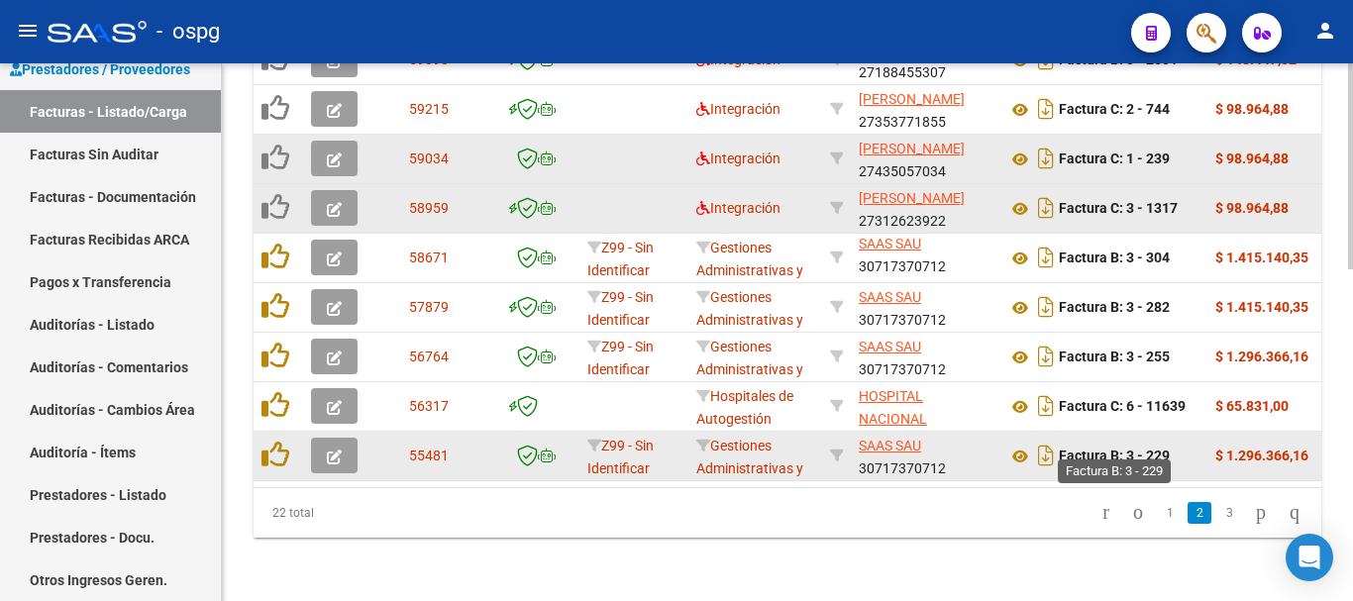
scroll to position [770, 0]
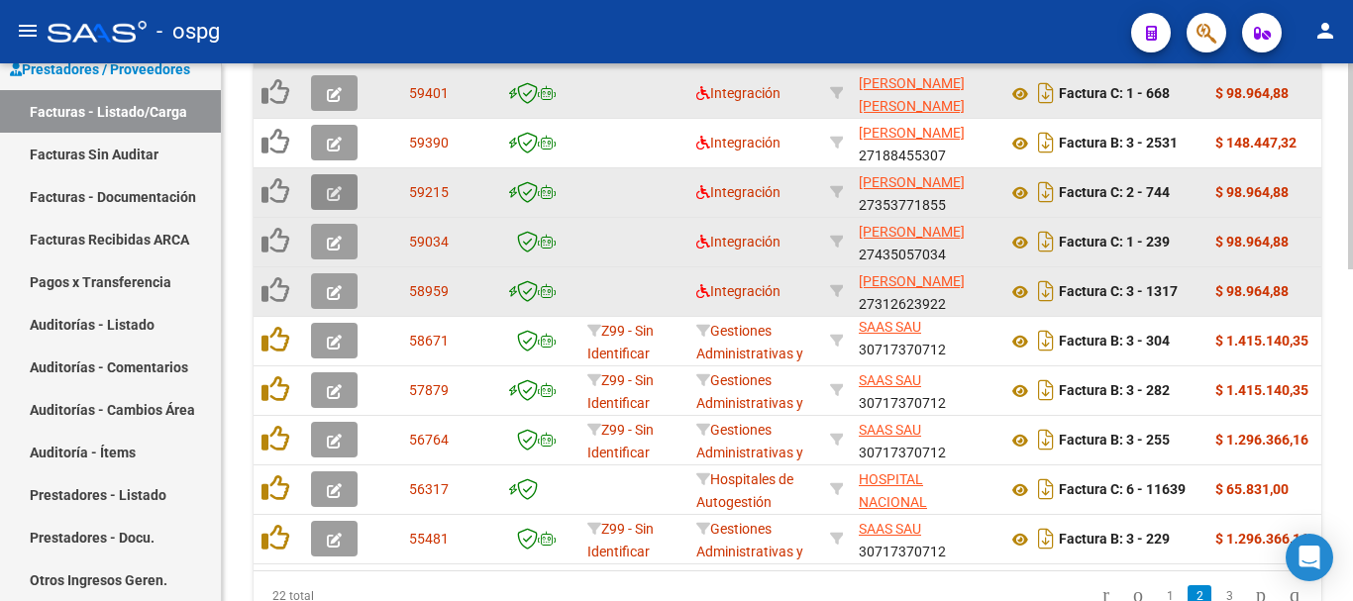
click at [327, 192] on icon "button" at bounding box center [334, 193] width 15 height 15
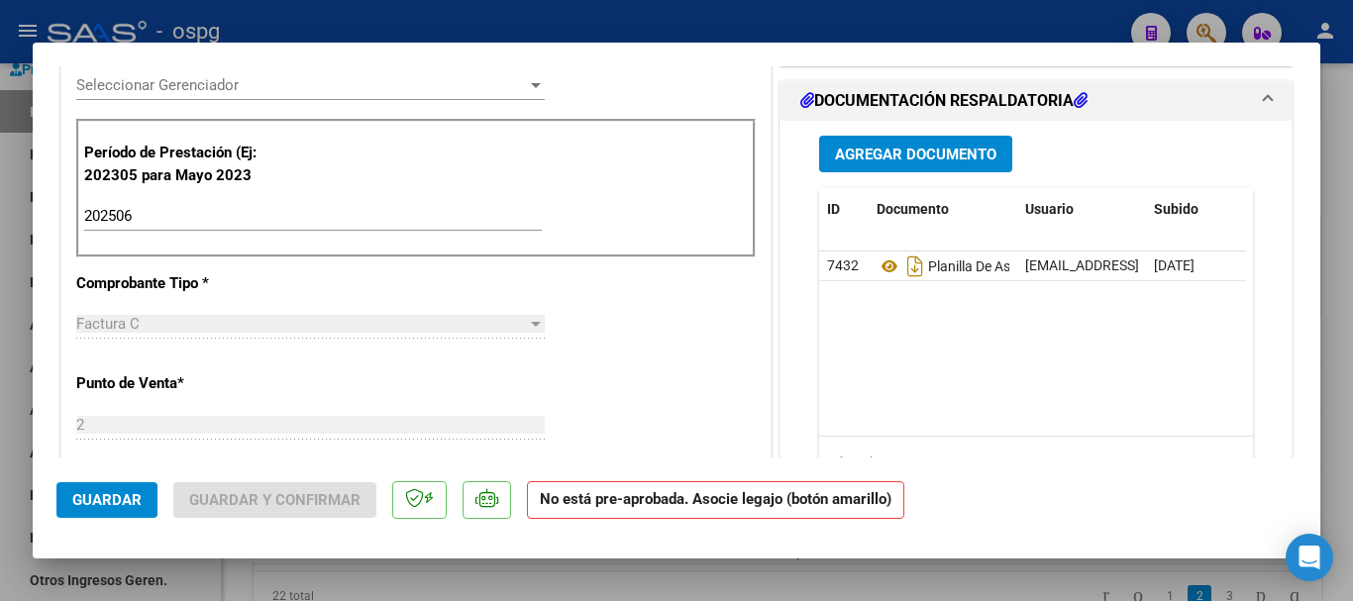
scroll to position [594, 0]
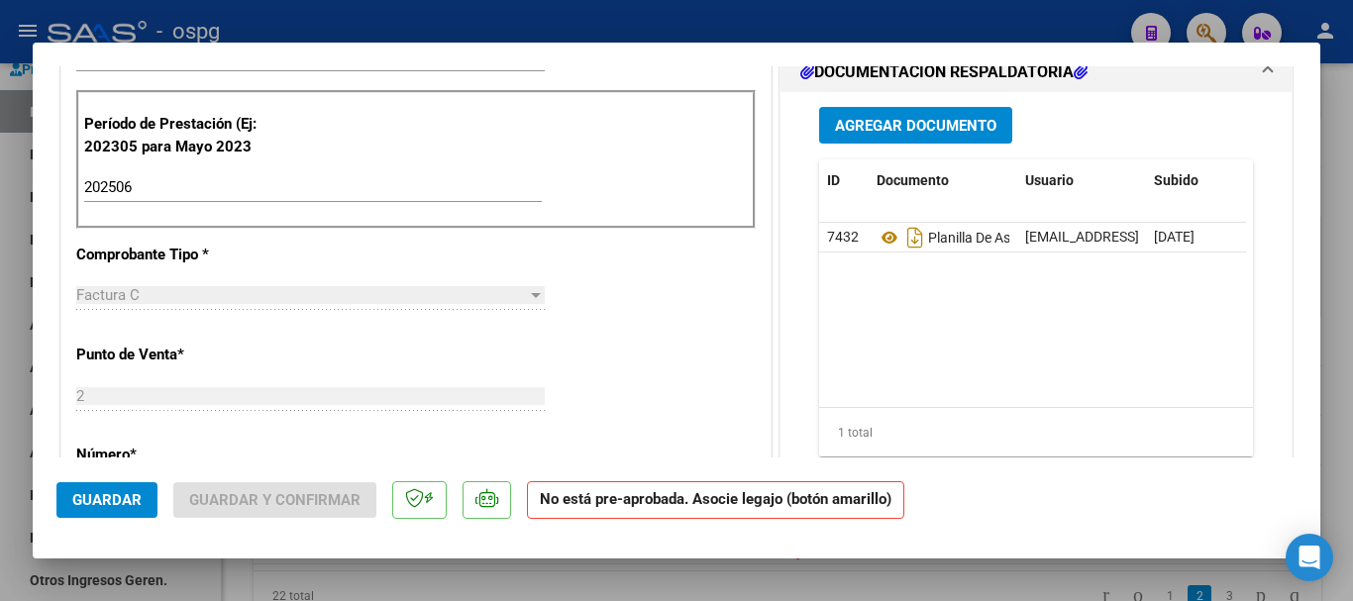
click at [1341, 365] on div at bounding box center [676, 300] width 1353 height 601
type input "$ 0,00"
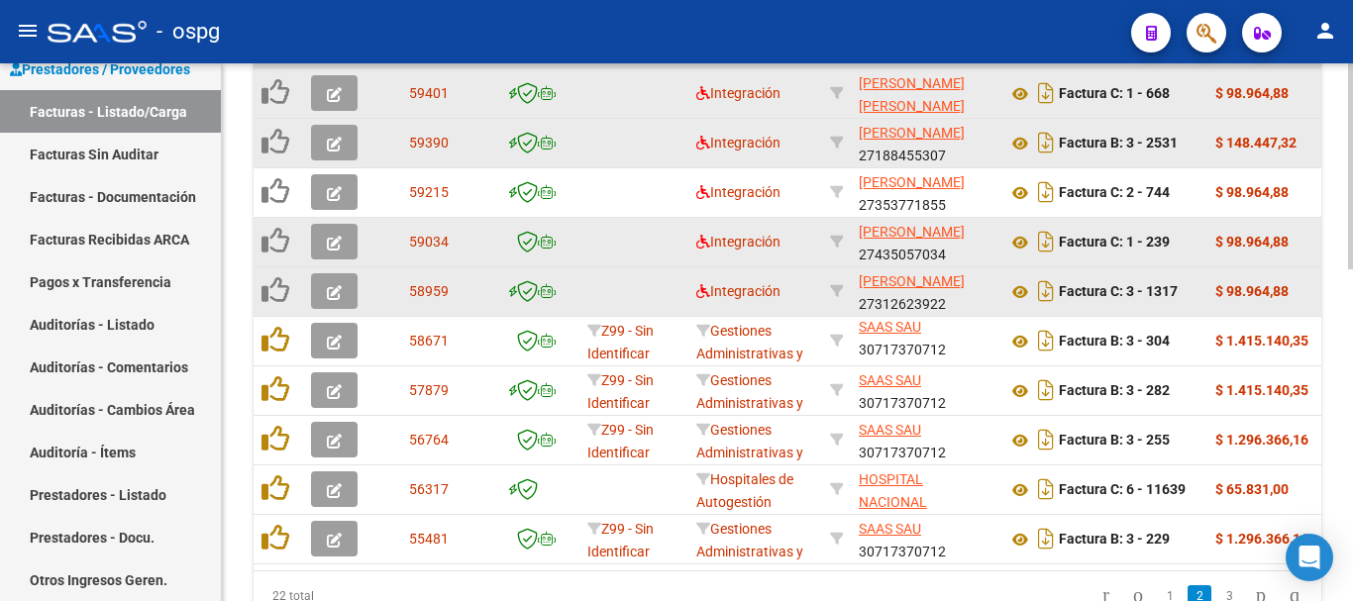
click at [332, 145] on icon "button" at bounding box center [334, 144] width 15 height 15
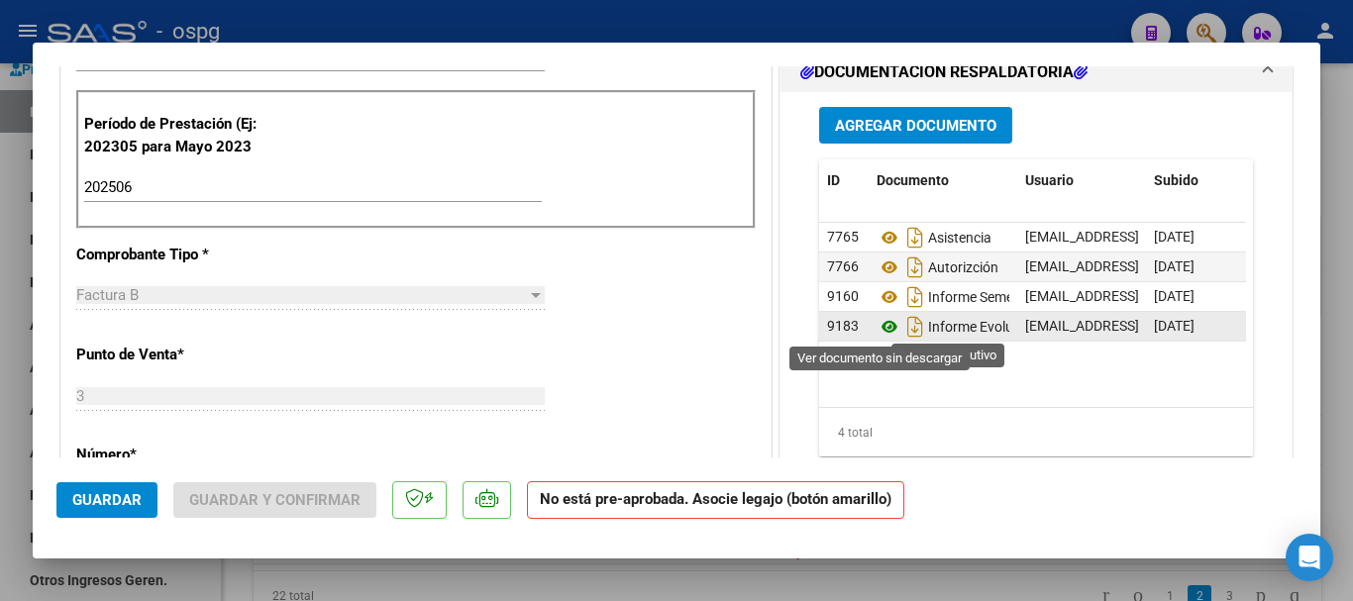
click at [882, 328] on icon at bounding box center [890, 327] width 26 height 24
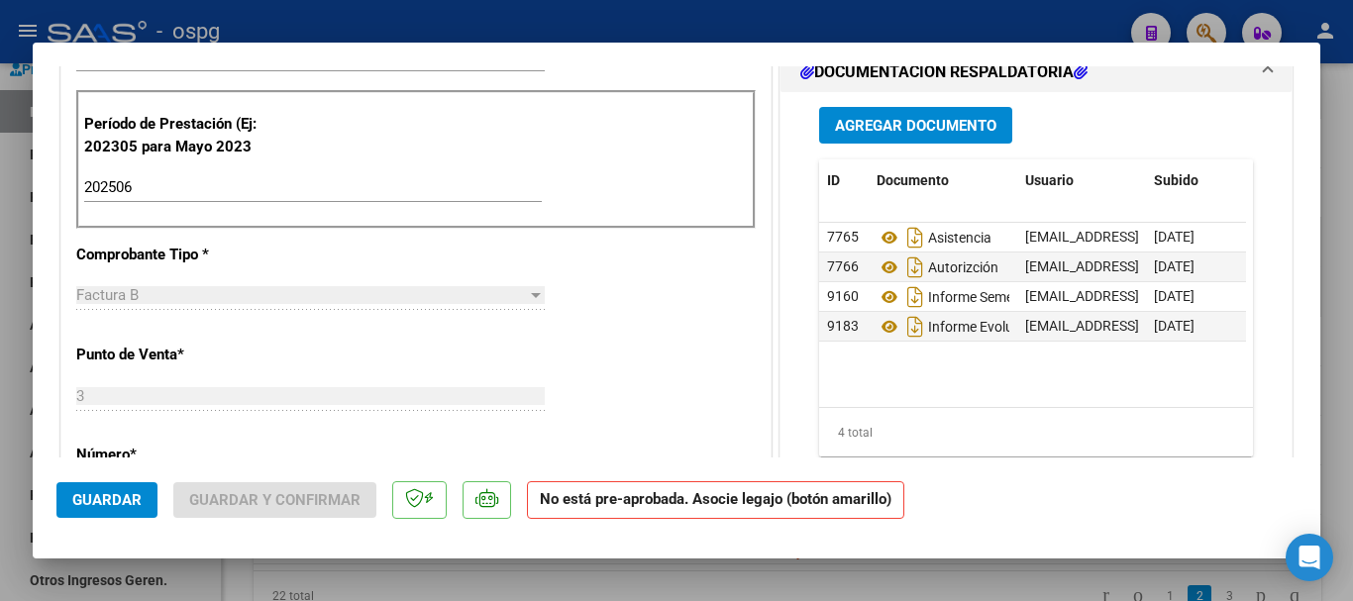
click at [1326, 351] on div at bounding box center [676, 300] width 1353 height 601
type input "$ 0,00"
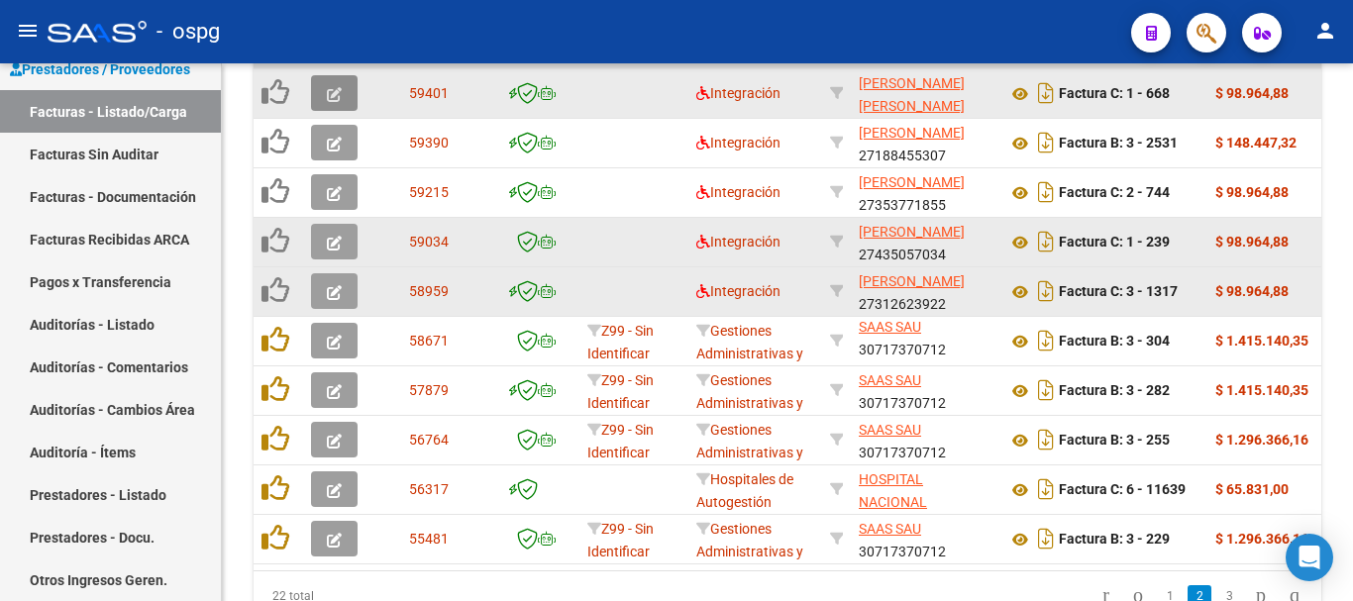
click at [338, 98] on icon "button" at bounding box center [334, 94] width 15 height 15
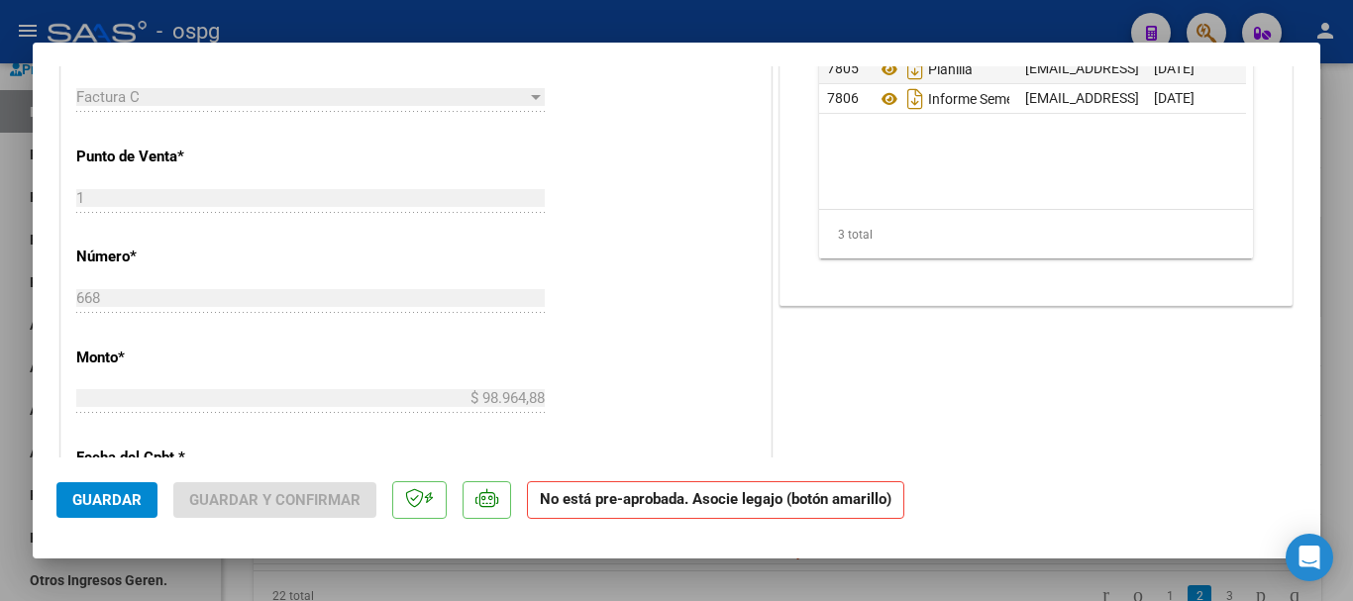
scroll to position [693, 0]
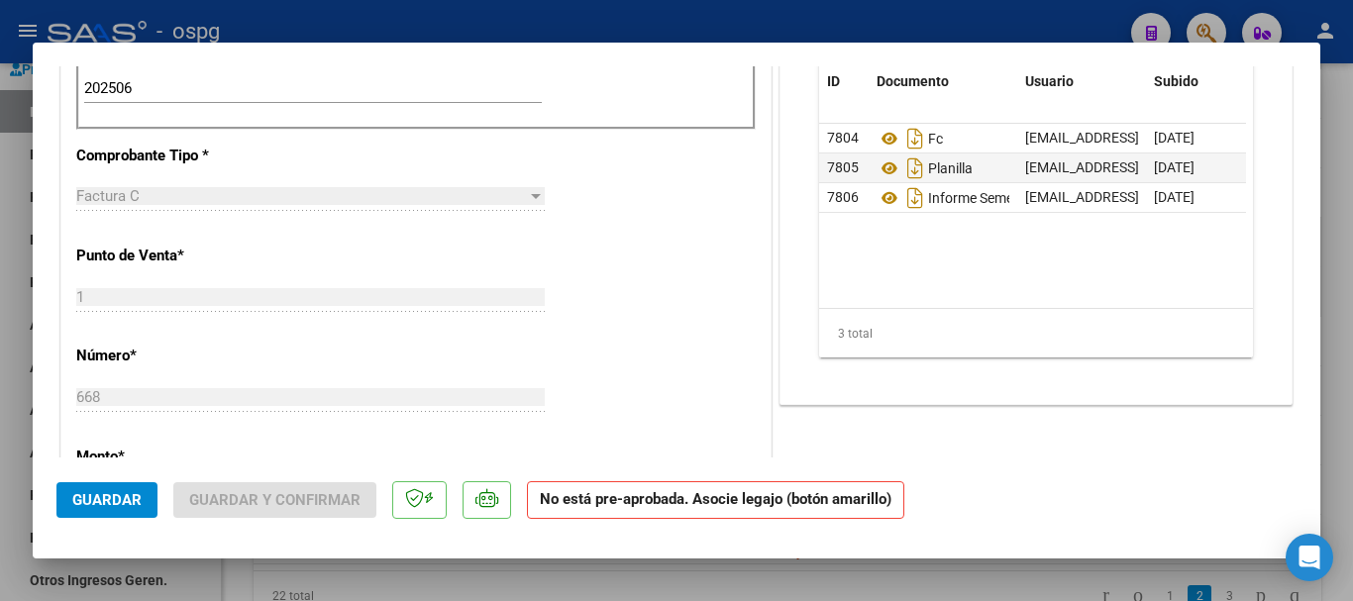
click at [1331, 394] on div at bounding box center [676, 300] width 1353 height 601
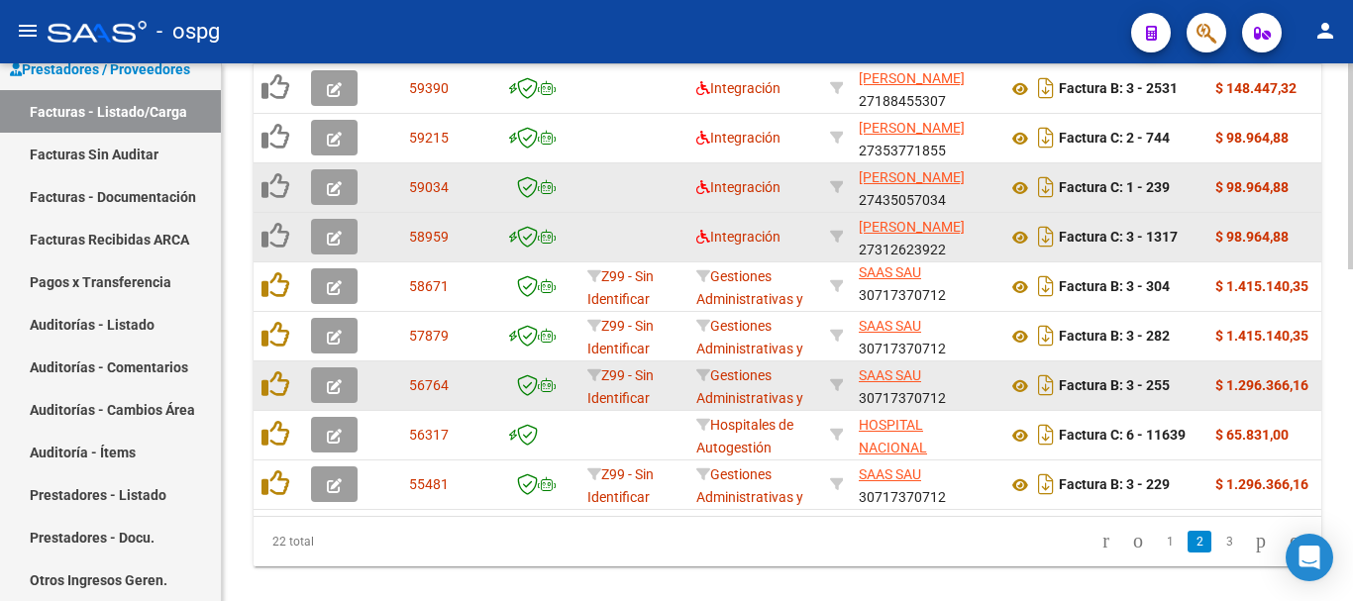
scroll to position [869, 0]
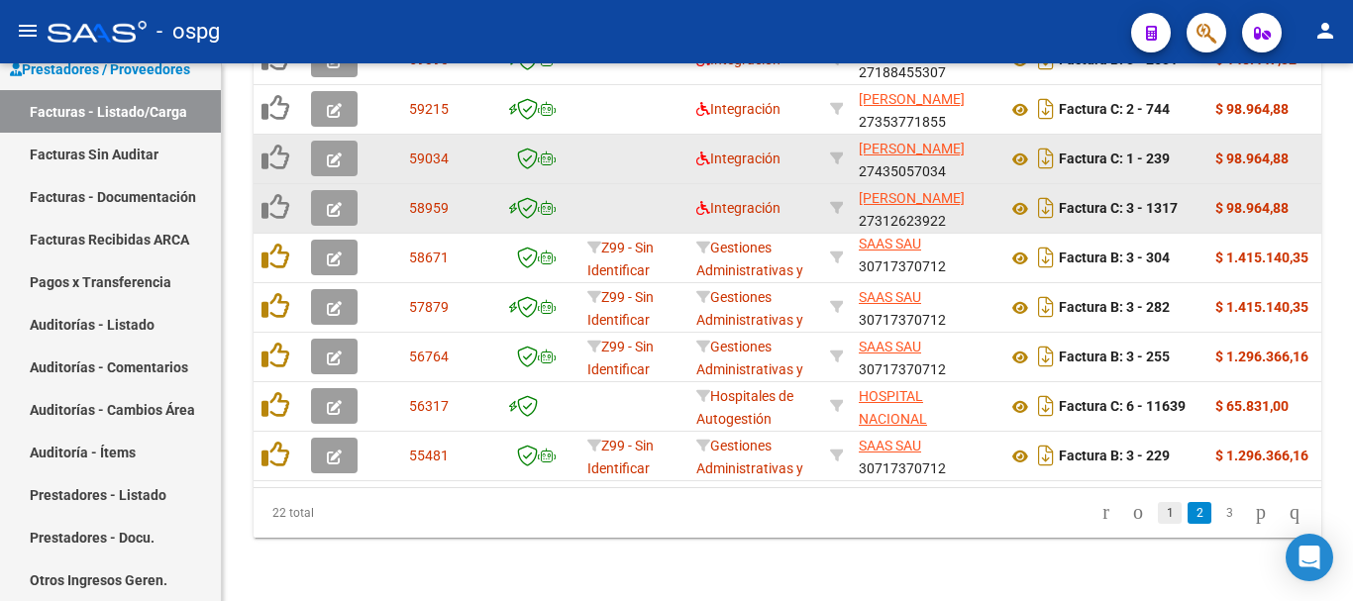
click at [1158, 519] on link "1" at bounding box center [1170, 513] width 24 height 22
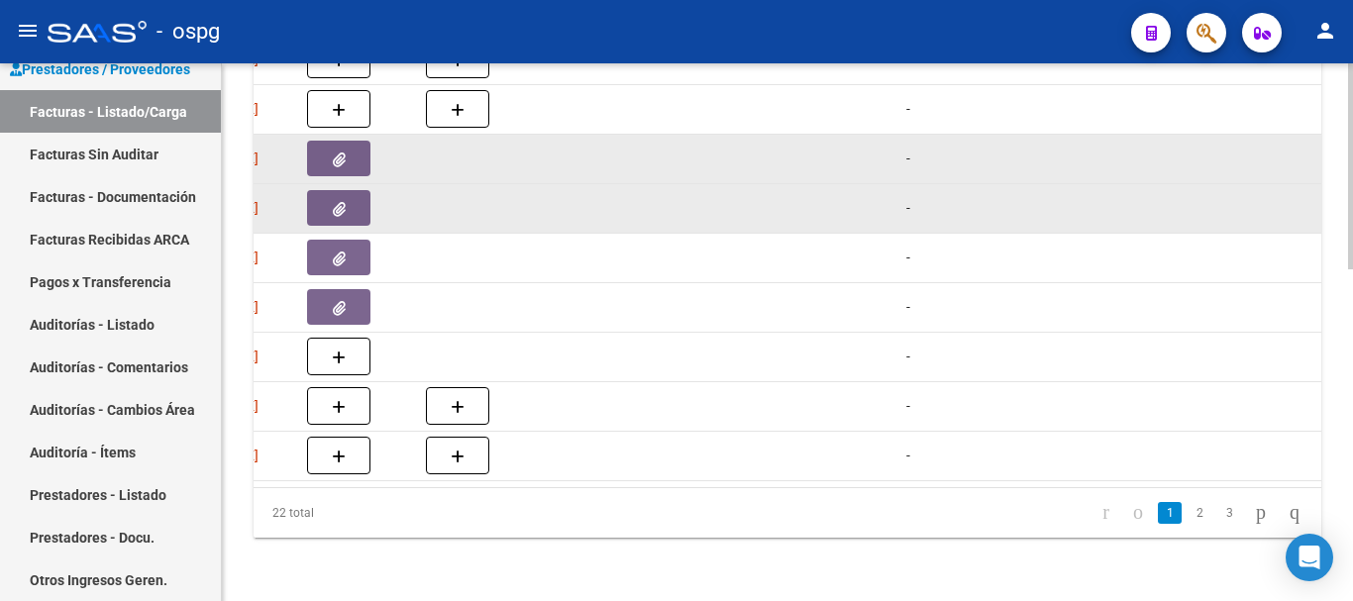
scroll to position [0, 0]
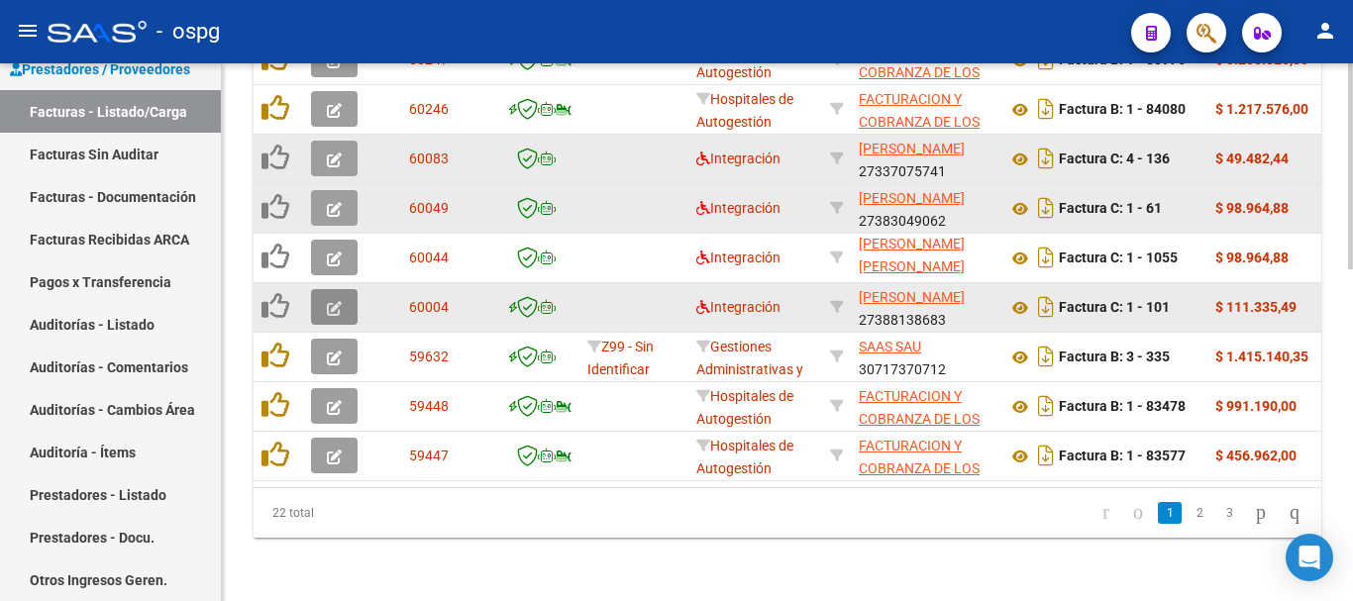
click at [332, 301] on icon "button" at bounding box center [334, 308] width 15 height 15
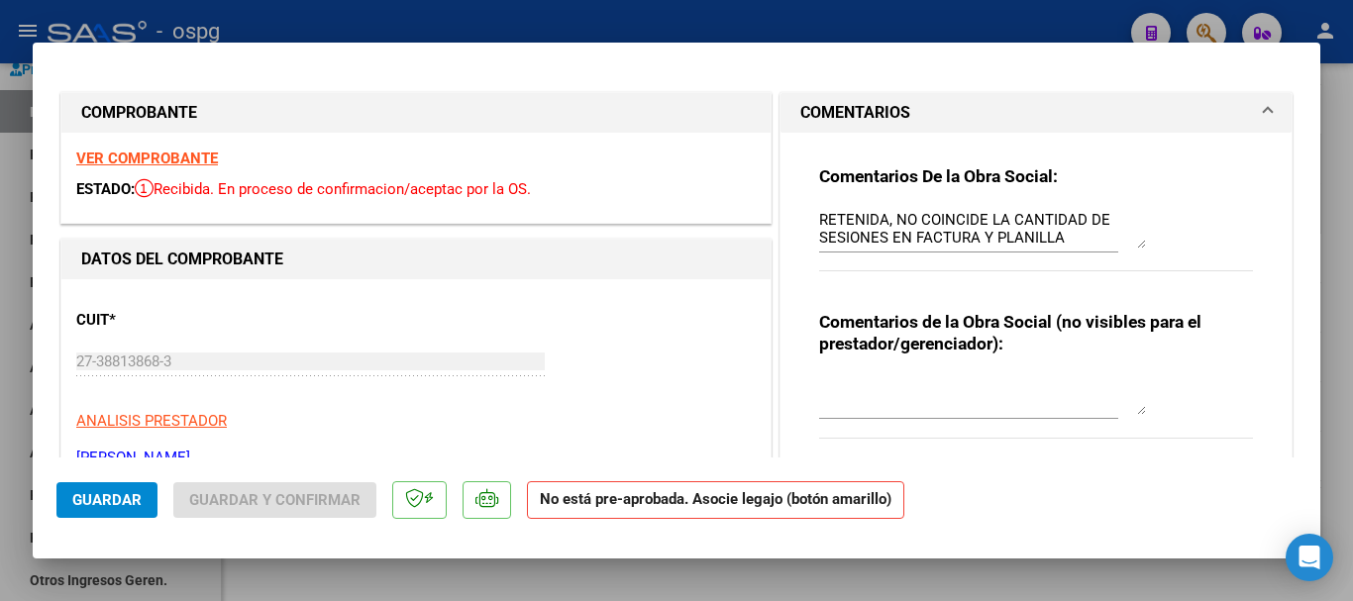
click at [1345, 315] on div at bounding box center [676, 300] width 1353 height 601
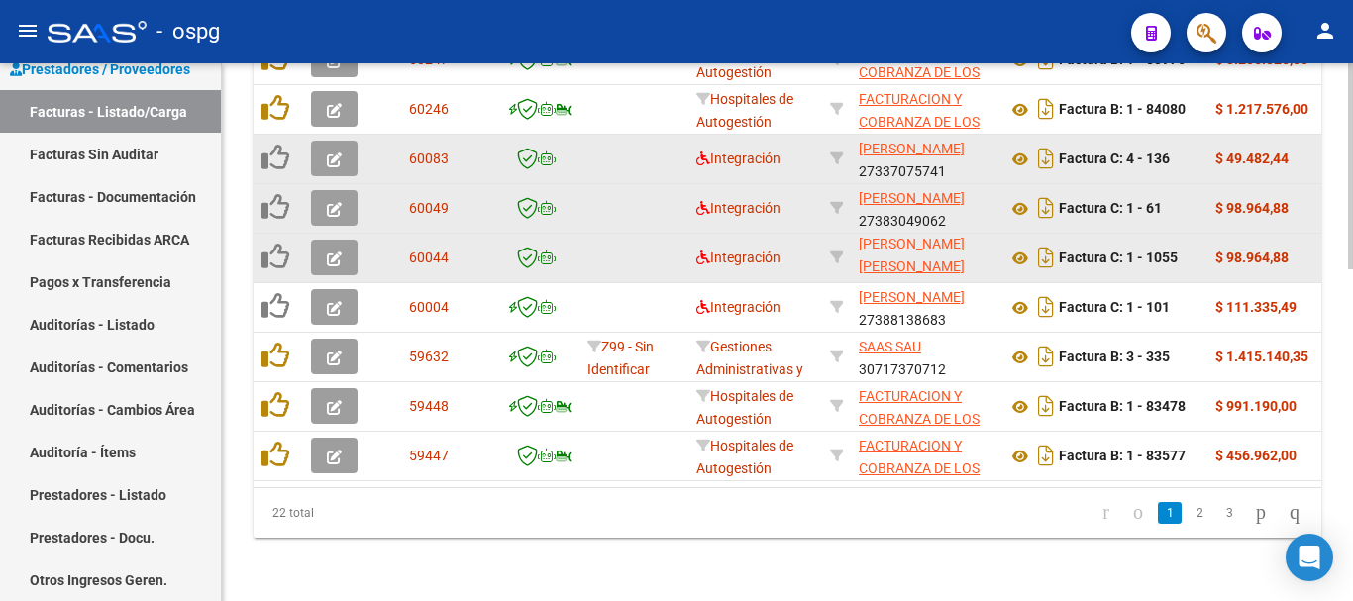
click at [333, 252] on icon "button" at bounding box center [334, 259] width 15 height 15
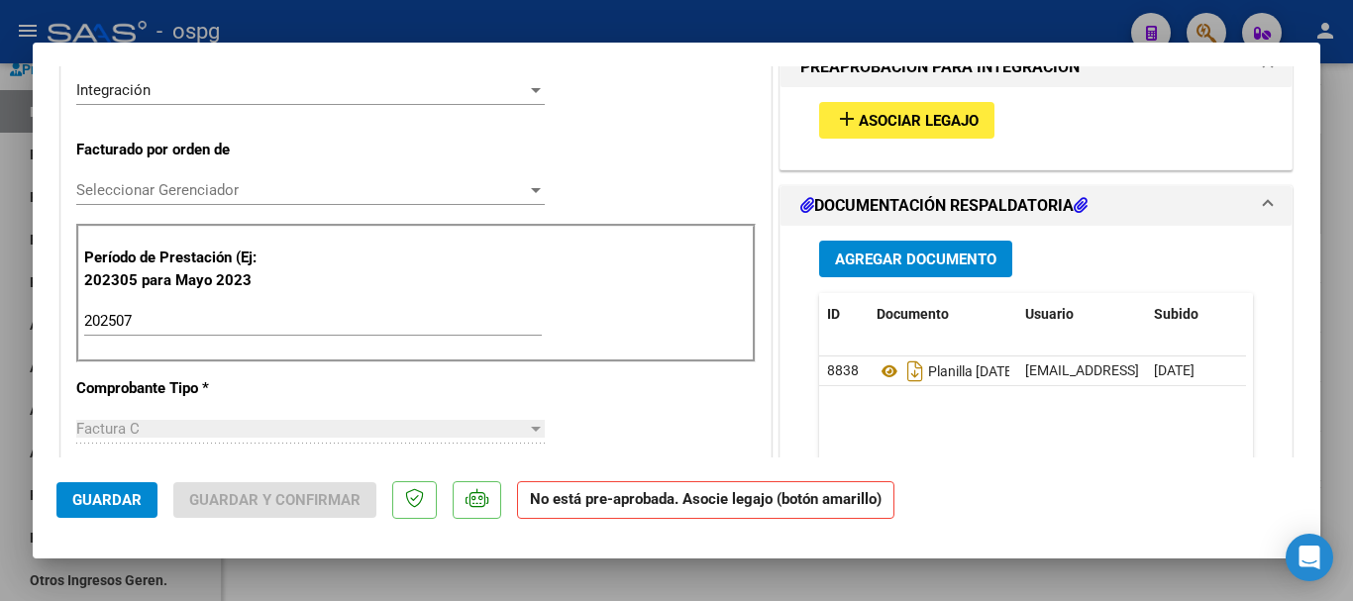
scroll to position [495, 0]
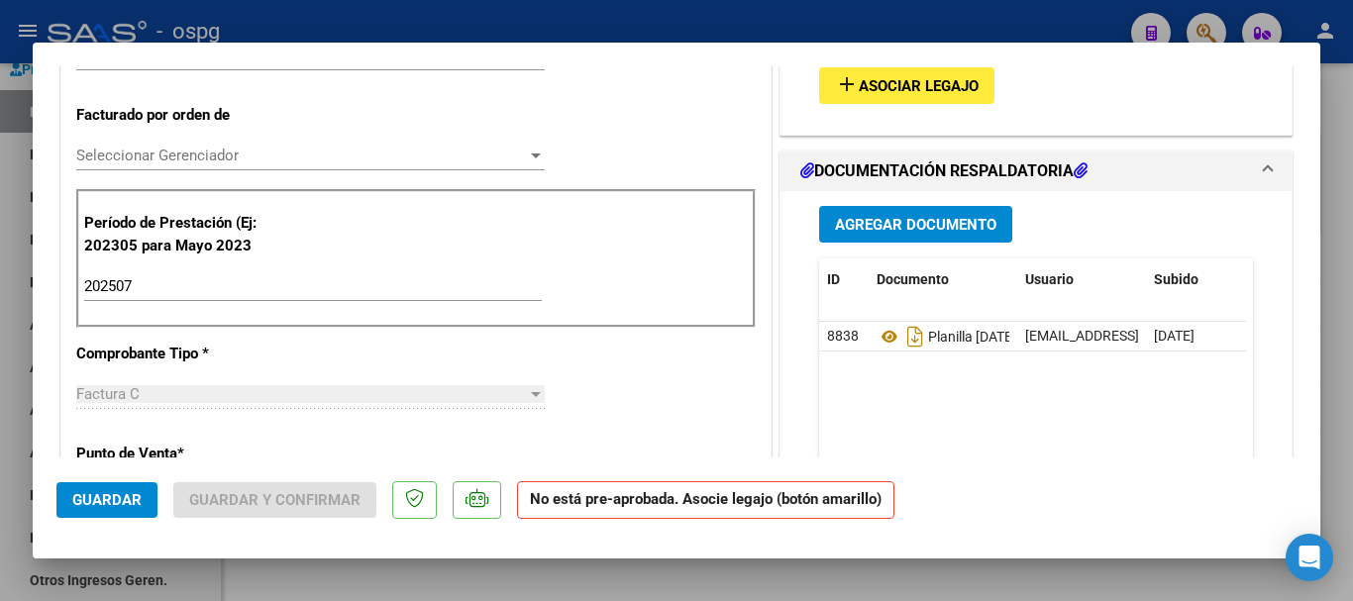
click at [1352, 336] on div at bounding box center [676, 300] width 1353 height 601
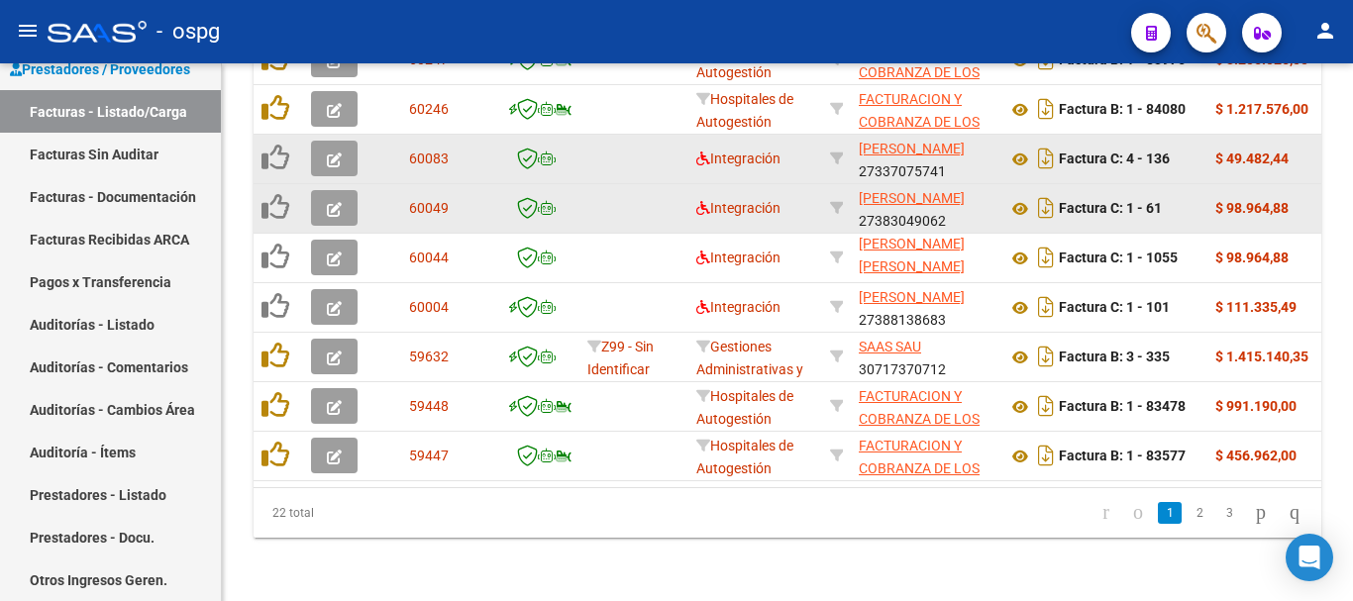
click at [339, 202] on icon "button" at bounding box center [334, 209] width 15 height 15
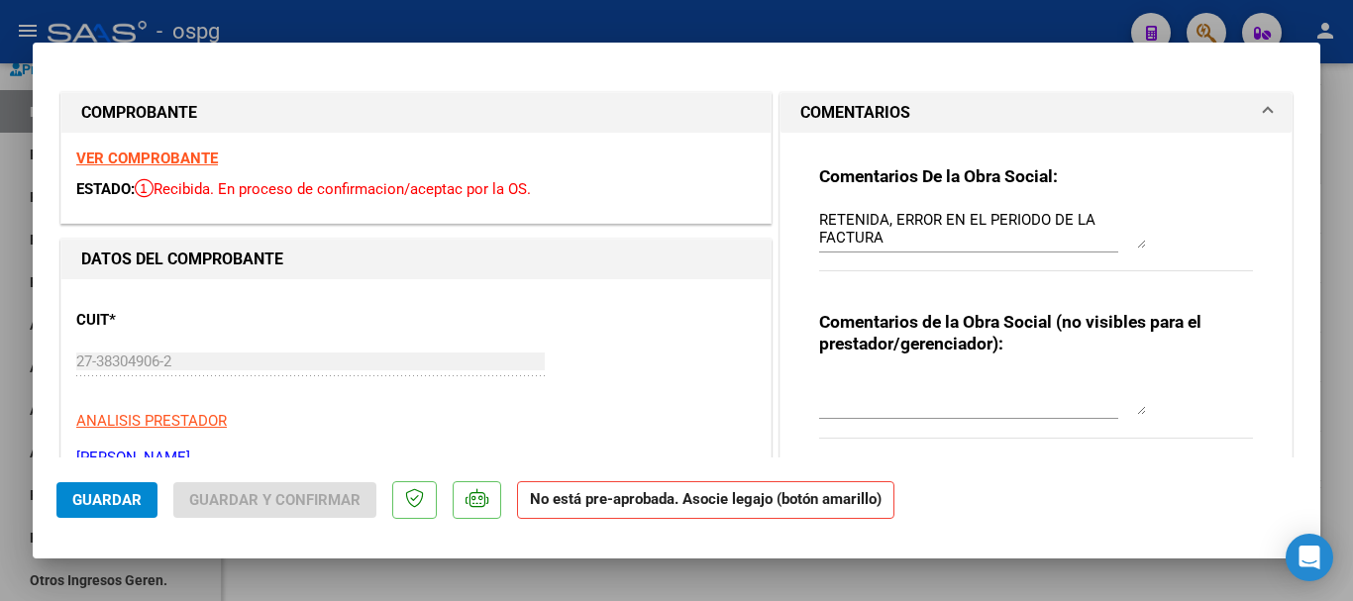
click at [202, 161] on strong "VER COMPROBANTE" at bounding box center [147, 159] width 142 height 18
click at [1343, 277] on div at bounding box center [676, 300] width 1353 height 601
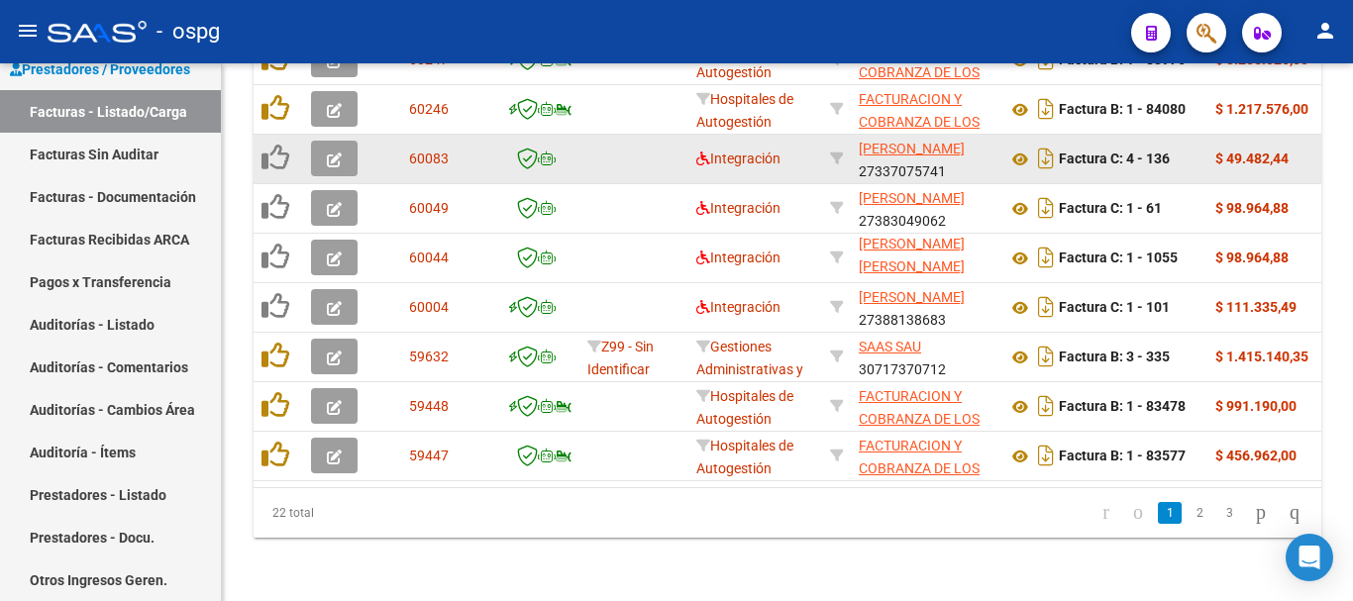
click at [329, 153] on icon "button" at bounding box center [334, 160] width 15 height 15
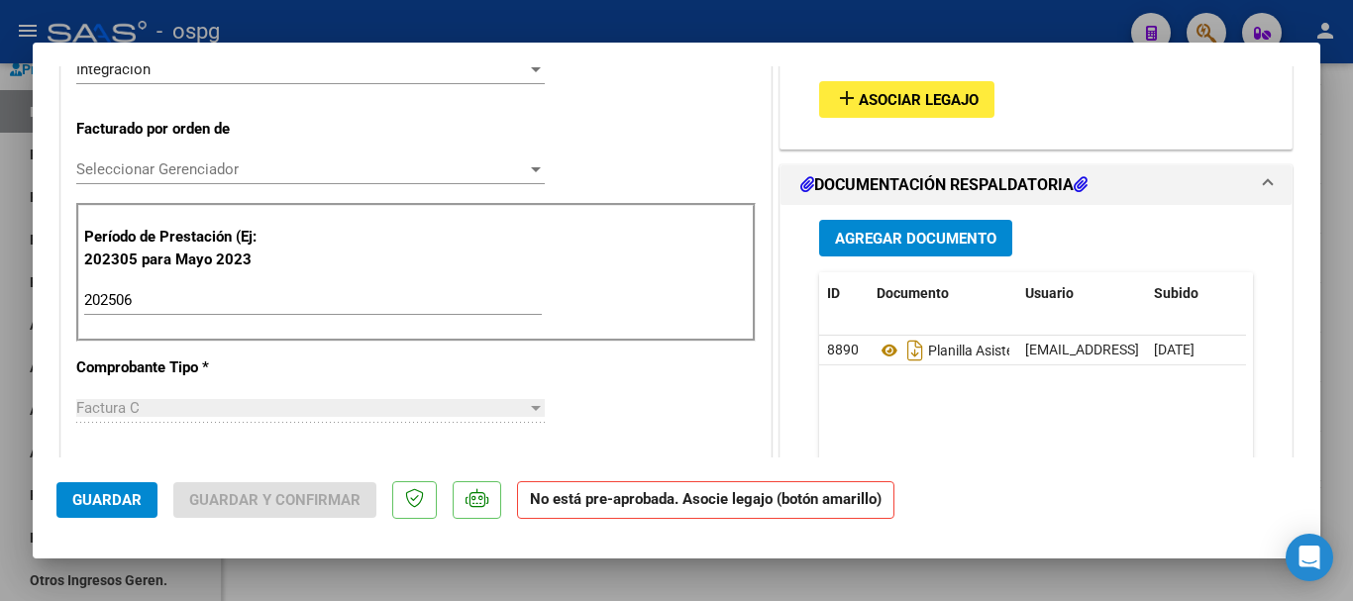
scroll to position [495, 0]
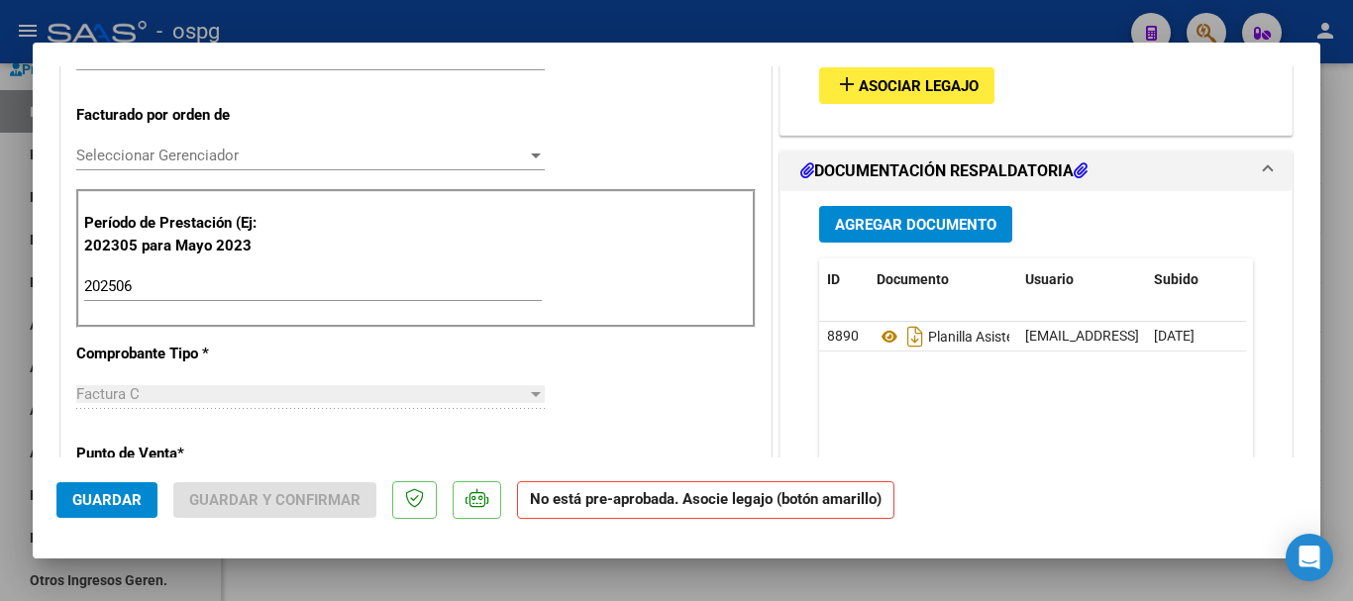
click at [1346, 380] on div at bounding box center [676, 300] width 1353 height 601
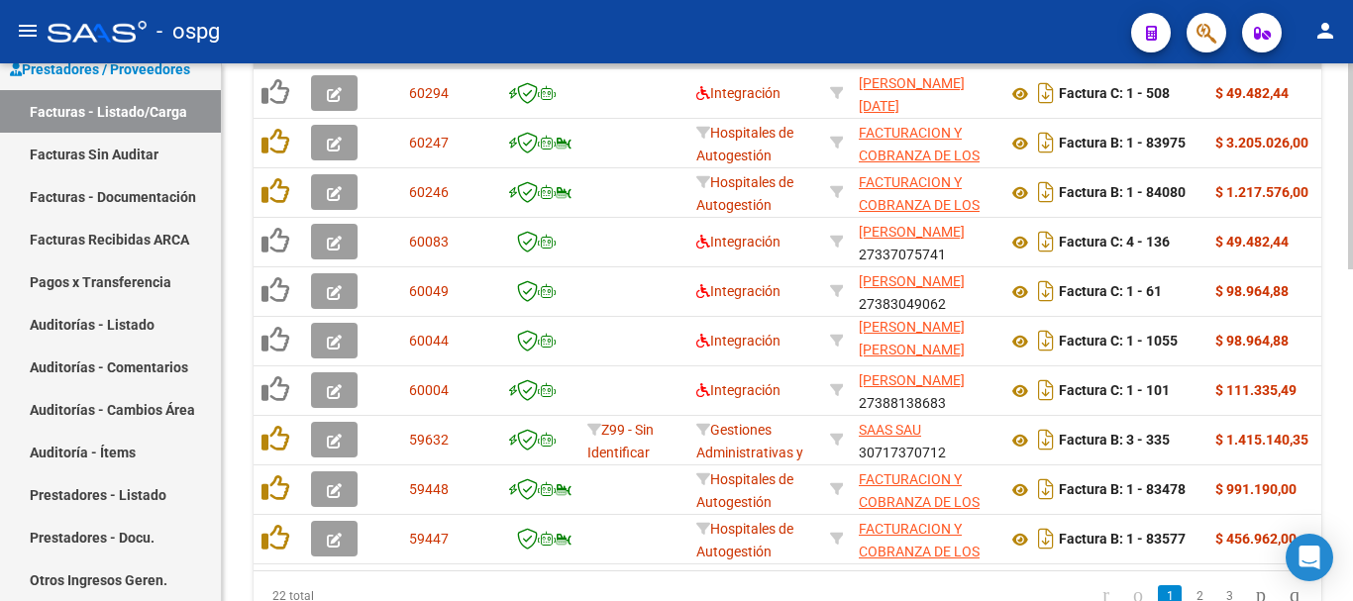
scroll to position [671, 0]
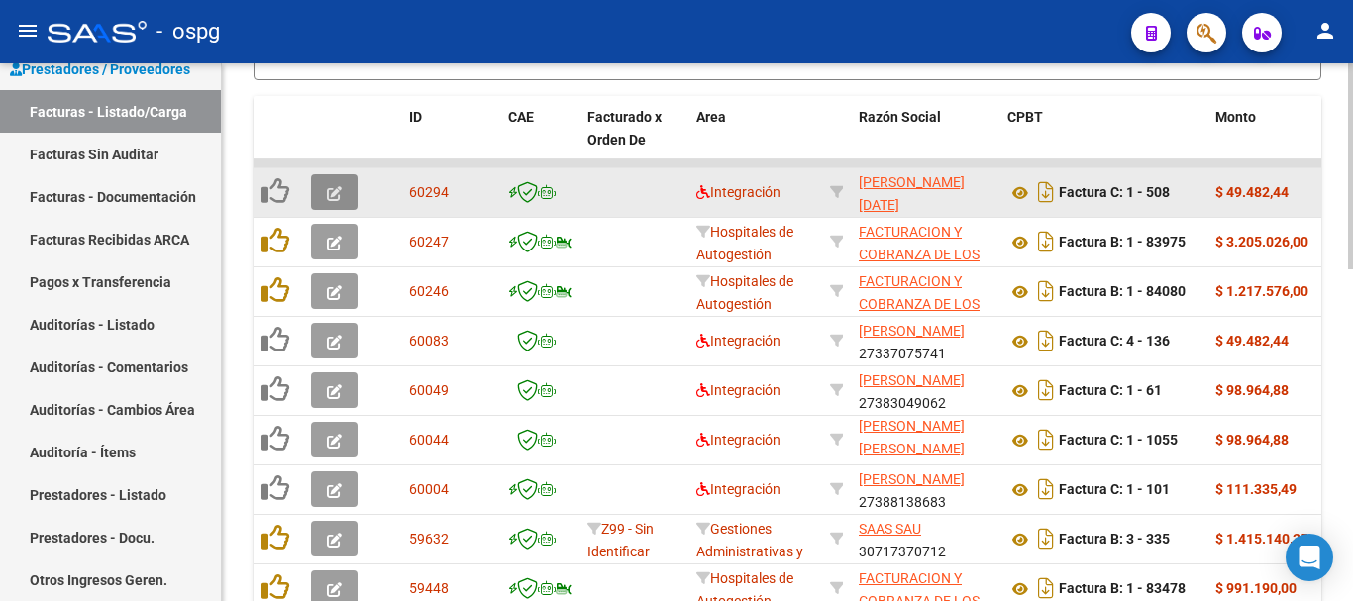
click at [327, 193] on icon "button" at bounding box center [334, 193] width 15 height 15
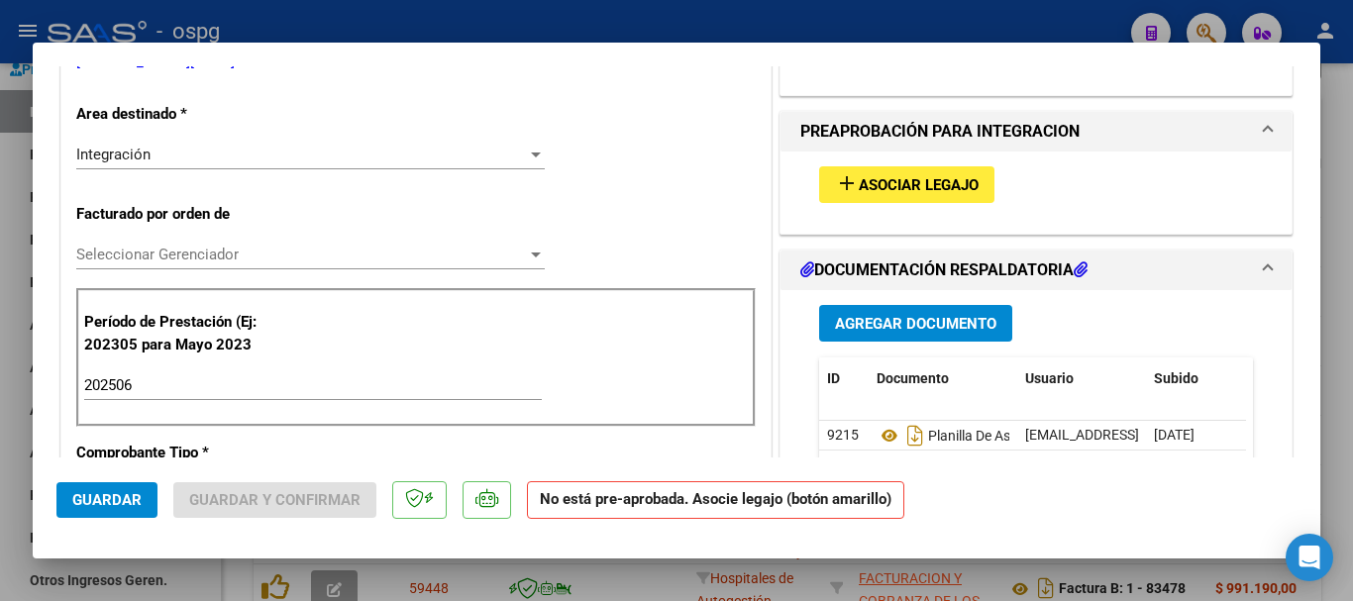
scroll to position [495, 0]
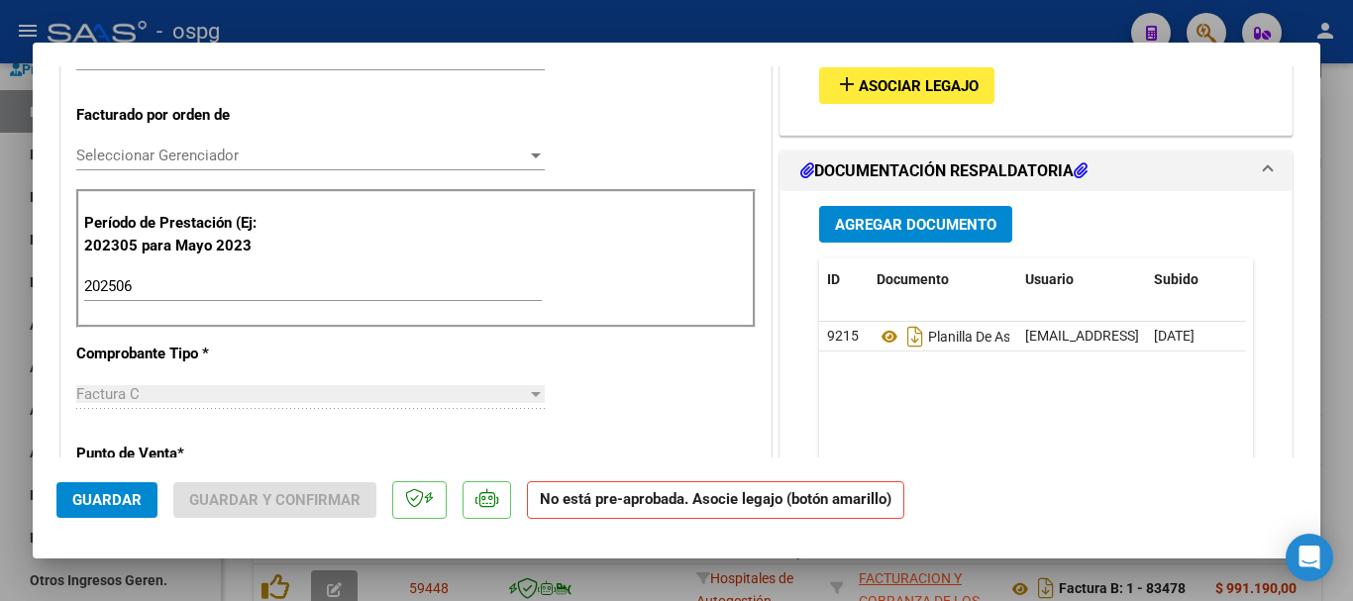
click at [1340, 359] on div at bounding box center [676, 300] width 1353 height 601
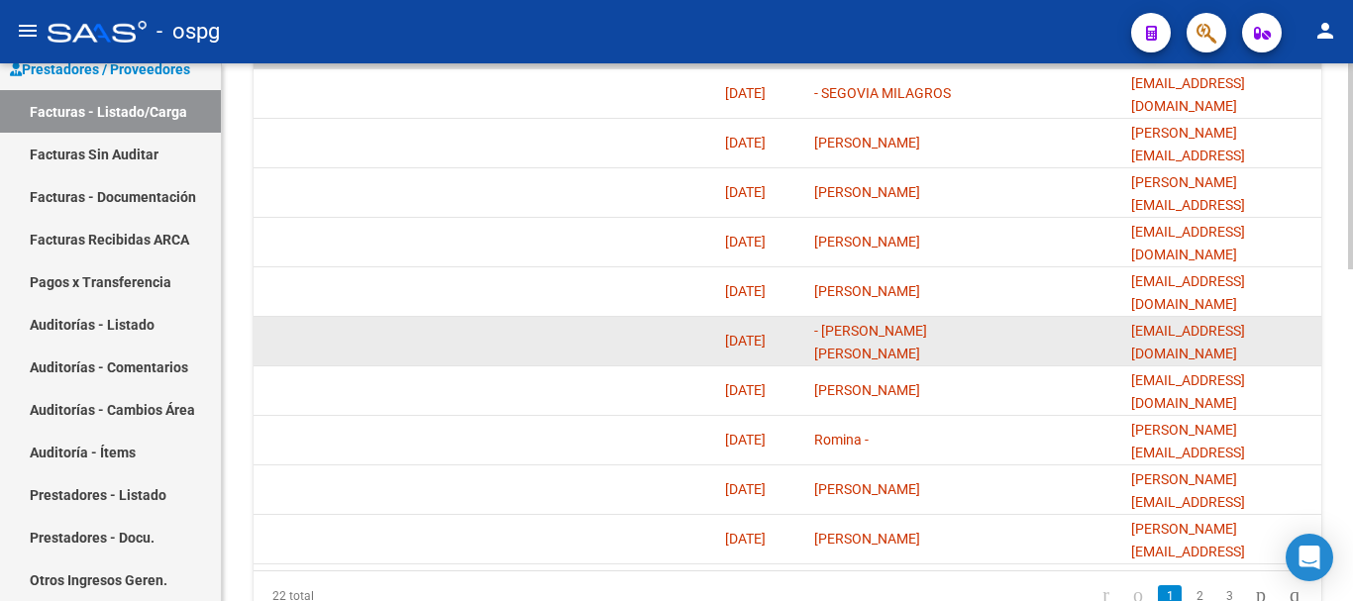
scroll to position [671, 0]
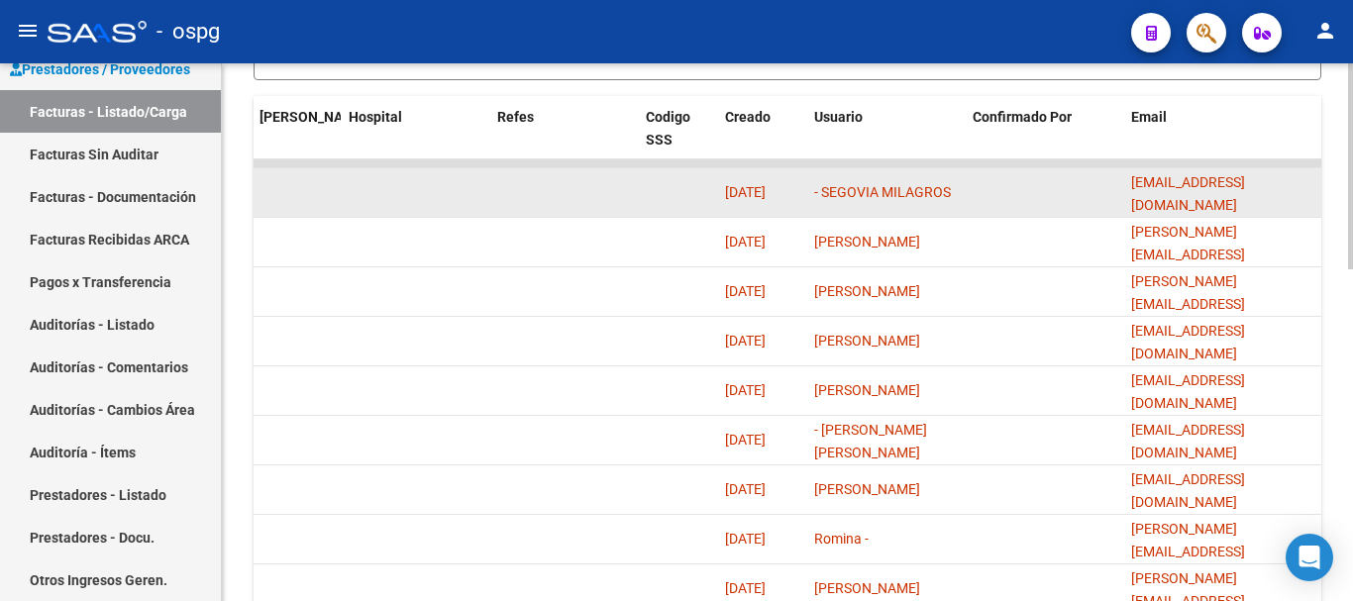
drag, startPoint x: 1273, startPoint y: 187, endPoint x: 1077, endPoint y: 197, distance: 196.4
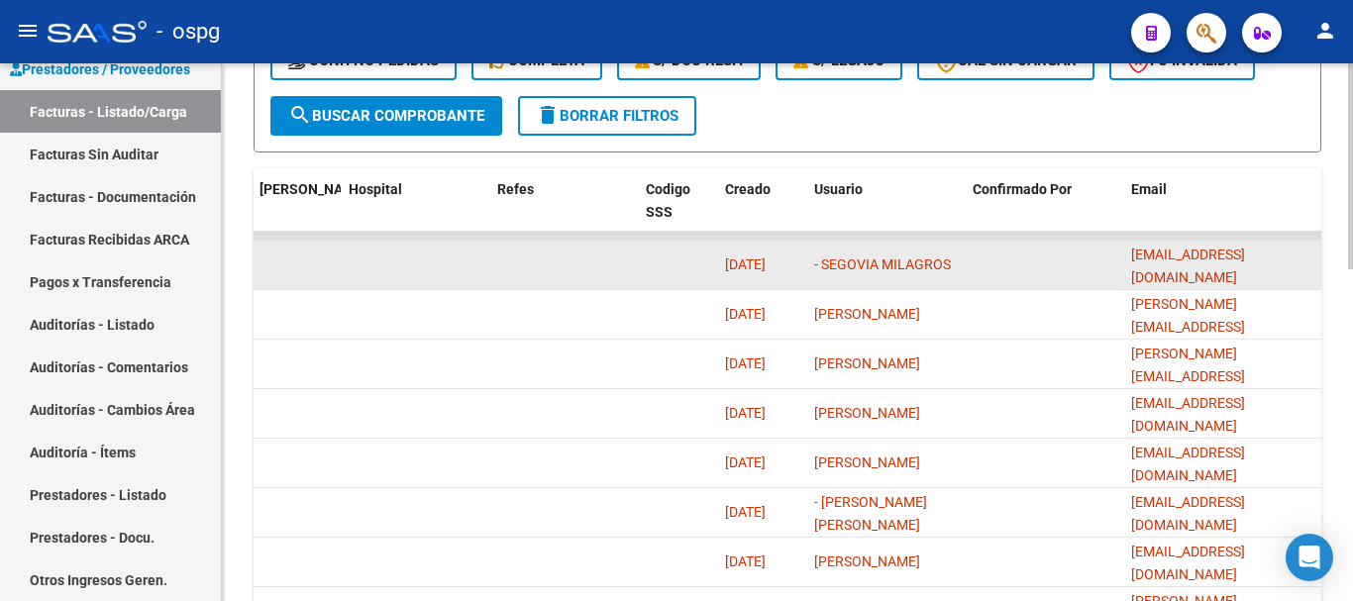
scroll to position [572, 0]
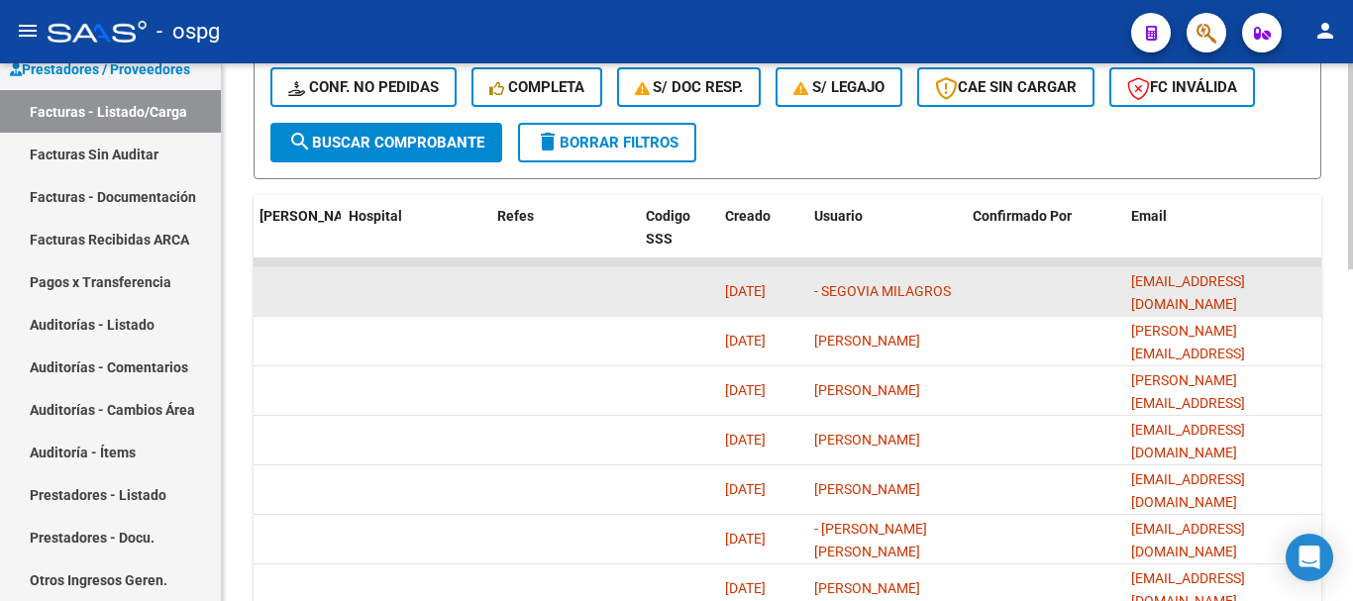
drag, startPoint x: 1157, startPoint y: 191, endPoint x: 1178, endPoint y: 288, distance: 99.3
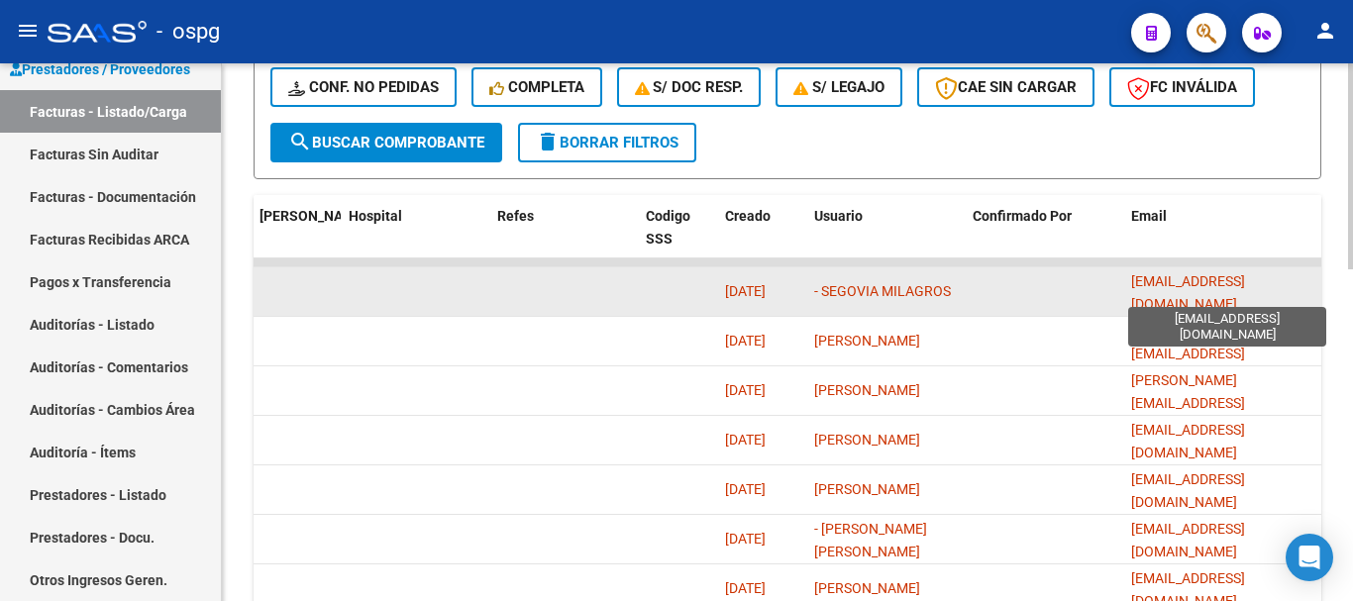
copy span "[EMAIL_ADDRESS][DOMAIN_NAME]"
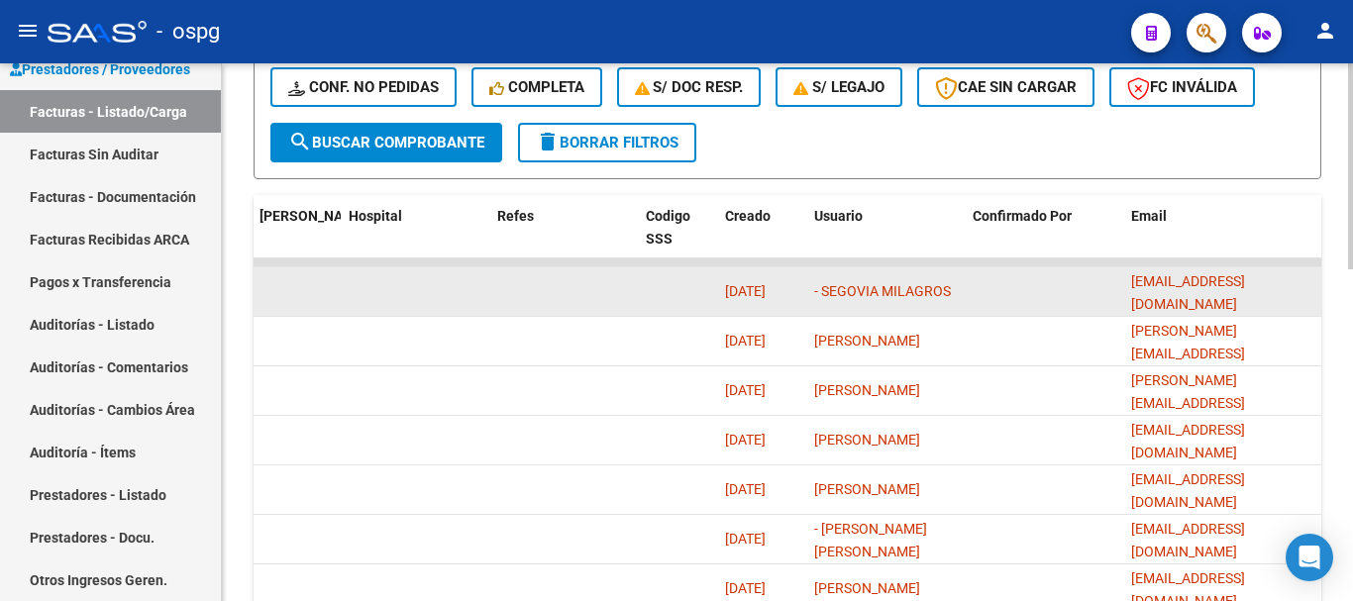
copy span "[EMAIL_ADDRESS][DOMAIN_NAME]"
